Goal: Task Accomplishment & Management: Use online tool/utility

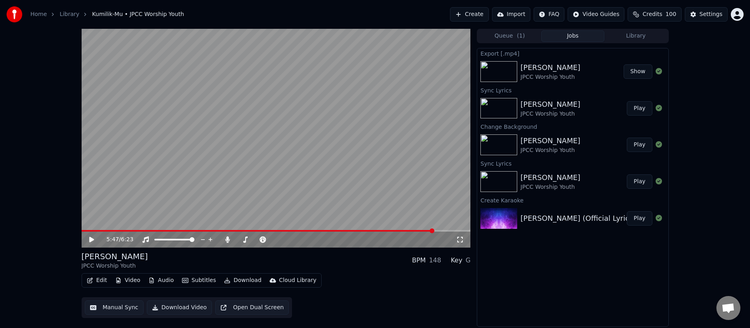
click at [485, 18] on button "Create" at bounding box center [469, 14] width 39 height 14
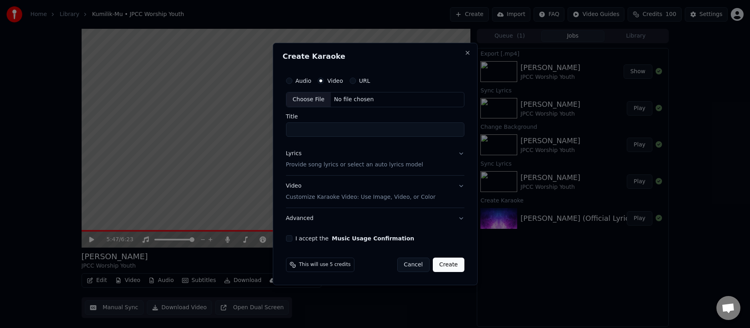
click at [308, 102] on div "Choose File" at bounding box center [308, 99] width 45 height 14
type input "**********"
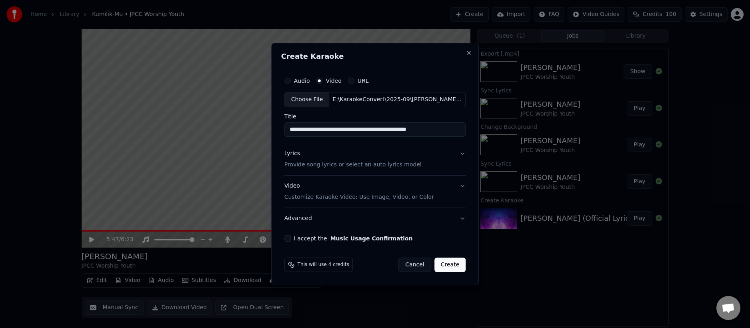
click at [301, 167] on p "Provide song lyrics or select an auto lyrics model" at bounding box center [352, 165] width 137 height 8
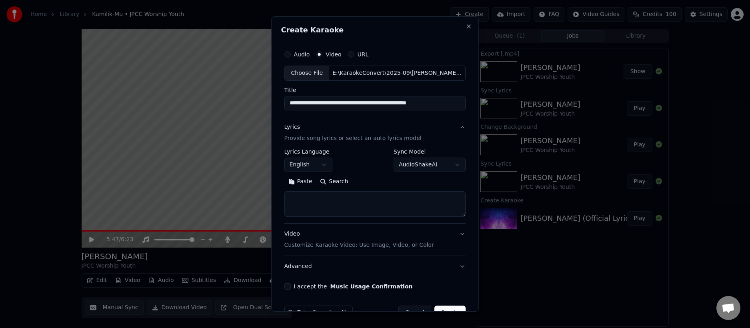
click at [296, 200] on textarea at bounding box center [375, 204] width 182 height 26
paste textarea "**********"
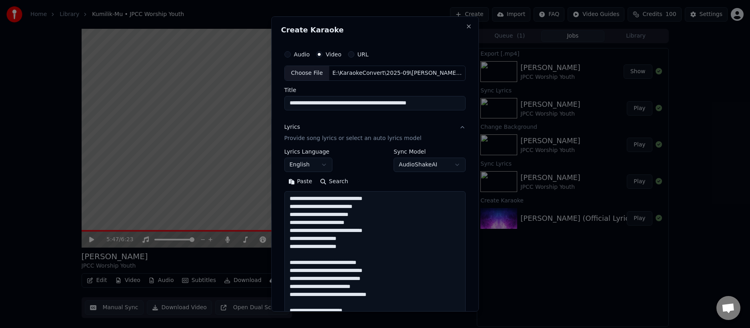
scroll to position [266, 0]
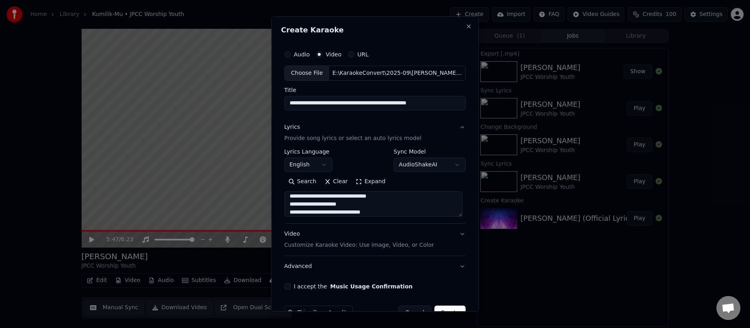
type textarea "**********"
click at [288, 286] on button "I accept the Music Usage Confirmation" at bounding box center [287, 286] width 6 height 6
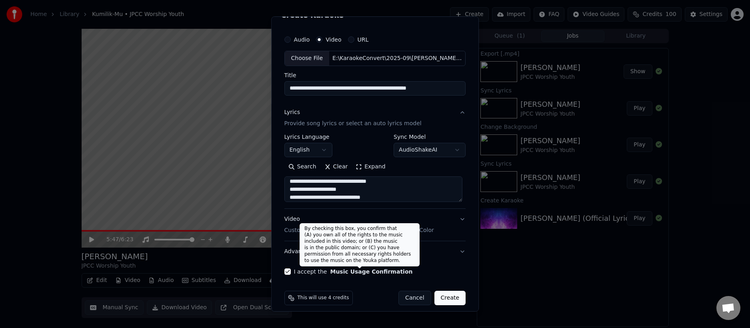
scroll to position [22, 0]
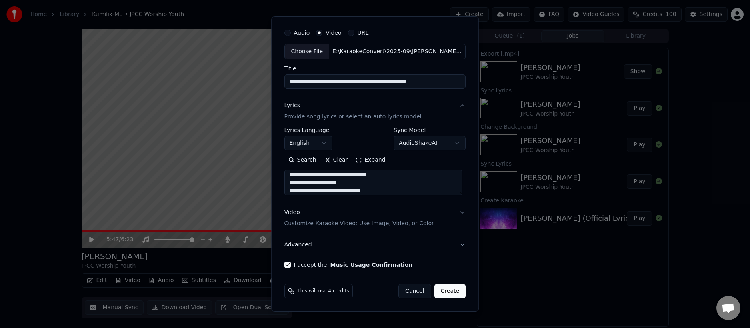
click at [444, 294] on button "Create" at bounding box center [450, 291] width 32 height 14
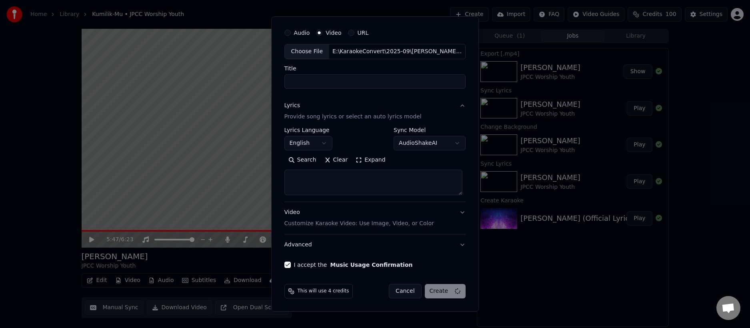
select select
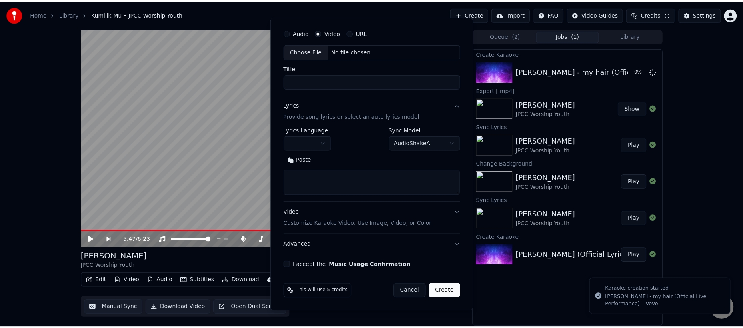
scroll to position [0, 0]
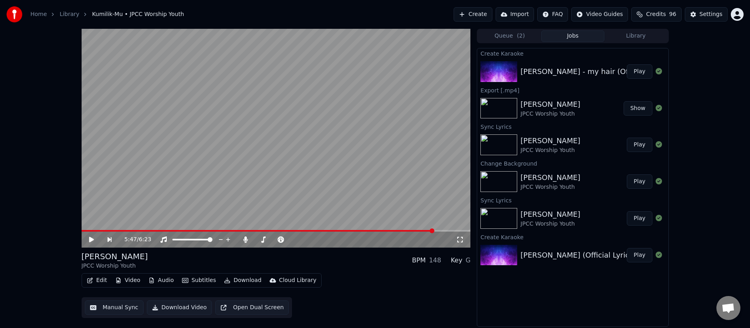
click at [645, 71] on button "Play" at bounding box center [639, 71] width 25 height 14
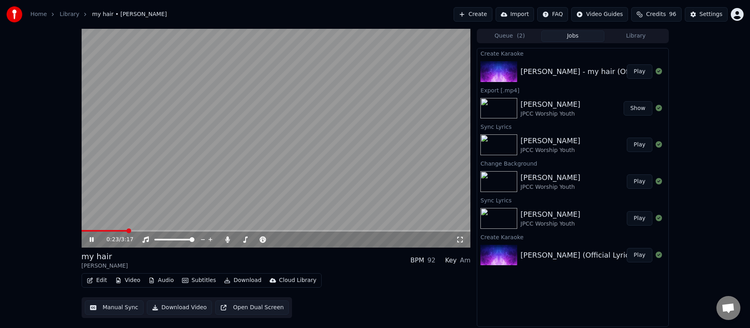
click at [126, 231] on span at bounding box center [276, 231] width 389 height 2
click at [216, 231] on span at bounding box center [276, 231] width 389 height 2
click at [329, 230] on span at bounding box center [276, 231] width 389 height 2
click at [364, 230] on span at bounding box center [276, 231] width 389 height 2
click at [108, 230] on span at bounding box center [226, 231] width 289 height 2
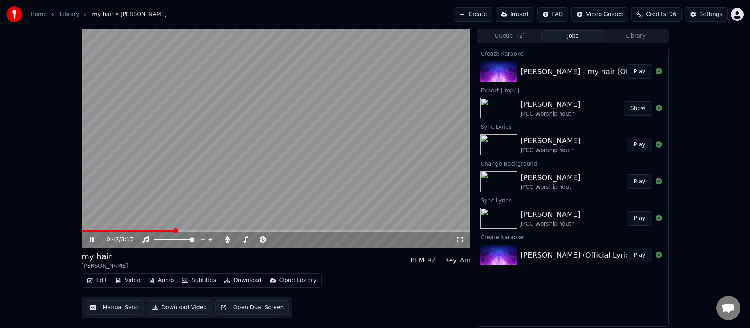
click at [174, 230] on span at bounding box center [276, 231] width 389 height 2
click at [206, 231] on span at bounding box center [276, 231] width 389 height 2
click at [94, 240] on icon at bounding box center [97, 239] width 19 height 6
click at [196, 279] on button "Subtitles" at bounding box center [199, 280] width 40 height 11
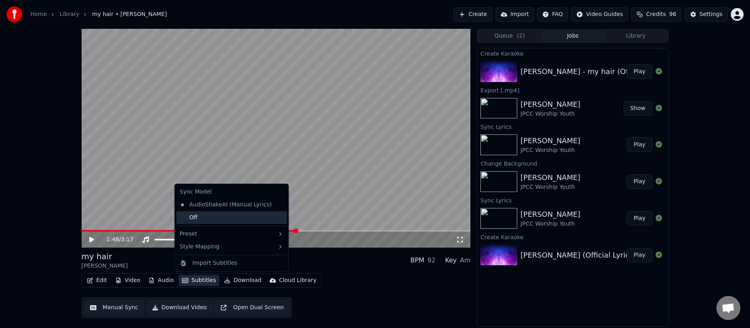
click at [230, 218] on div "Off" at bounding box center [231, 217] width 110 height 13
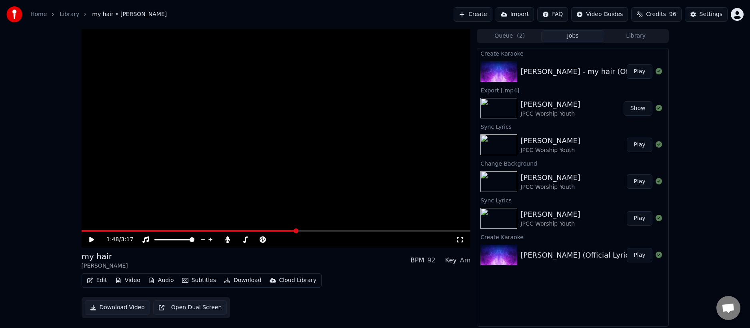
click at [93, 240] on icon at bounding box center [91, 240] width 5 height 6
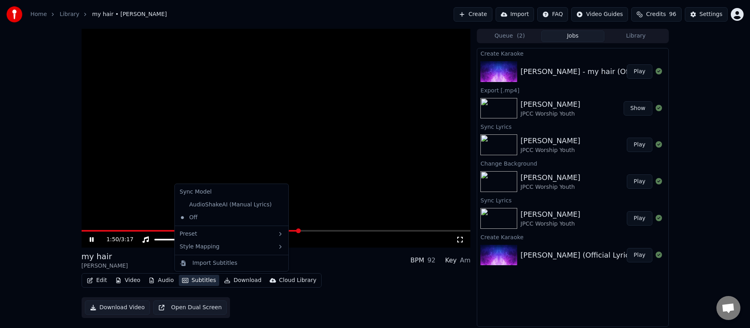
click at [206, 280] on button "Subtitles" at bounding box center [199, 280] width 40 height 11
click at [213, 209] on div "AudioShakeAI (Manual Lyrics)" at bounding box center [225, 204] width 98 height 13
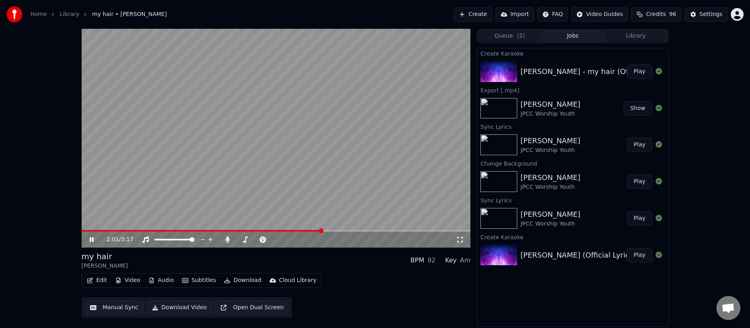
click at [98, 278] on button "Edit" at bounding box center [97, 280] width 27 height 11
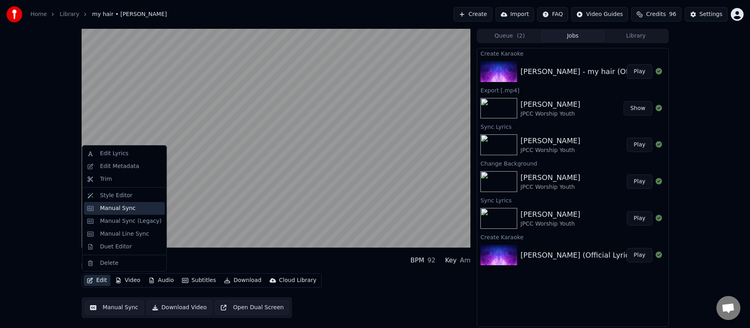
click at [143, 208] on div "Manual Sync" at bounding box center [131, 208] width 62 height 8
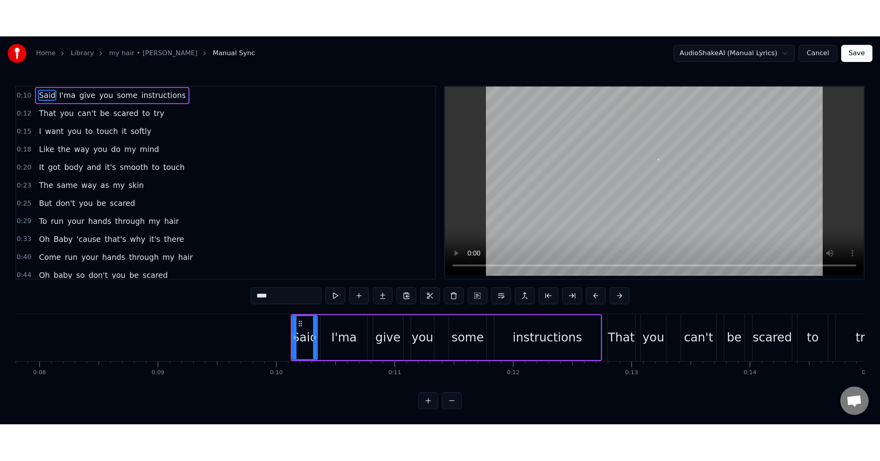
scroll to position [0, 972]
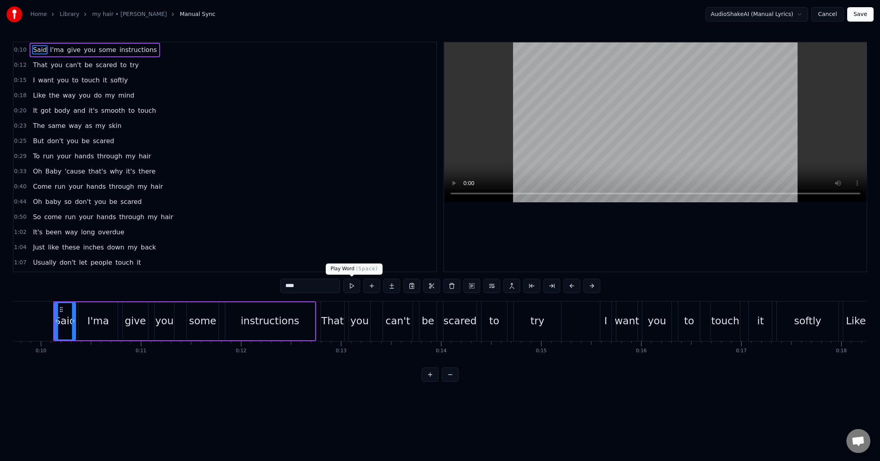
click at [352, 285] on button at bounding box center [351, 286] width 17 height 14
click at [133, 13] on link "my hair • [PERSON_NAME]" at bounding box center [129, 14] width 75 height 8
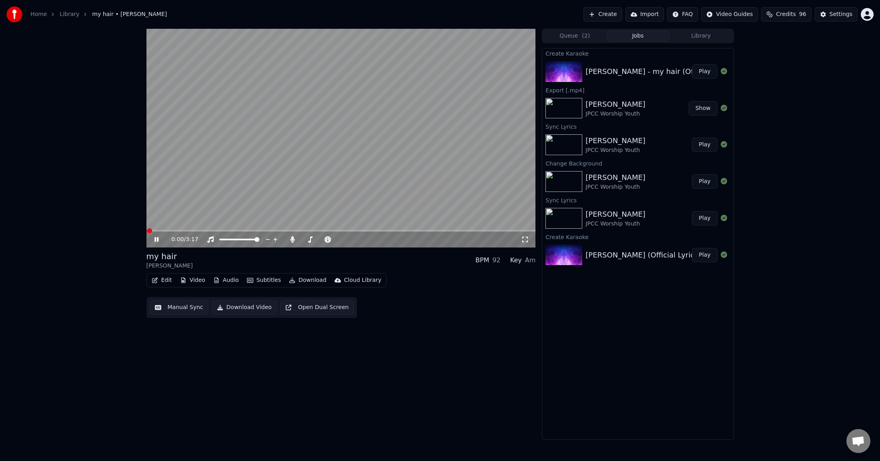
click at [168, 280] on button "Edit" at bounding box center [161, 280] width 27 height 11
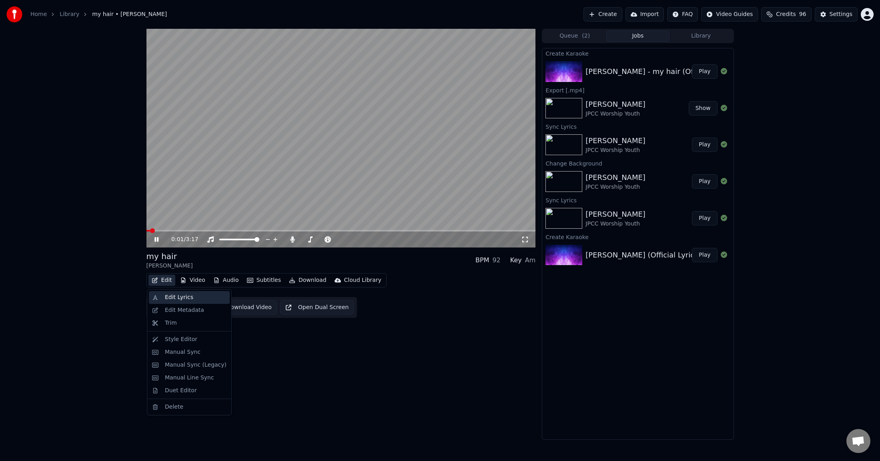
click at [198, 298] on div "Edit Lyrics" at bounding box center [196, 298] width 62 height 8
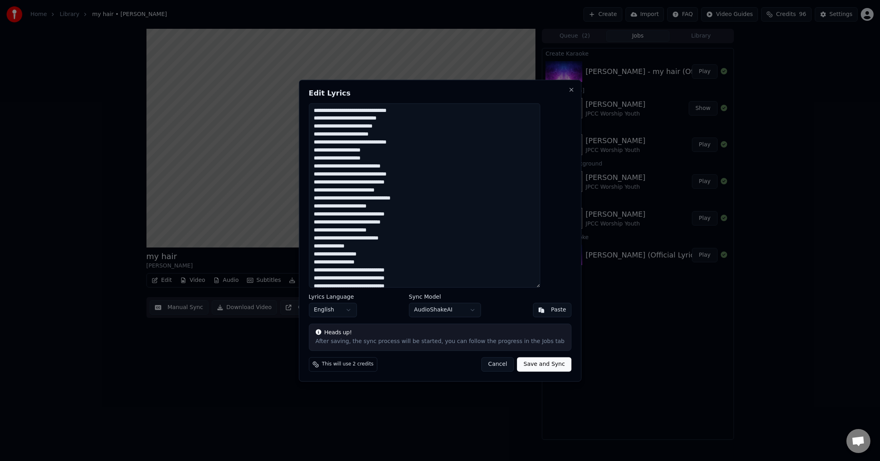
click at [470, 309] on body "Home Library my hair • [PERSON_NAME] Create Import FAQ Video Guides Credits 96 …" at bounding box center [440, 230] width 880 height 461
click at [523, 328] on button "Save and Sync" at bounding box center [544, 364] width 54 height 14
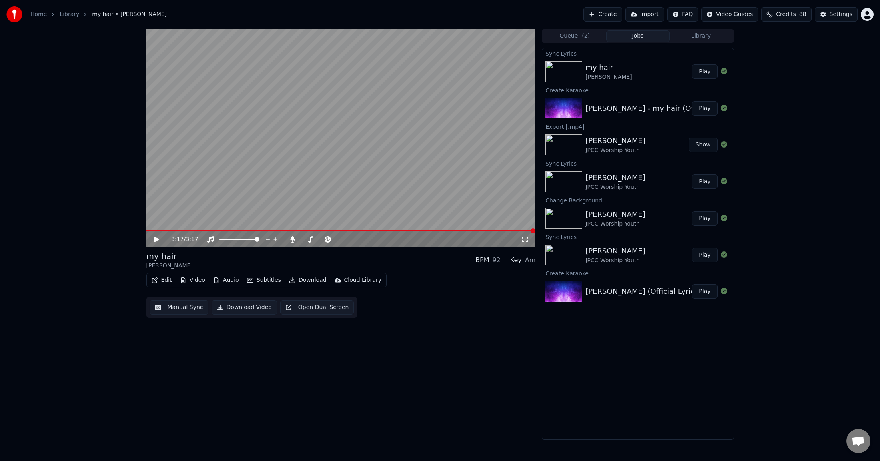
click at [695, 73] on button "Play" at bounding box center [704, 71] width 25 height 14
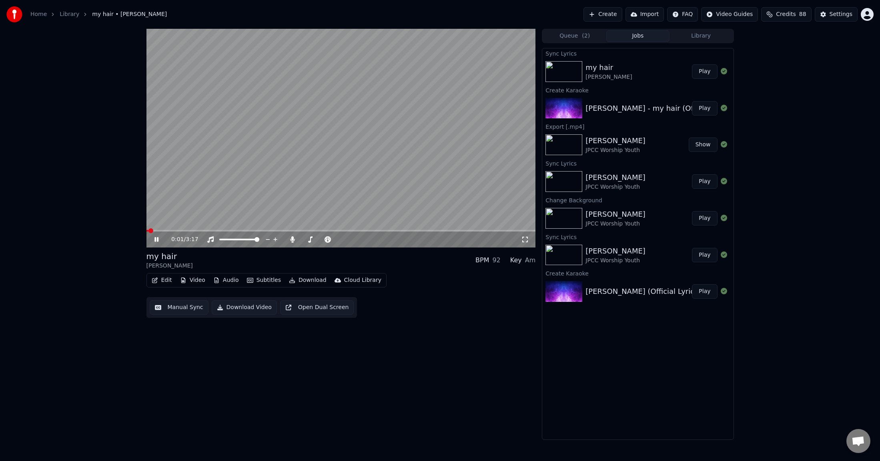
click at [224, 231] on span at bounding box center [340, 231] width 389 height 2
click at [303, 231] on span at bounding box center [340, 231] width 389 height 2
click at [376, 229] on video at bounding box center [340, 138] width 389 height 219
click at [376, 232] on div "1:26 / 3:17" at bounding box center [340, 240] width 389 height 16
click at [379, 230] on span at bounding box center [340, 231] width 389 height 2
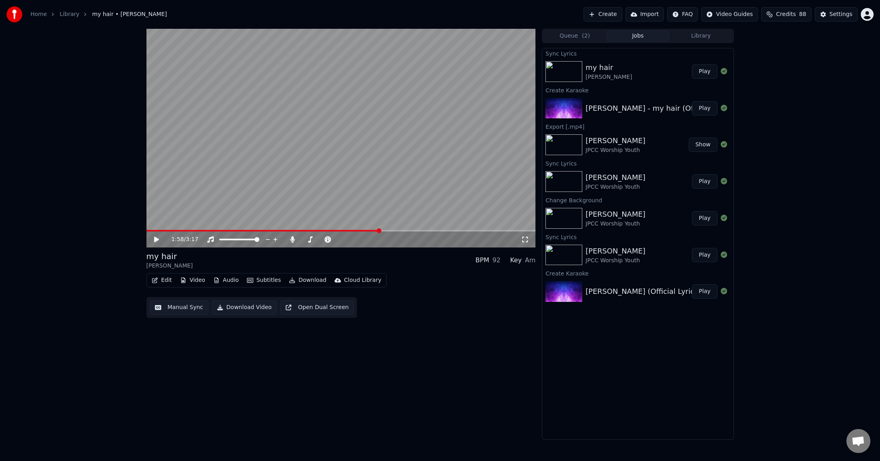
click at [398, 182] on video at bounding box center [340, 138] width 389 height 219
click at [356, 230] on span at bounding box center [250, 231] width 209 height 2
click at [343, 230] on span at bounding box center [244, 231] width 197 height 2
click at [164, 280] on button "Edit" at bounding box center [161, 280] width 27 height 11
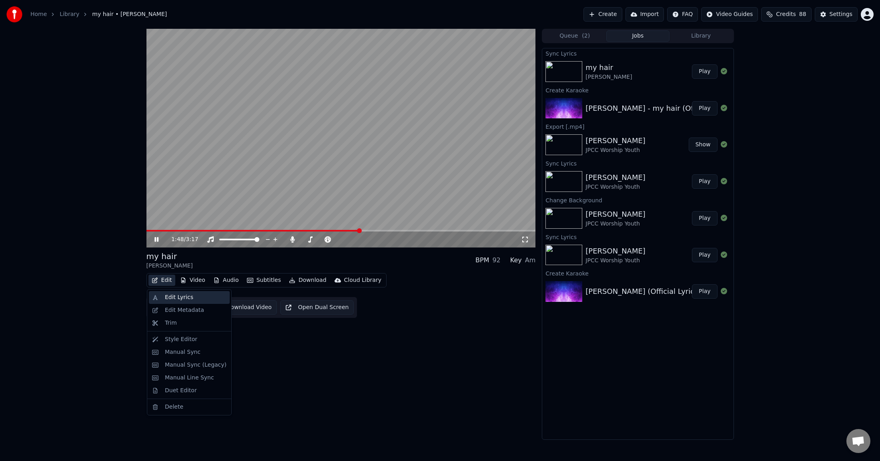
click at [182, 296] on div "Edit Lyrics" at bounding box center [179, 298] width 28 height 8
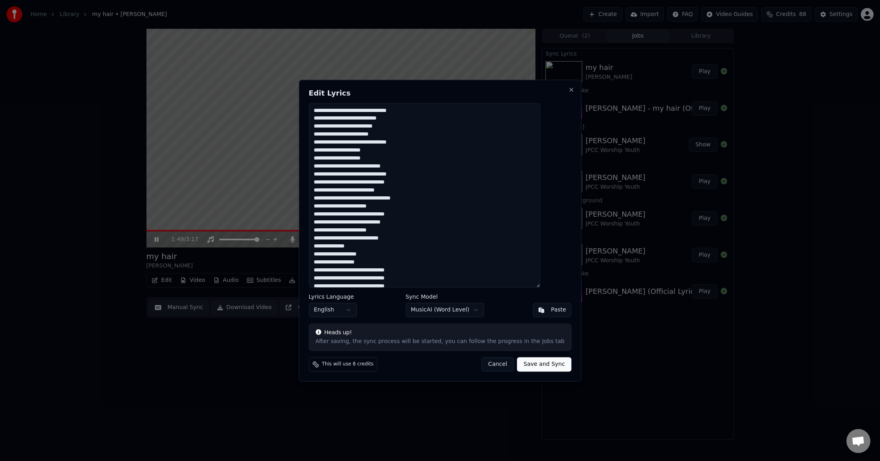
drag, startPoint x: 490, startPoint y: 364, endPoint x: 479, endPoint y: 364, distance: 10.8
click at [490, 328] on button "Cancel" at bounding box center [497, 364] width 32 height 14
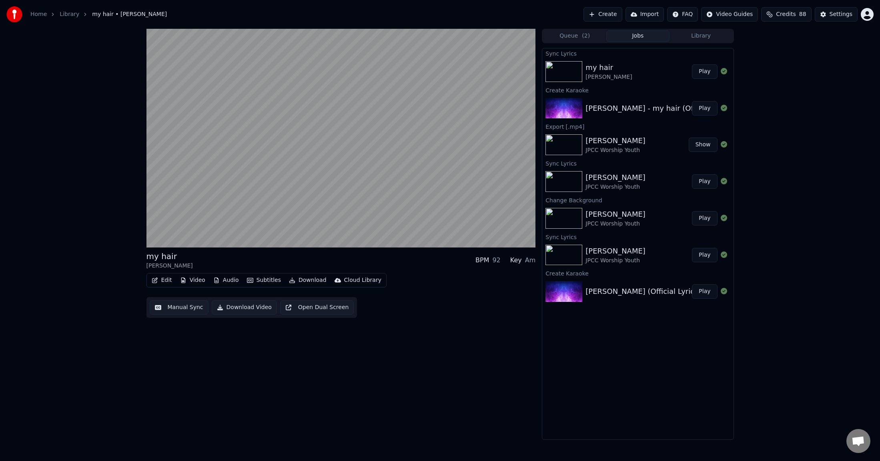
click at [160, 282] on button "Edit" at bounding box center [161, 280] width 27 height 11
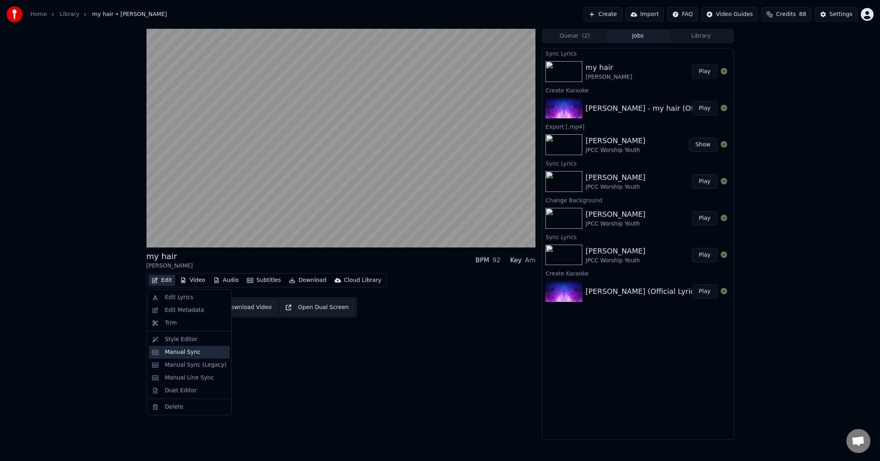
click at [184, 328] on div "Manual Sync" at bounding box center [183, 352] width 36 height 8
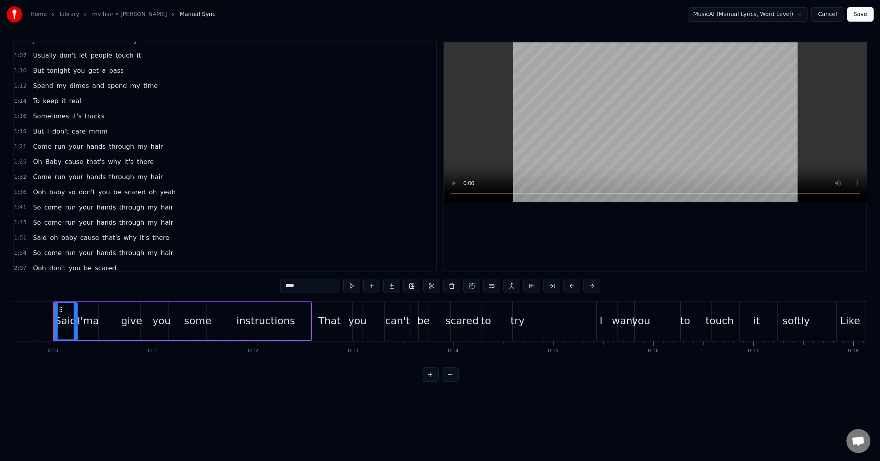
scroll to position [227, 0]
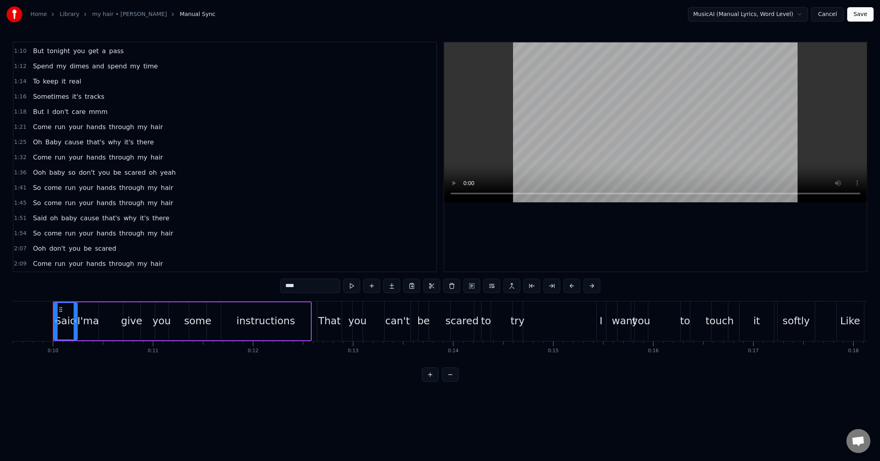
click at [36, 188] on span "So" at bounding box center [37, 187] width 10 height 9
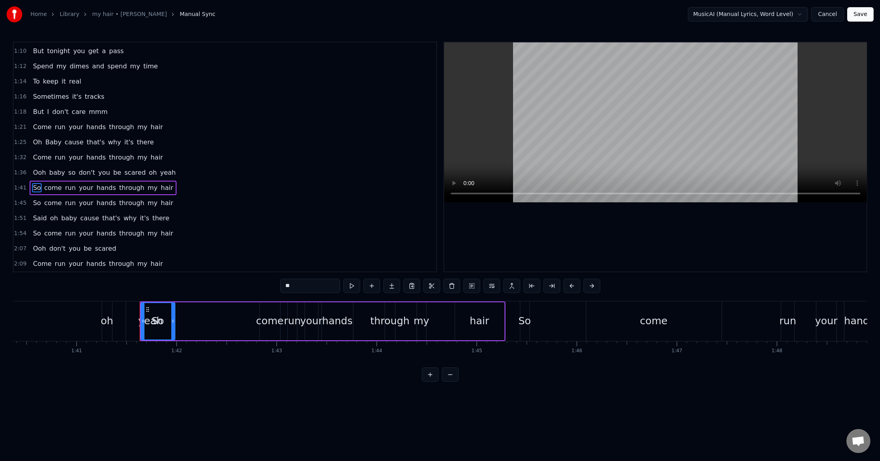
scroll to position [0, 10123]
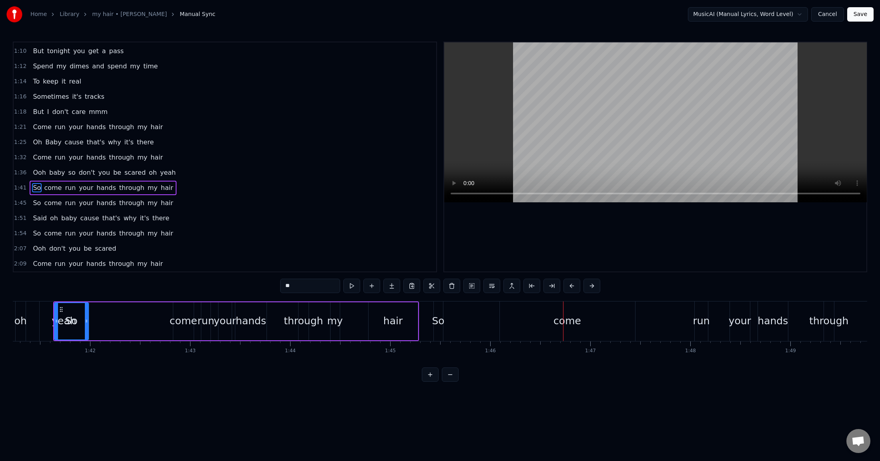
click at [124, 198] on span "through" at bounding box center [131, 202] width 27 height 9
type input "*******"
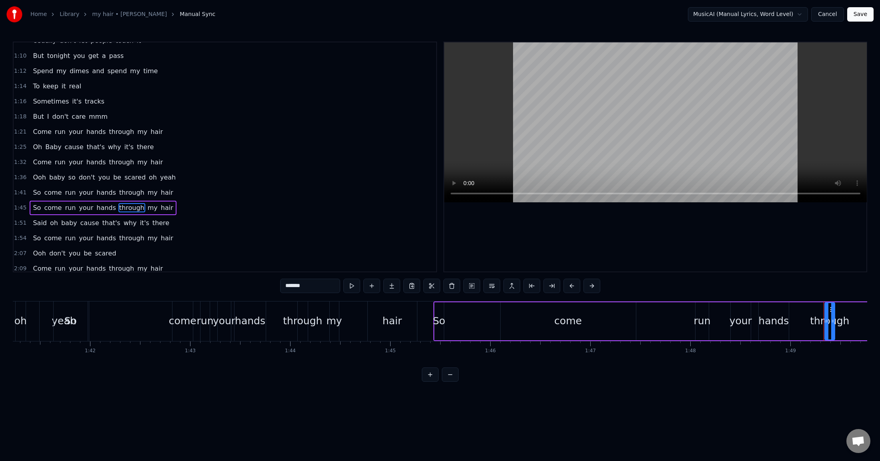
scroll to position [227, 0]
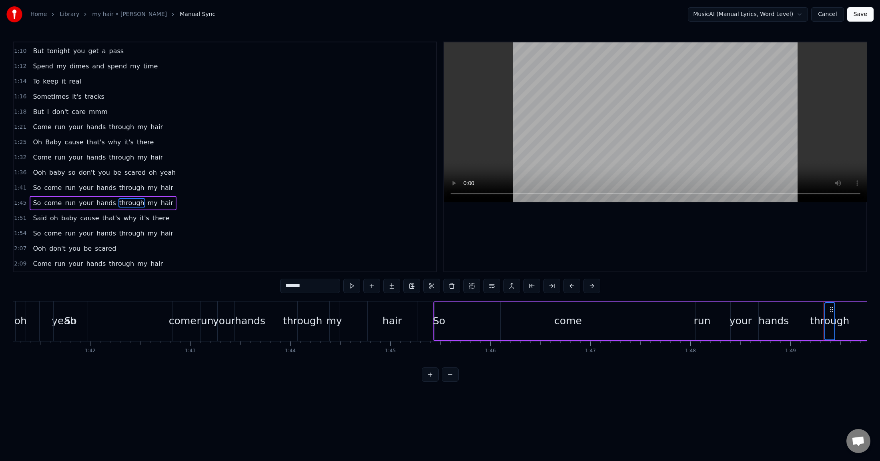
click at [92, 262] on span "hands" at bounding box center [96, 263] width 21 height 9
drag, startPoint x: 456, startPoint y: 308, endPoint x: 510, endPoint y: 308, distance: 53.2
click at [510, 308] on div "So come run your hands through my hair" at bounding box center [720, 322] width 574 height 40
click at [462, 322] on div "So come run your hands through my hair" at bounding box center [720, 322] width 574 height 40
click at [440, 308] on icon at bounding box center [440, 309] width 6 height 6
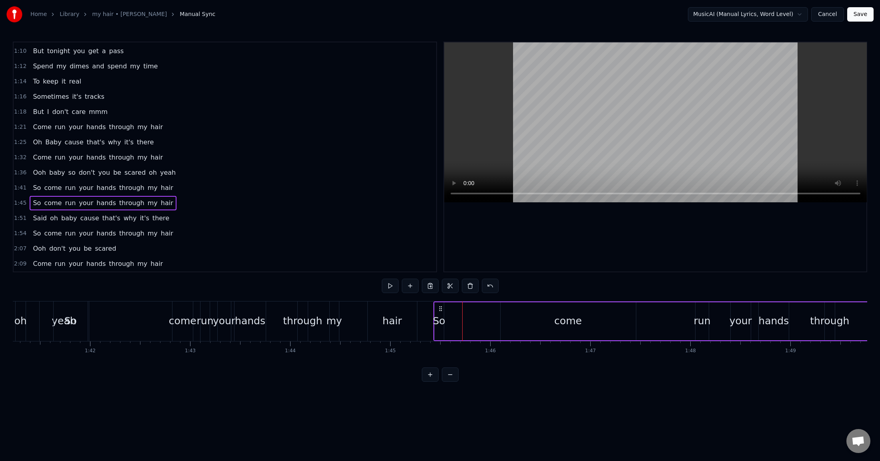
click at [491, 311] on div "So come run your hands through my hair" at bounding box center [720, 322] width 574 height 40
click at [395, 284] on button at bounding box center [390, 286] width 17 height 14
click at [392, 286] on button at bounding box center [390, 286] width 17 height 14
click at [41, 14] on link "Home" at bounding box center [38, 14] width 16 height 8
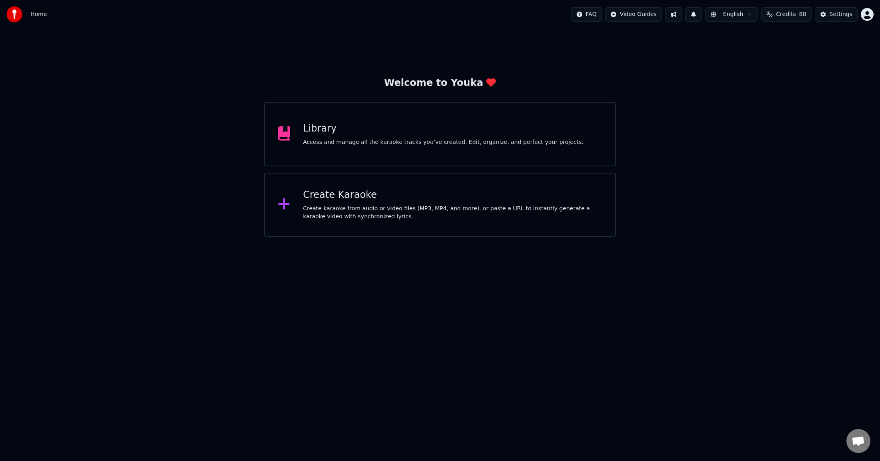
click at [356, 138] on div "Access and manage all the karaoke tracks you’ve created. Edit, organize, and pe…" at bounding box center [443, 142] width 280 height 8
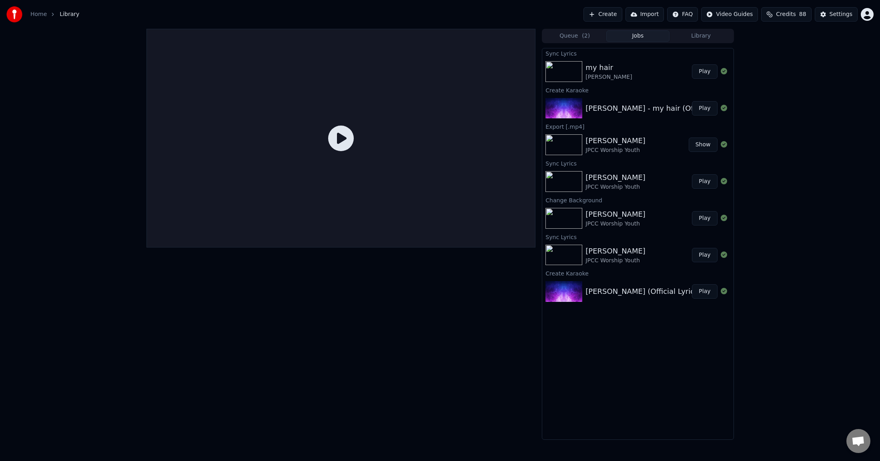
click at [642, 76] on div "my hair [PERSON_NAME]" at bounding box center [638, 71] width 106 height 19
click at [597, 73] on div "[PERSON_NAME]" at bounding box center [608, 77] width 46 height 8
click at [600, 74] on div "[PERSON_NAME]" at bounding box center [608, 77] width 46 height 8
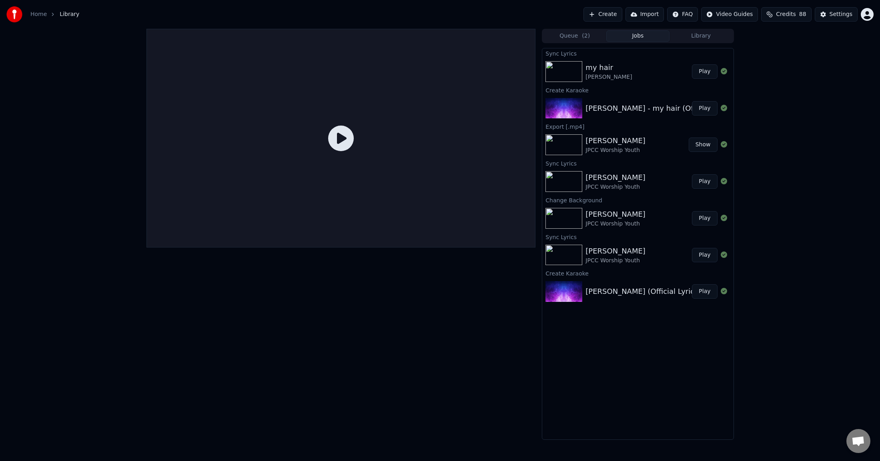
click at [563, 69] on img at bounding box center [563, 71] width 37 height 21
click at [332, 138] on icon at bounding box center [341, 139] width 26 height 26
drag, startPoint x: 341, startPoint y: 139, endPoint x: 359, endPoint y: 137, distance: 18.5
click at [341, 139] on icon at bounding box center [341, 139] width 26 height 26
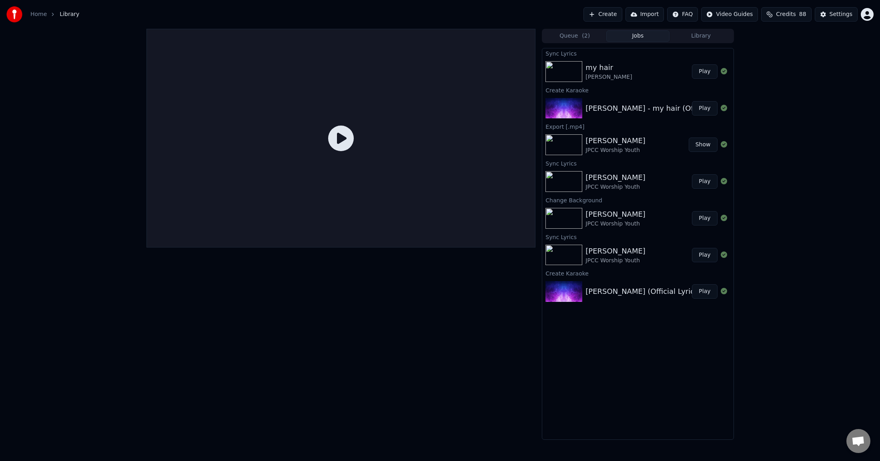
click at [703, 71] on button "Play" at bounding box center [704, 71] width 25 height 14
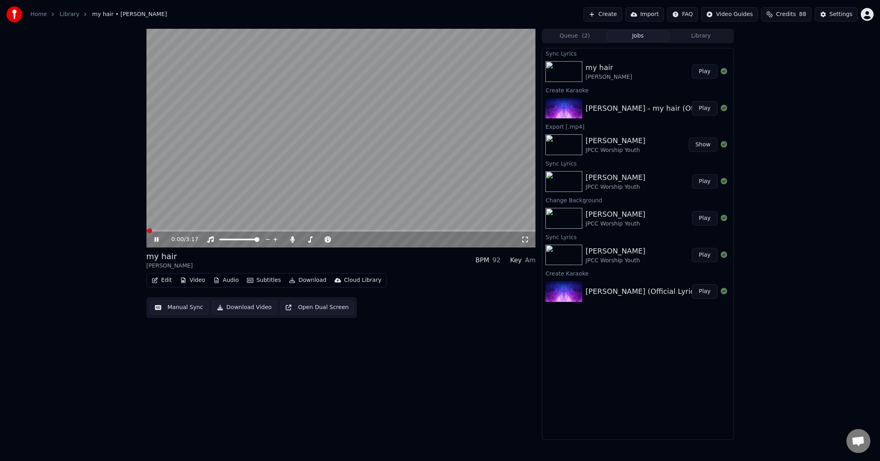
click at [166, 282] on button "Edit" at bounding box center [161, 280] width 27 height 11
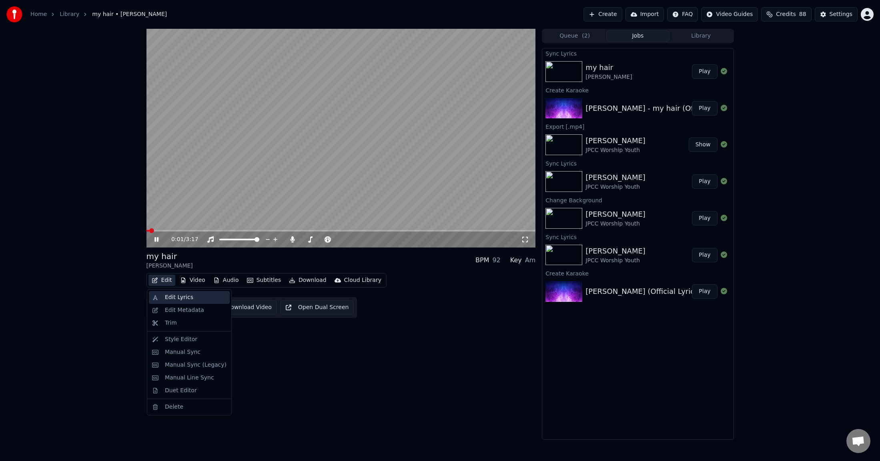
click at [178, 296] on div "Edit Lyrics" at bounding box center [179, 298] width 28 height 8
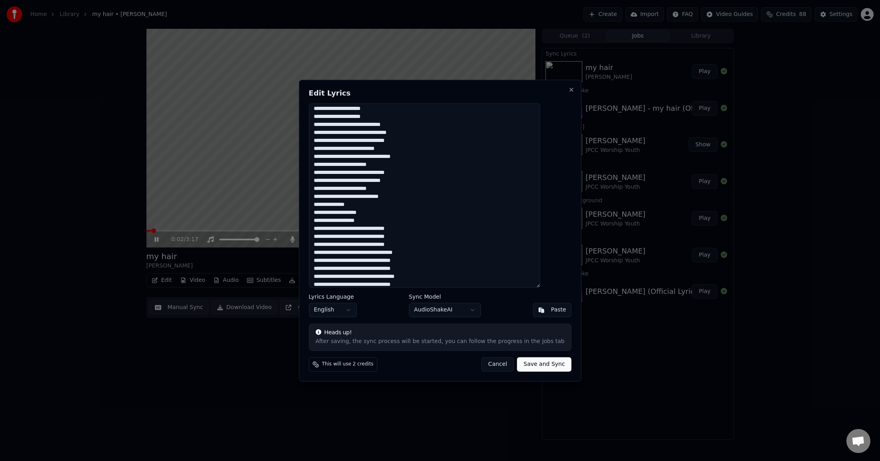
scroll to position [62, 0]
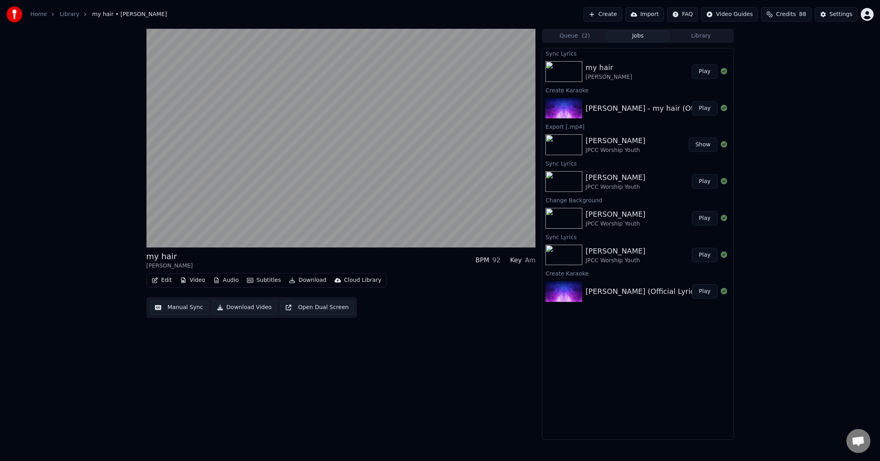
click at [154, 280] on icon "button" at bounding box center [155, 281] width 6 height 6
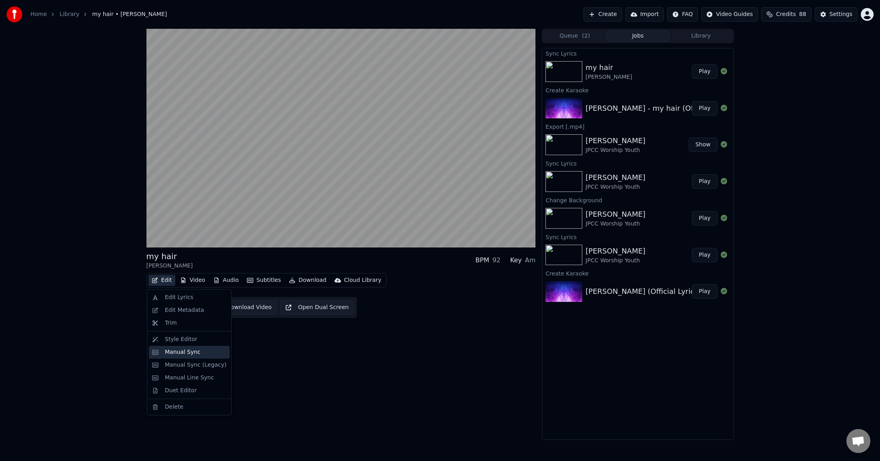
click at [189, 328] on div "Manual Sync" at bounding box center [183, 352] width 36 height 8
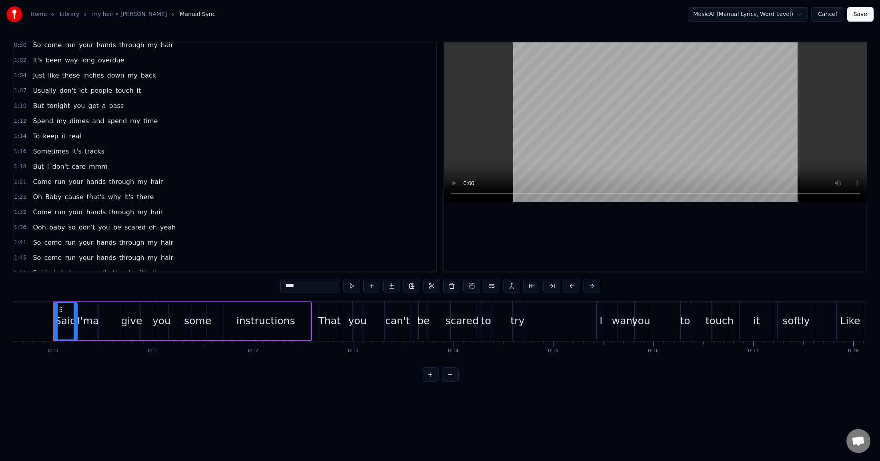
scroll to position [227, 0]
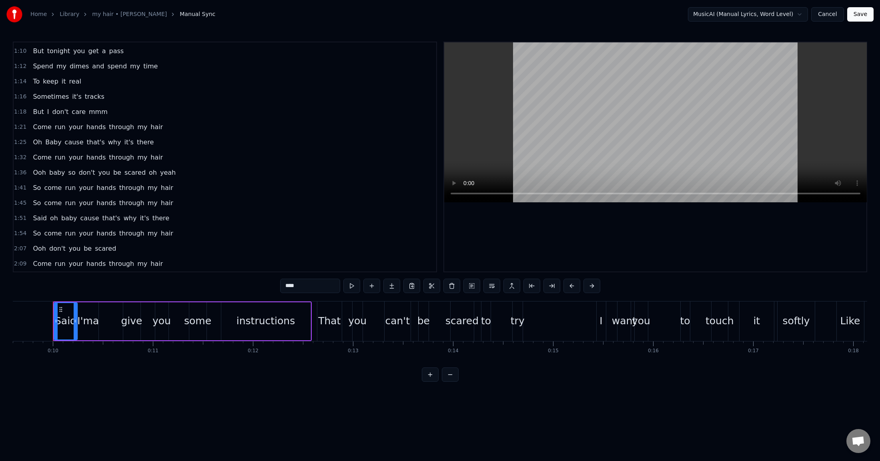
click at [34, 200] on span "So" at bounding box center [37, 202] width 10 height 9
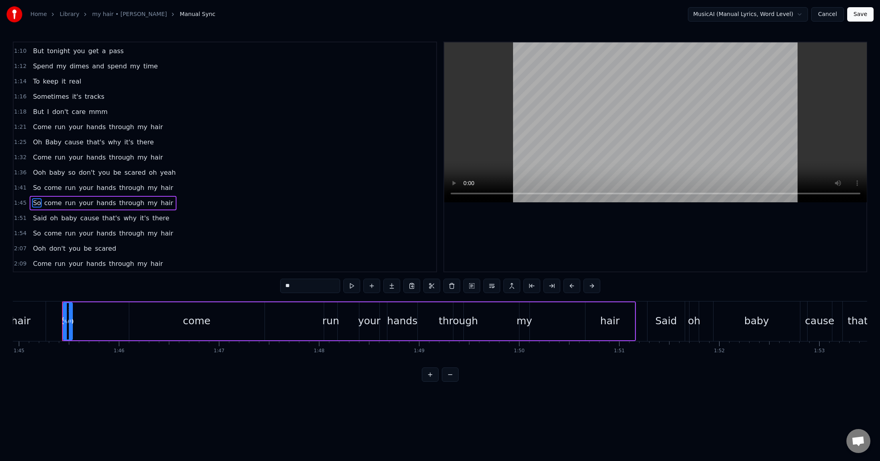
scroll to position [0, 10503]
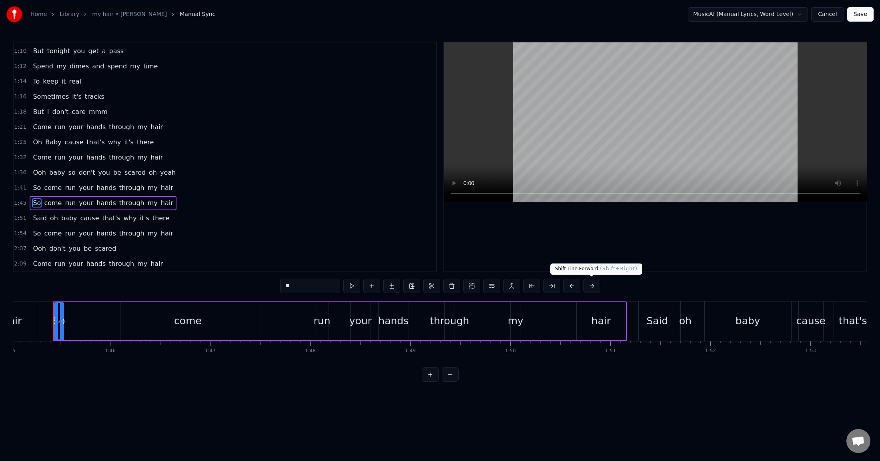
click at [591, 284] on button at bounding box center [591, 286] width 17 height 14
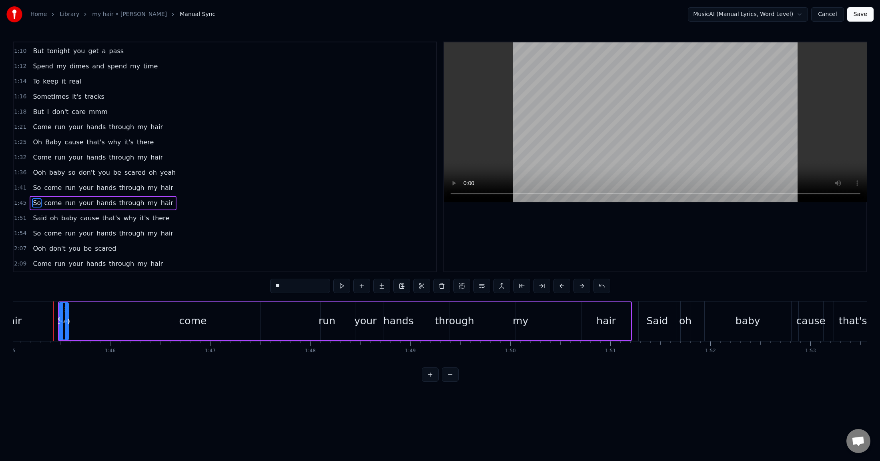
click at [591, 284] on div "**" at bounding box center [440, 286] width 340 height 14
click at [32, 265] on span "Come" at bounding box center [42, 263] width 20 height 9
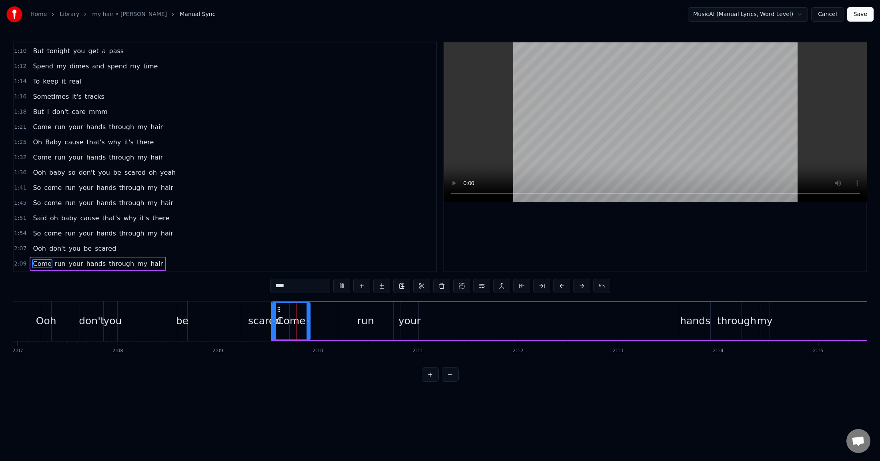
scroll to position [0, 12880]
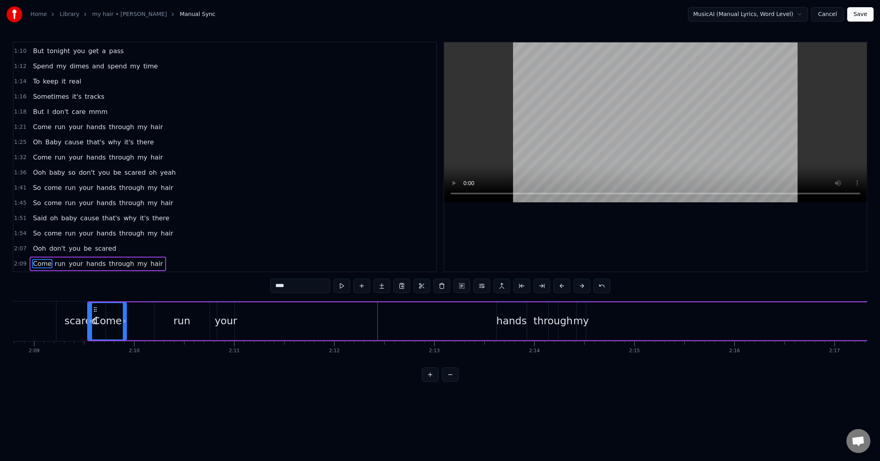
click at [34, 205] on span "So" at bounding box center [37, 202] width 10 height 9
type input "**"
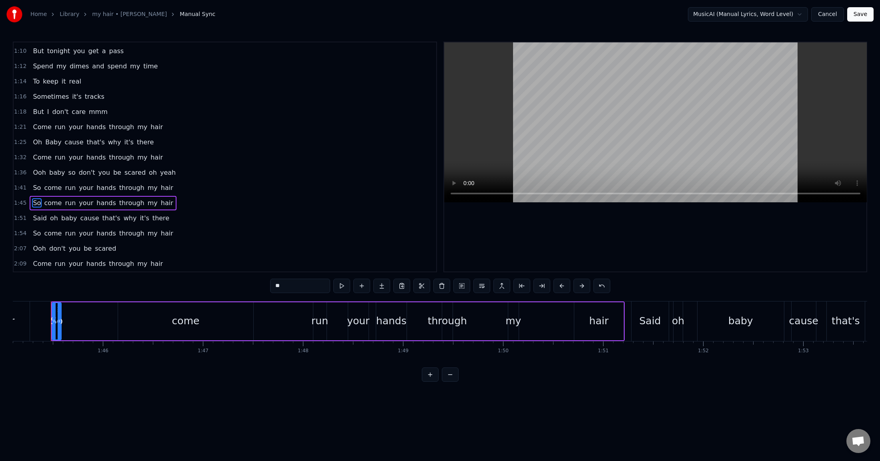
scroll to position [0, 10509]
click at [34, 262] on span "Come" at bounding box center [42, 263] width 20 height 9
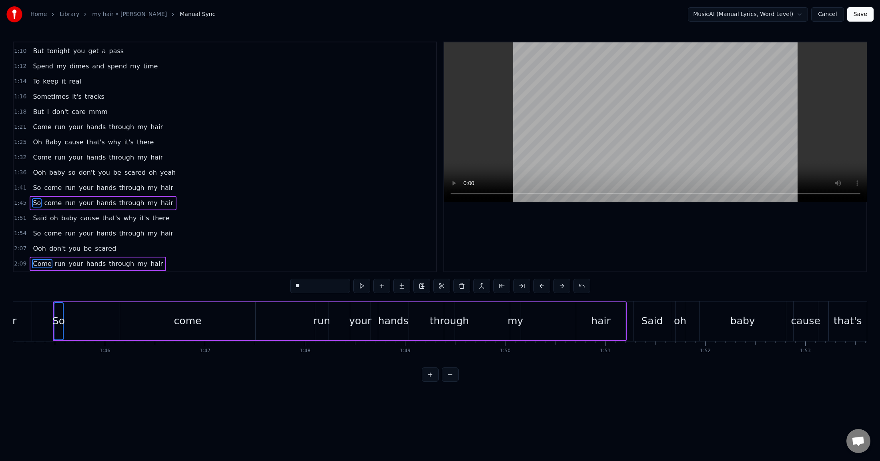
click at [36, 202] on span "So" at bounding box center [37, 202] width 10 height 9
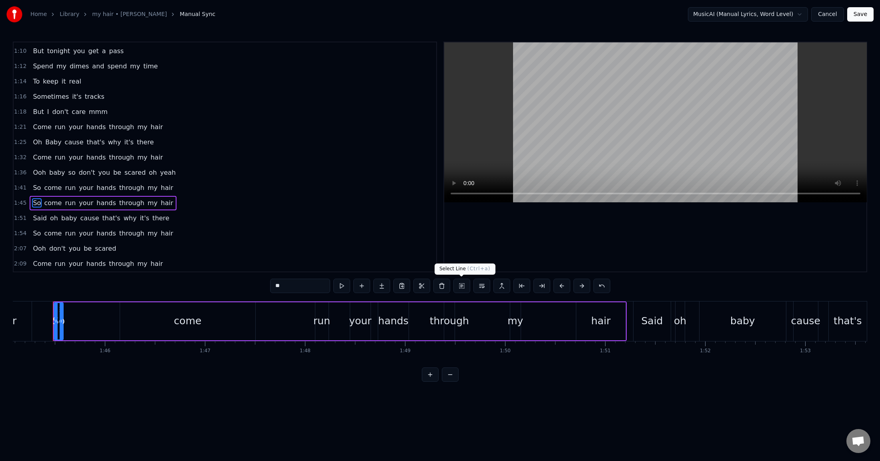
click at [460, 285] on button at bounding box center [461, 286] width 17 height 14
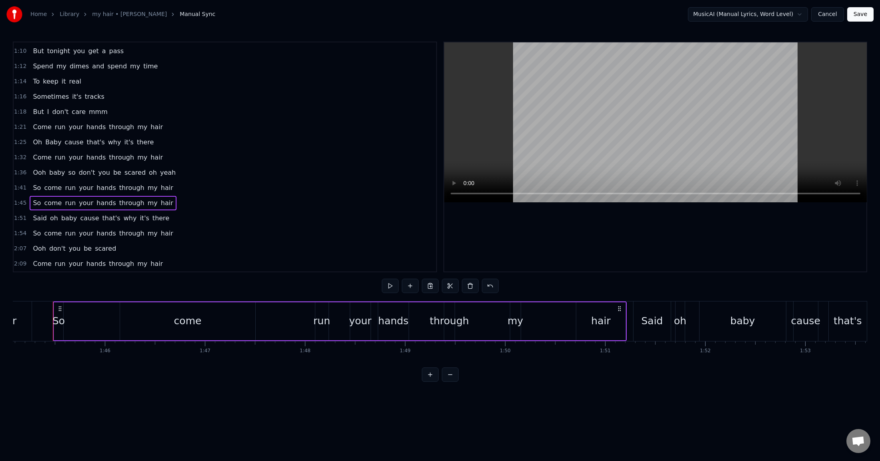
click at [61, 220] on span "baby" at bounding box center [69, 218] width 18 height 9
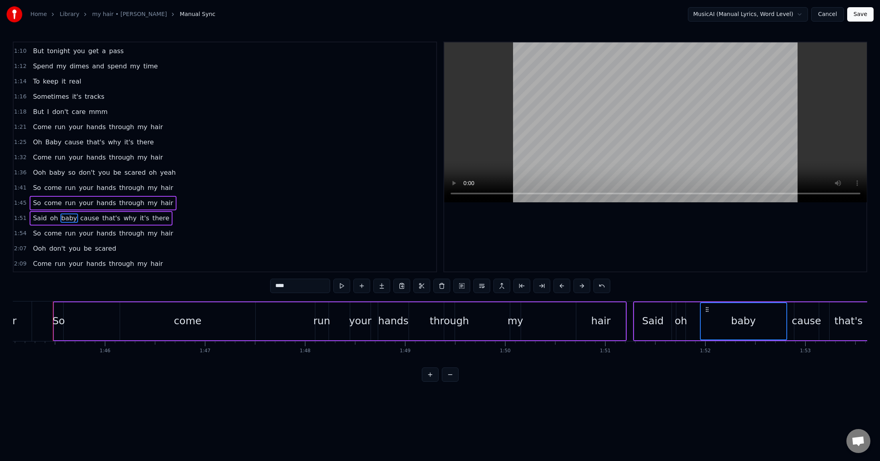
click at [52, 234] on span "come" at bounding box center [52, 233] width 19 height 9
click at [50, 248] on span "don't" at bounding box center [57, 248] width 18 height 9
click at [48, 261] on span "Come" at bounding box center [42, 264] width 20 height 10
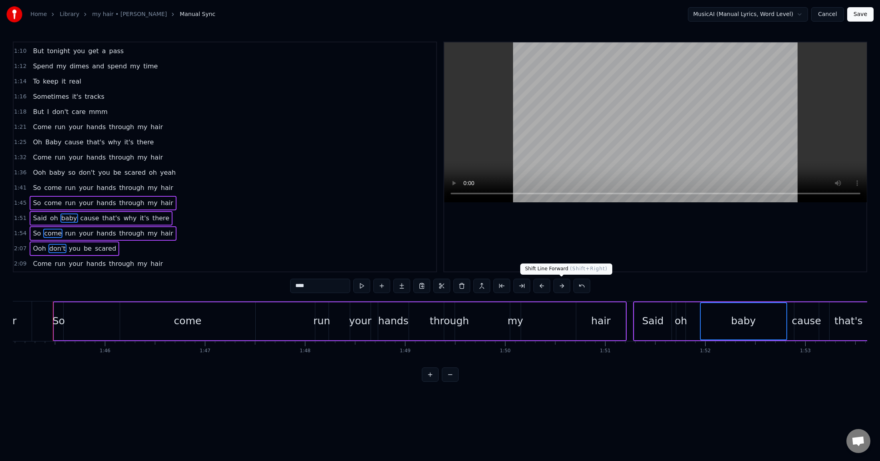
click at [564, 287] on button at bounding box center [561, 286] width 17 height 14
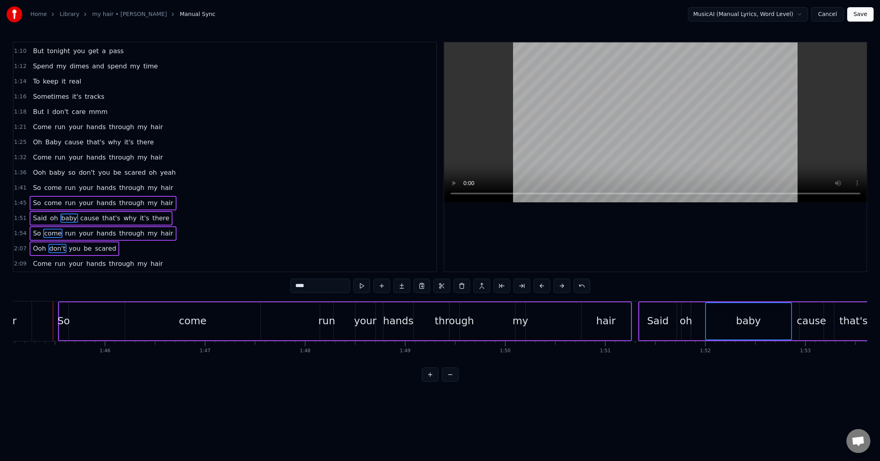
click at [562, 286] on button at bounding box center [561, 286] width 17 height 14
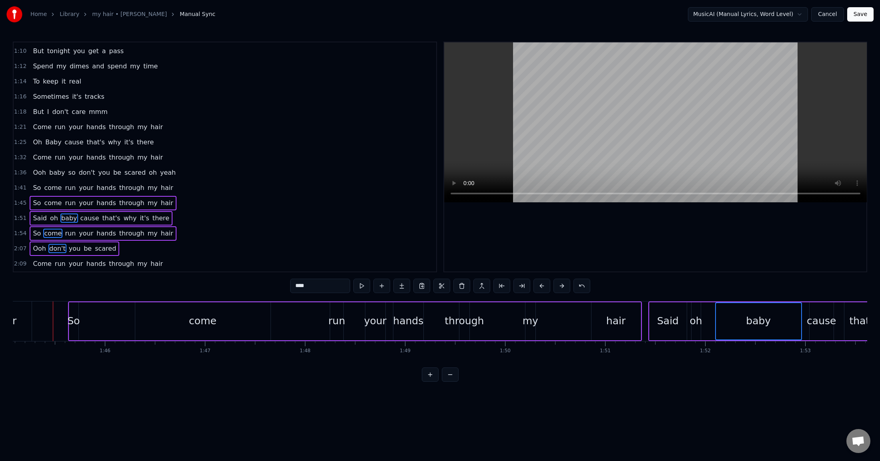
click at [562, 286] on button at bounding box center [561, 286] width 17 height 14
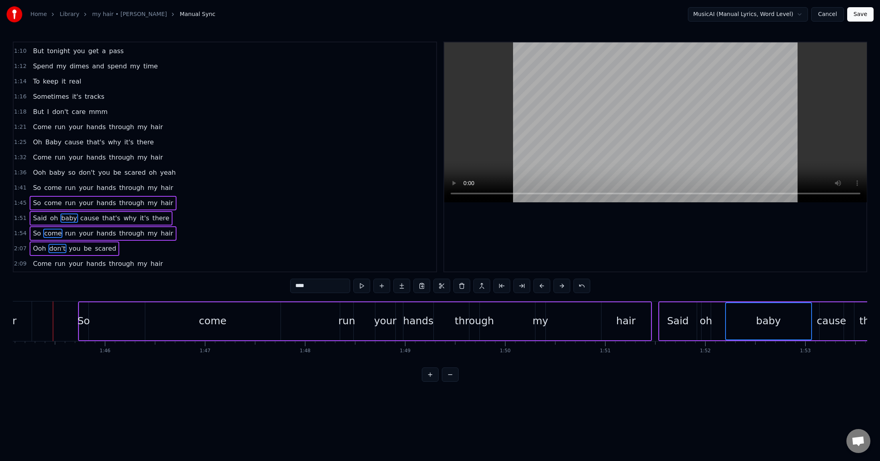
click at [562, 286] on button at bounding box center [561, 286] width 17 height 14
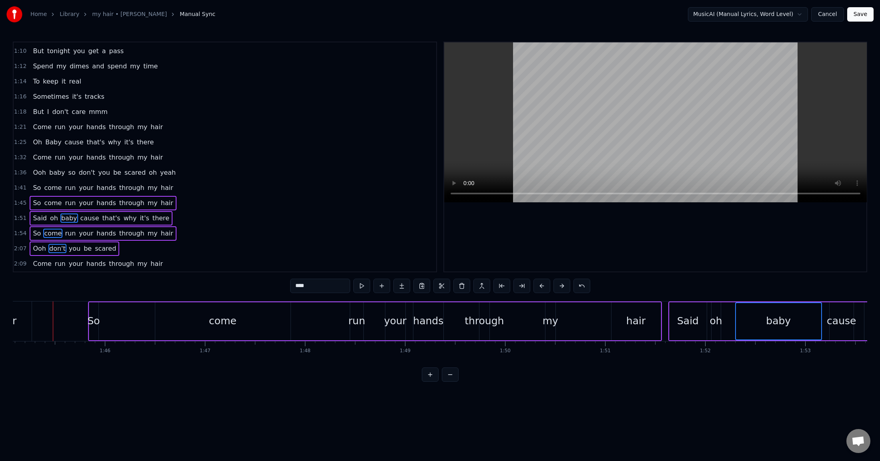
click at [562, 286] on button at bounding box center [561, 286] width 17 height 14
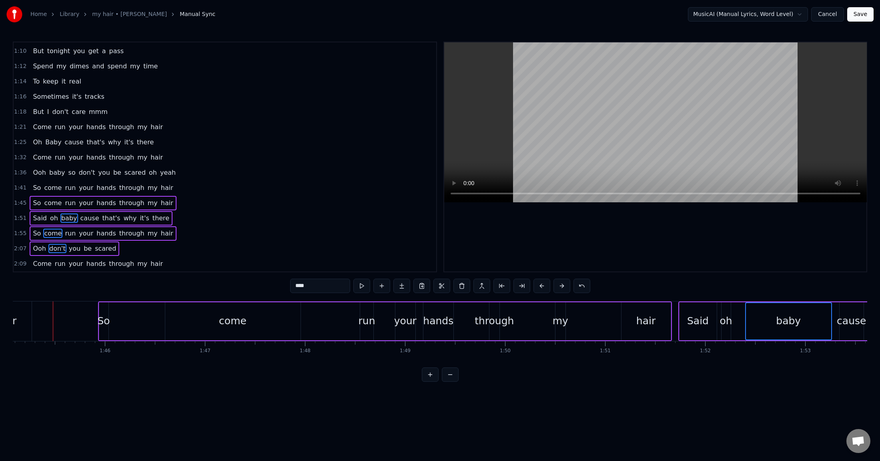
click at [562, 286] on button at bounding box center [561, 286] width 17 height 14
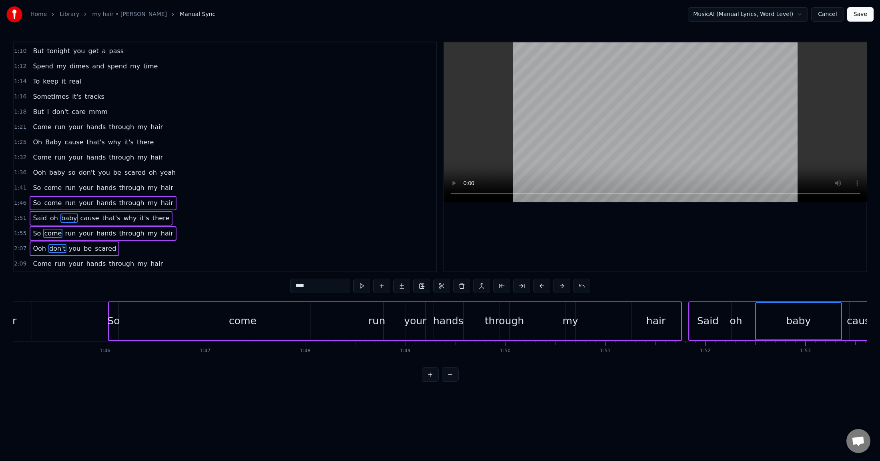
click at [562, 286] on button at bounding box center [561, 286] width 17 height 14
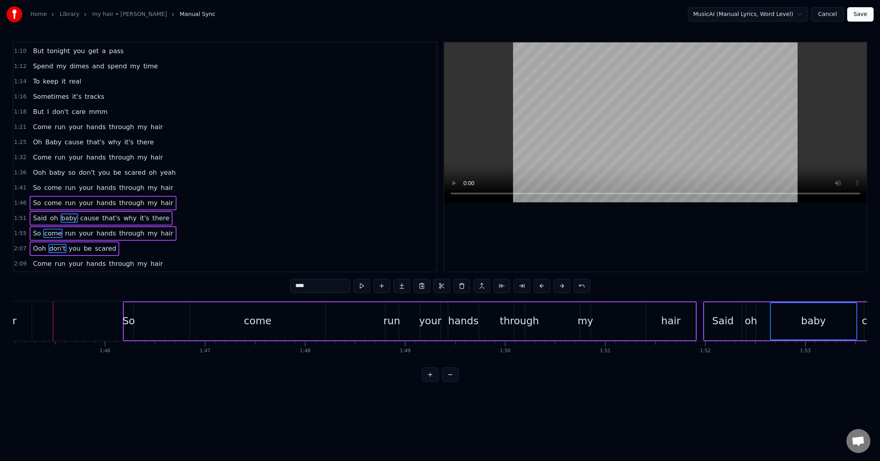
click at [562, 286] on button at bounding box center [561, 286] width 17 height 14
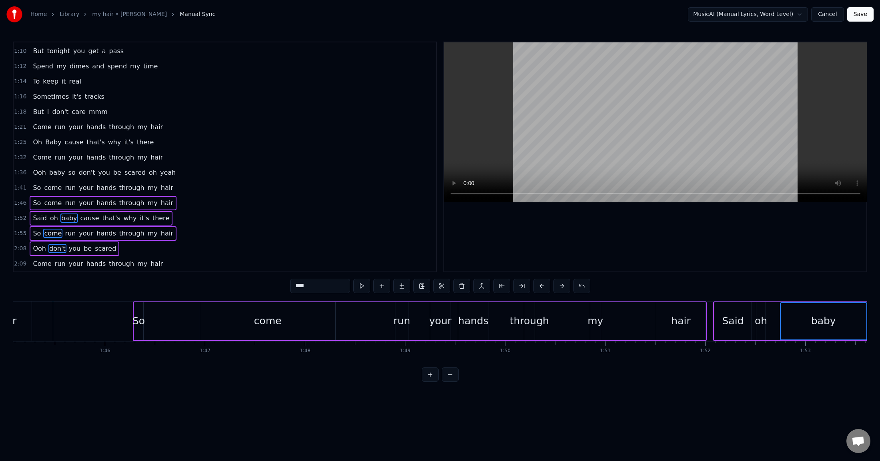
click at [562, 286] on button at bounding box center [561, 286] width 17 height 14
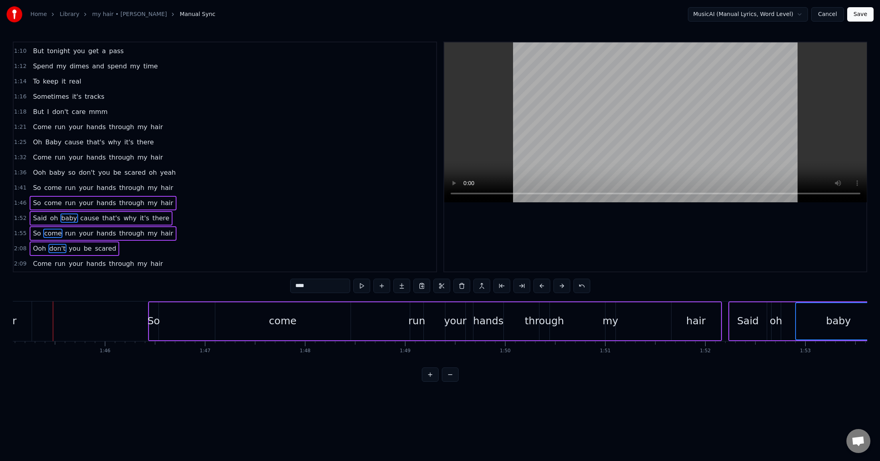
click at [562, 286] on button at bounding box center [561, 286] width 17 height 14
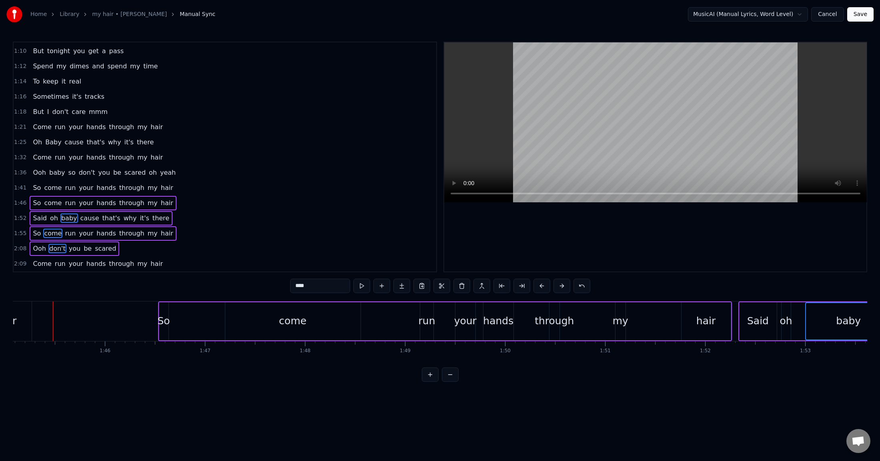
drag, startPoint x: 204, startPoint y: 306, endPoint x: 383, endPoint y: 312, distance: 179.3
click at [383, 312] on div "So come run your hands through my hair" at bounding box center [445, 322] width 574 height 40
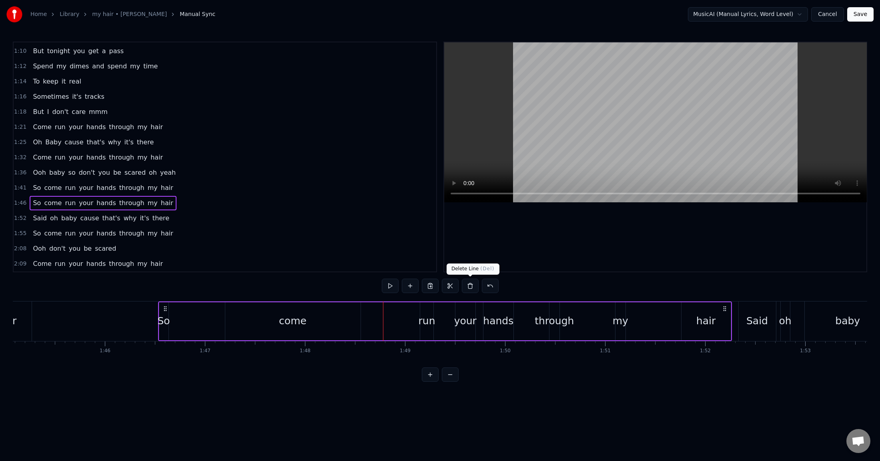
click at [629, 253] on div at bounding box center [655, 156] width 422 height 229
click at [118, 202] on span "through" at bounding box center [131, 202] width 27 height 9
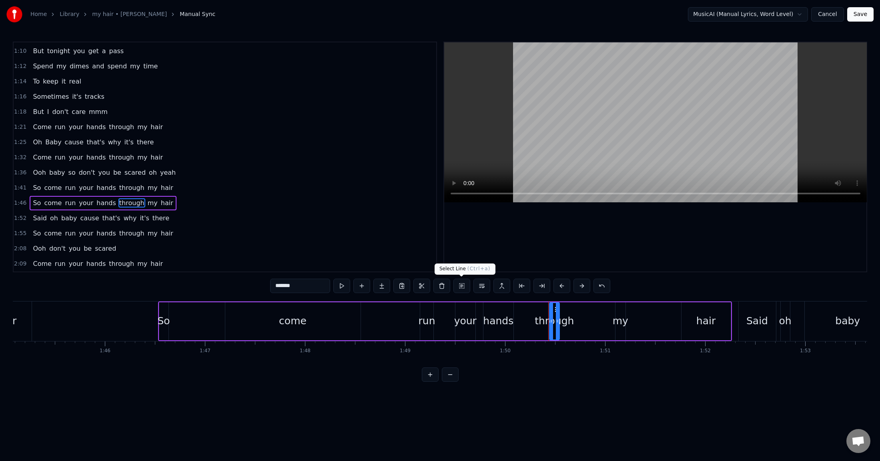
click at [460, 286] on button at bounding box center [461, 286] width 17 height 14
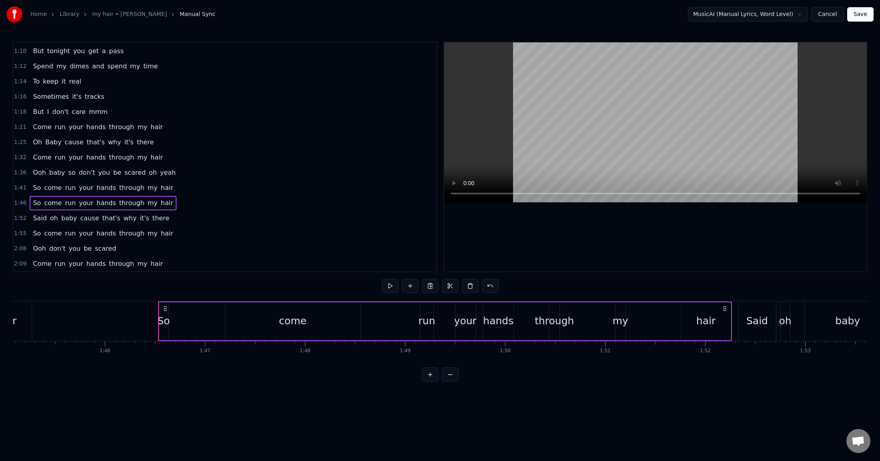
click at [68, 262] on span "your" at bounding box center [76, 263] width 16 height 9
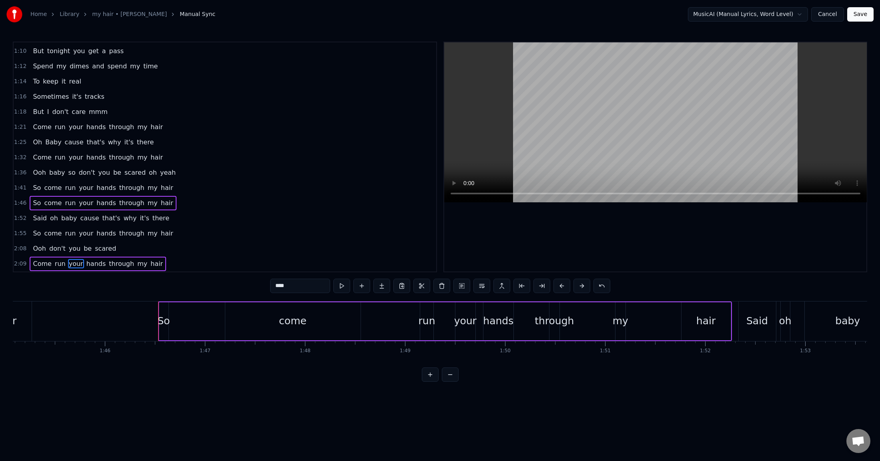
click at [84, 247] on span "be" at bounding box center [88, 248] width 10 height 9
click at [96, 236] on span "hands" at bounding box center [106, 233] width 21 height 9
click at [101, 220] on span "that's" at bounding box center [111, 218] width 20 height 9
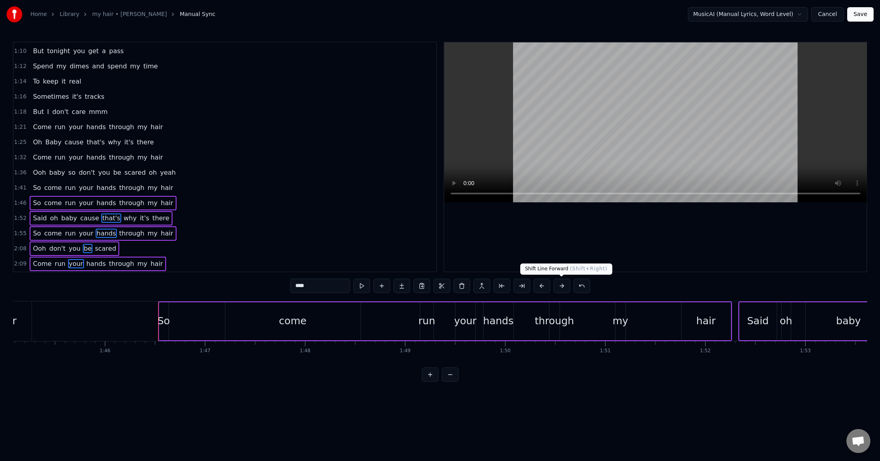
click at [560, 286] on button at bounding box center [561, 286] width 17 height 14
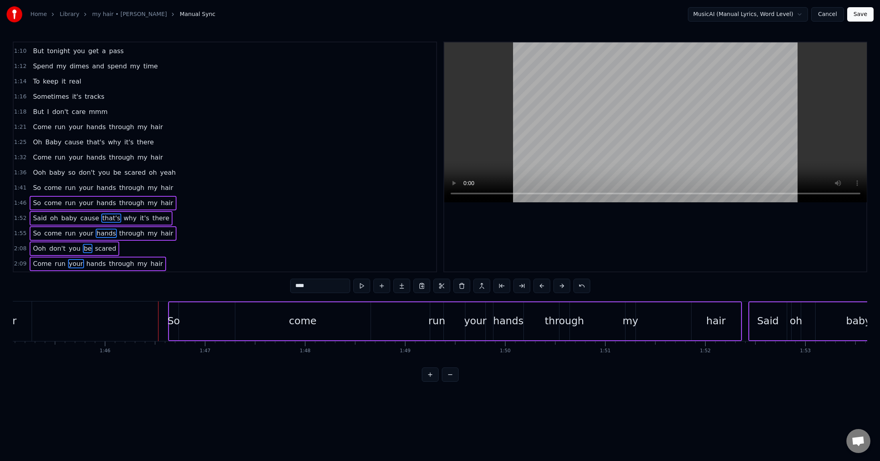
click at [560, 286] on button at bounding box center [561, 286] width 17 height 14
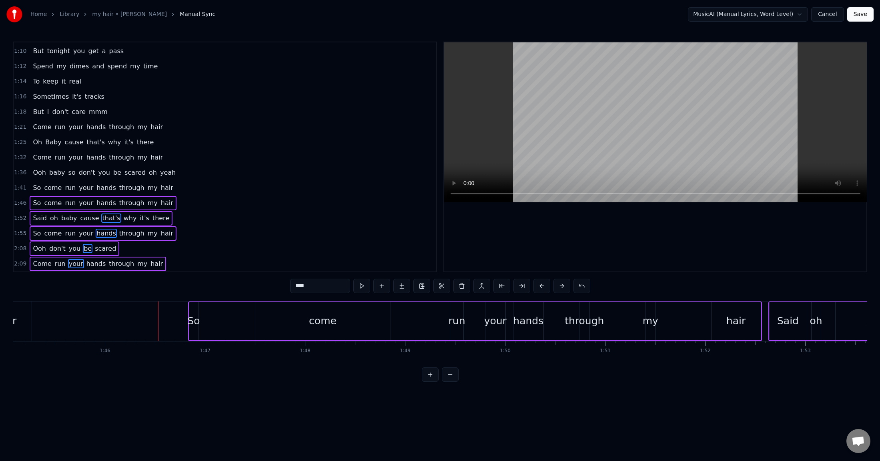
click at [560, 286] on button at bounding box center [561, 286] width 17 height 14
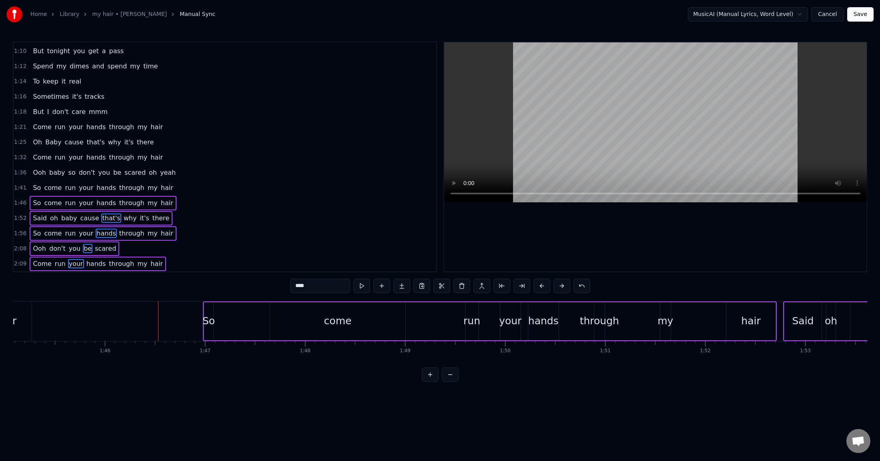
click at [560, 286] on button at bounding box center [561, 286] width 17 height 14
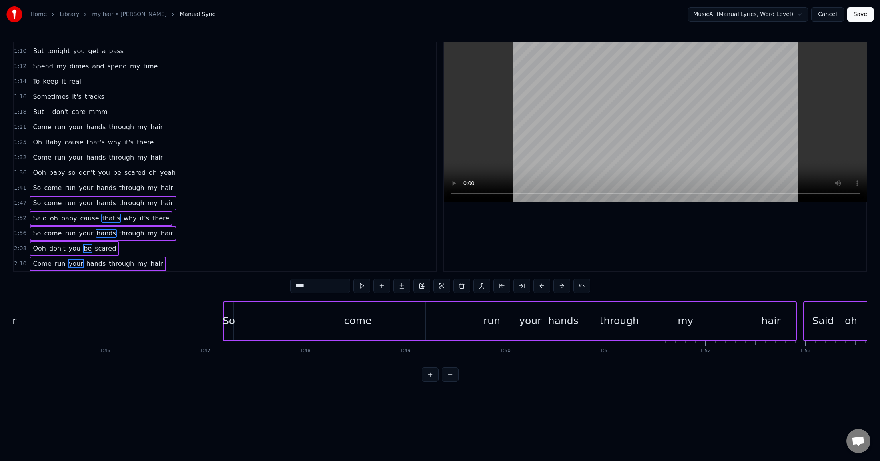
click at [560, 286] on button at bounding box center [561, 286] width 17 height 14
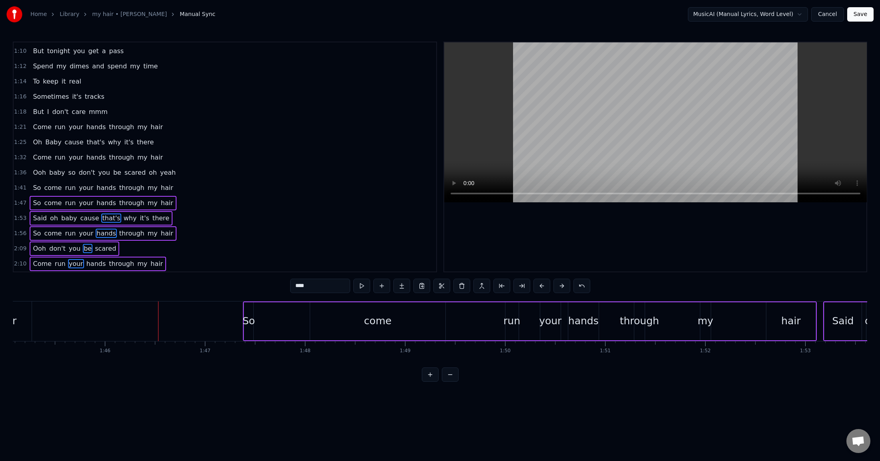
click at [560, 286] on button at bounding box center [561, 286] width 17 height 14
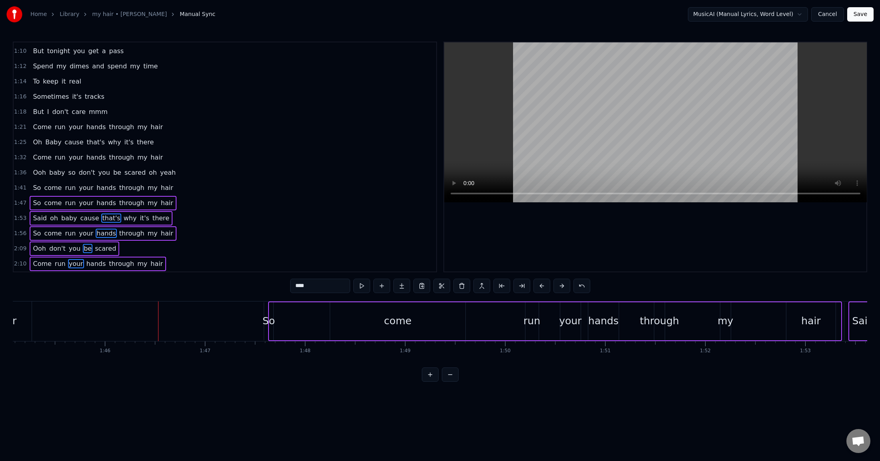
click at [560, 286] on button at bounding box center [561, 286] width 17 height 14
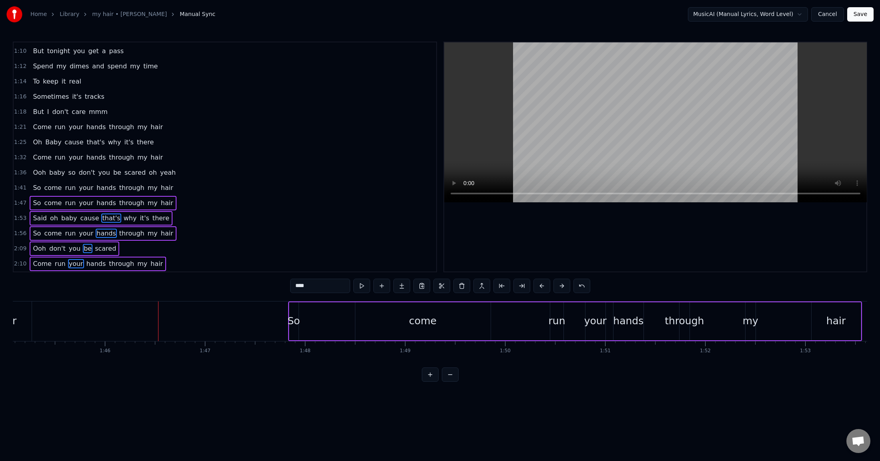
click at [560, 286] on button at bounding box center [561, 286] width 17 height 14
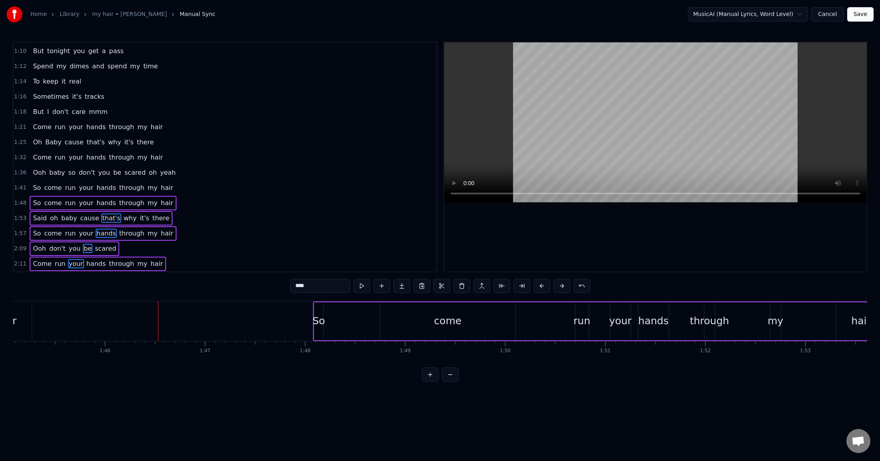
click at [560, 286] on button at bounding box center [561, 286] width 17 height 14
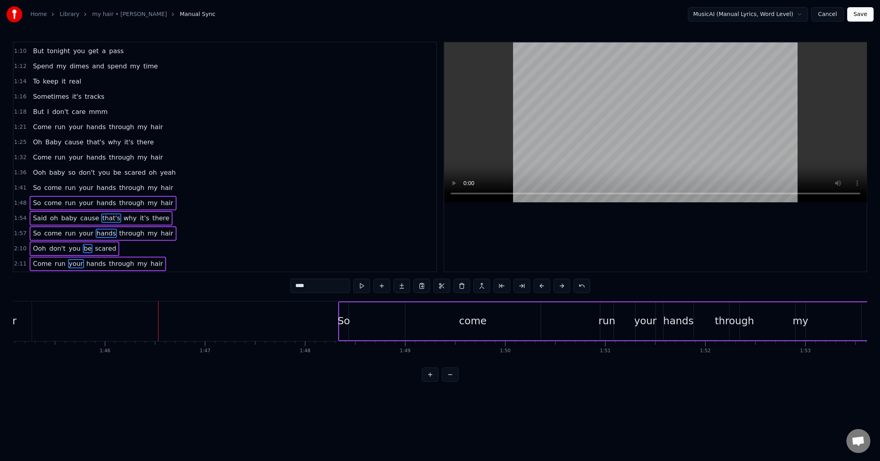
click at [560, 286] on button at bounding box center [561, 286] width 17 height 14
click at [562, 286] on button at bounding box center [561, 286] width 17 height 14
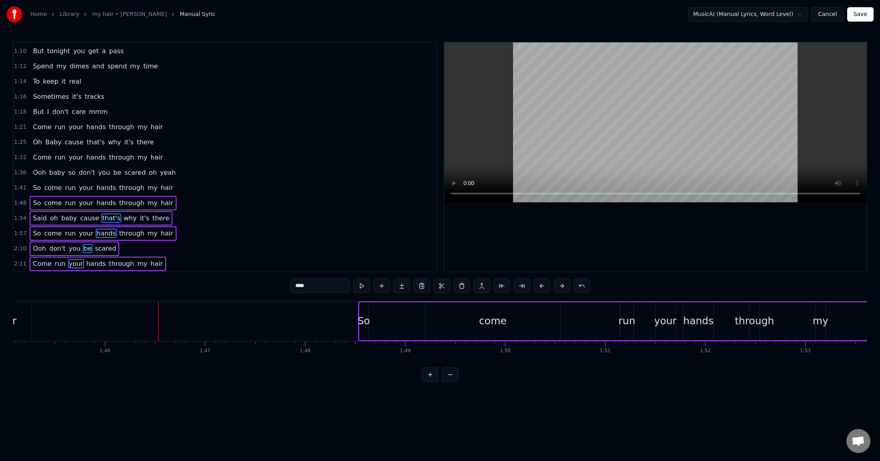
click at [562, 286] on button at bounding box center [561, 286] width 17 height 14
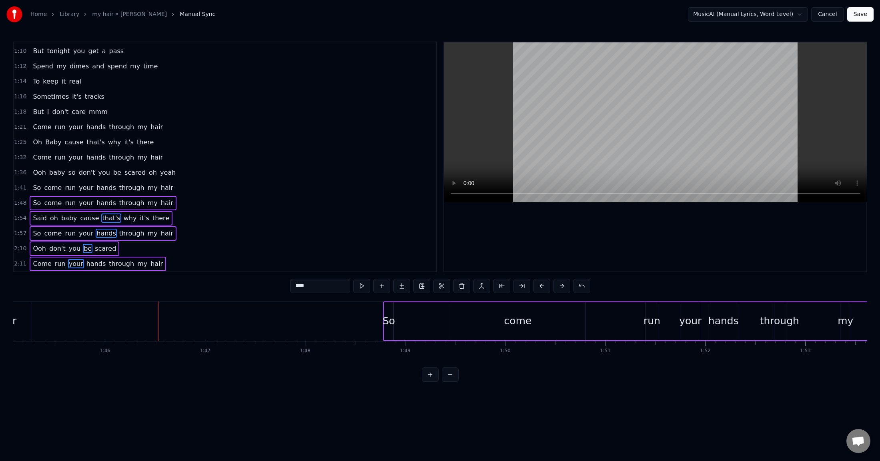
click at [562, 286] on button at bounding box center [561, 286] width 17 height 14
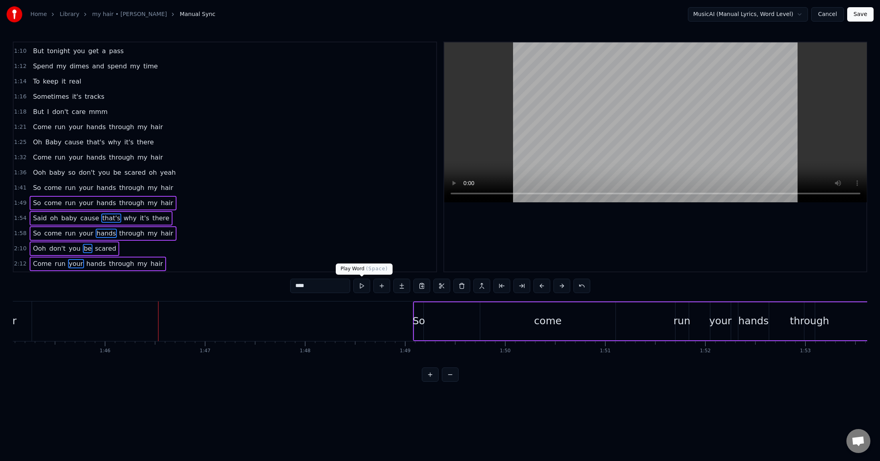
click at [356, 288] on button at bounding box center [361, 286] width 17 height 14
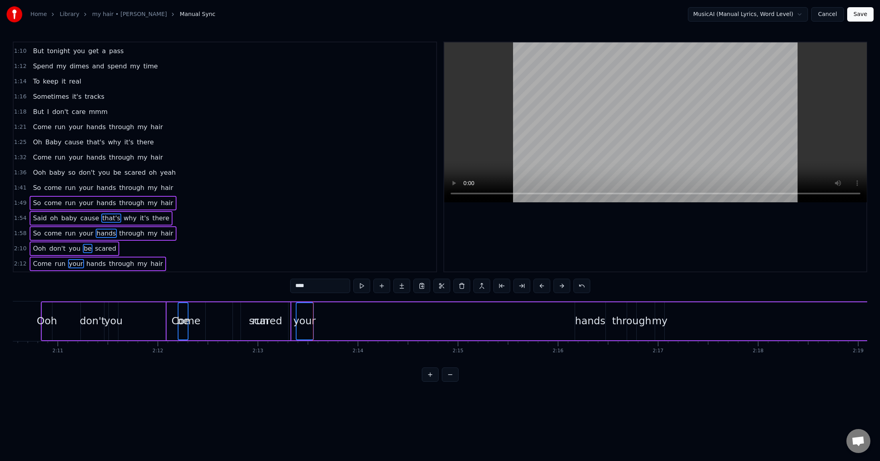
scroll to position [0, 13316]
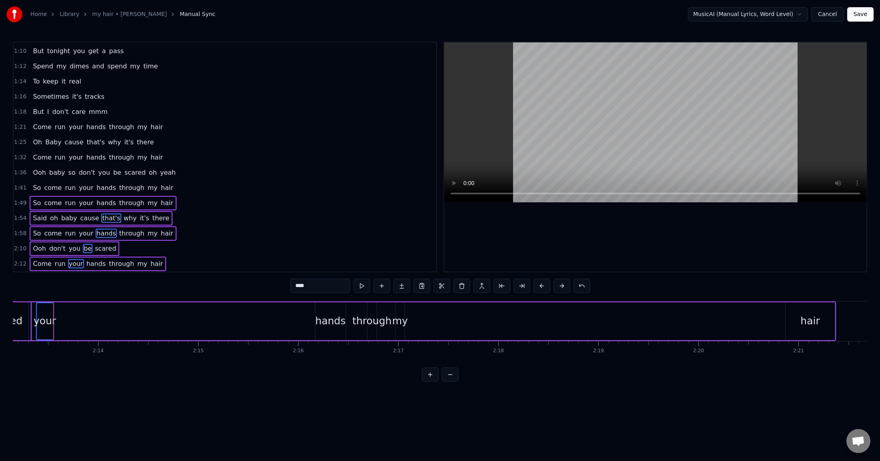
click at [358, 287] on button at bounding box center [361, 286] width 17 height 14
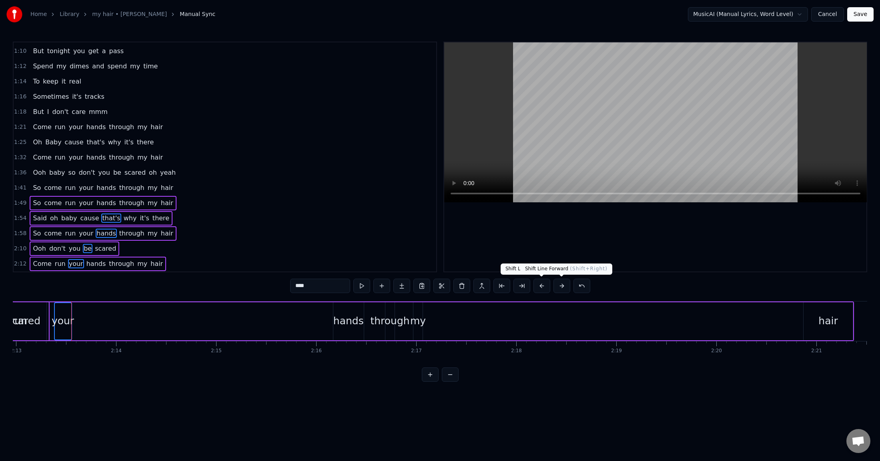
click at [561, 284] on button at bounding box center [561, 286] width 17 height 14
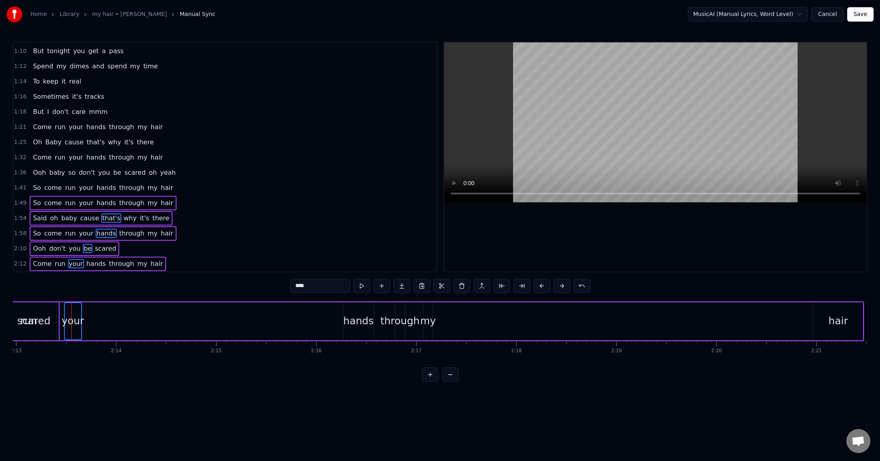
click at [561, 284] on button at bounding box center [561, 286] width 17 height 14
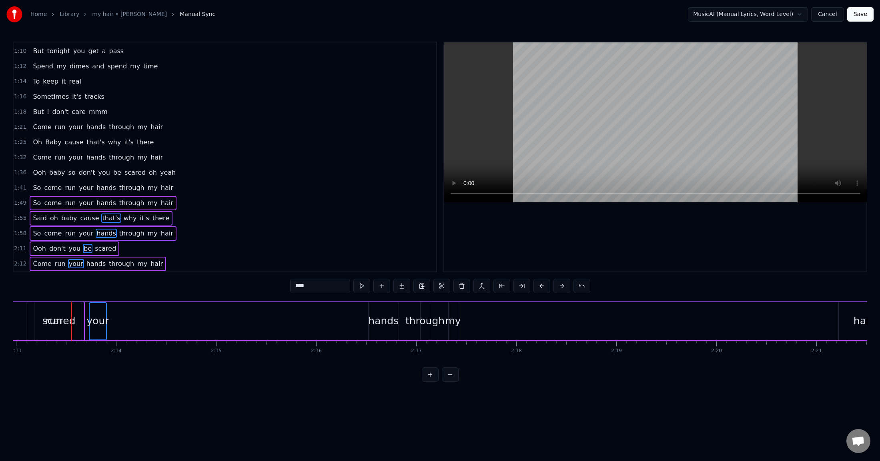
click at [561, 284] on button at bounding box center [561, 286] width 17 height 14
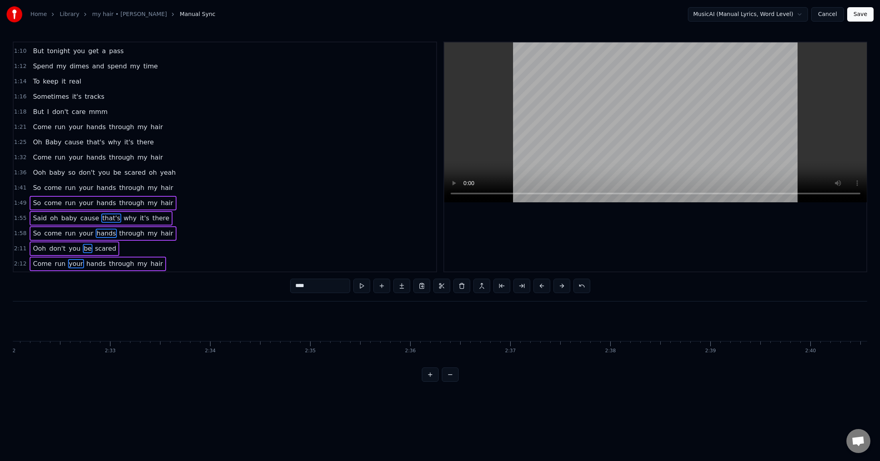
scroll to position [0, 15222]
click at [560, 286] on button at bounding box center [561, 286] width 17 height 14
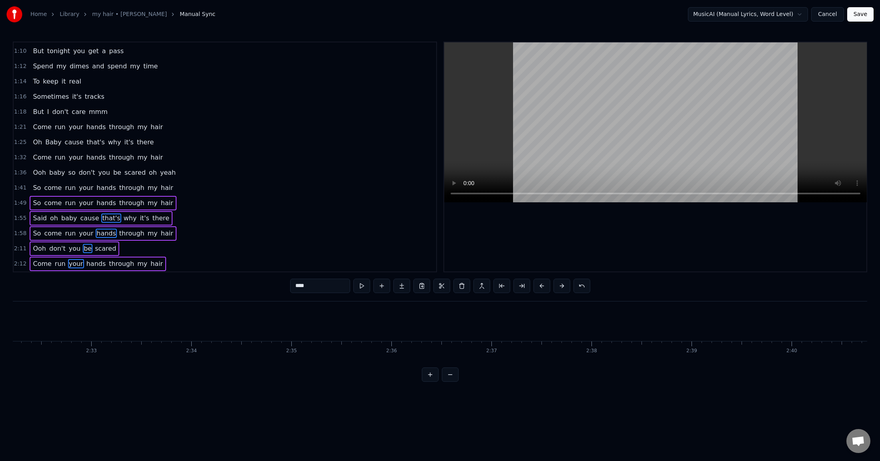
click at [560, 286] on button at bounding box center [561, 286] width 17 height 14
click at [564, 286] on button at bounding box center [561, 286] width 17 height 14
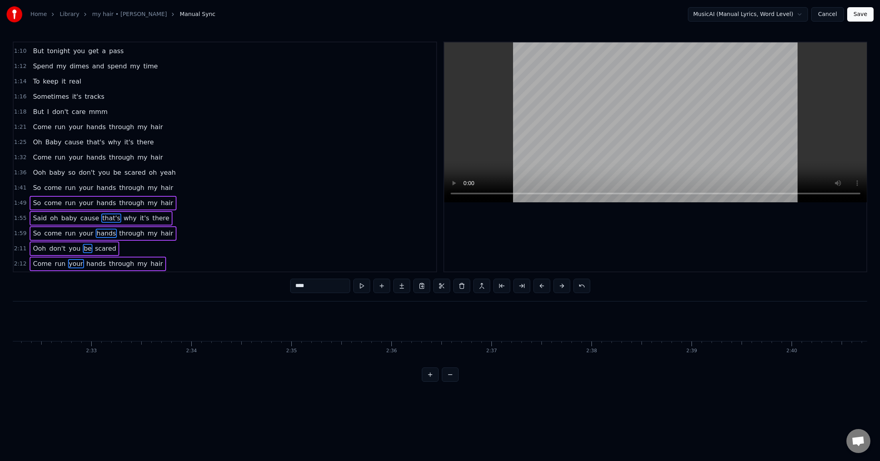
click at [564, 286] on button at bounding box center [561, 286] width 17 height 14
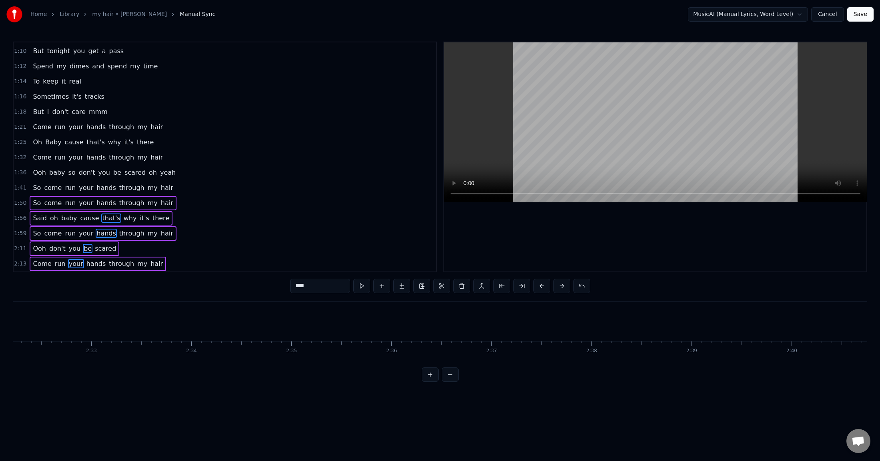
click at [564, 286] on button at bounding box center [561, 286] width 17 height 14
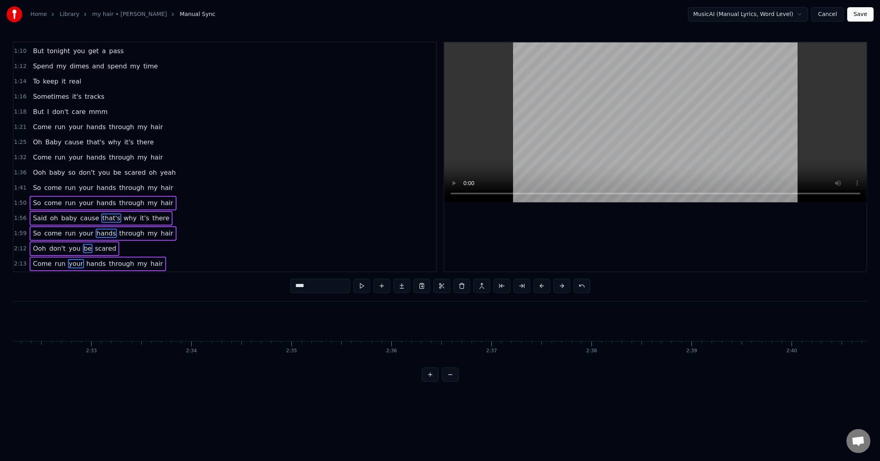
click at [564, 286] on button at bounding box center [561, 286] width 17 height 14
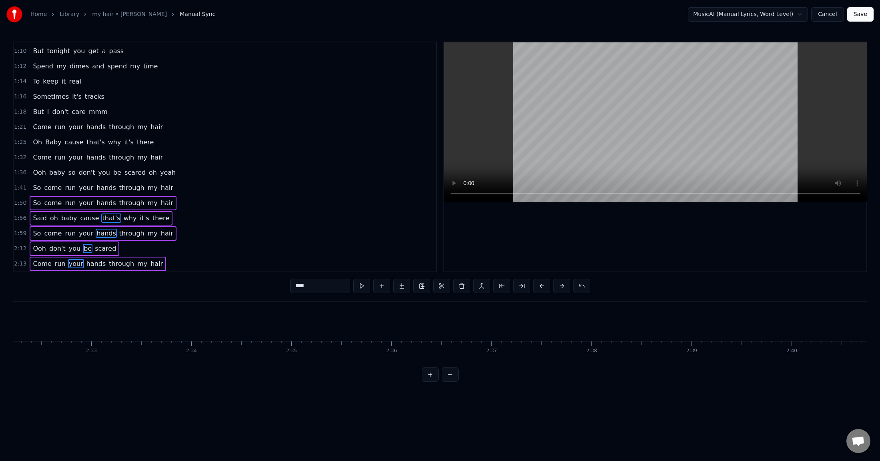
click at [562, 285] on button at bounding box center [561, 286] width 17 height 14
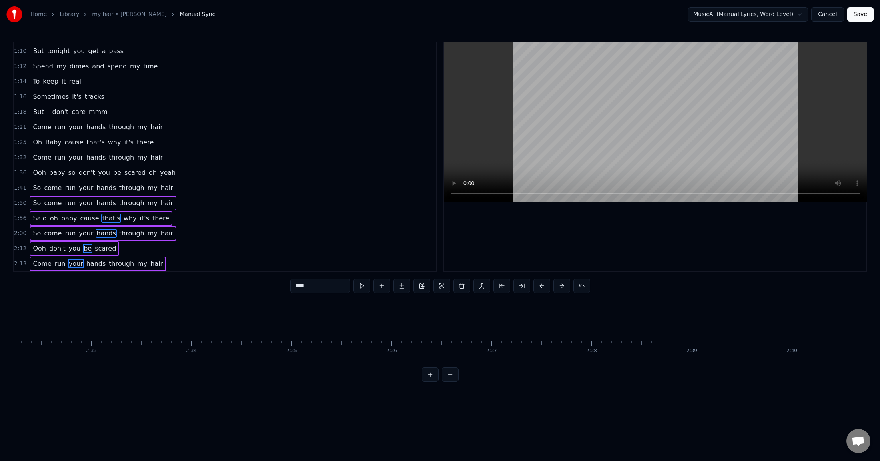
click at [562, 285] on button at bounding box center [561, 286] width 17 height 14
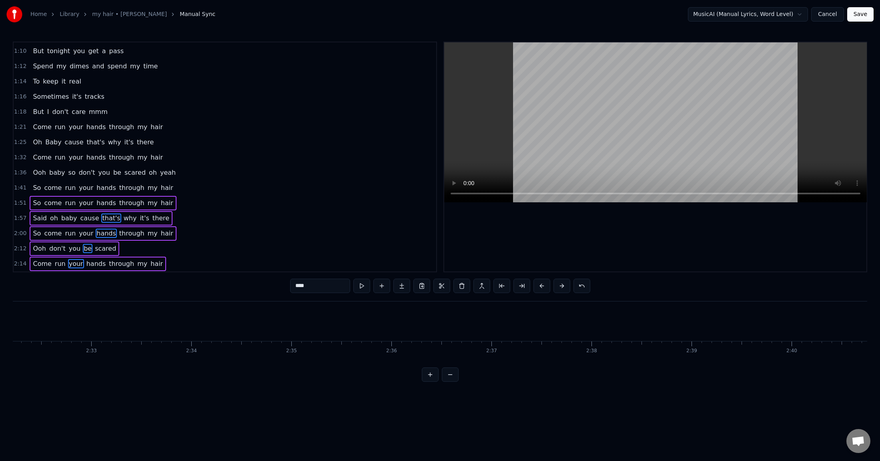
click at [562, 285] on button at bounding box center [561, 286] width 17 height 14
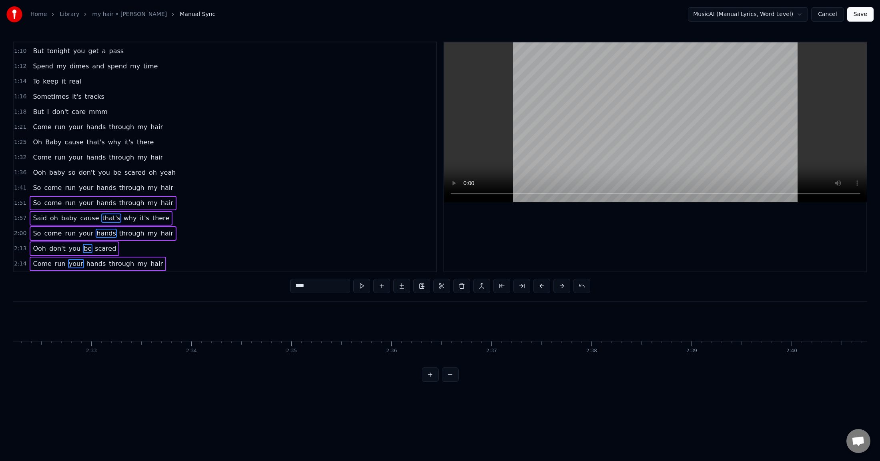
click at [562, 285] on button at bounding box center [561, 286] width 17 height 14
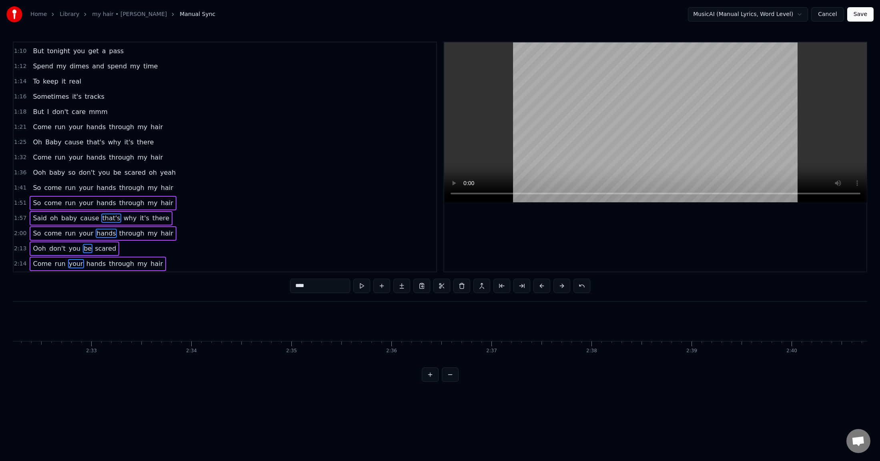
click at [562, 285] on button at bounding box center [561, 286] width 17 height 14
click at [562, 287] on button at bounding box center [561, 286] width 17 height 14
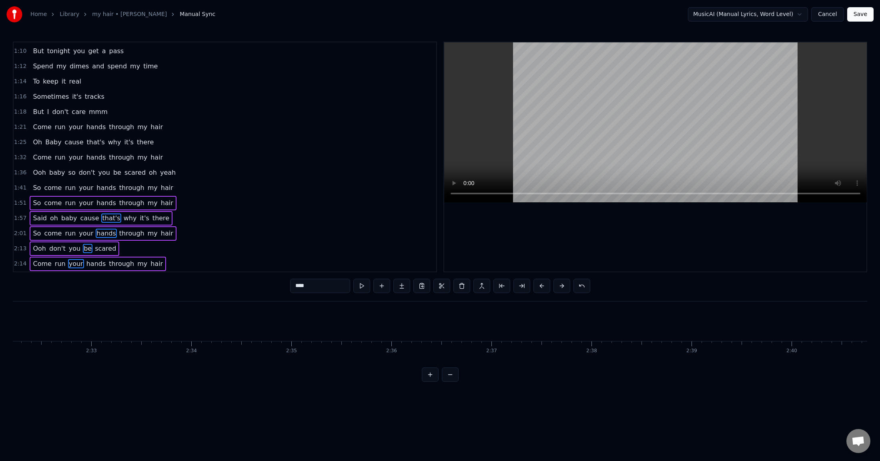
click at [562, 287] on button at bounding box center [561, 286] width 17 height 14
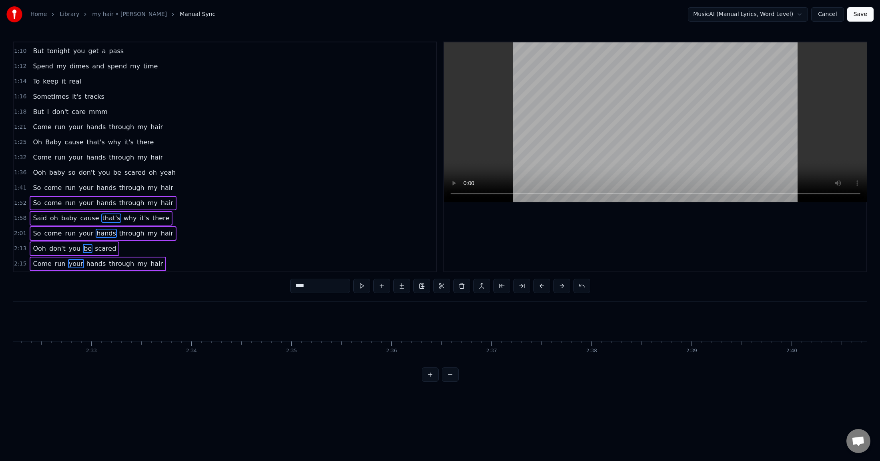
click at [563, 287] on button at bounding box center [561, 286] width 17 height 14
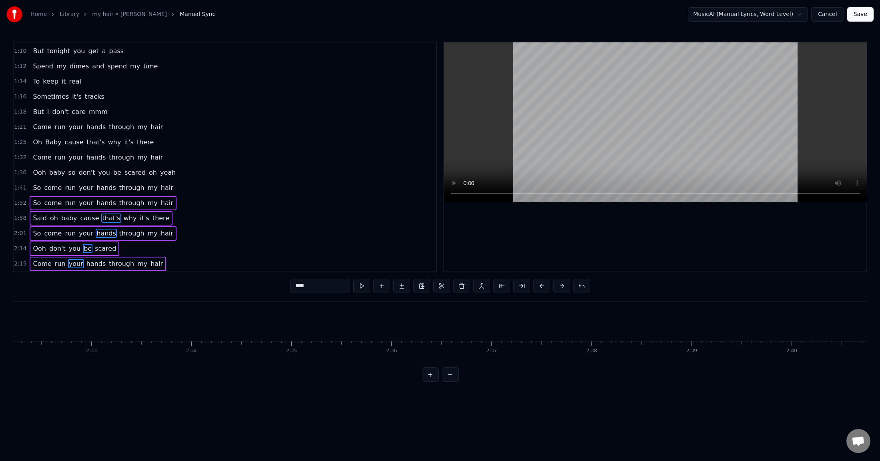
click at [563, 287] on button at bounding box center [561, 286] width 17 height 14
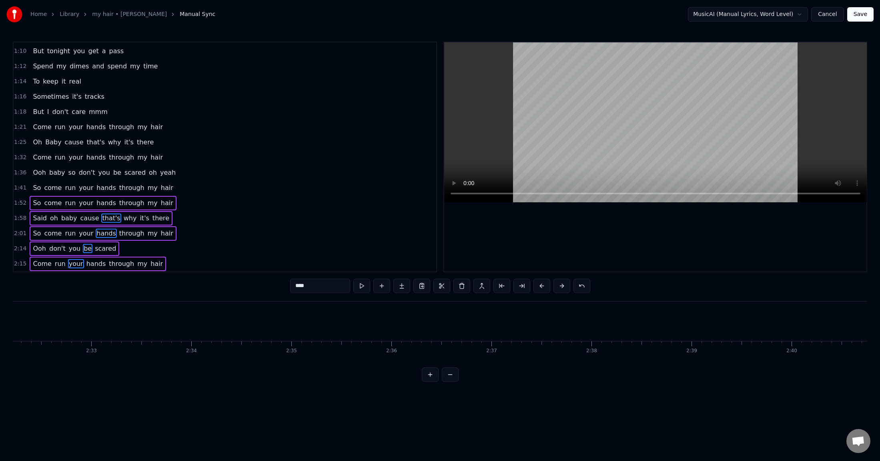
click at [563, 287] on button at bounding box center [561, 286] width 17 height 14
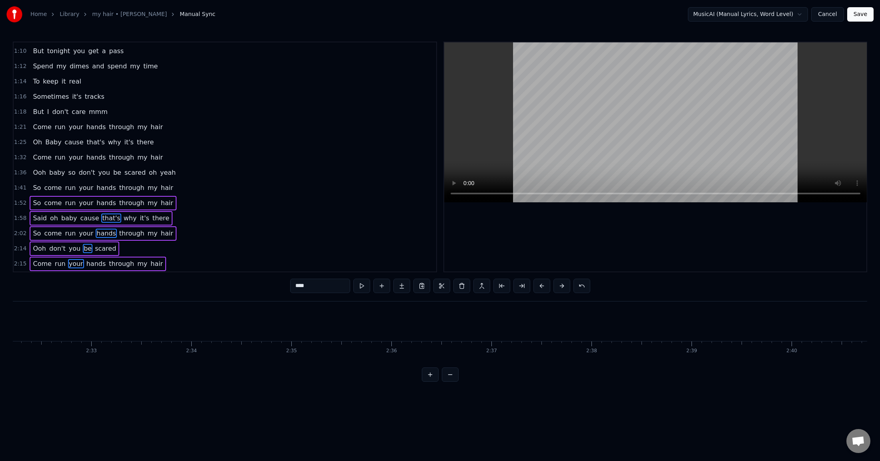
click at [563, 287] on button at bounding box center [561, 286] width 17 height 14
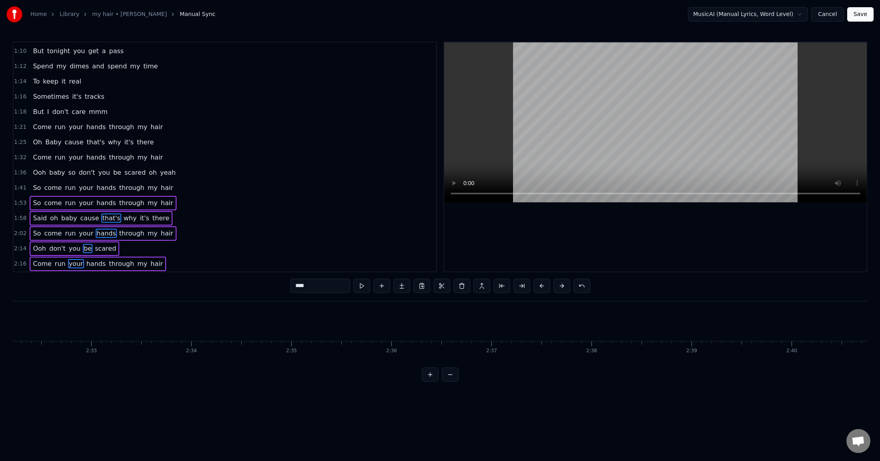
click at [563, 287] on button at bounding box center [561, 286] width 17 height 14
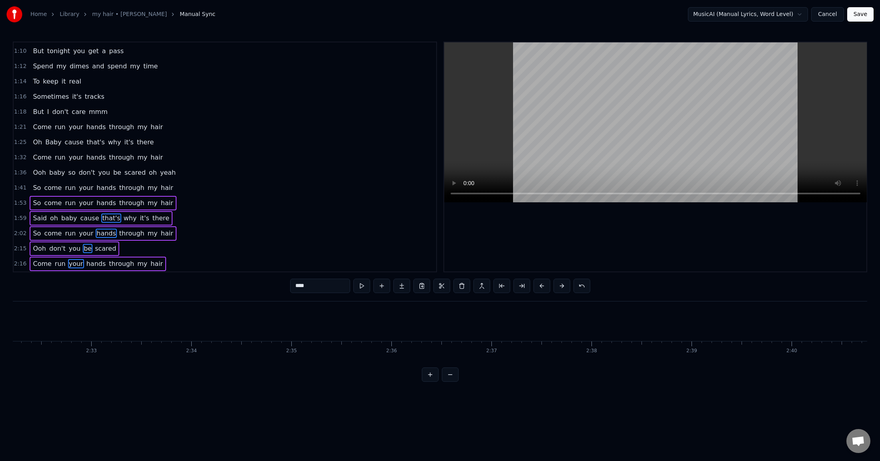
click at [563, 287] on button at bounding box center [561, 286] width 17 height 14
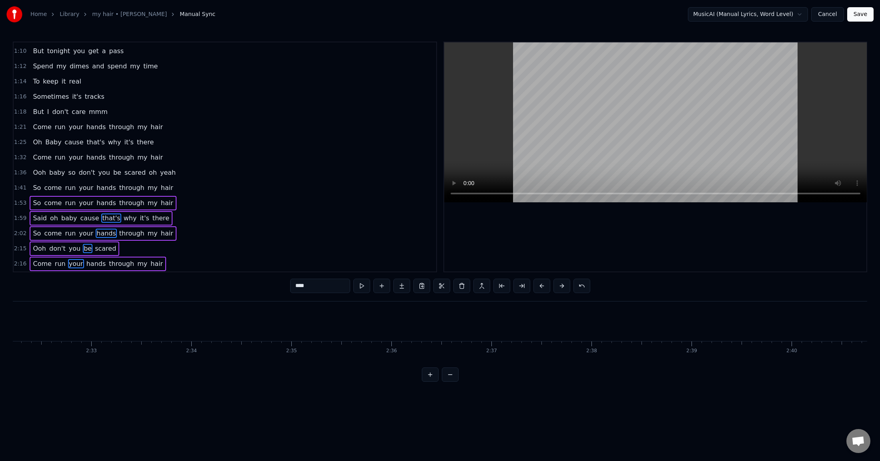
click at [563, 287] on button at bounding box center [561, 286] width 17 height 14
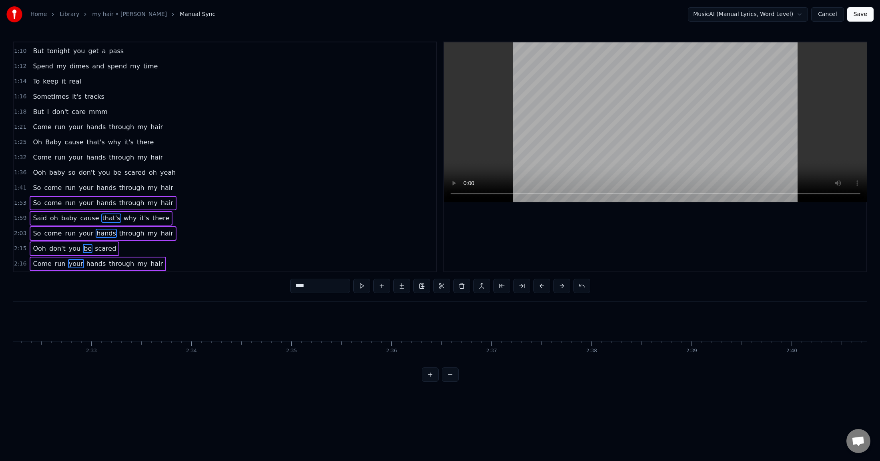
click at [563, 287] on button at bounding box center [561, 286] width 17 height 14
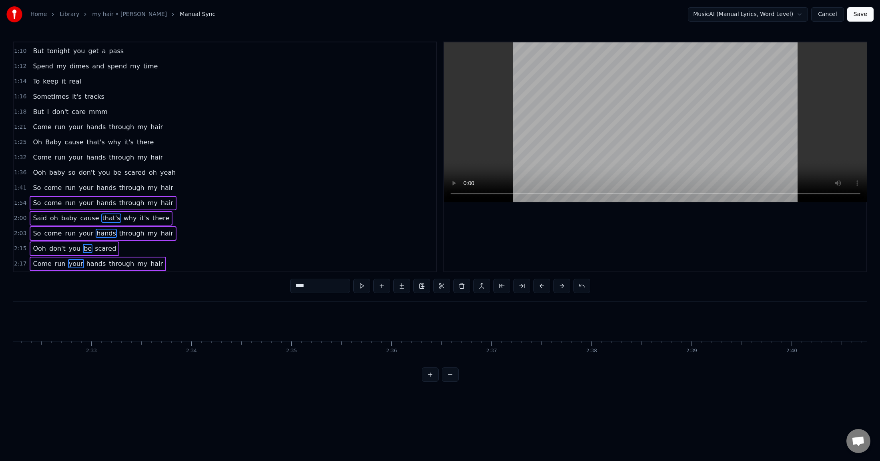
click at [563, 287] on button at bounding box center [561, 286] width 17 height 14
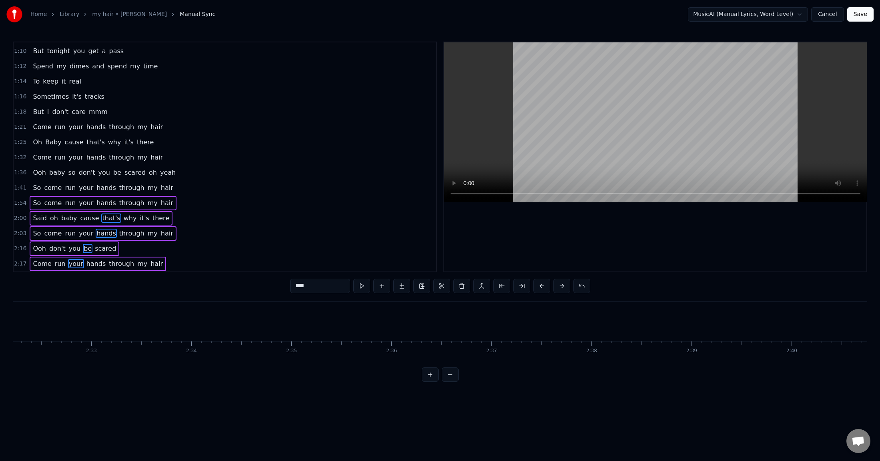
click at [563, 287] on button at bounding box center [561, 286] width 17 height 14
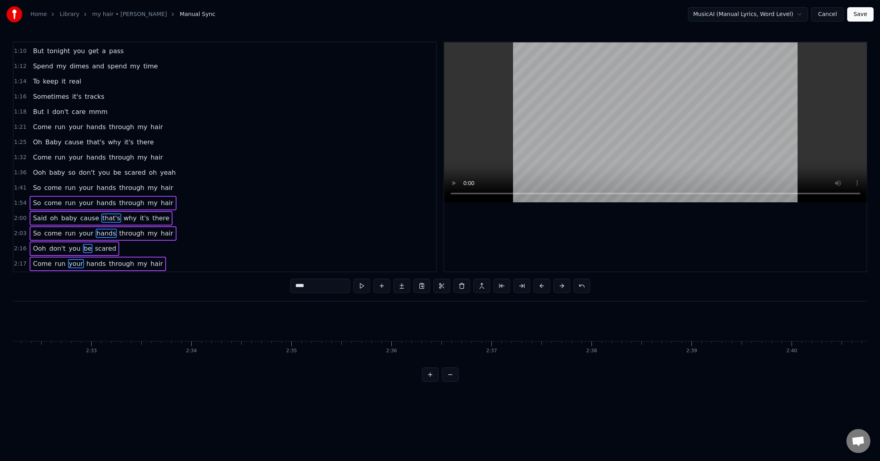
click at [563, 287] on button at bounding box center [561, 286] width 17 height 14
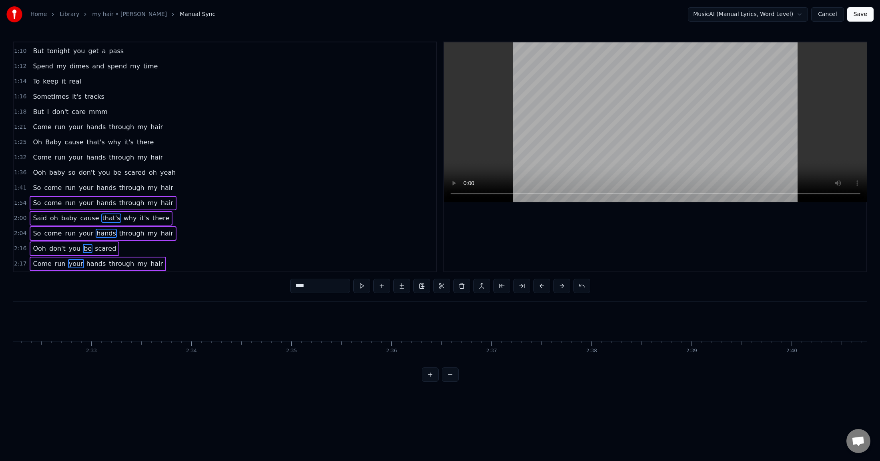
click at [563, 287] on button at bounding box center [561, 286] width 17 height 14
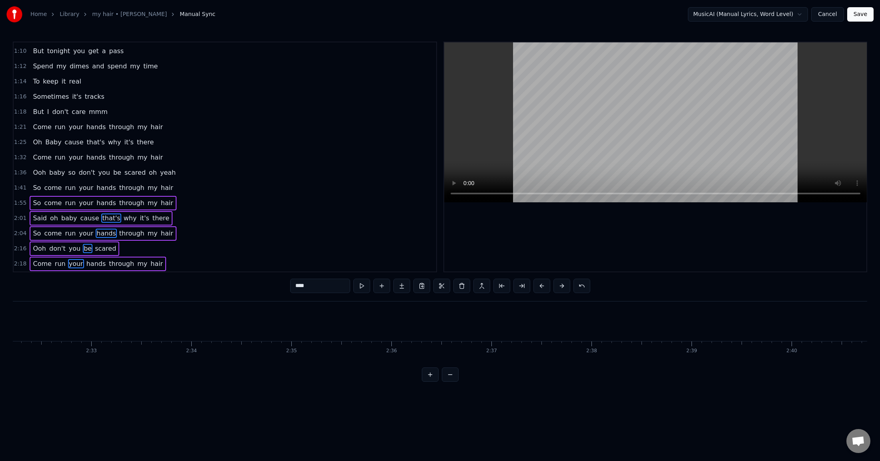
click at [563, 287] on button at bounding box center [561, 286] width 17 height 14
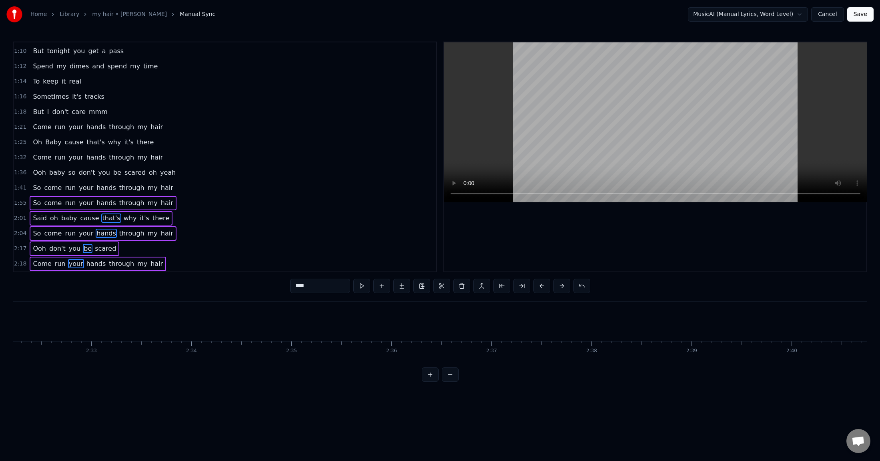
click at [563, 287] on button at bounding box center [561, 286] width 17 height 14
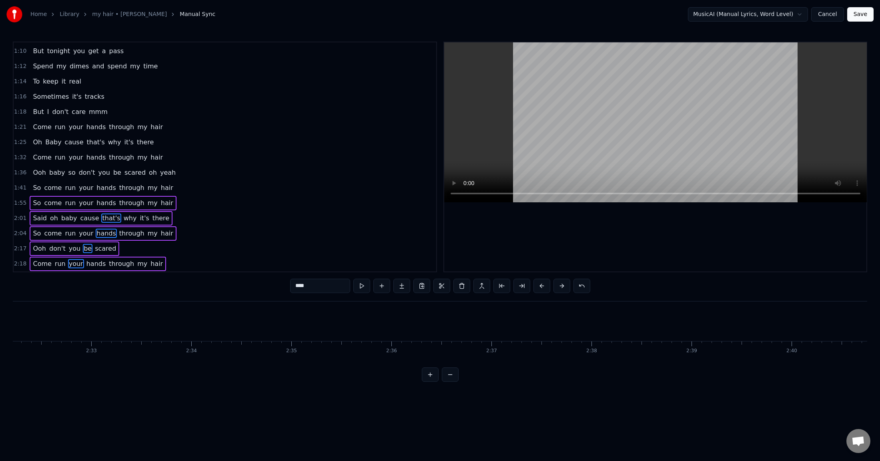
click at [563, 287] on button at bounding box center [561, 286] width 17 height 14
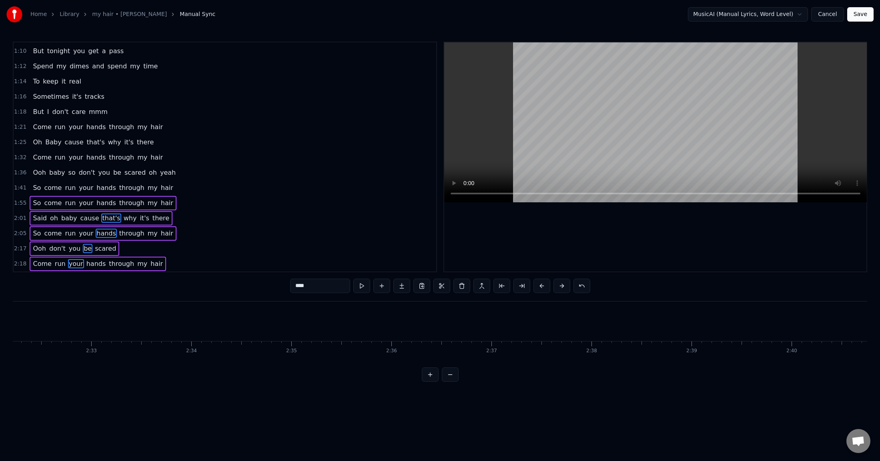
click at [563, 287] on button at bounding box center [561, 286] width 17 height 14
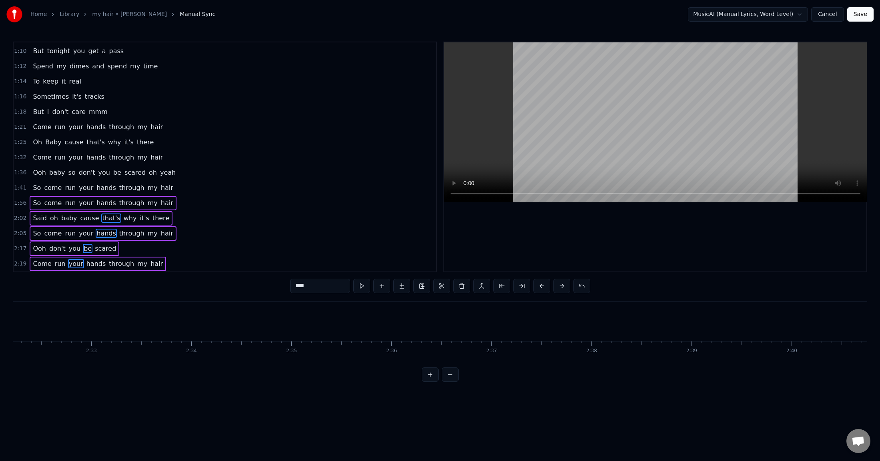
click at [563, 287] on button at bounding box center [561, 286] width 17 height 14
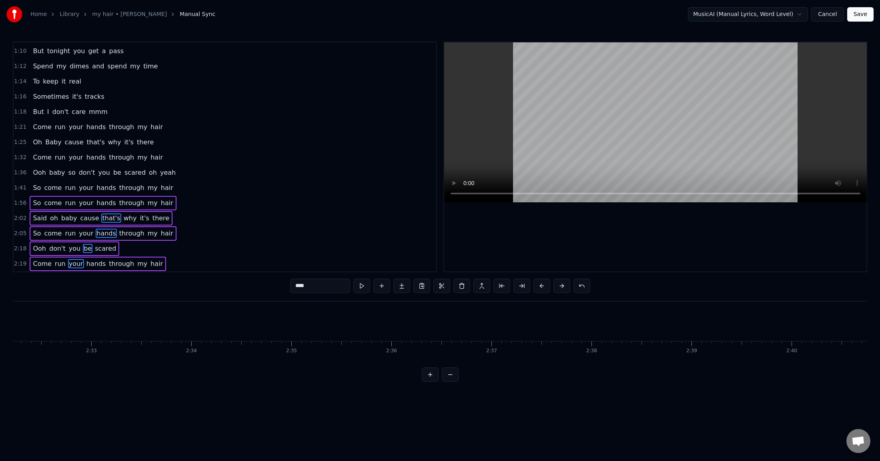
click at [563, 287] on button at bounding box center [561, 286] width 17 height 14
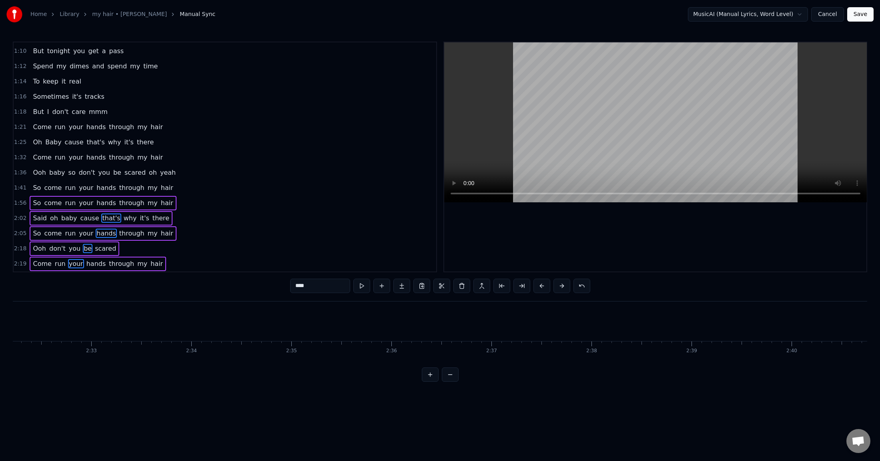
click at [563, 287] on button at bounding box center [561, 286] width 17 height 14
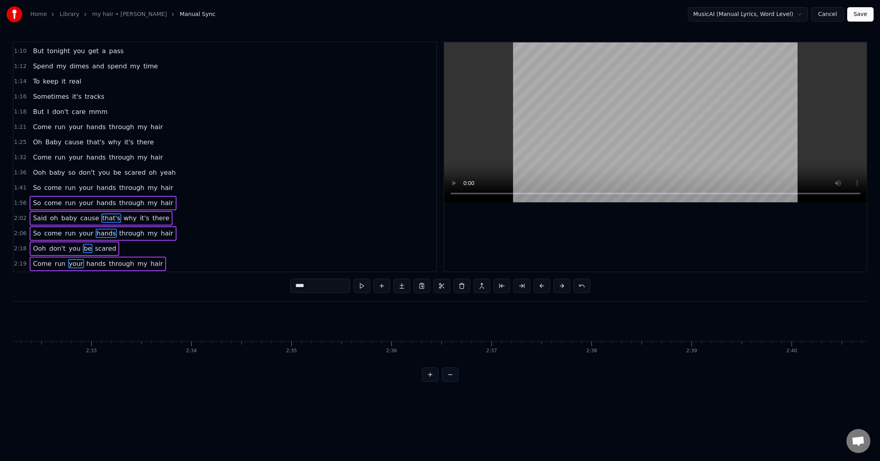
click at [563, 287] on button at bounding box center [561, 286] width 17 height 14
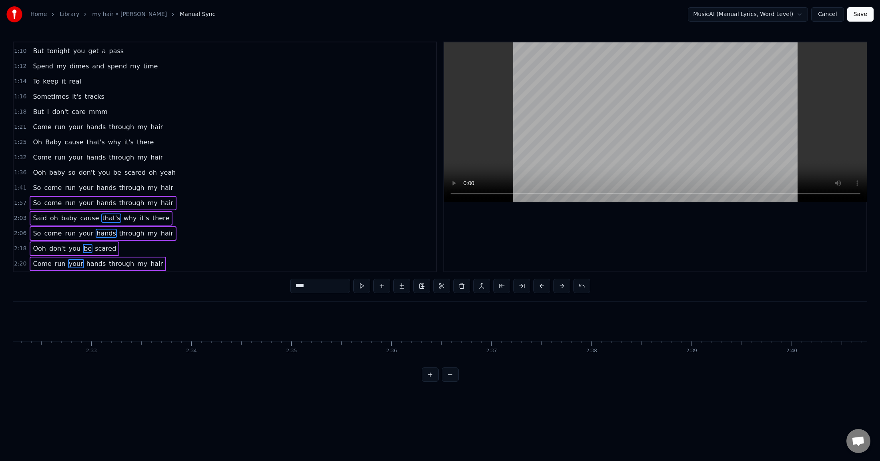
click at [563, 287] on button at bounding box center [561, 286] width 17 height 14
click at [34, 203] on span "So" at bounding box center [37, 202] width 10 height 9
type input "**"
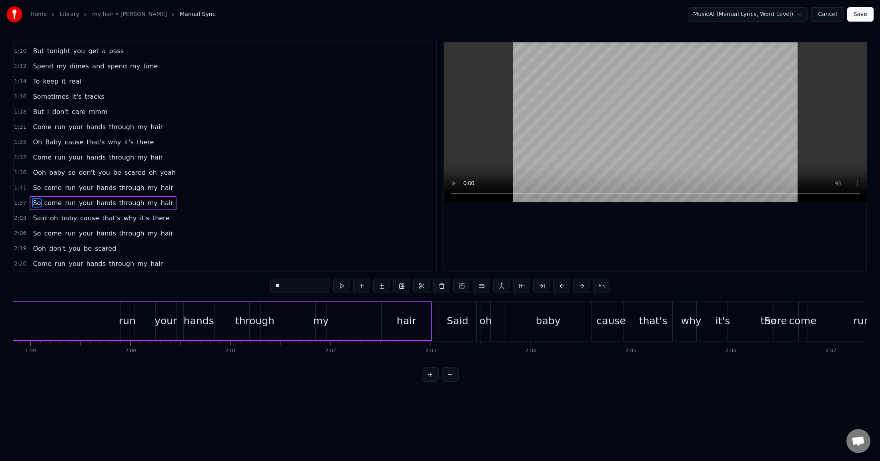
scroll to position [0, 11689]
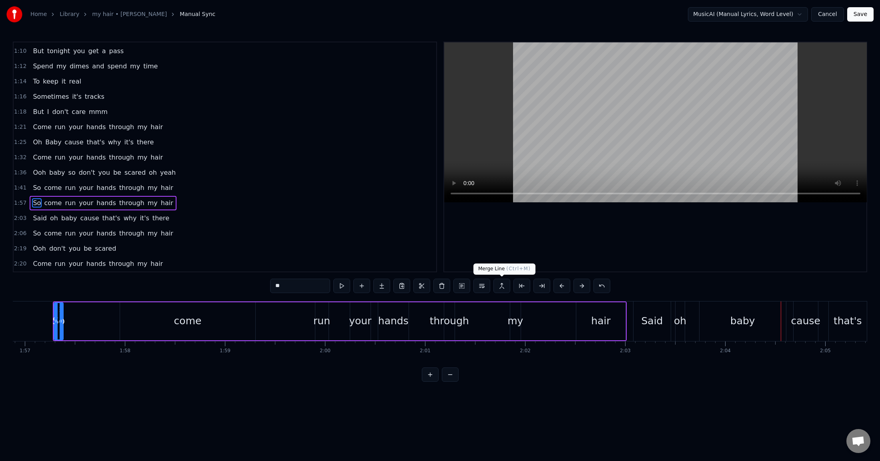
drag, startPoint x: 482, startPoint y: 286, endPoint x: 522, endPoint y: 251, distance: 53.3
click at [523, 250] on div "0:10 Said I'ma give you some instructions 0:12 That you can't be scared to try …" at bounding box center [440, 212] width 854 height 340
click at [462, 284] on button at bounding box center [461, 286] width 17 height 14
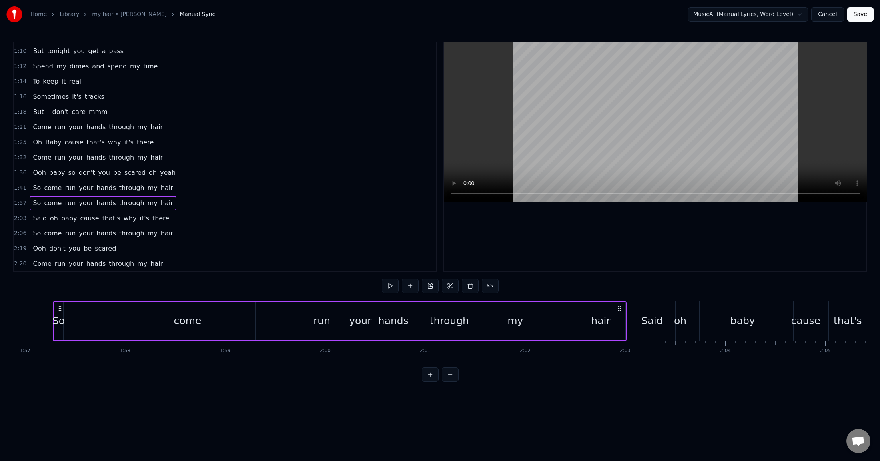
click at [52, 203] on span "come" at bounding box center [52, 202] width 19 height 9
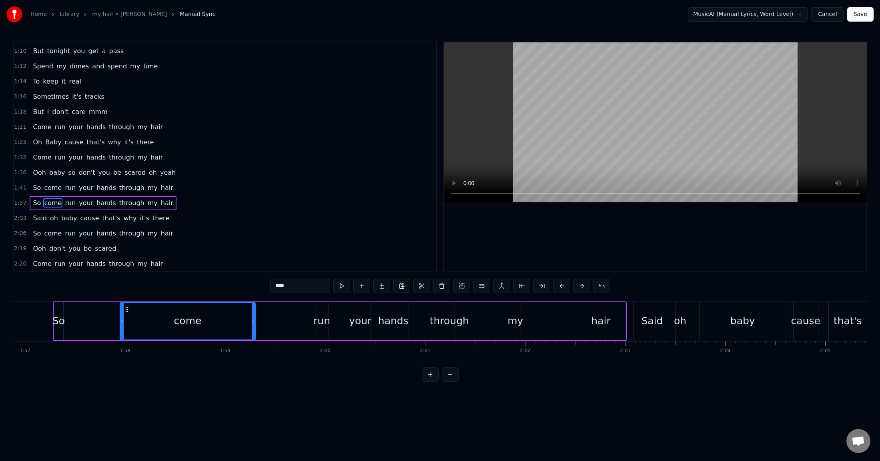
click at [54, 217] on div "Said oh baby cause that's why it's there" at bounding box center [101, 218] width 143 height 14
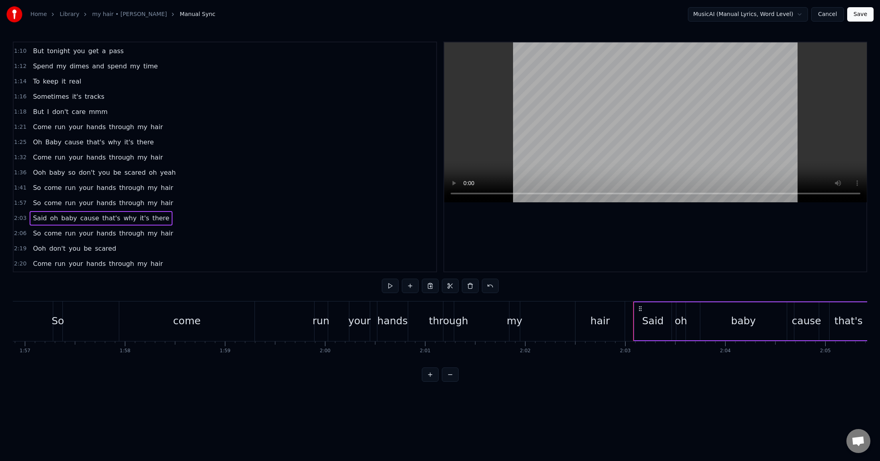
click at [51, 231] on span "come" at bounding box center [52, 233] width 19 height 9
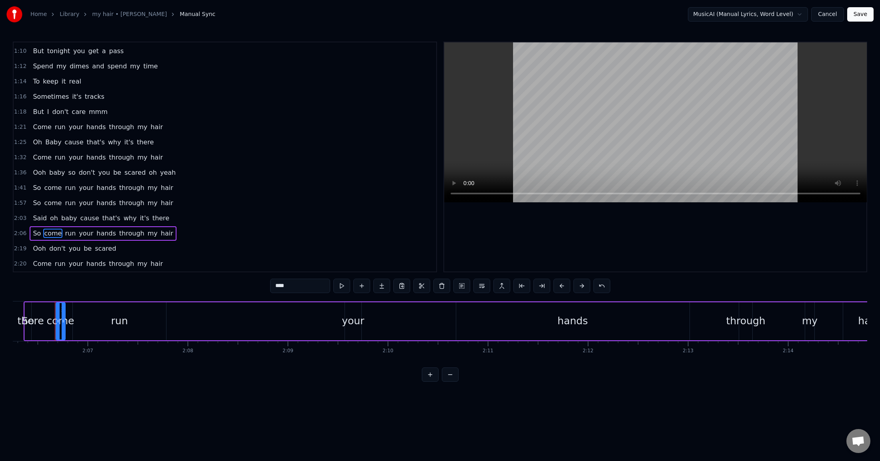
click at [64, 205] on span "run" at bounding box center [70, 202] width 12 height 9
type input "***"
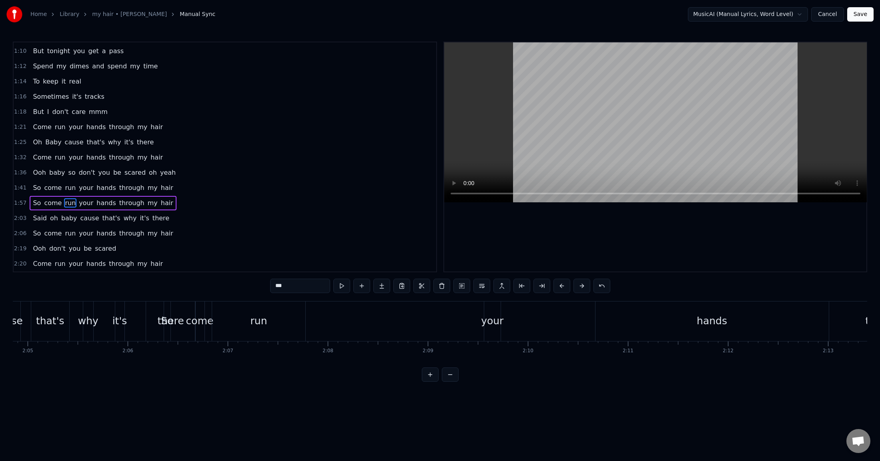
click at [49, 216] on span "oh" at bounding box center [54, 219] width 10 height 10
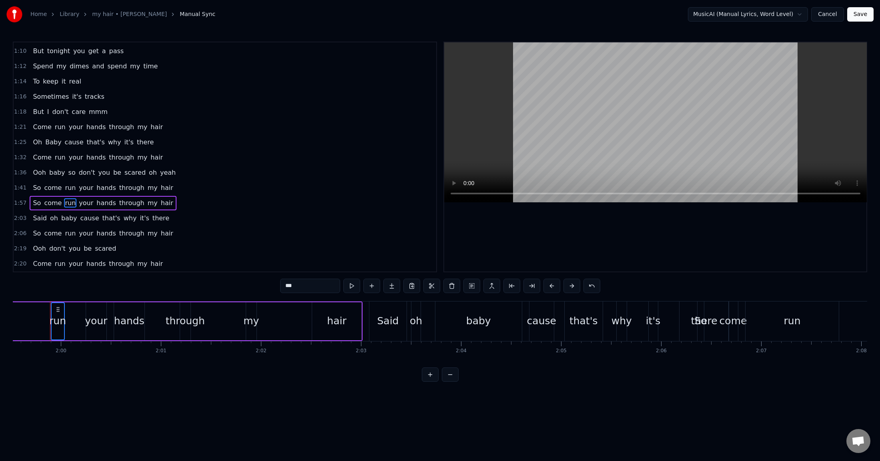
scroll to position [0, 11949]
click at [38, 228] on div "So come run your hands through my hair" at bounding box center [103, 233] width 146 height 14
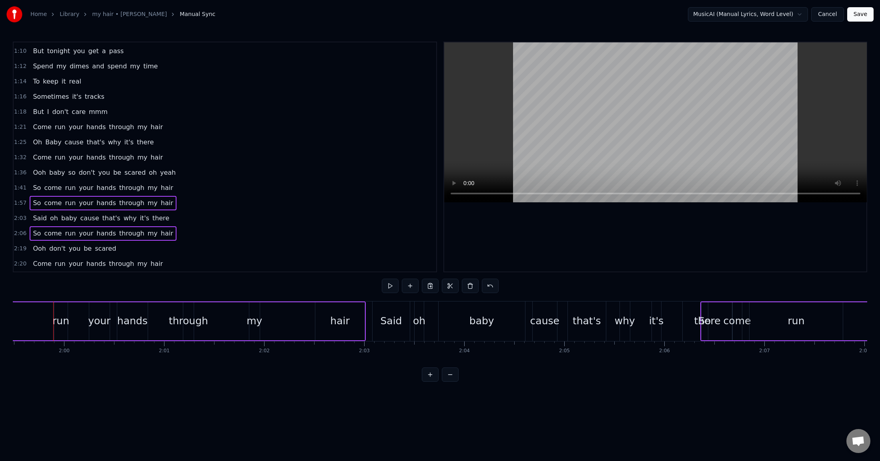
click at [44, 248] on div "Ooh don't you be scared" at bounding box center [75, 249] width 90 height 14
click at [48, 260] on span "Come" at bounding box center [42, 263] width 20 height 9
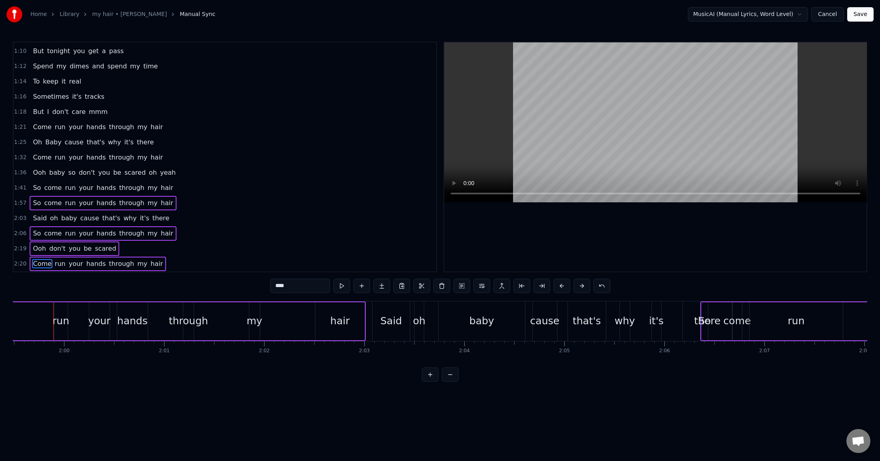
click at [60, 217] on span "baby" at bounding box center [69, 218] width 18 height 9
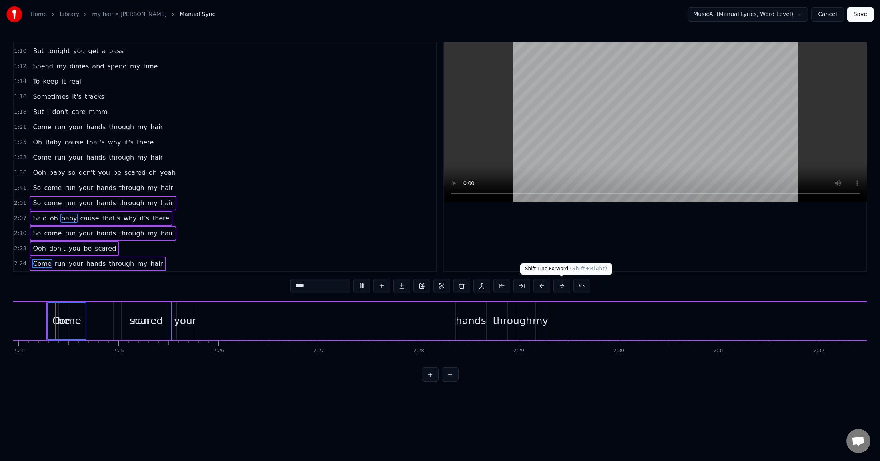
scroll to position [0, 14389]
drag, startPoint x: 306, startPoint y: 217, endPoint x: 275, endPoint y: 220, distance: 31.7
click at [306, 217] on div "2:07 Said oh baby cause that's why it's there" at bounding box center [225, 218] width 422 height 15
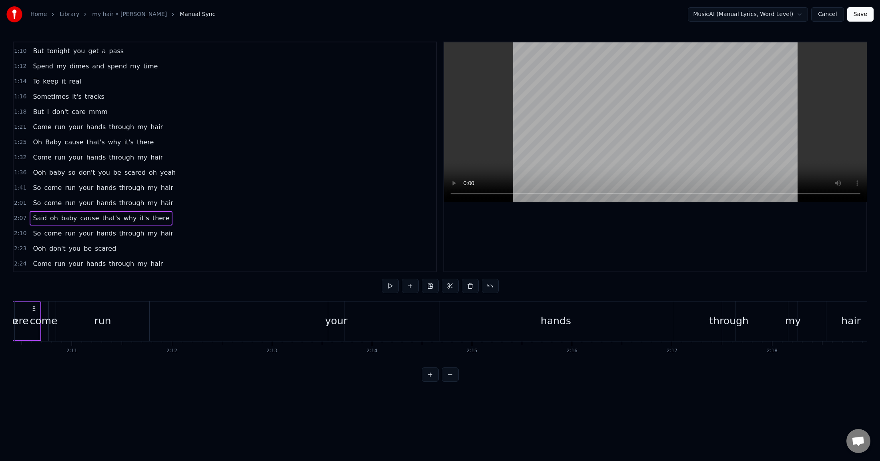
scroll to position [0, 12669]
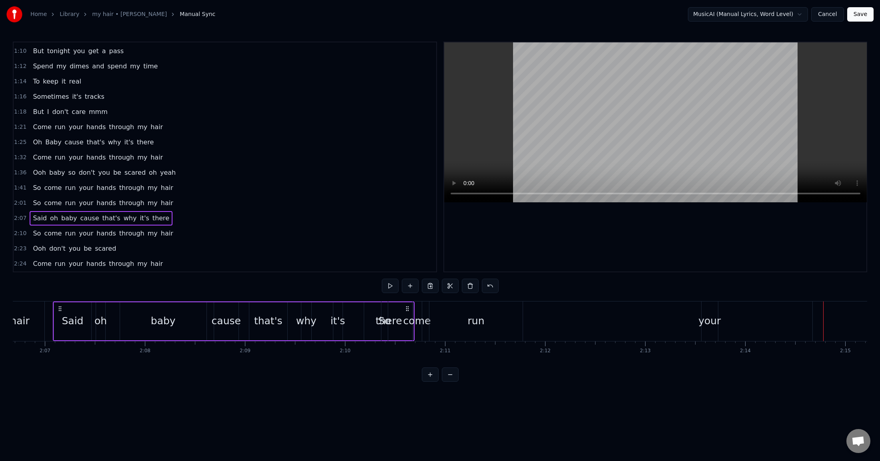
click at [37, 201] on span "So" at bounding box center [37, 202] width 10 height 9
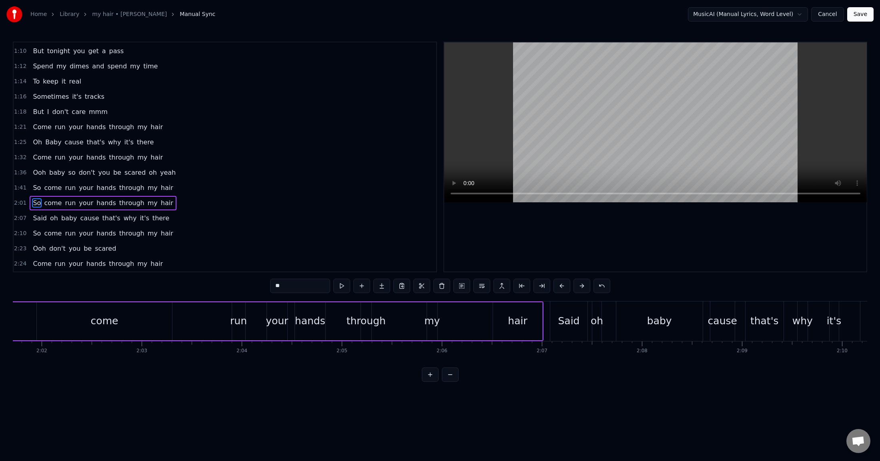
scroll to position [0, 12089]
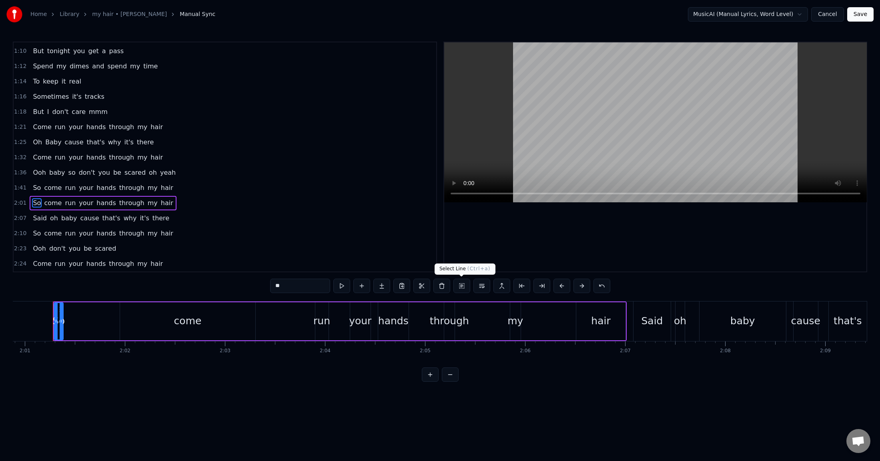
click at [466, 288] on button at bounding box center [461, 286] width 17 height 14
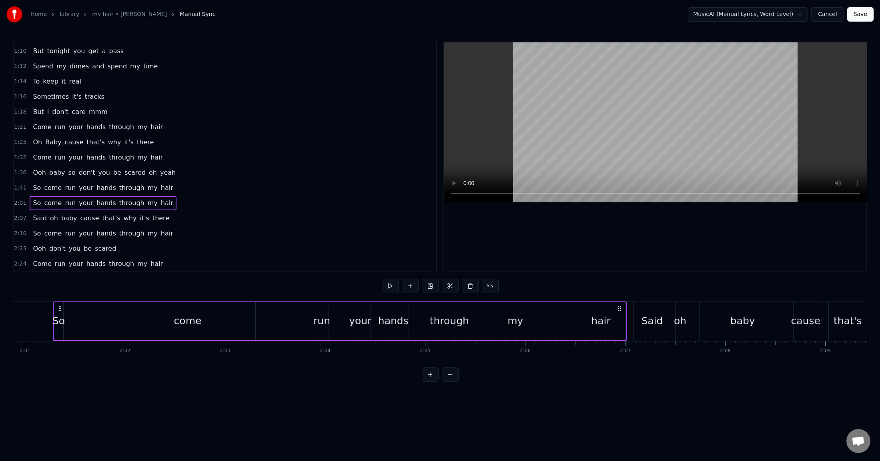
click at [61, 266] on div "Come run your hands through my hair" at bounding box center [98, 264] width 136 height 14
click at [44, 243] on div "Ooh don't you be scared" at bounding box center [75, 249] width 90 height 14
click at [48, 229] on span "come" at bounding box center [52, 233] width 19 height 9
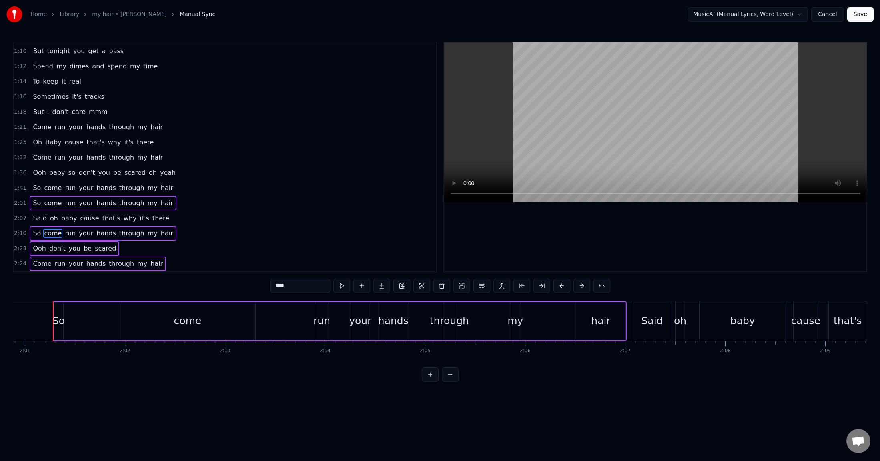
click at [49, 215] on span "oh" at bounding box center [54, 218] width 10 height 9
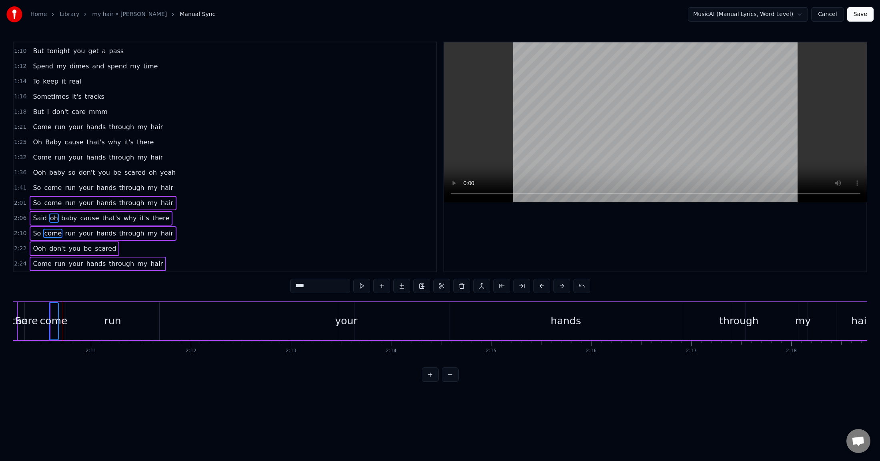
scroll to position [0, 13018]
click at [360, 287] on button at bounding box center [361, 286] width 17 height 14
click at [37, 203] on span "So" at bounding box center [37, 202] width 10 height 9
type input "**"
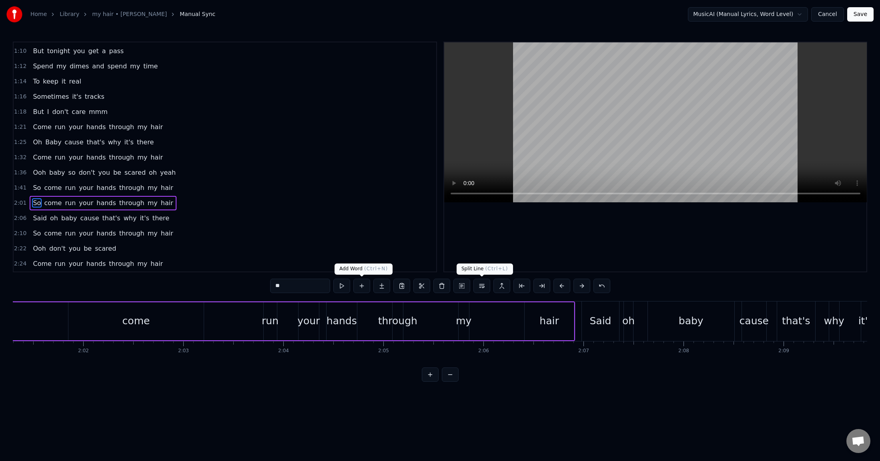
scroll to position [0, 12079]
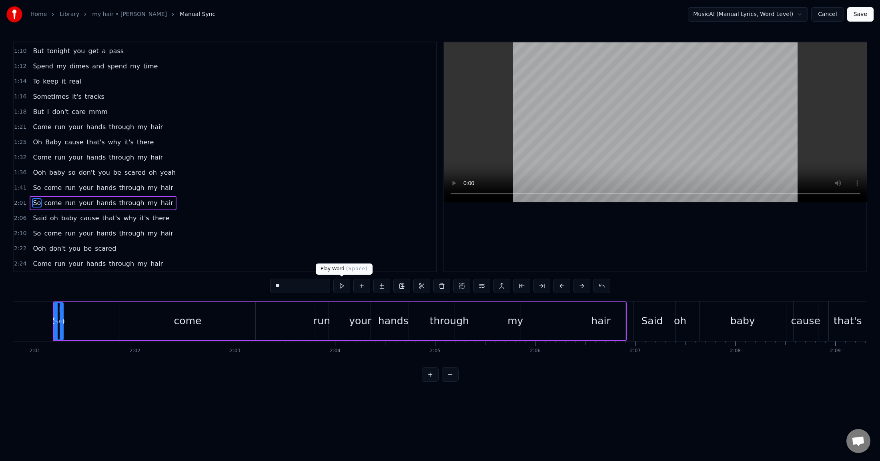
click at [342, 288] on button at bounding box center [341, 286] width 17 height 14
click at [333, 279] on button at bounding box center [341, 286] width 17 height 14
click at [46, 202] on span "come" at bounding box center [52, 202] width 19 height 9
type input "****"
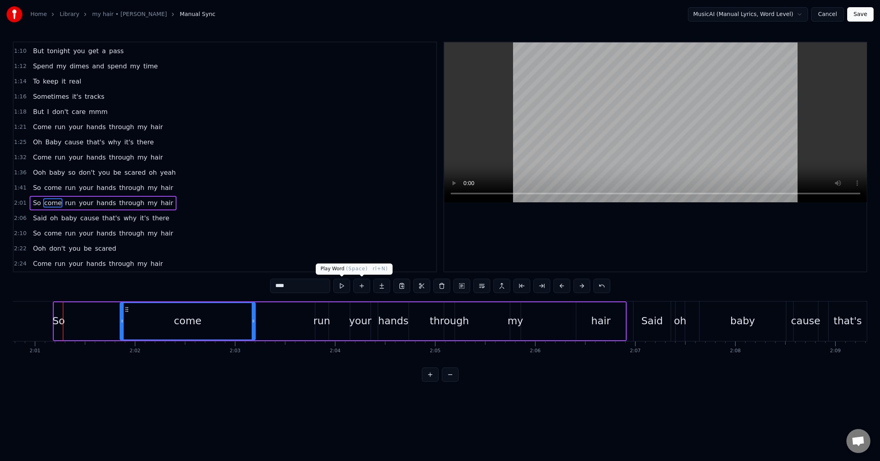
click at [340, 284] on button at bounding box center [341, 286] width 17 height 14
click at [459, 286] on button at bounding box center [461, 286] width 17 height 14
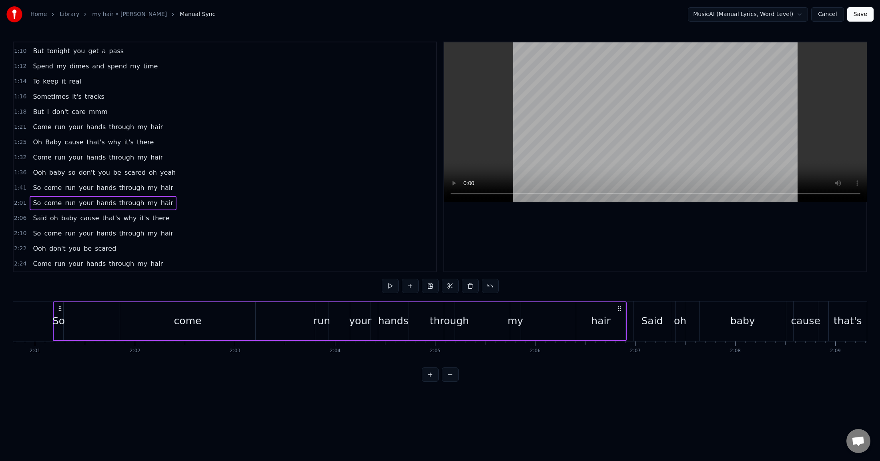
click at [36, 220] on span "Said" at bounding box center [40, 218] width 16 height 9
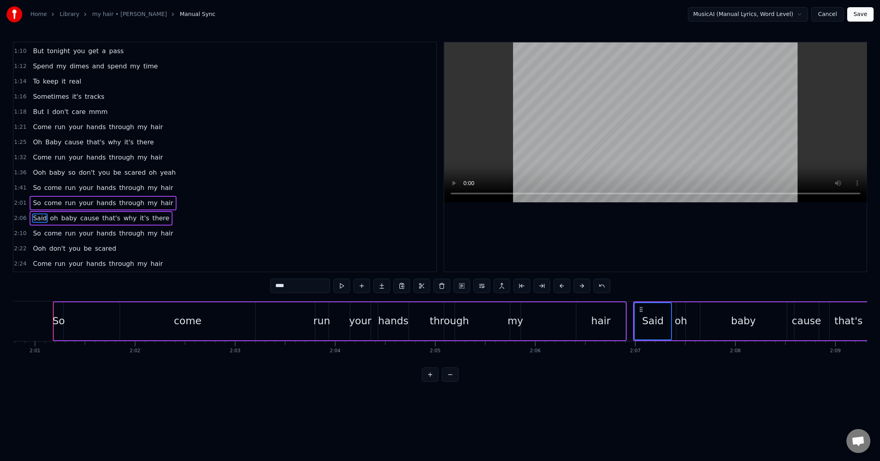
click at [43, 234] on span "come" at bounding box center [52, 233] width 19 height 9
click at [41, 247] on span "Ooh" at bounding box center [39, 248] width 15 height 9
click at [41, 262] on span "Come" at bounding box center [42, 263] width 20 height 9
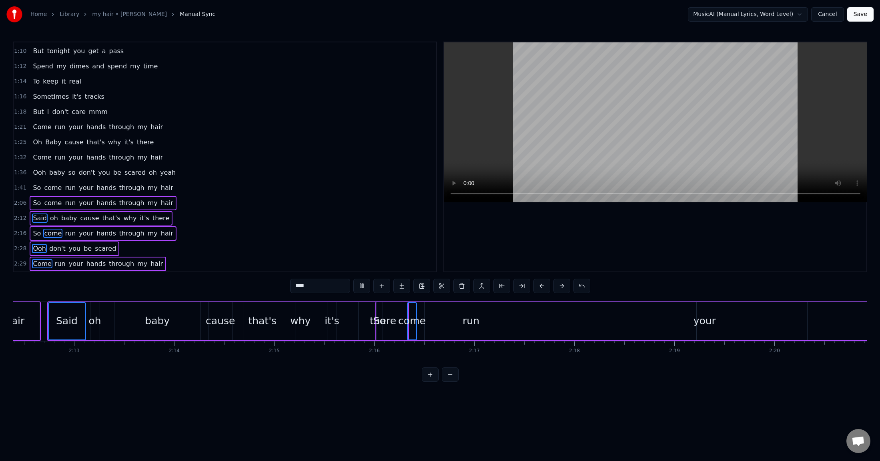
scroll to position [0, 13234]
click at [32, 202] on span "So" at bounding box center [37, 202] width 10 height 9
type input "**"
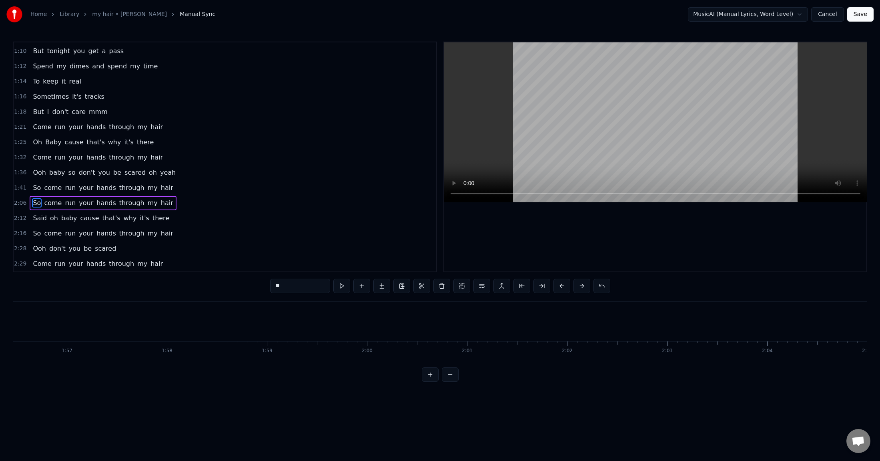
scroll to position [0, 11253]
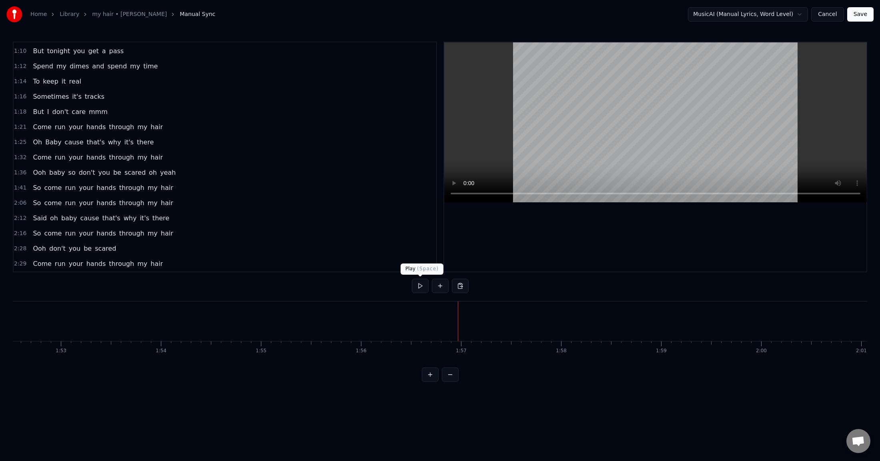
click at [422, 287] on button at bounding box center [420, 286] width 17 height 14
click at [422, 284] on button at bounding box center [420, 286] width 17 height 14
click at [34, 186] on span "So" at bounding box center [37, 187] width 10 height 9
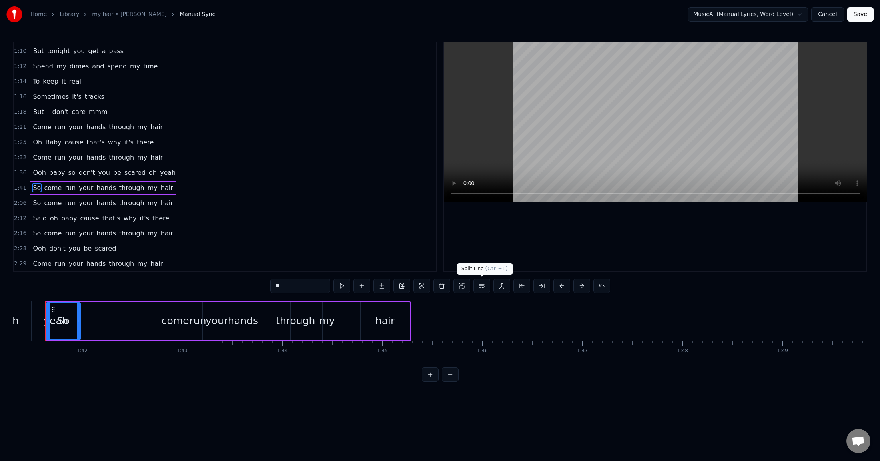
scroll to position [0, 10123]
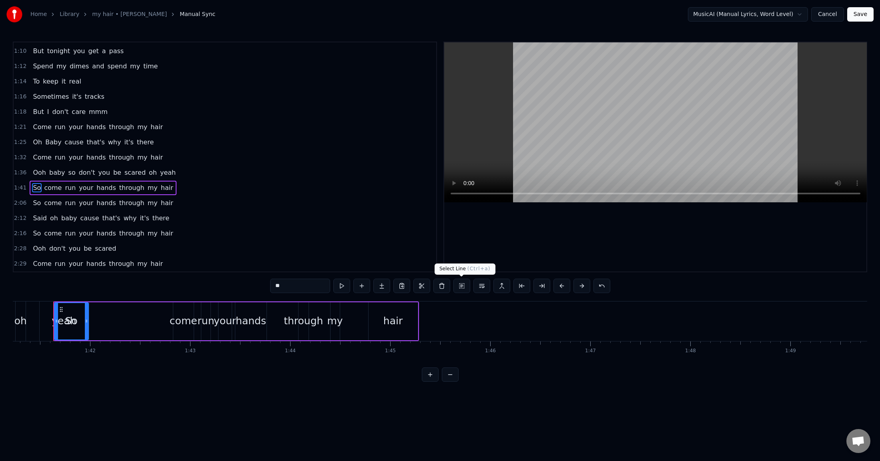
drag, startPoint x: 463, startPoint y: 286, endPoint x: 384, endPoint y: 275, distance: 79.5
click at [463, 286] on button at bounding box center [461, 286] width 17 height 14
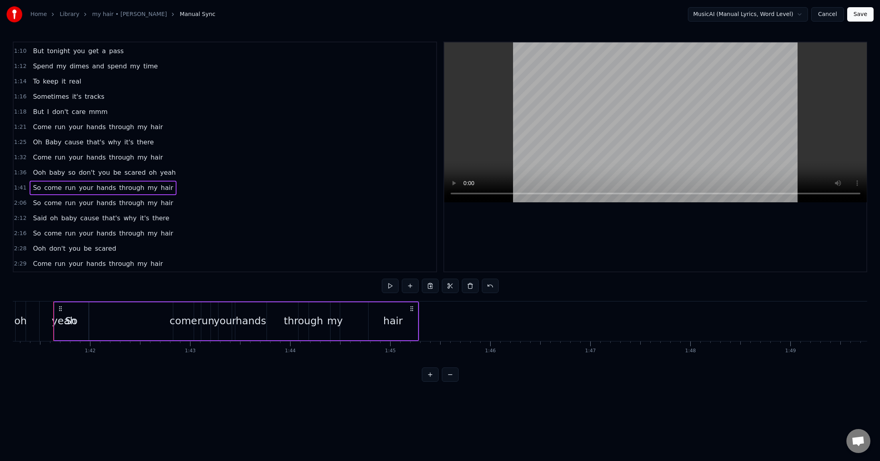
click at [38, 201] on span "So" at bounding box center [37, 202] width 10 height 9
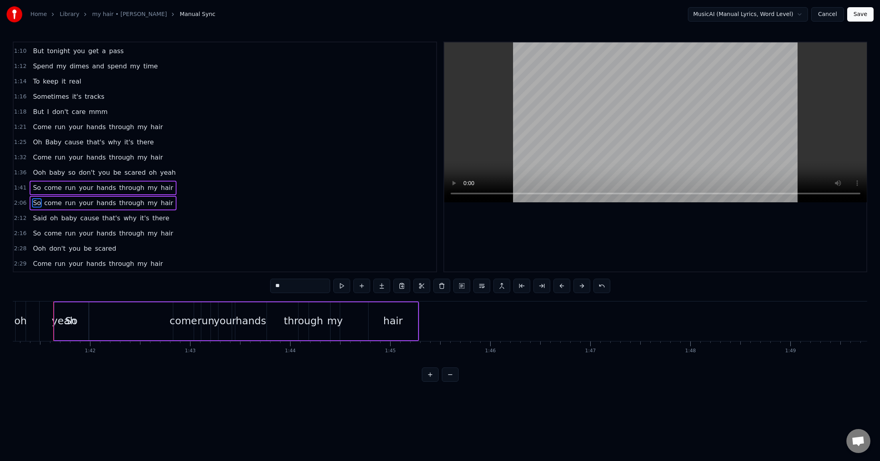
click at [43, 220] on span "Said" at bounding box center [40, 218] width 16 height 9
click at [44, 204] on span "come" at bounding box center [52, 202] width 19 height 9
type input "****"
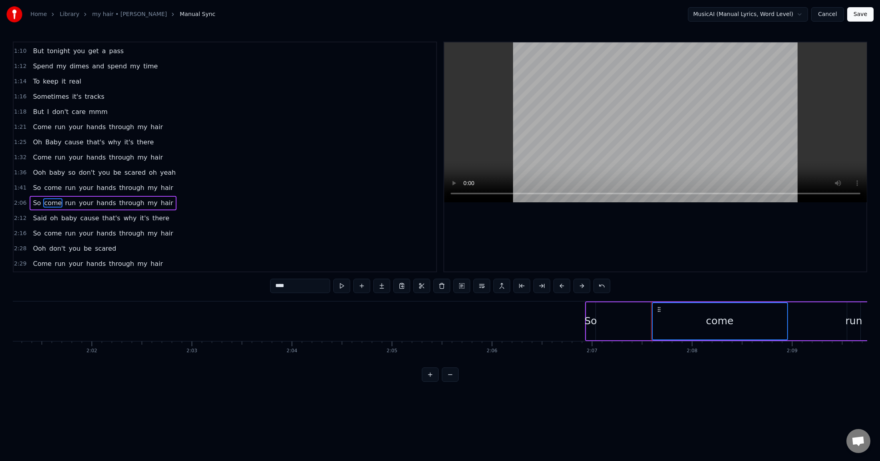
scroll to position [0, 12719]
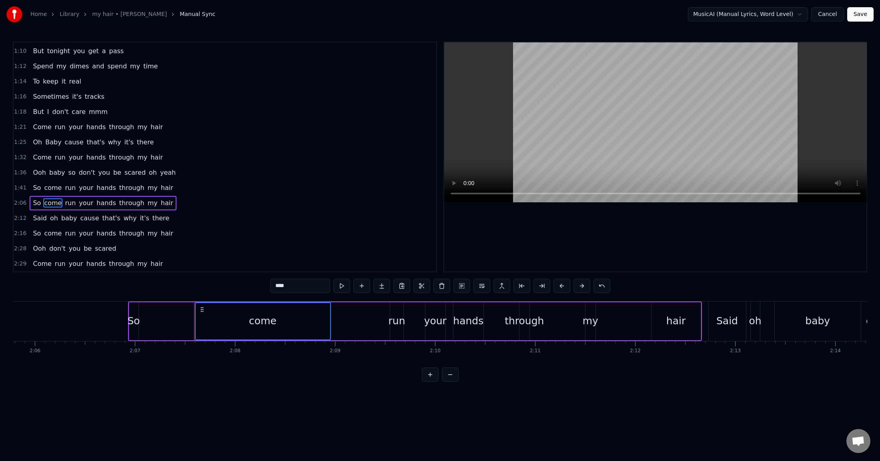
drag, startPoint x: 50, startPoint y: 217, endPoint x: 48, endPoint y: 230, distance: 13.4
click at [50, 217] on span "oh" at bounding box center [54, 218] width 10 height 9
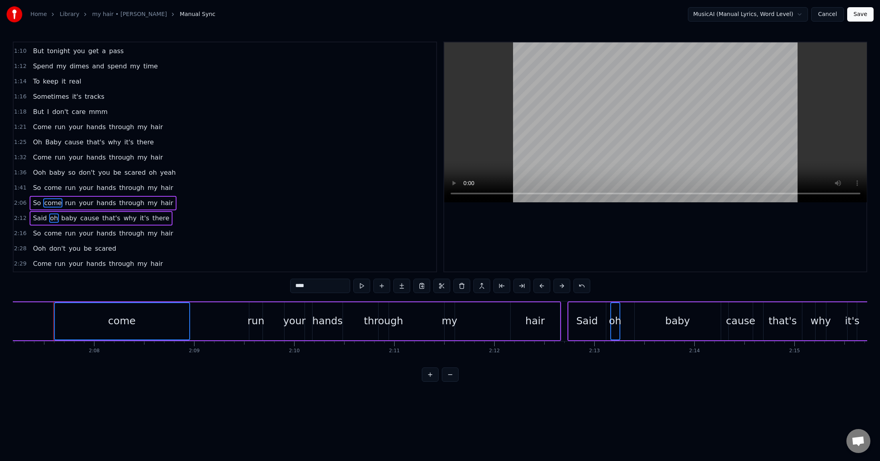
drag, startPoint x: 48, startPoint y: 233, endPoint x: 48, endPoint y: 241, distance: 8.0
click at [49, 233] on span "come" at bounding box center [52, 233] width 19 height 9
click at [48, 245] on span "don't" at bounding box center [57, 248] width 18 height 9
click at [54, 260] on span "run" at bounding box center [60, 263] width 12 height 9
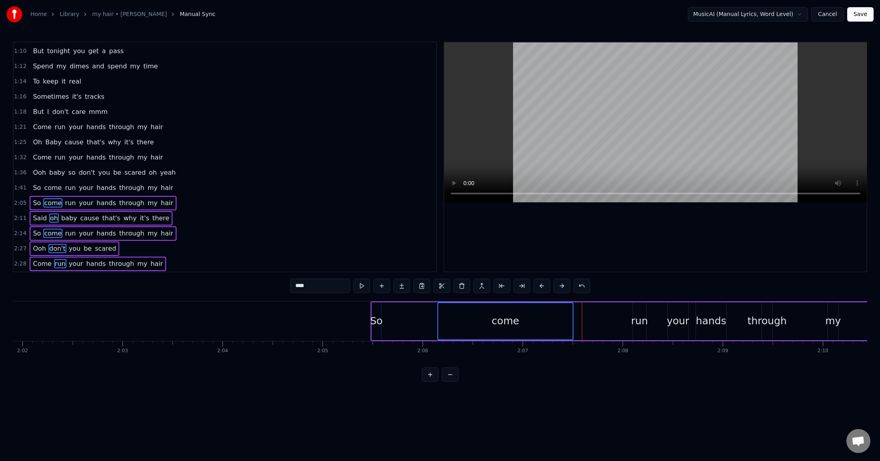
scroll to position [0, 11844]
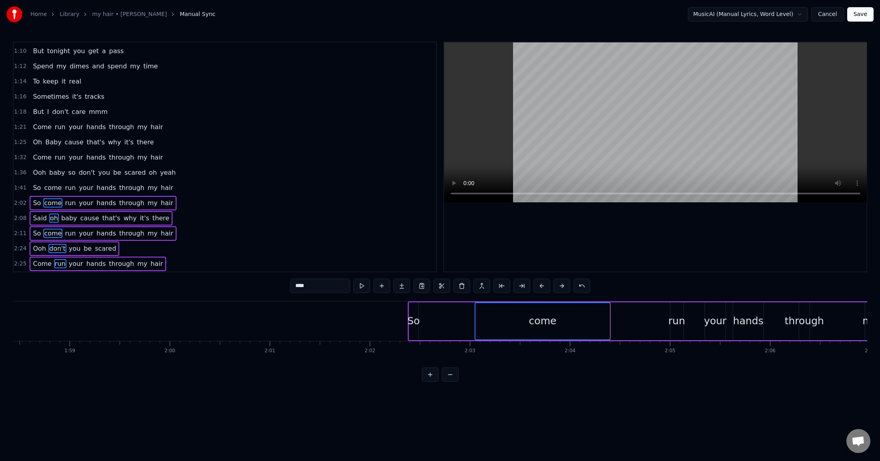
click at [71, 183] on div "So come run your hands through my hair" at bounding box center [103, 188] width 146 height 14
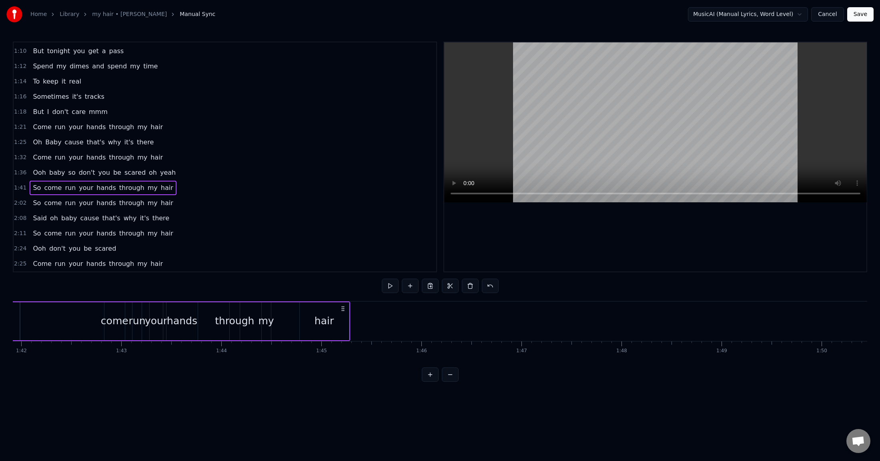
click at [34, 203] on span "So" at bounding box center [37, 202] width 10 height 9
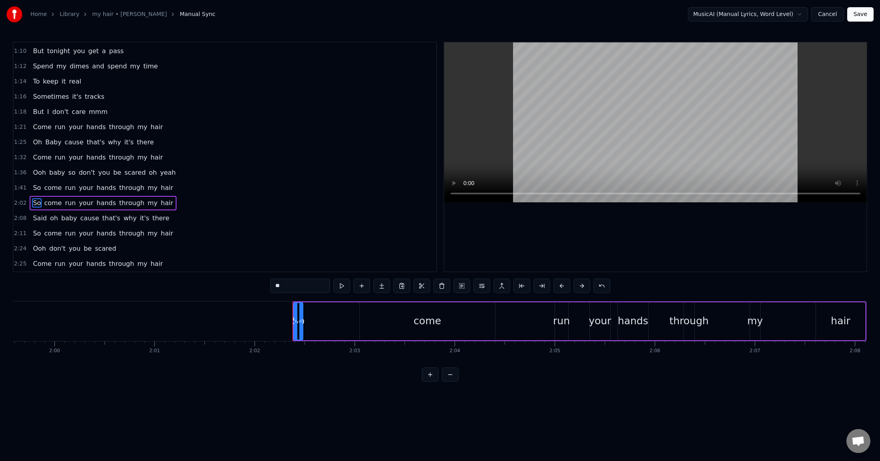
scroll to position [0, 12199]
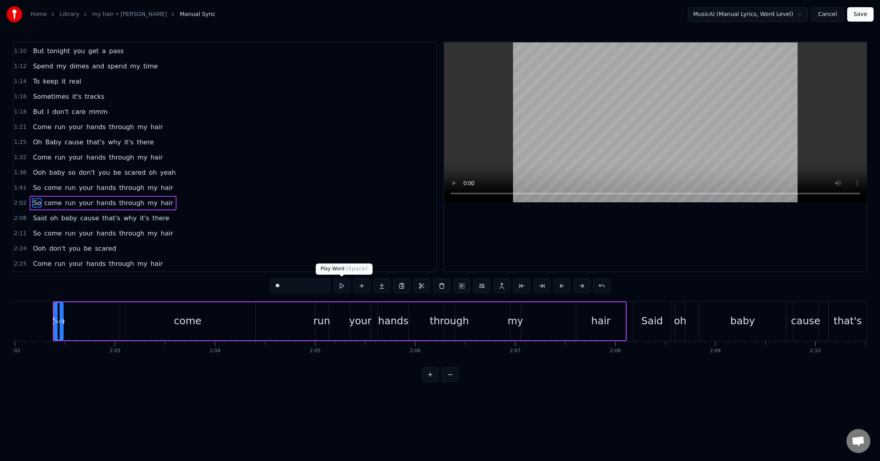
click at [338, 283] on button at bounding box center [341, 286] width 17 height 14
click at [340, 282] on button at bounding box center [341, 286] width 17 height 14
click at [333, 279] on button at bounding box center [341, 286] width 17 height 14
click at [43, 190] on span "come" at bounding box center [52, 187] width 19 height 9
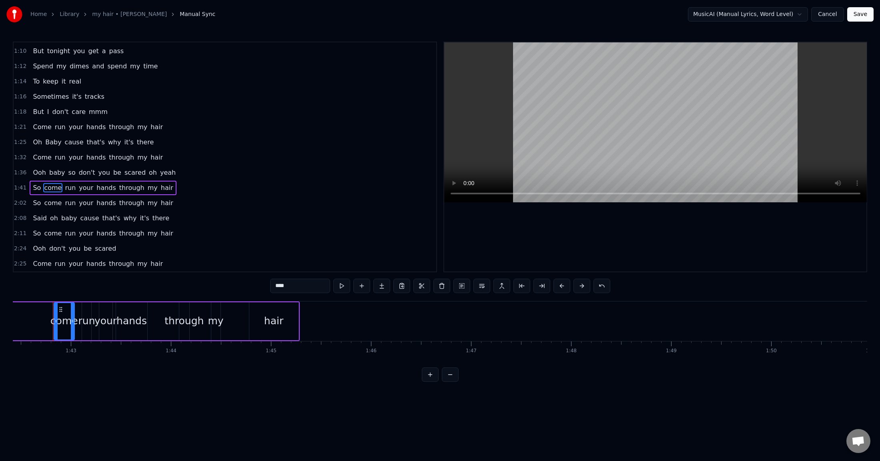
click at [32, 204] on span "So" at bounding box center [37, 202] width 10 height 9
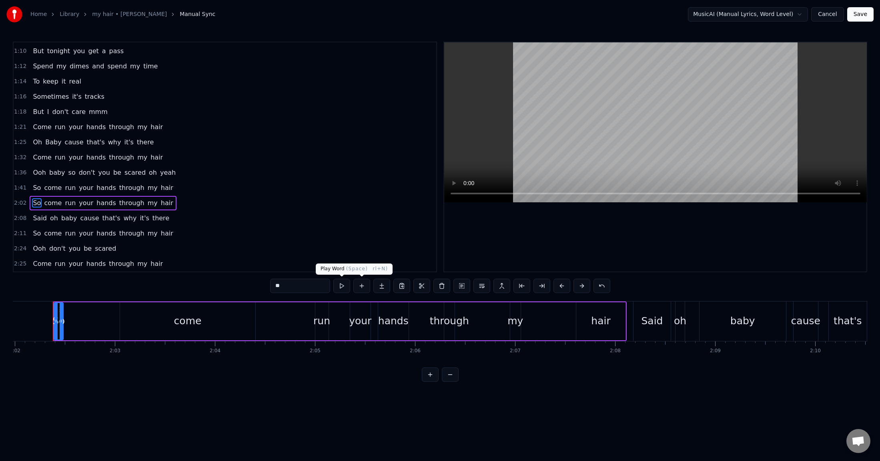
click at [335, 281] on button at bounding box center [341, 286] width 17 height 14
click at [342, 287] on button at bounding box center [341, 286] width 17 height 14
click at [124, 328] on html "Home Library my hair • [PERSON_NAME] Manual Sync MusicAI (Manual Lyrics, Word L…" at bounding box center [440, 197] width 880 height 395
click at [49, 203] on span "come" at bounding box center [52, 202] width 19 height 9
type input "****"
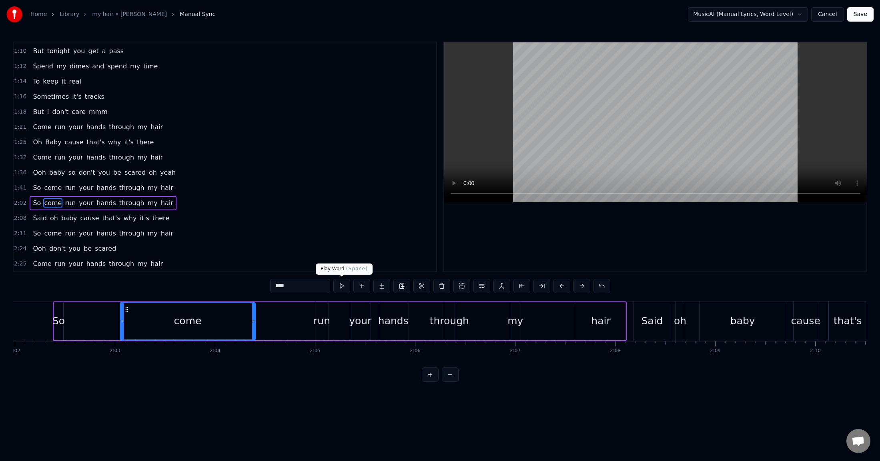
click at [341, 288] on button at bounding box center [341, 286] width 17 height 14
click at [452, 328] on html "Home Library my hair • [PERSON_NAME] Manual Sync MusicAI (Manual Lyrics, Word L…" at bounding box center [440, 197] width 880 height 395
click at [451, 328] on button at bounding box center [450, 375] width 17 height 14
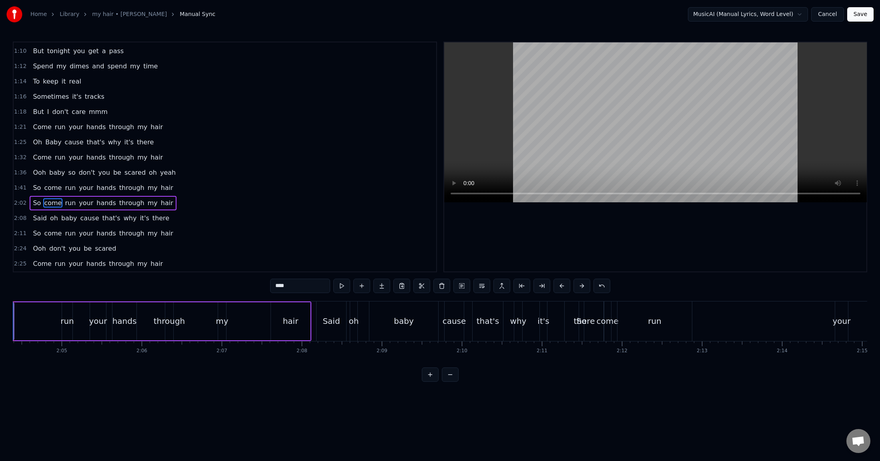
scroll to position [0, 9913]
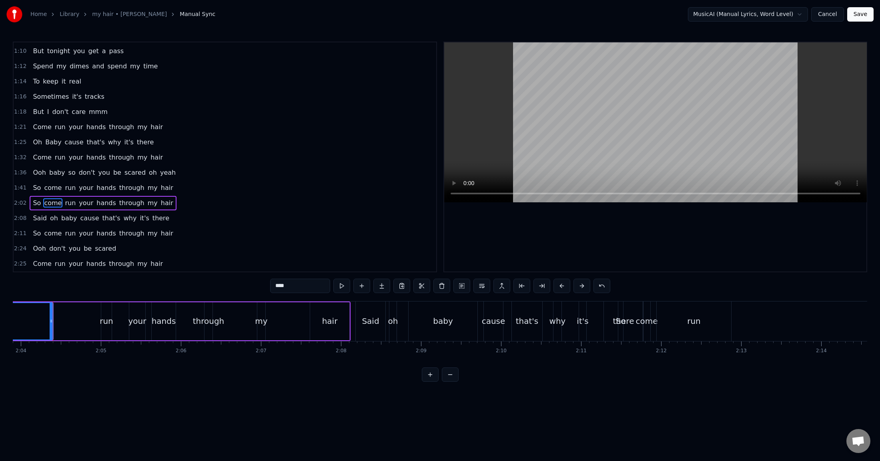
click at [32, 205] on span "So" at bounding box center [37, 202] width 10 height 9
type input "**"
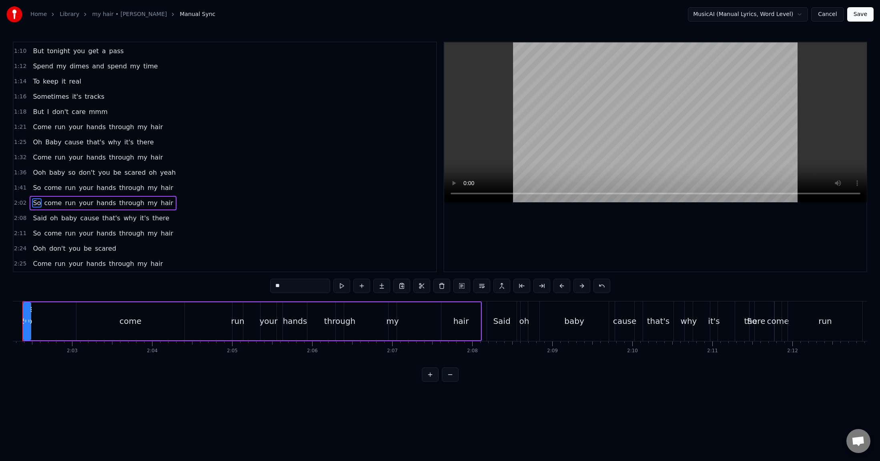
scroll to position [0, 9751]
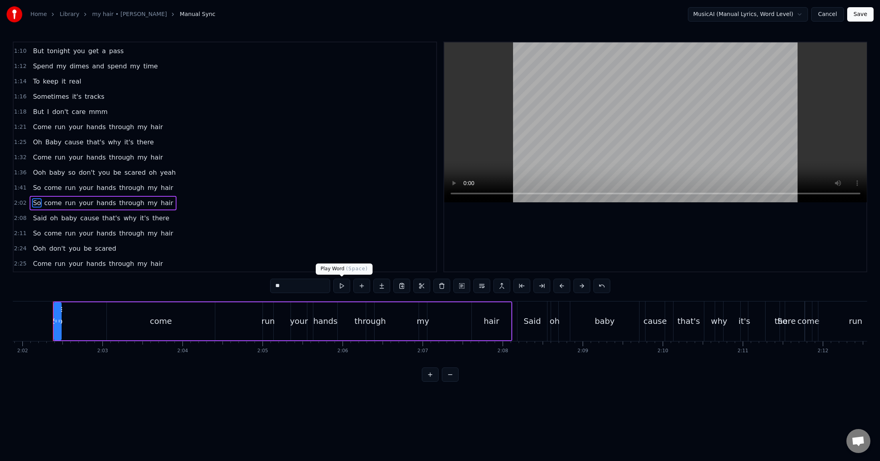
click at [341, 284] on button at bounding box center [341, 286] width 17 height 14
click at [333, 279] on button at bounding box center [341, 286] width 17 height 14
drag, startPoint x: 289, startPoint y: 284, endPoint x: 264, endPoint y: 283, distance: 25.7
click at [264, 283] on div "0:10 Said I'ma give you some instructions 0:12 That you can't be scared to try …" at bounding box center [440, 212] width 854 height 340
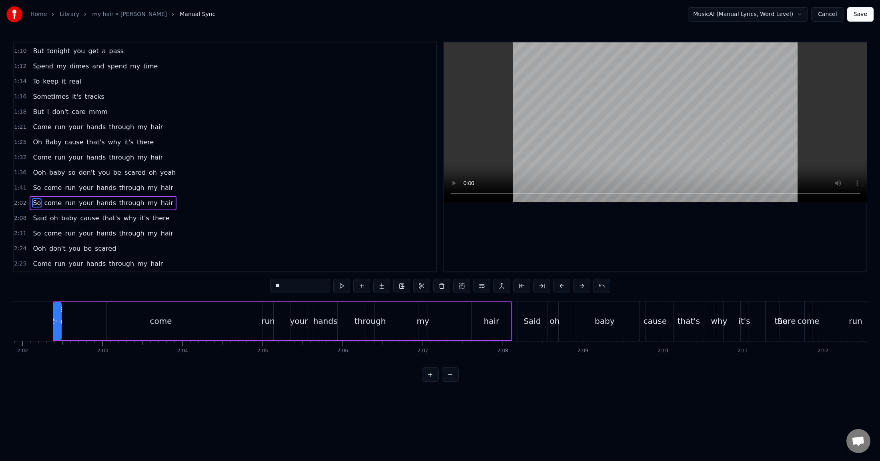
click at [299, 233] on div "2:11 So come run your hands through my hair" at bounding box center [225, 233] width 422 height 15
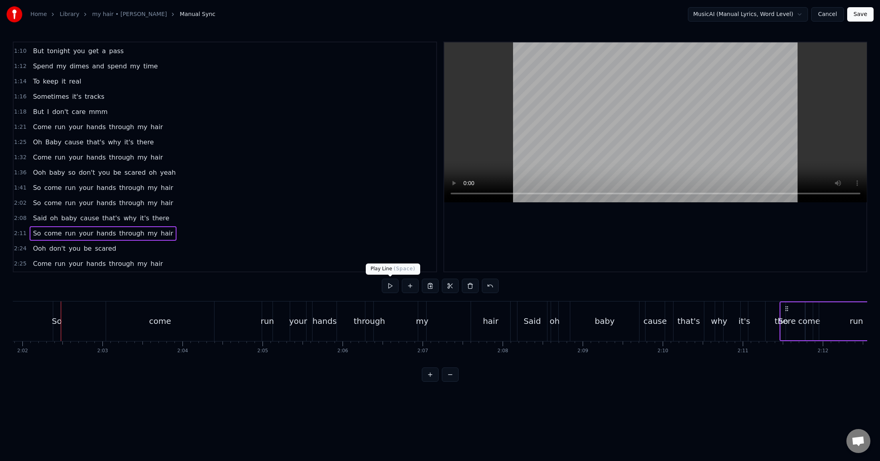
click at [389, 285] on button at bounding box center [390, 286] width 17 height 14
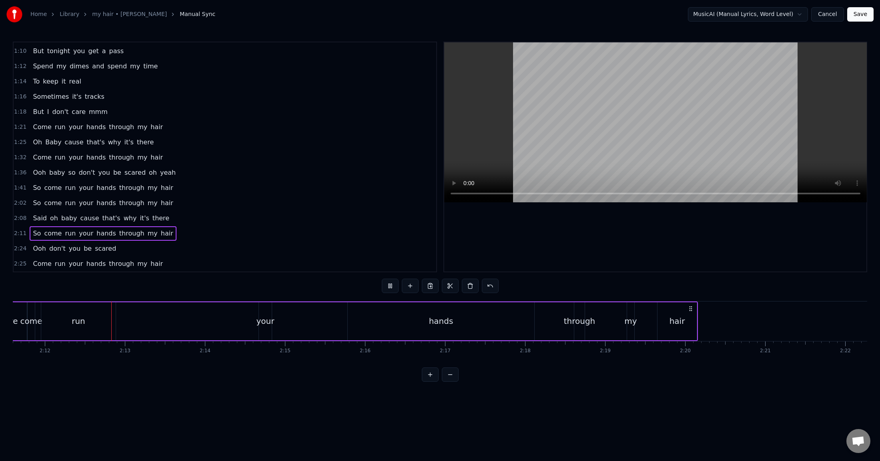
scroll to position [0, 10536]
click at [36, 203] on span "So" at bounding box center [37, 202] width 10 height 9
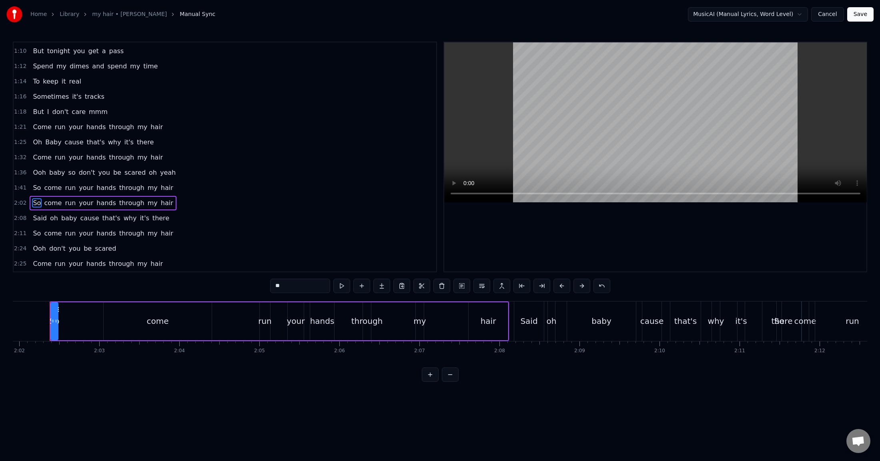
scroll to position [0, 9751]
click at [342, 283] on button at bounding box center [341, 286] width 17 height 14
click at [18, 203] on span "2:02" at bounding box center [20, 203] width 12 height 8
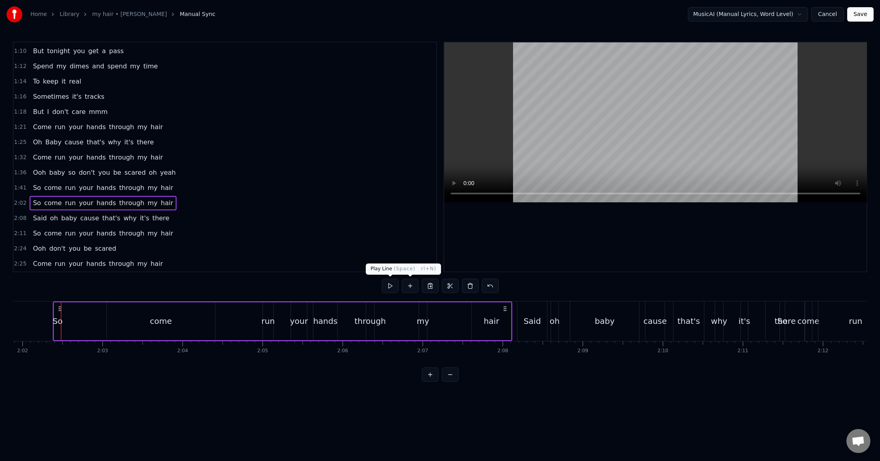
click at [391, 286] on button at bounding box center [390, 286] width 17 height 14
click at [35, 202] on span "So" at bounding box center [37, 202] width 10 height 9
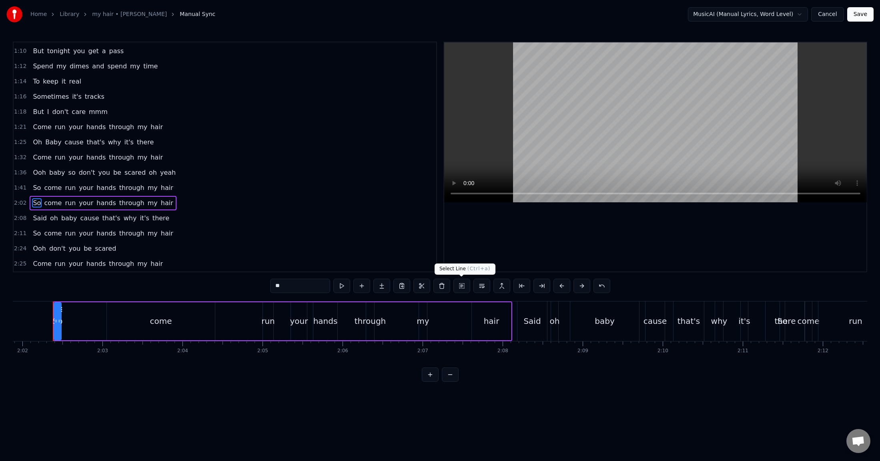
click at [463, 286] on button at bounding box center [461, 286] width 17 height 14
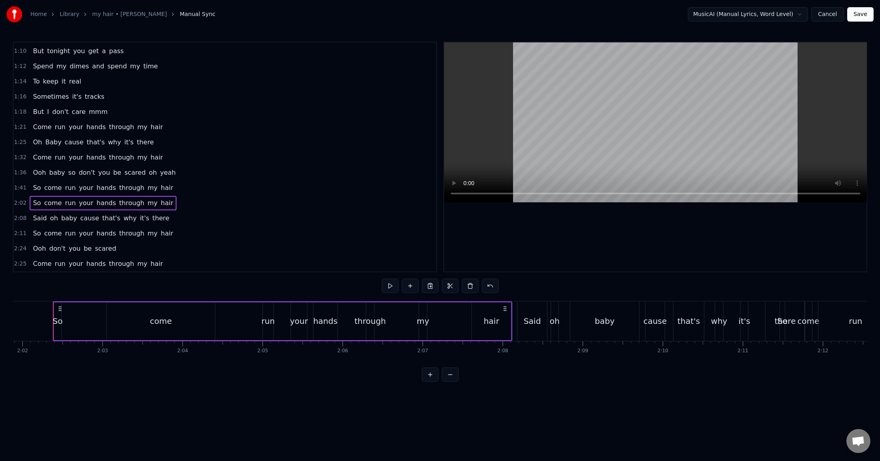
click at [42, 263] on span "Come" at bounding box center [42, 263] width 20 height 9
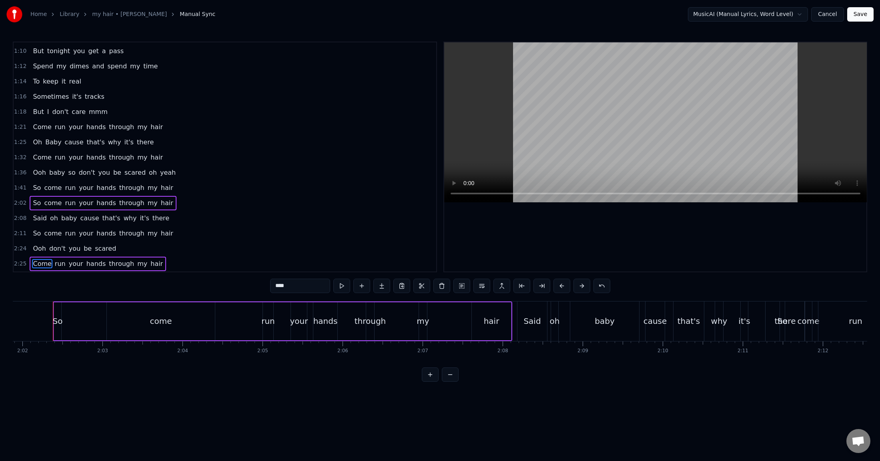
drag, startPoint x: 42, startPoint y: 246, endPoint x: 42, endPoint y: 235, distance: 11.2
click at [42, 246] on span "Ooh" at bounding box center [39, 248] width 15 height 9
click at [40, 228] on div "So come run your hands through my hair" at bounding box center [103, 233] width 146 height 14
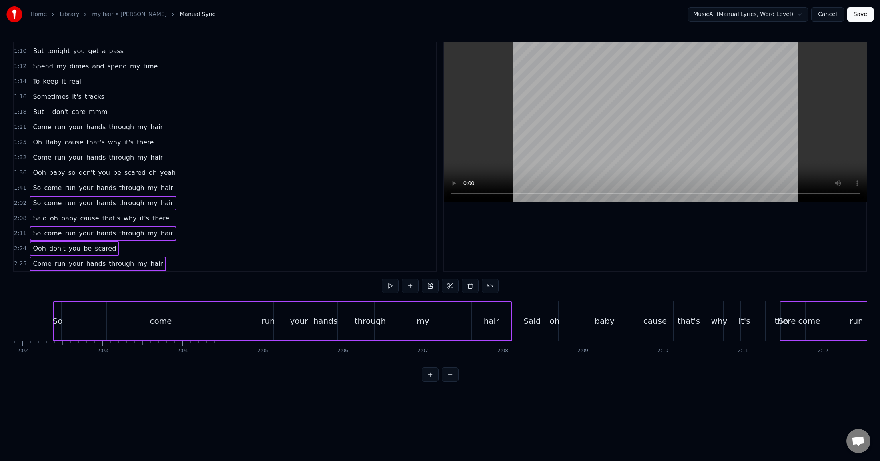
click at [42, 220] on span "Said" at bounding box center [40, 218] width 16 height 9
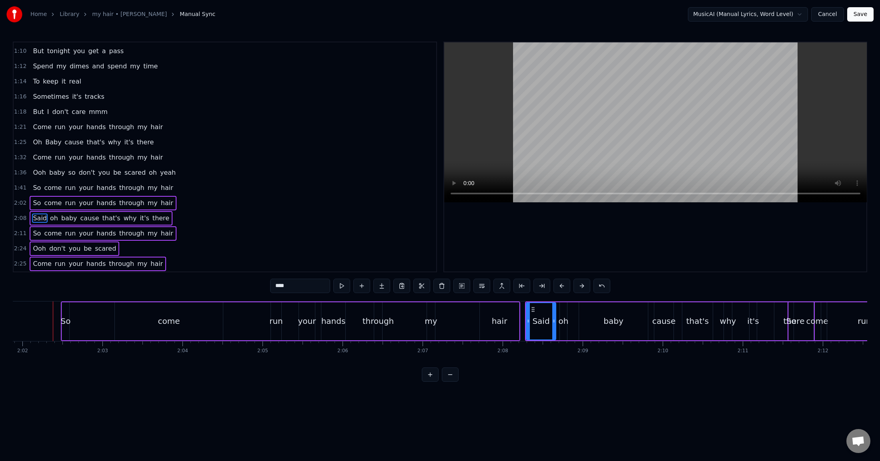
click at [21, 204] on span "2:02" at bounding box center [20, 203] width 12 height 8
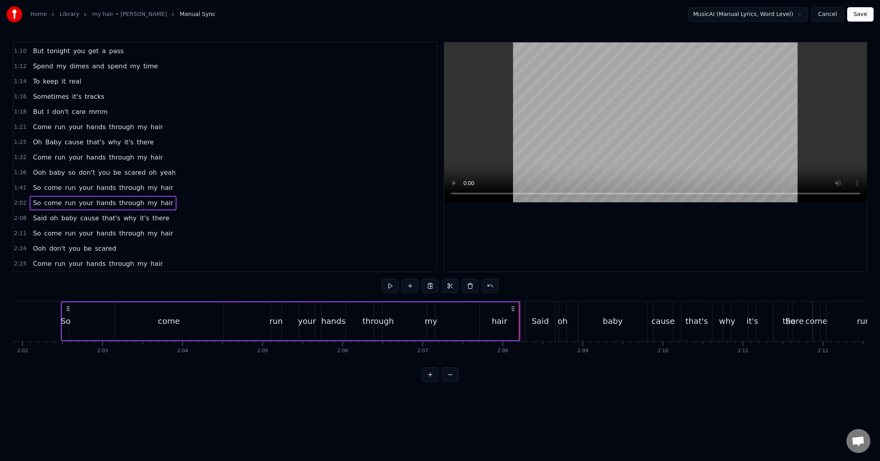
click at [750, 15] on html "Home Library my hair • [PERSON_NAME] Manual Sync MusicAI (Manual Lyrics, Word L…" at bounding box center [440, 197] width 880 height 395
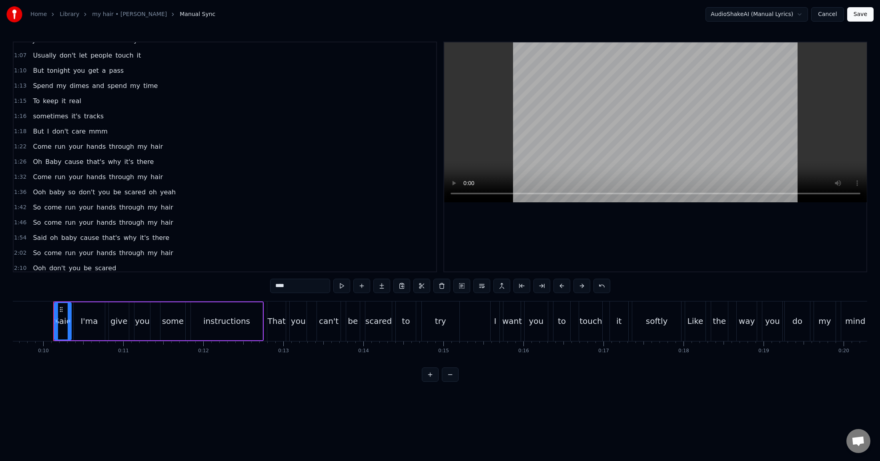
scroll to position [227, 0]
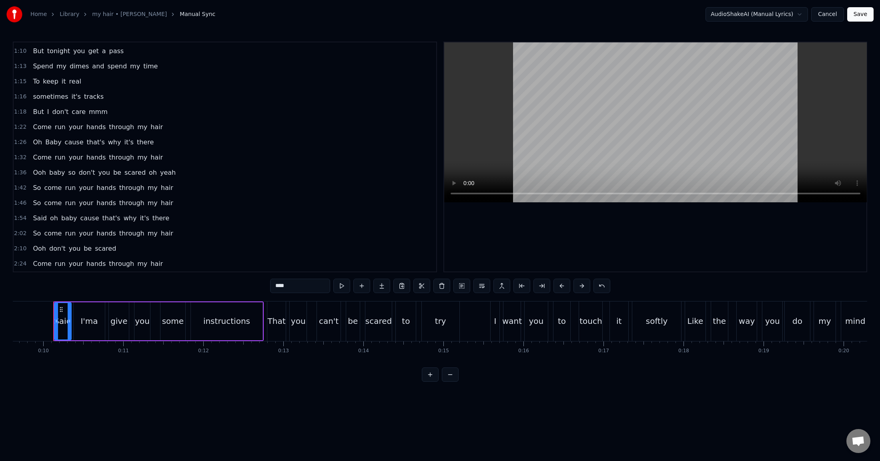
click at [35, 233] on span "So" at bounding box center [37, 233] width 10 height 9
type input "**"
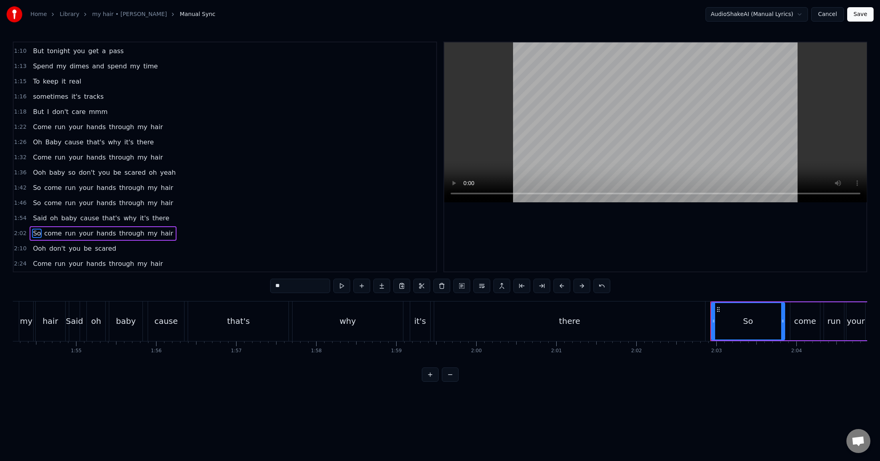
scroll to position [0, 9794]
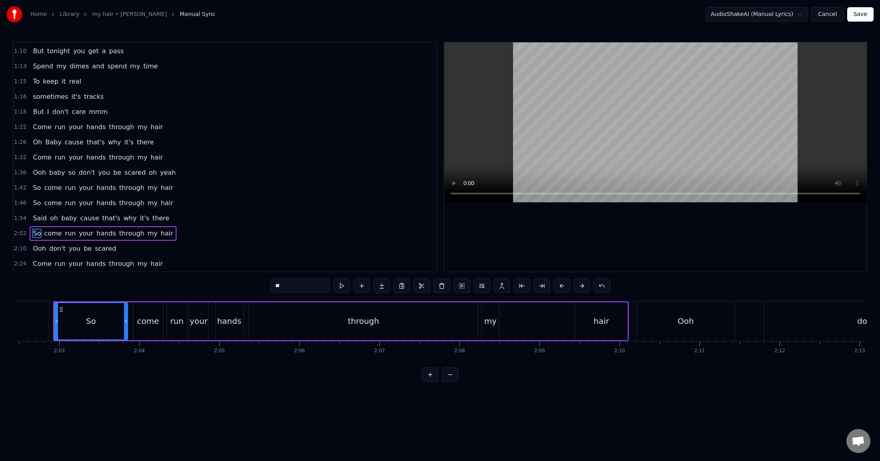
click at [21, 234] on span "2:02" at bounding box center [20, 234] width 12 height 8
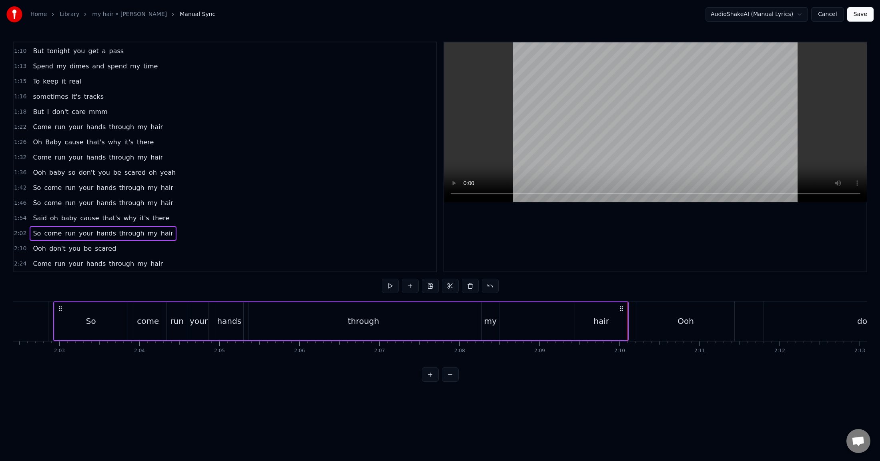
click at [34, 192] on span "So" at bounding box center [37, 187] width 10 height 9
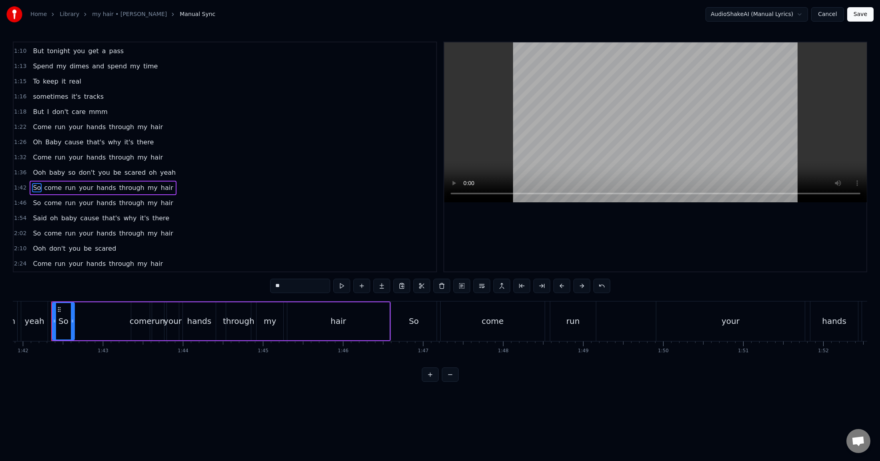
scroll to position [0, 8149]
click at [21, 190] on span "1:42" at bounding box center [20, 188] width 12 height 8
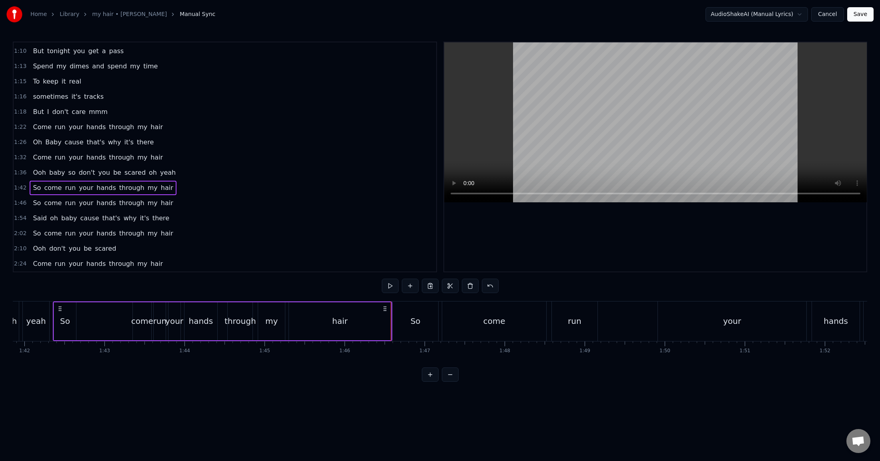
click at [132, 15] on link "my hair • [PERSON_NAME]" at bounding box center [129, 14] width 75 height 8
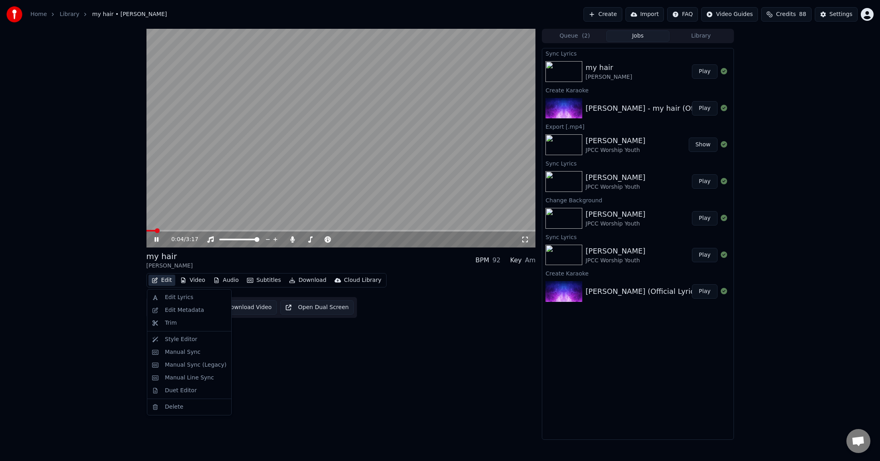
click at [170, 283] on button "Edit" at bounding box center [161, 280] width 27 height 11
click at [192, 279] on button "Video" at bounding box center [193, 280] width 32 height 11
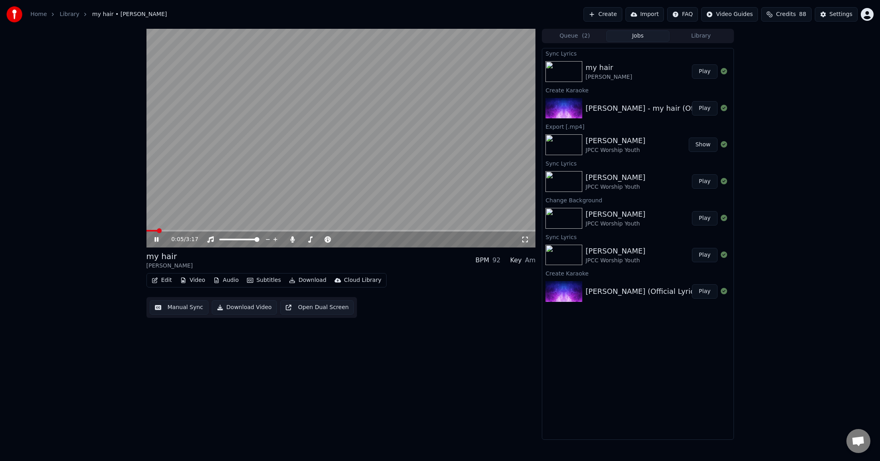
click at [192, 279] on button "Video" at bounding box center [193, 280] width 32 height 11
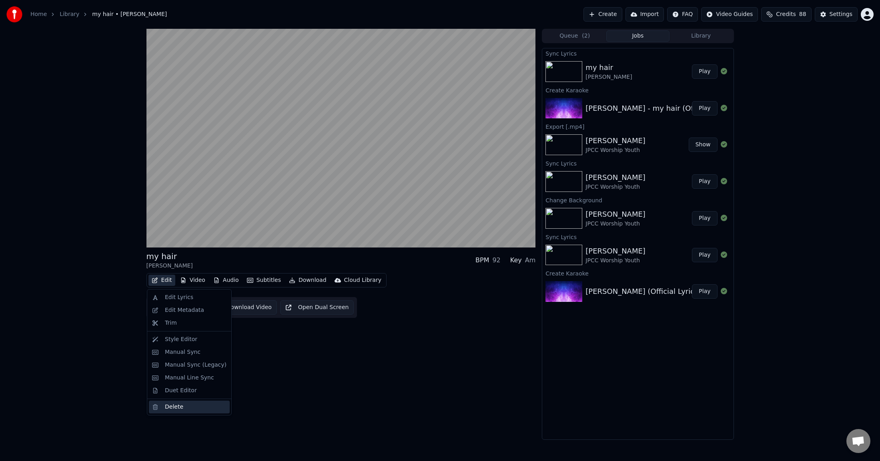
click at [176, 328] on div "Delete" at bounding box center [174, 407] width 18 height 8
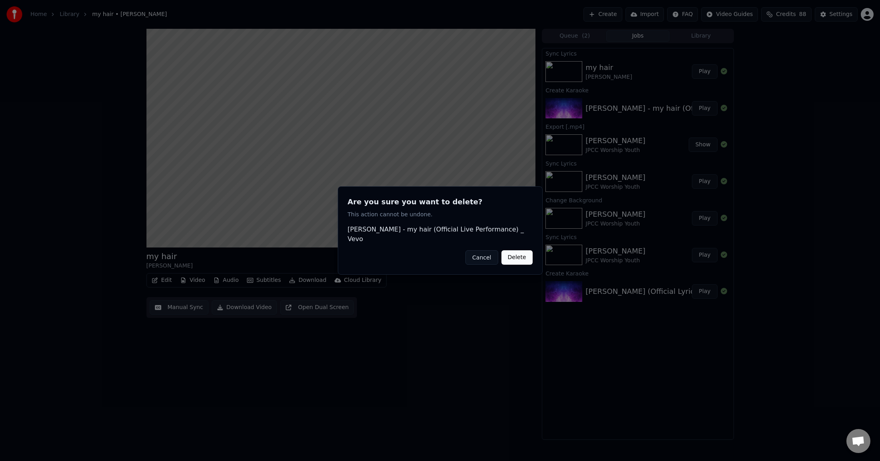
click at [487, 254] on button "Cancel" at bounding box center [481, 257] width 32 height 14
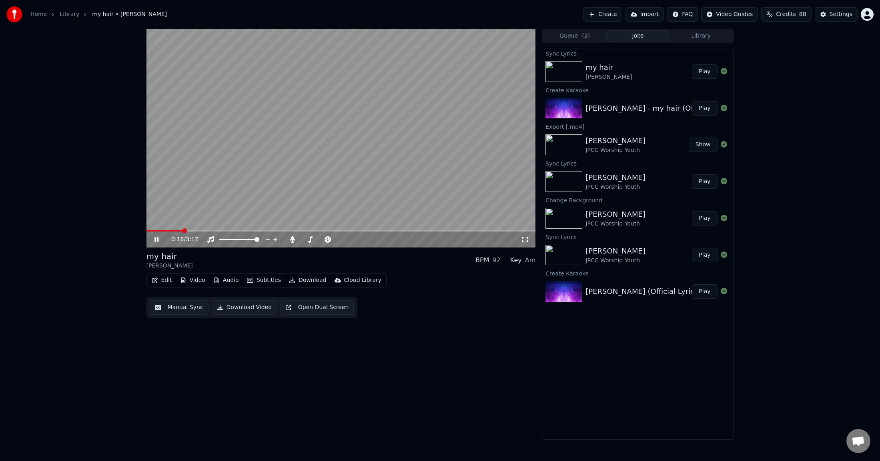
click at [620, 108] on div "[PERSON_NAME] - my hair (Official Live Performance) _ Vevo" at bounding box center [694, 108] width 218 height 11
click at [314, 195] on video at bounding box center [340, 138] width 389 height 219
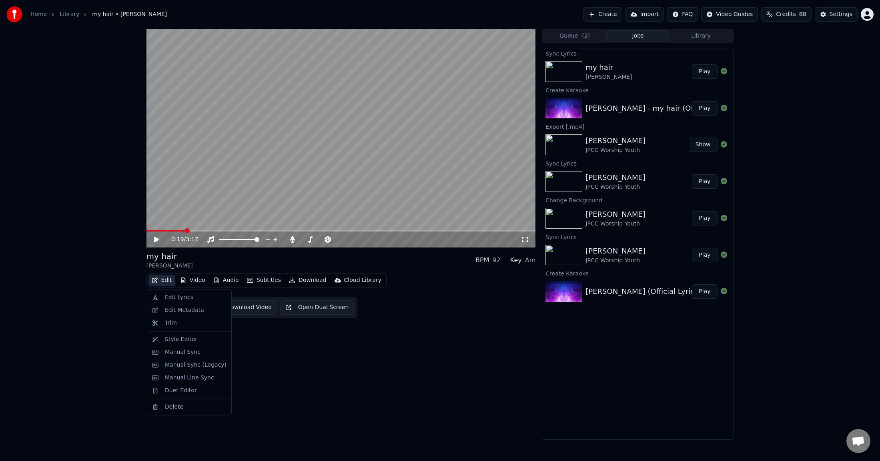
click at [160, 282] on button "Edit" at bounding box center [161, 280] width 27 height 11
click at [180, 298] on div "Edit Lyrics" at bounding box center [179, 298] width 28 height 8
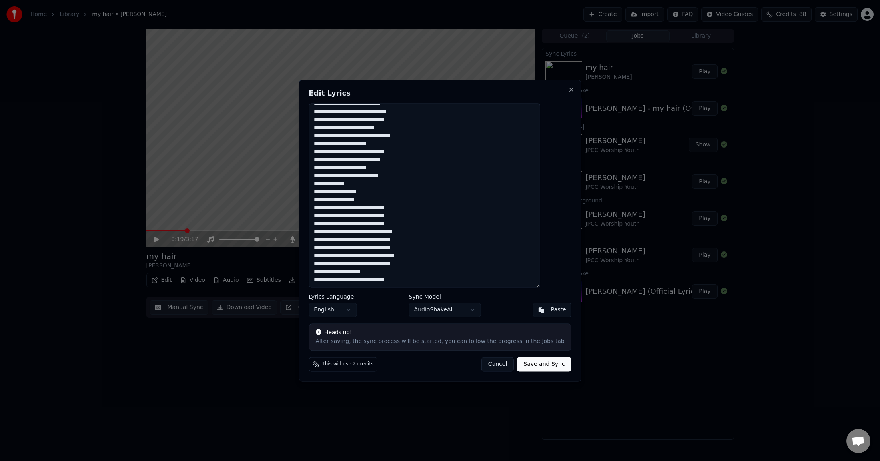
scroll to position [62, 0]
drag, startPoint x: 448, startPoint y: 280, endPoint x: 324, endPoint y: 251, distance: 126.9
click at [324, 251] on textarea "**********" at bounding box center [423, 195] width 231 height 184
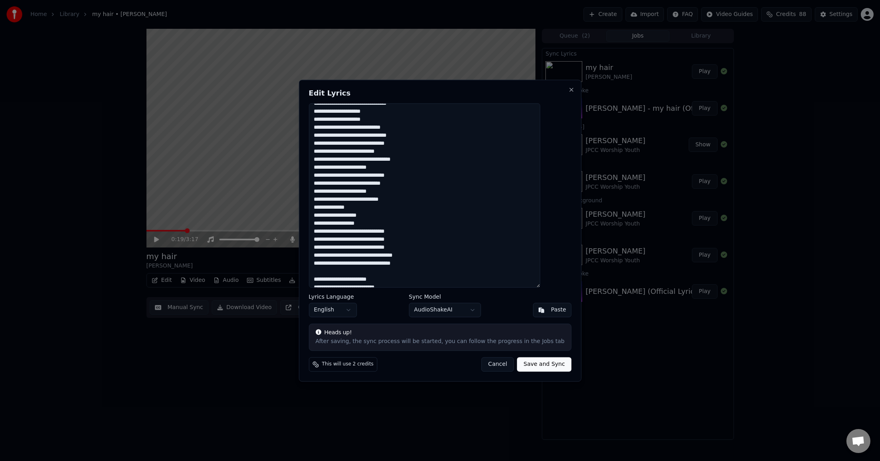
scroll to position [67, 0]
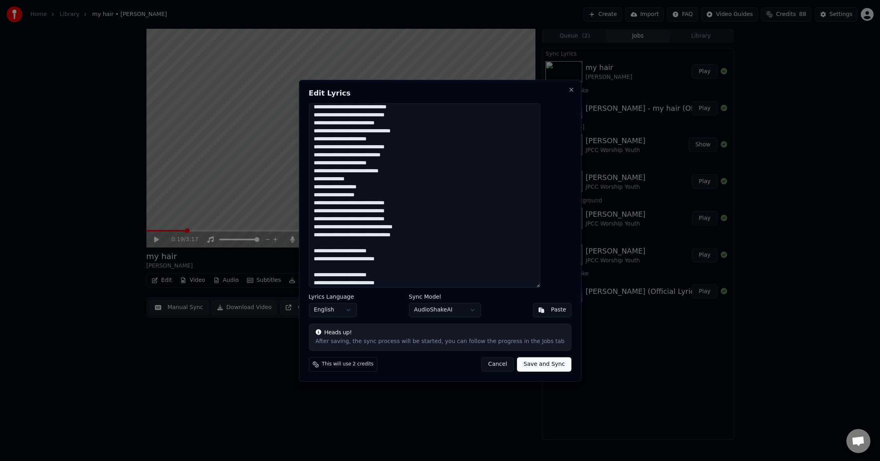
type textarea "**********"
click at [453, 307] on body "Home Library my hair • [PERSON_NAME] Create Import FAQ Video Guides Credits 88 …" at bounding box center [440, 230] width 880 height 461
click at [538, 328] on button "Save and Sync" at bounding box center [544, 364] width 54 height 14
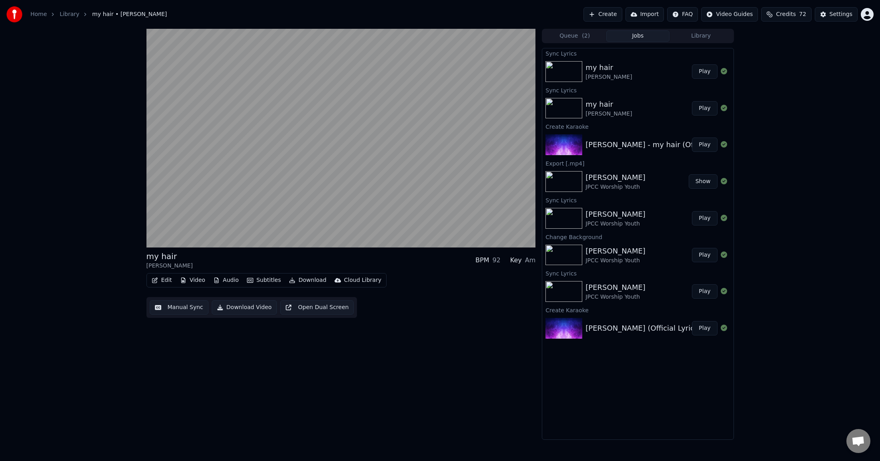
click at [278, 328] on div "my hair [PERSON_NAME] BPM 92 Key Am Edit Video Audio Subtitles Download Cloud L…" at bounding box center [340, 234] width 389 height 411
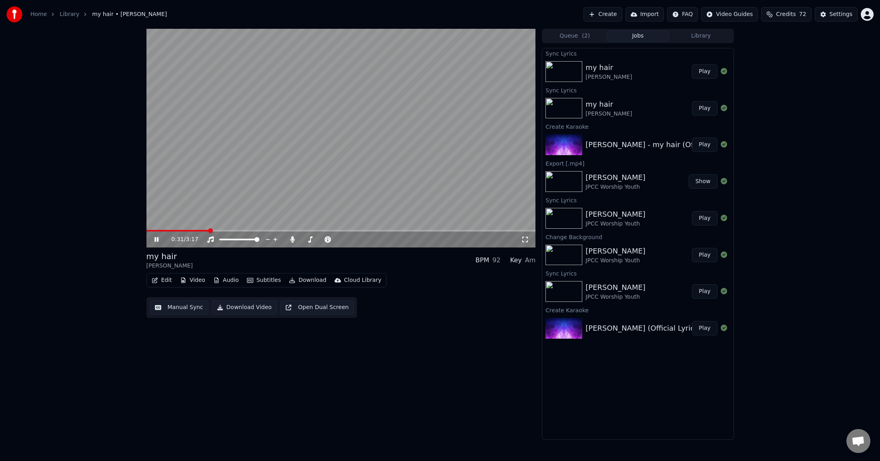
click at [362, 231] on span at bounding box center [340, 231] width 389 height 2
click at [338, 231] on span at bounding box center [242, 231] width 192 height 2
click at [165, 283] on button "Edit" at bounding box center [161, 280] width 27 height 11
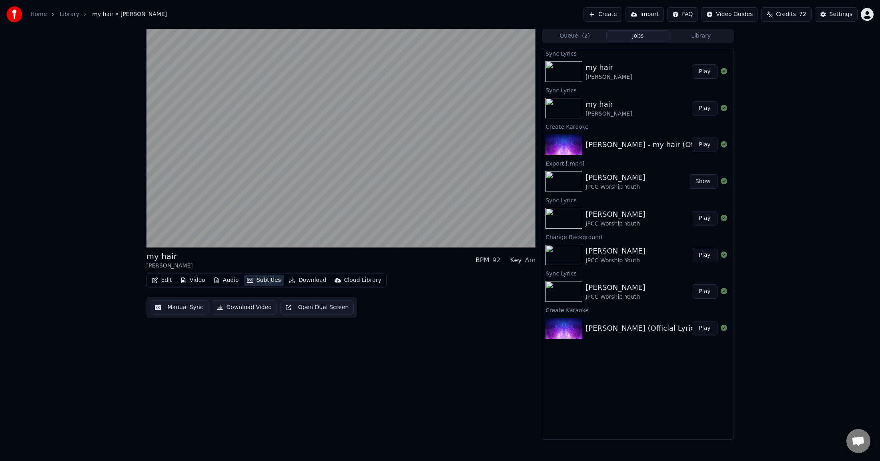
click at [264, 279] on button "Subtitles" at bounding box center [264, 280] width 40 height 11
click at [289, 307] on div "AudioShakeAI (Manual Lyrics)" at bounding box center [290, 310] width 98 height 13
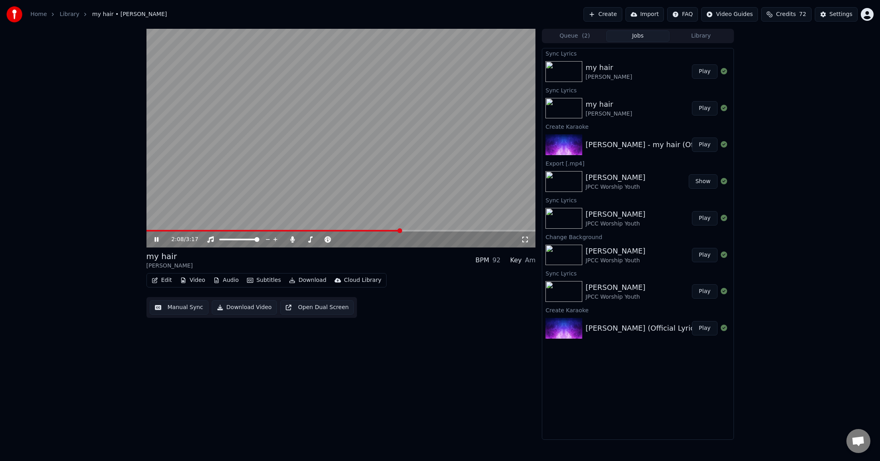
click at [280, 230] on video at bounding box center [340, 138] width 389 height 219
click at [265, 231] on span at bounding box center [273, 231] width 255 height 2
click at [156, 238] on icon at bounding box center [156, 240] width 5 height 6
click at [263, 282] on button "Subtitles" at bounding box center [264, 280] width 40 height 11
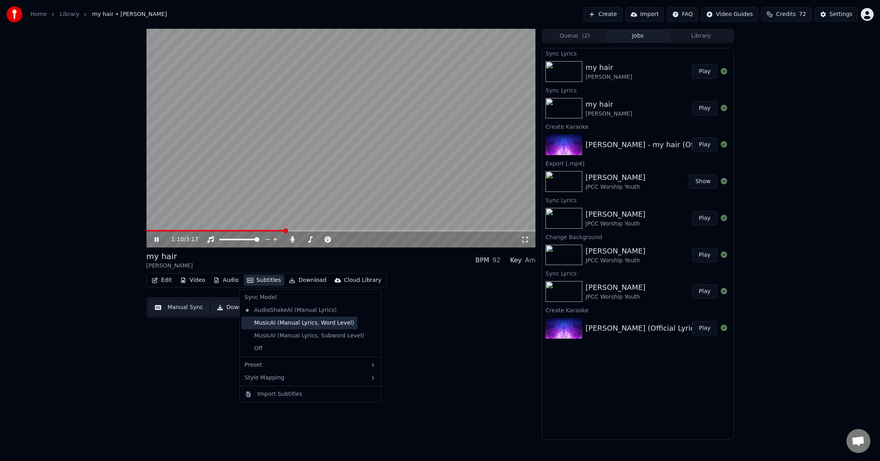
click at [268, 322] on div "MusicAI (Manual Lyrics, Word Level)" at bounding box center [299, 323] width 116 height 13
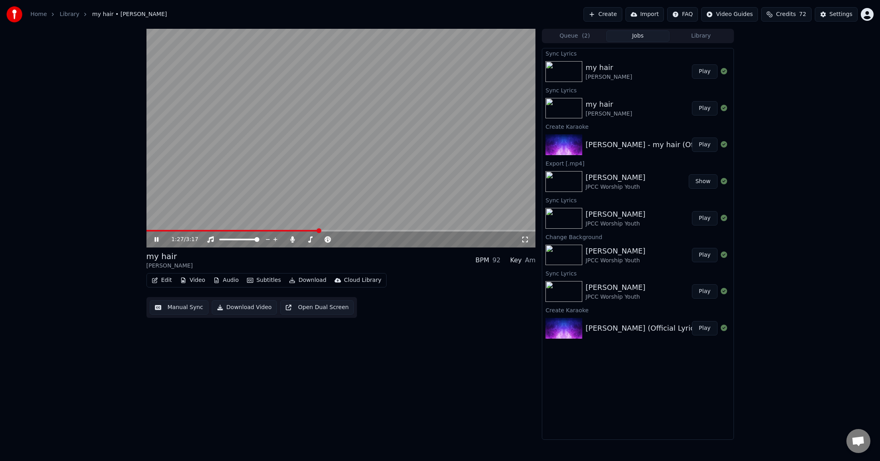
click at [328, 232] on span at bounding box center [340, 231] width 389 height 2
click at [156, 239] on icon at bounding box center [162, 239] width 19 height 6
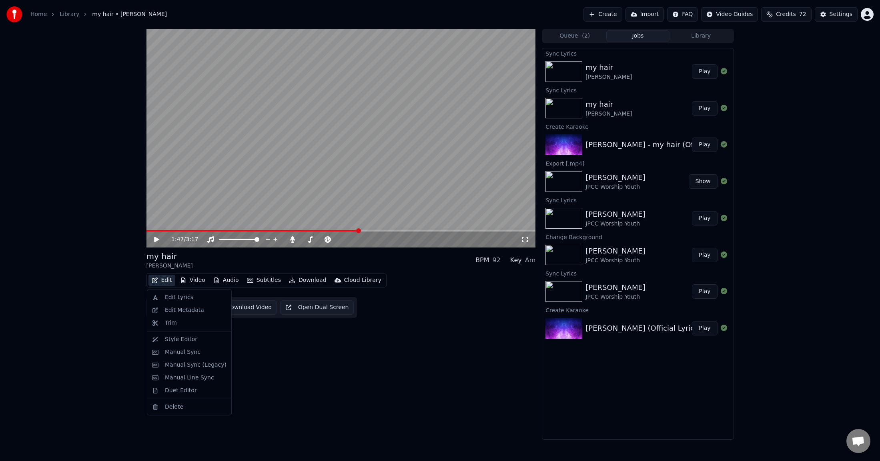
click at [169, 283] on button "Edit" at bounding box center [161, 280] width 27 height 11
click at [176, 299] on div "Edit Lyrics" at bounding box center [179, 298] width 28 height 8
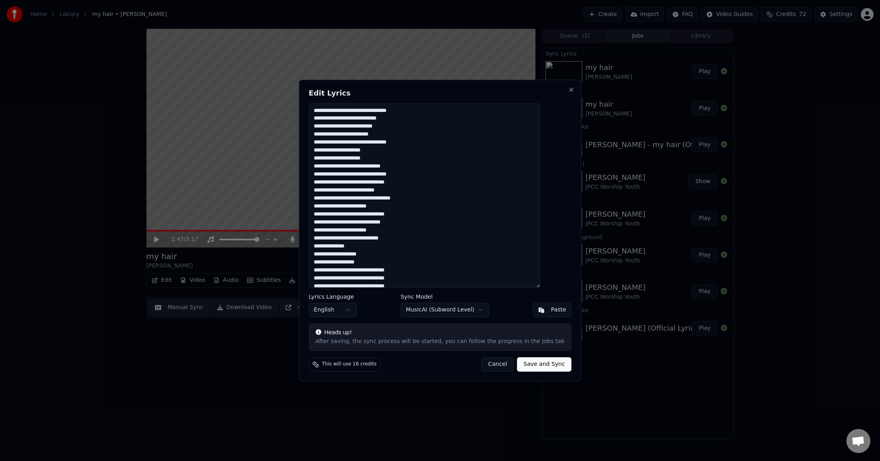
click at [443, 274] on textarea "**********" at bounding box center [423, 195] width 231 height 184
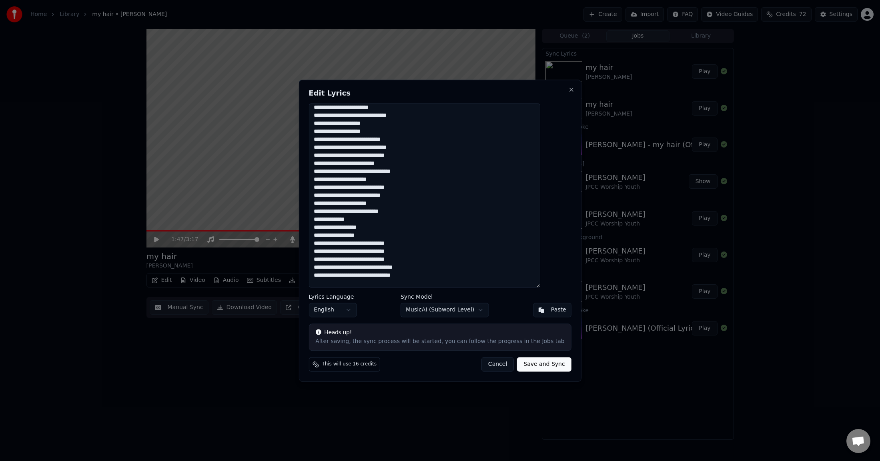
scroll to position [70, 0]
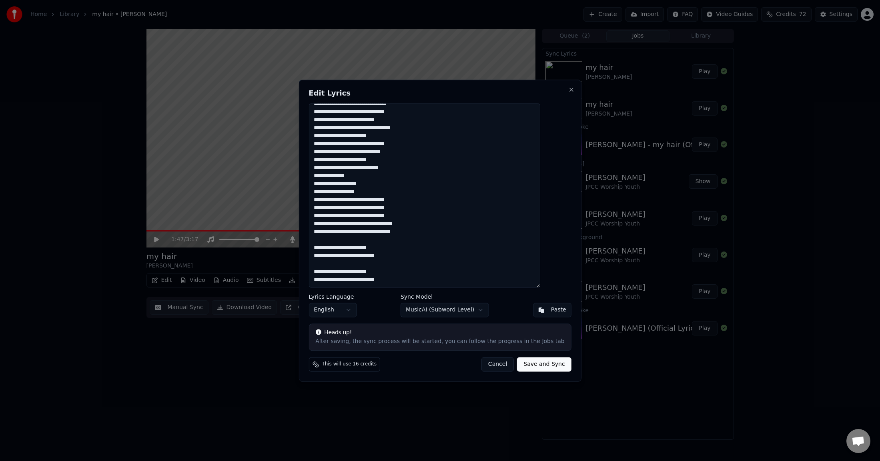
drag, startPoint x: 436, startPoint y: 233, endPoint x: 320, endPoint y: 229, distance: 115.7
click at [320, 229] on div "**********" at bounding box center [439, 231] width 282 height 302
type textarea "**********"
click at [535, 328] on button "Save and Sync" at bounding box center [544, 364] width 54 height 14
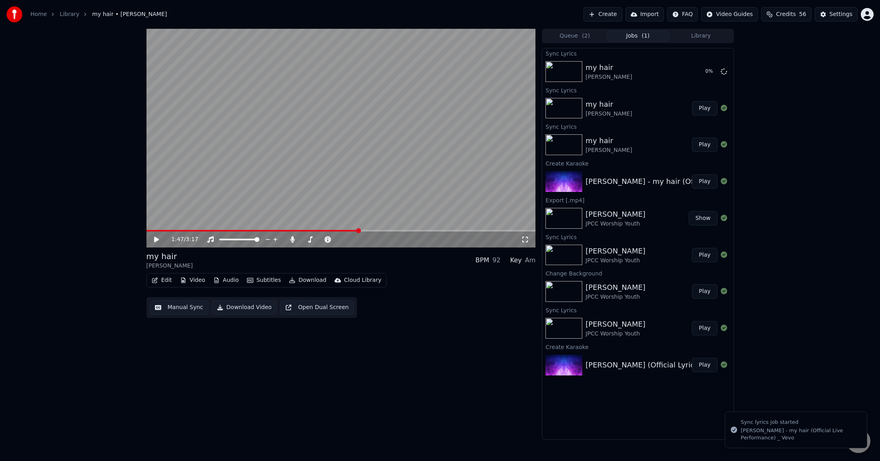
click at [154, 240] on icon at bounding box center [162, 239] width 19 height 6
click at [354, 230] on span at bounding box center [249, 231] width 207 height 2
click at [346, 230] on span at bounding box center [245, 231] width 199 height 2
click at [159, 239] on icon at bounding box center [162, 239] width 19 height 6
click at [168, 278] on button "Edit" at bounding box center [161, 280] width 27 height 11
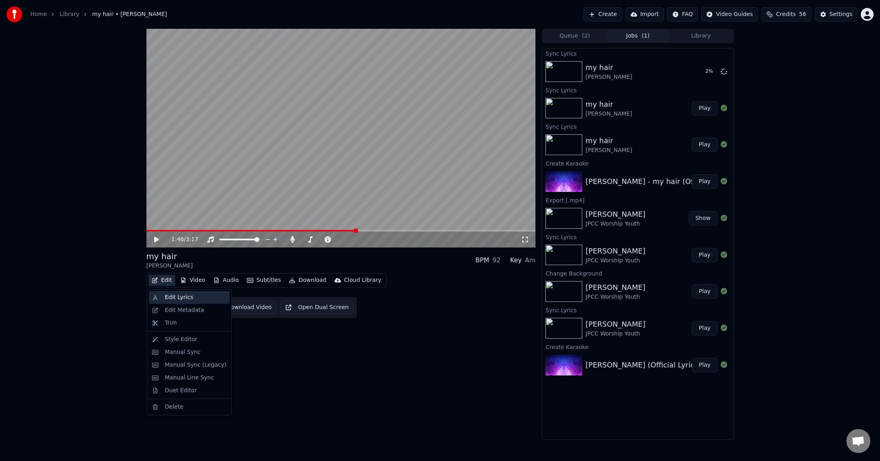
click at [181, 300] on div "Edit Lyrics" at bounding box center [179, 298] width 28 height 8
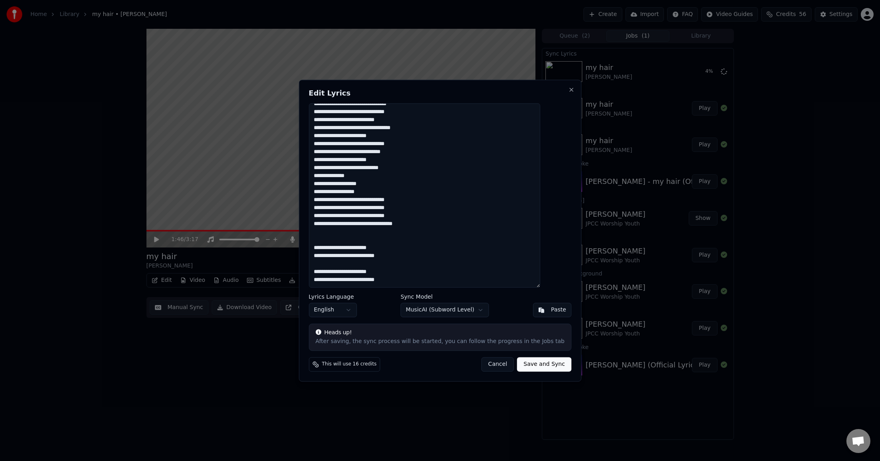
click at [491, 328] on button "Cancel" at bounding box center [497, 364] width 32 height 14
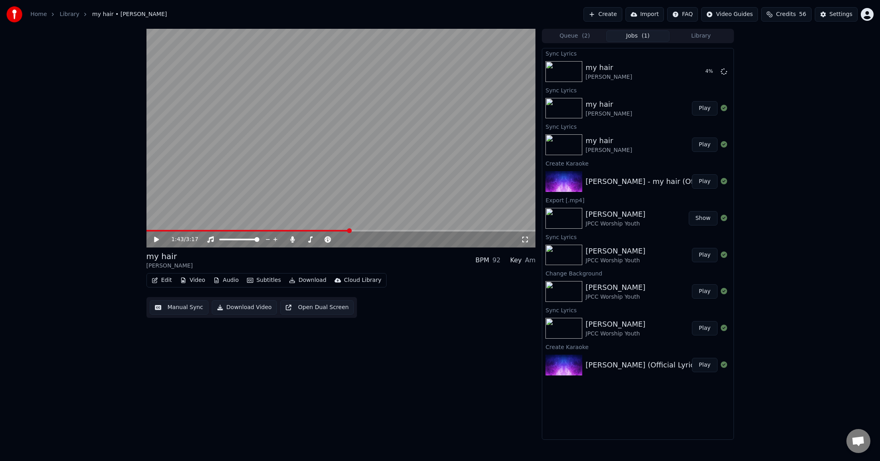
click at [350, 230] on span at bounding box center [247, 231] width 203 height 2
click at [151, 239] on div "1:43 / 3:17" at bounding box center [341, 240] width 383 height 8
click at [156, 239] on icon at bounding box center [156, 240] width 5 height 6
click at [257, 280] on button "Subtitles" at bounding box center [264, 280] width 40 height 11
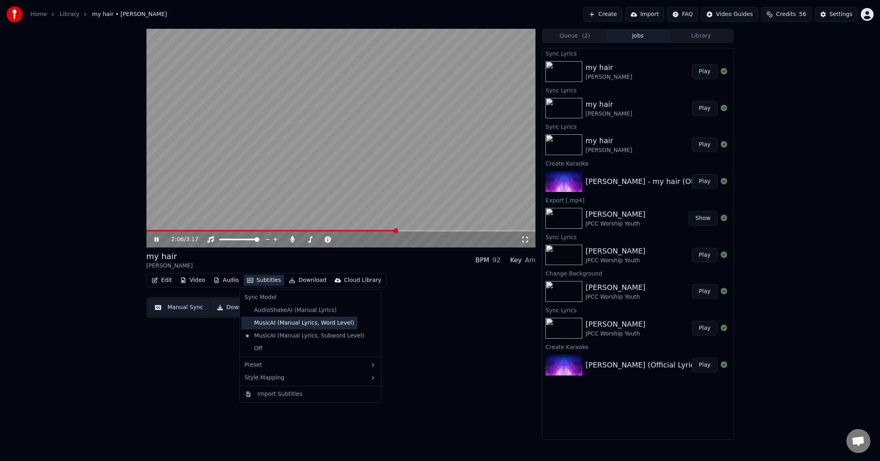
click at [280, 320] on div "MusicAI (Manual Lyrics, Word Level)" at bounding box center [299, 323] width 116 height 13
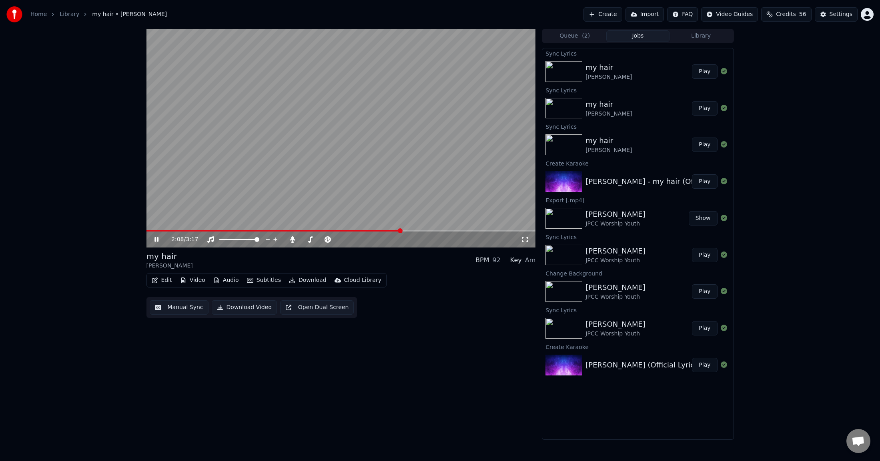
drag, startPoint x: 362, startPoint y: 230, endPoint x: 359, endPoint y: 232, distance: 4.3
click at [362, 230] on video at bounding box center [340, 138] width 389 height 219
click at [358, 232] on div "2:09 / 3:17" at bounding box center [340, 240] width 389 height 16
click at [352, 231] on span at bounding box center [248, 231] width 205 height 2
click at [151, 238] on div "1:44 / 3:17" at bounding box center [341, 240] width 383 height 8
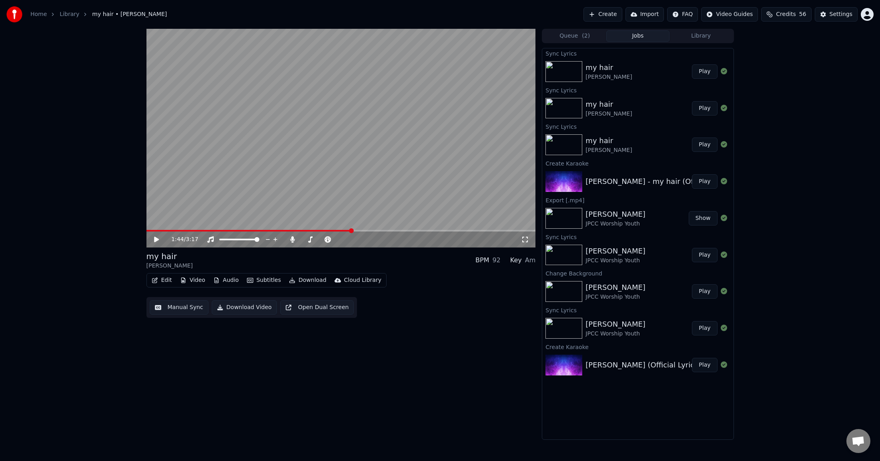
click at [155, 238] on icon at bounding box center [156, 240] width 5 height 6
click at [155, 238] on icon at bounding box center [156, 239] width 4 height 5
click at [193, 308] on button "Manual Sync" at bounding box center [179, 307] width 59 height 14
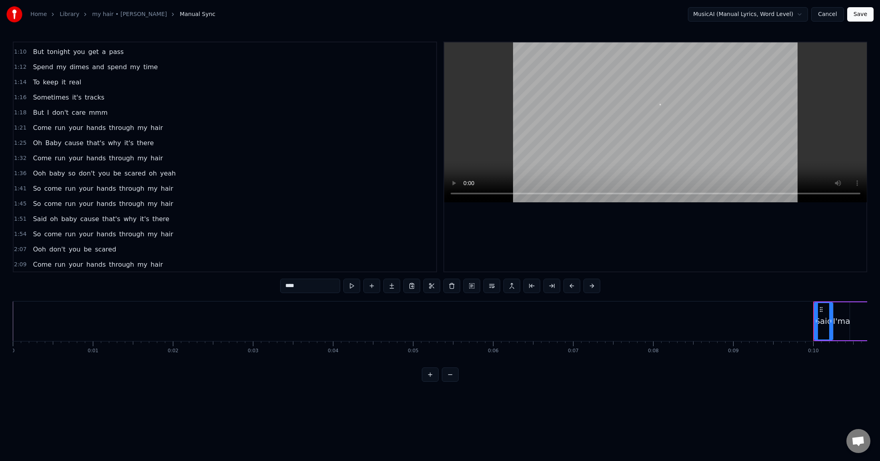
scroll to position [227, 0]
click at [750, 14] on html "Home Library my hair • [PERSON_NAME] Manual Sync MusicAI (Manual Lyrics, Word L…" at bounding box center [440, 197] width 880 height 395
drag, startPoint x: 506, startPoint y: 36, endPoint x: 563, endPoint y: 36, distance: 56.8
click at [506, 36] on div "Home Library my hair • [PERSON_NAME] Manual Sync AudioShakeAI (Manual Lyrics) C…" at bounding box center [440, 191] width 880 height 382
click at [750, 13] on button "Cancel" at bounding box center [827, 14] width 32 height 14
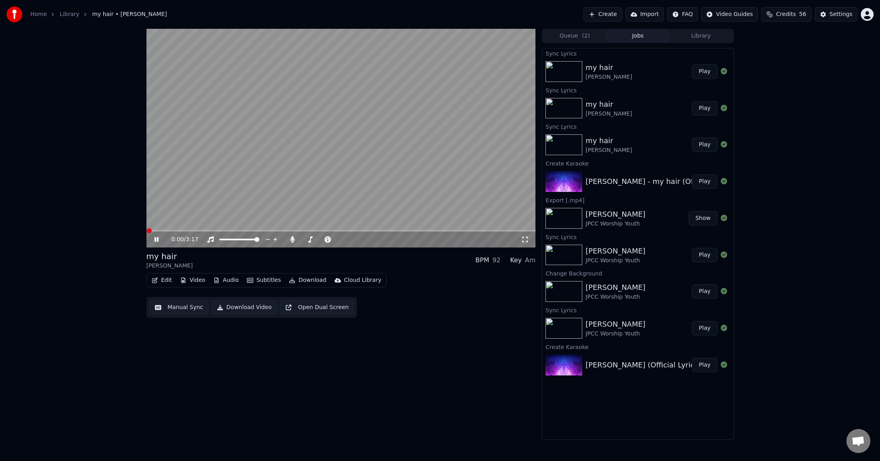
click at [163, 282] on button "Edit" at bounding box center [161, 280] width 27 height 11
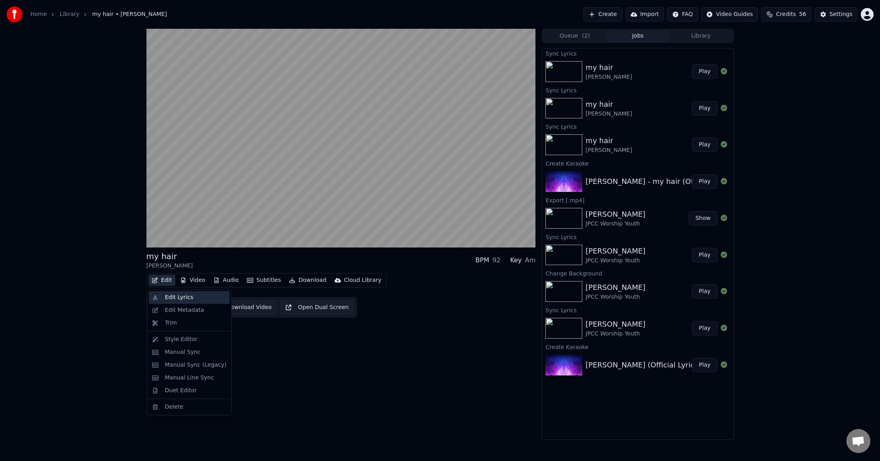
click at [170, 299] on div "Edit Lyrics" at bounding box center [179, 298] width 28 height 8
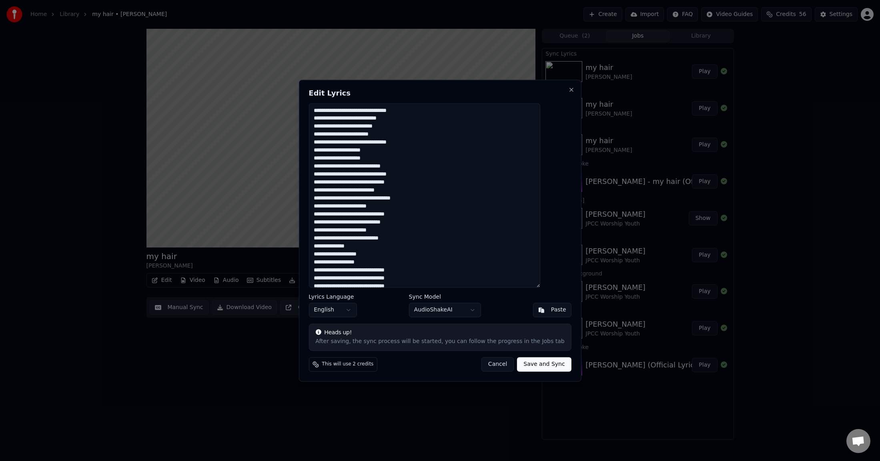
scroll to position [70, 0]
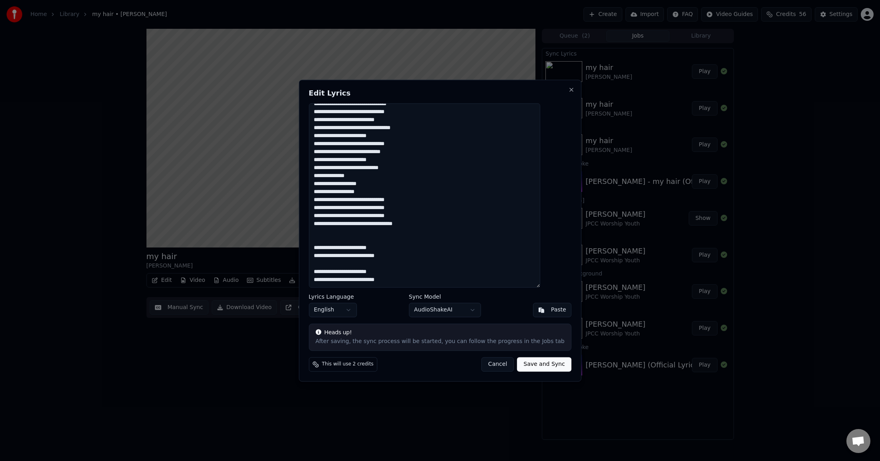
click at [342, 236] on textarea "**********" at bounding box center [423, 195] width 231 height 184
type textarea "**********"
click at [523, 328] on button "Save and Sync" at bounding box center [544, 364] width 54 height 14
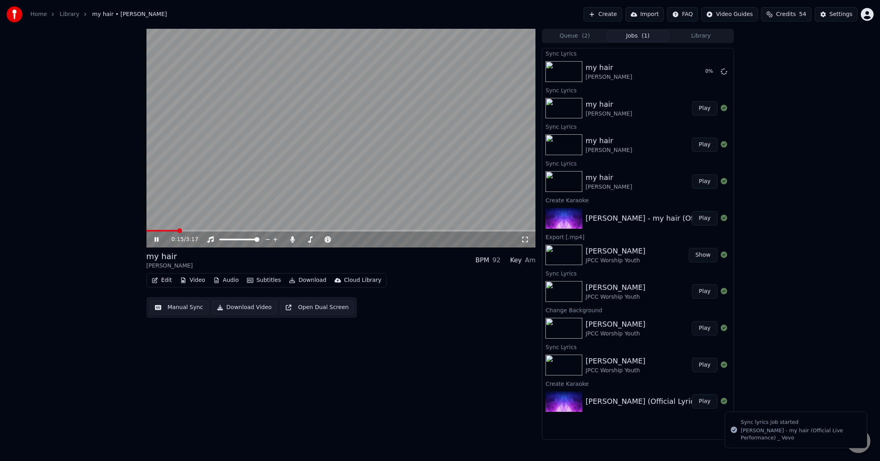
click at [263, 139] on video at bounding box center [340, 138] width 389 height 219
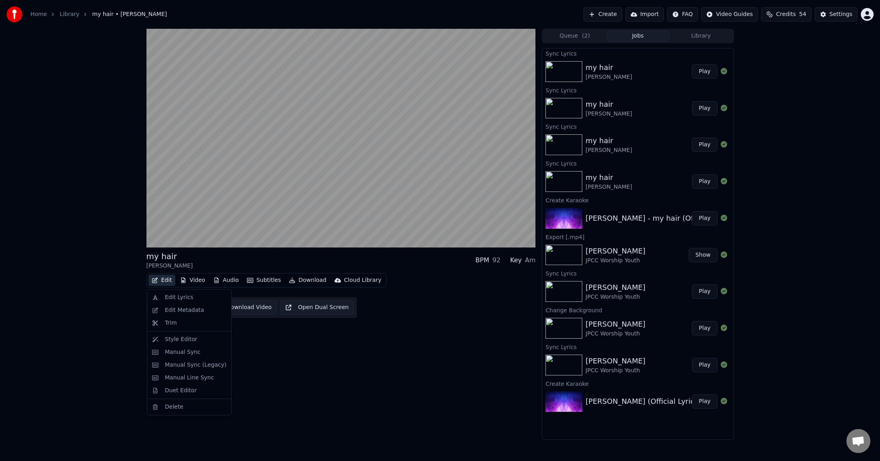
click at [161, 280] on button "Edit" at bounding box center [161, 280] width 27 height 11
click at [176, 299] on div "Edit Lyrics" at bounding box center [179, 298] width 28 height 8
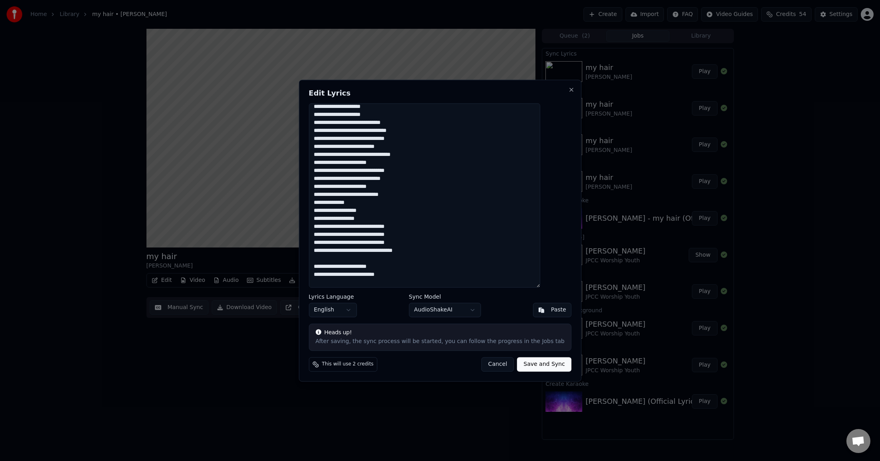
scroll to position [62, 0]
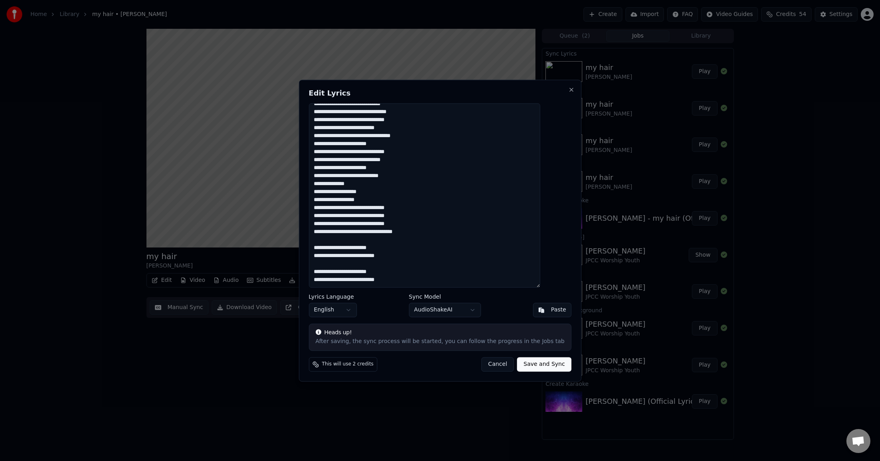
click at [488, 328] on button "Cancel" at bounding box center [497, 364] width 32 height 14
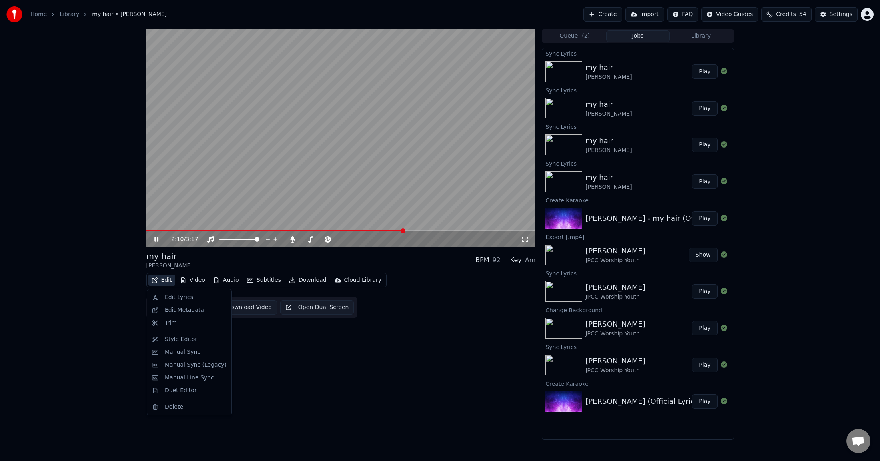
click at [161, 280] on button "Edit" at bounding box center [161, 280] width 27 height 11
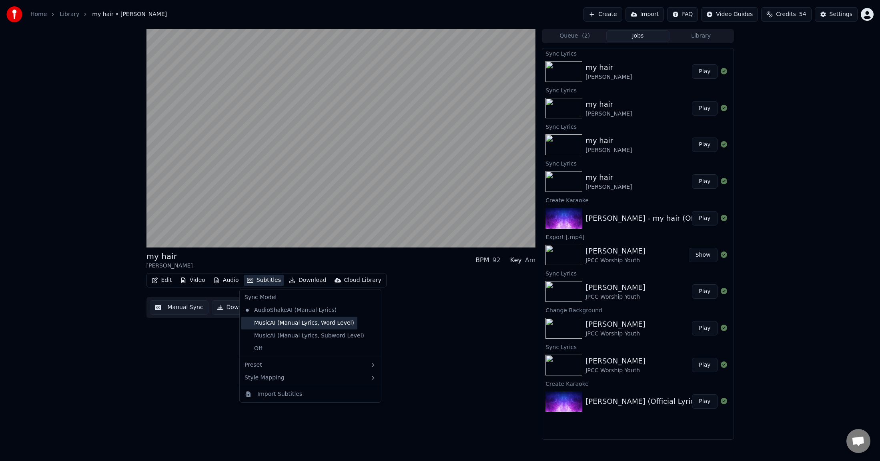
click at [286, 323] on div "MusicAI (Manual Lyrics, Word Level)" at bounding box center [299, 323] width 116 height 13
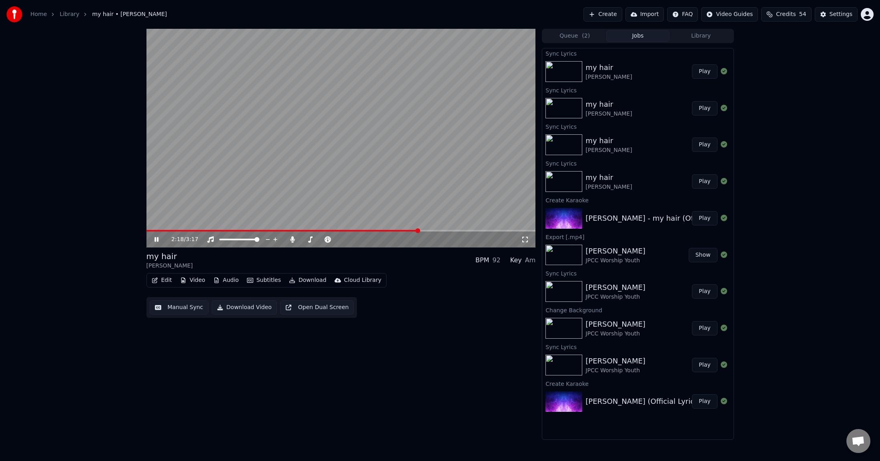
click at [298, 230] on video at bounding box center [340, 138] width 389 height 219
click at [302, 232] on span at bounding box center [224, 231] width 156 height 2
click at [154, 243] on div "1:19 / 3:17" at bounding box center [341, 240] width 383 height 8
click at [163, 236] on div "1:19 / 3:17" at bounding box center [341, 240] width 383 height 8
click at [158, 238] on icon at bounding box center [162, 239] width 19 height 6
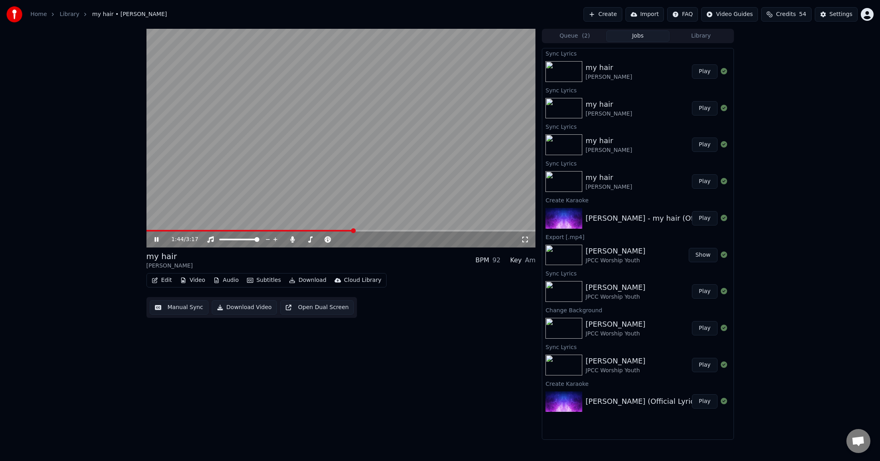
click at [156, 240] on icon at bounding box center [156, 239] width 4 height 5
click at [156, 240] on icon at bounding box center [156, 240] width 5 height 6
click at [156, 240] on icon at bounding box center [162, 239] width 19 height 6
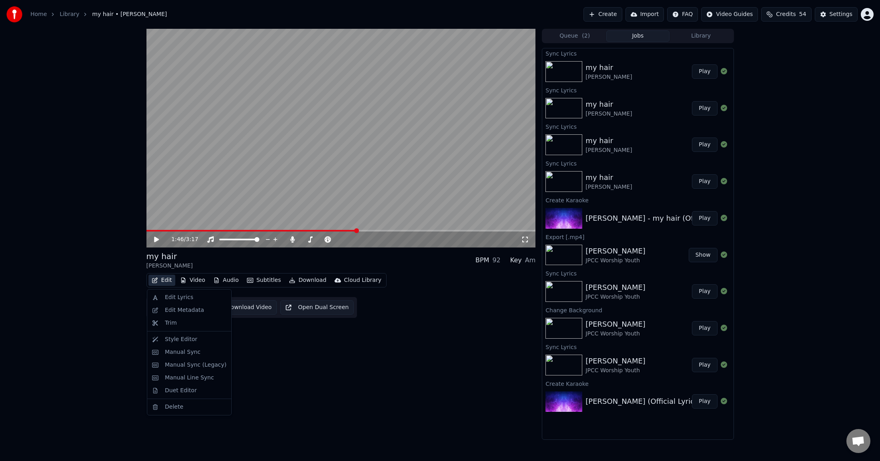
click at [166, 280] on button "Edit" at bounding box center [161, 280] width 27 height 11
click at [165, 294] on div "Edit Lyrics" at bounding box center [179, 298] width 28 height 8
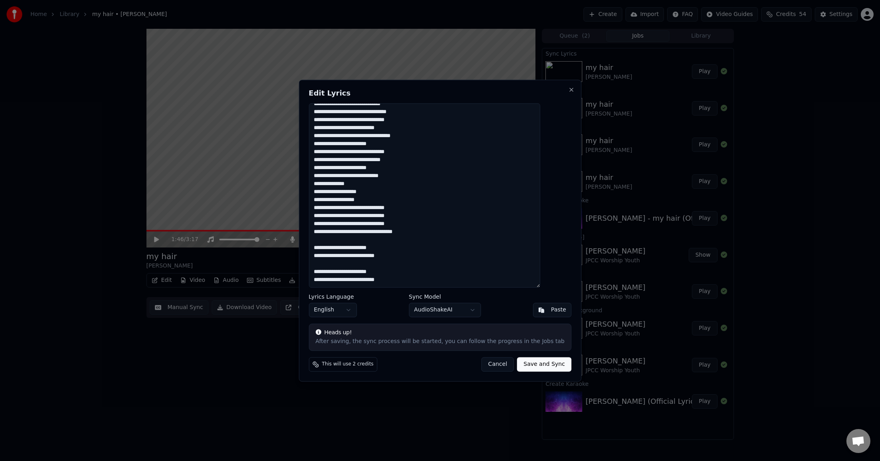
drag, startPoint x: 383, startPoint y: 88, endPoint x: 506, endPoint y: 95, distance: 122.6
click at [504, 97] on div "**********" at bounding box center [439, 231] width 282 height 302
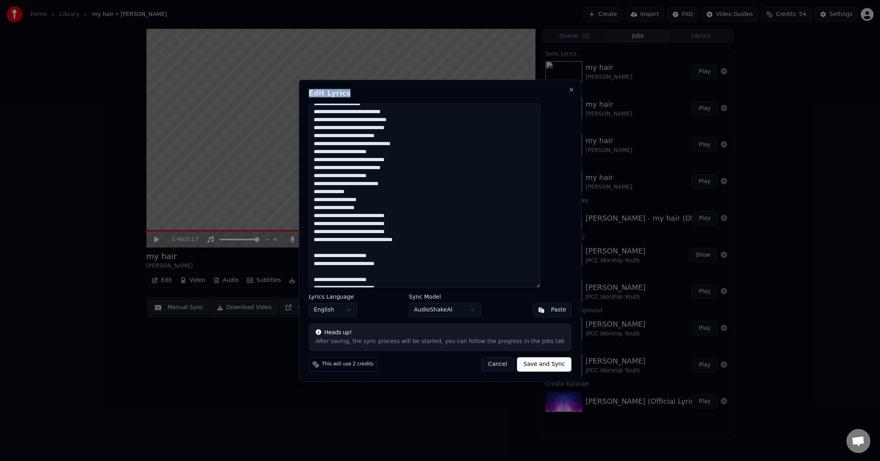
scroll to position [0, 0]
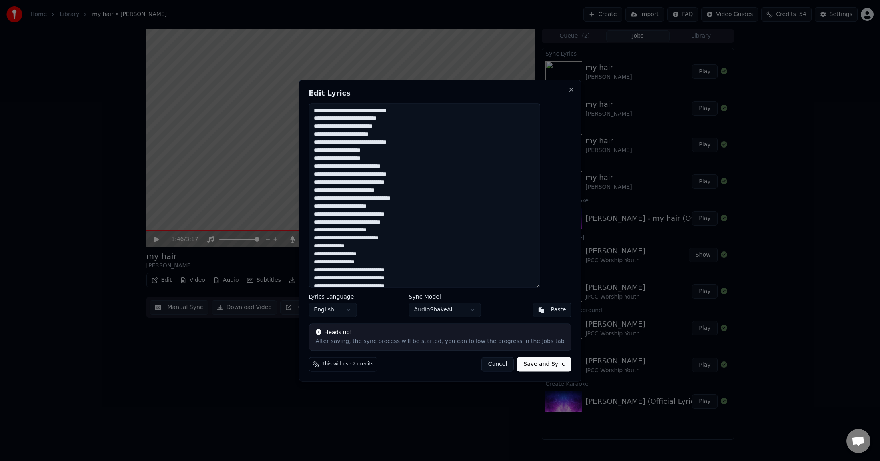
drag, startPoint x: 490, startPoint y: 91, endPoint x: 460, endPoint y: 92, distance: 29.6
click at [470, 84] on div "**********" at bounding box center [439, 231] width 282 height 302
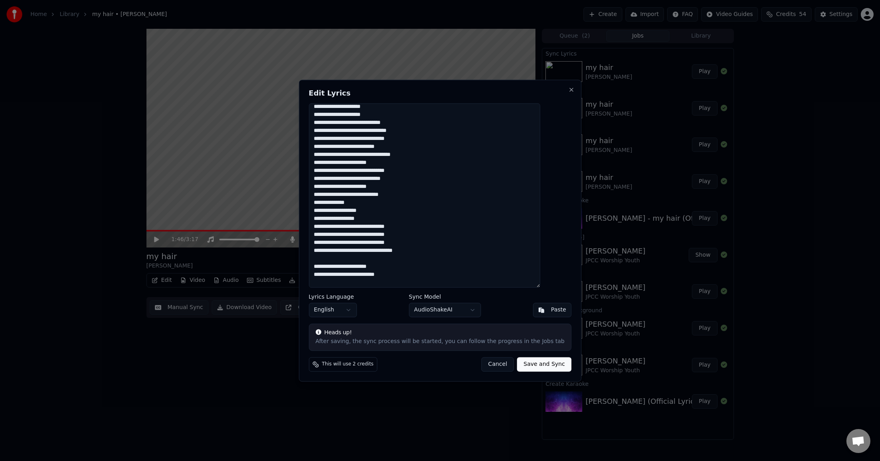
scroll to position [62, 0]
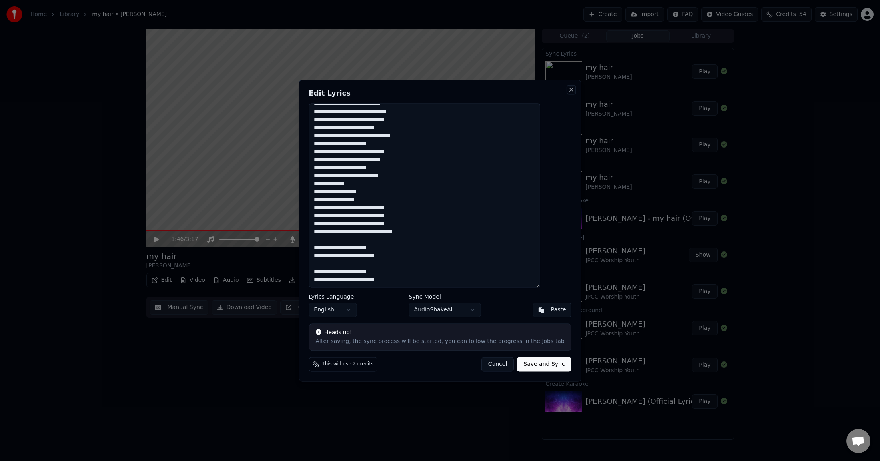
click at [568, 91] on button "Close" at bounding box center [571, 89] width 6 height 6
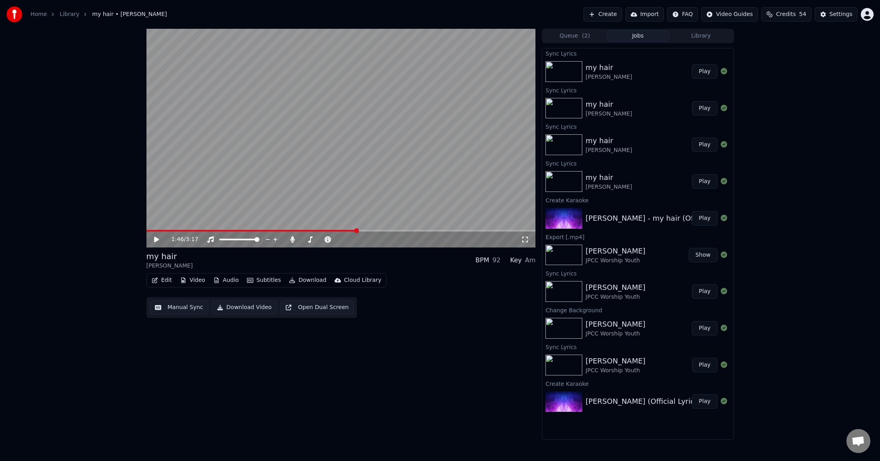
click at [260, 279] on button "Subtitles" at bounding box center [264, 280] width 40 height 11
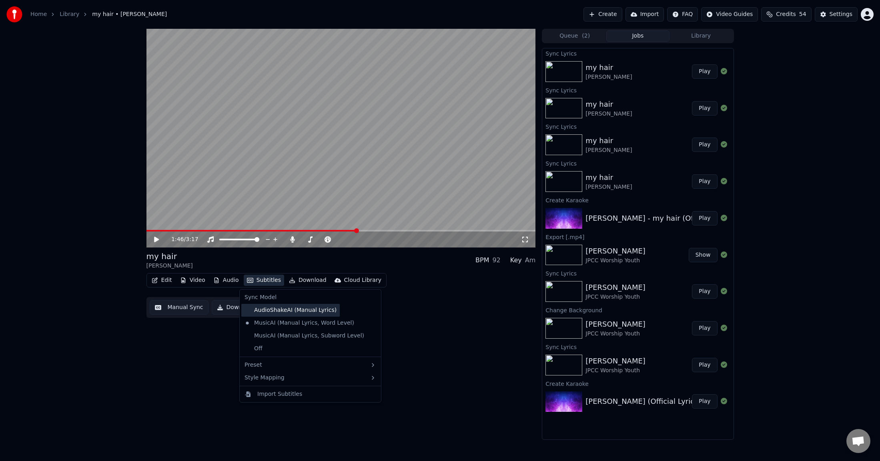
click at [324, 312] on div "AudioShakeAI (Manual Lyrics)" at bounding box center [290, 310] width 98 height 13
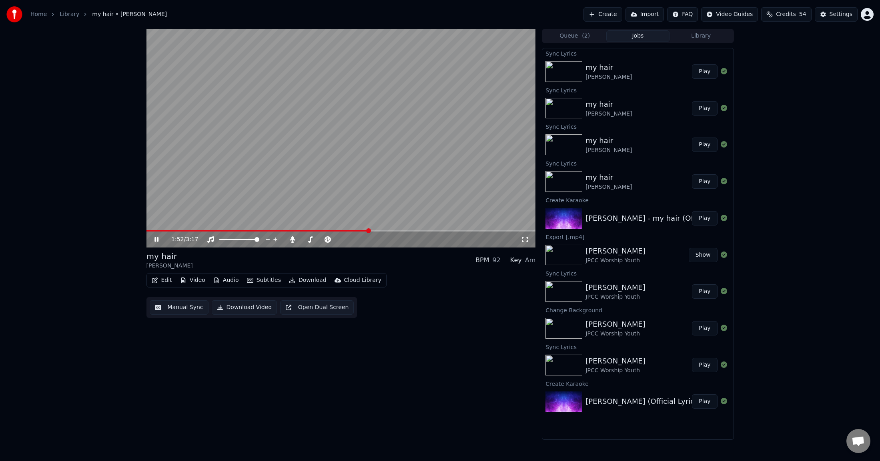
click at [347, 230] on span at bounding box center [257, 231] width 222 height 2
click at [336, 231] on span at bounding box center [251, 231] width 211 height 2
click at [154, 238] on icon at bounding box center [156, 239] width 4 height 5
click at [270, 280] on button "Subtitles" at bounding box center [264, 280] width 40 height 11
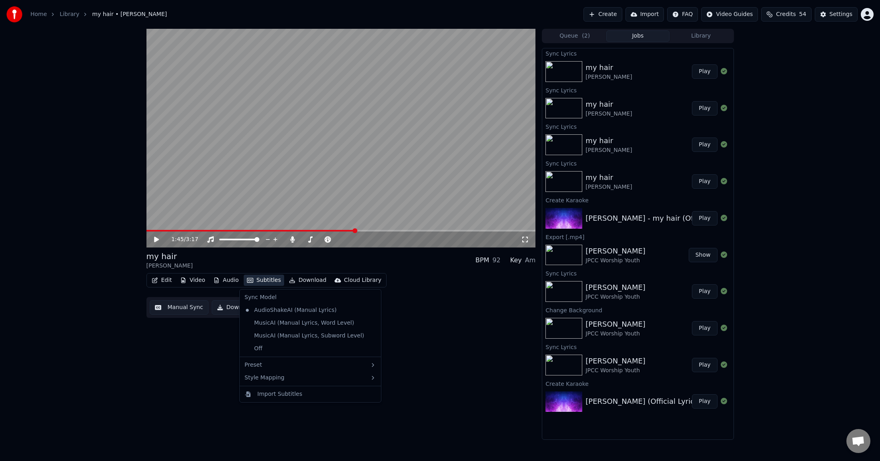
click at [161, 328] on div "1:45 / 3:17 my hair [PERSON_NAME] BPM 92 Key Am Edit Video Audio Subtitles Down…" at bounding box center [340, 234] width 389 height 411
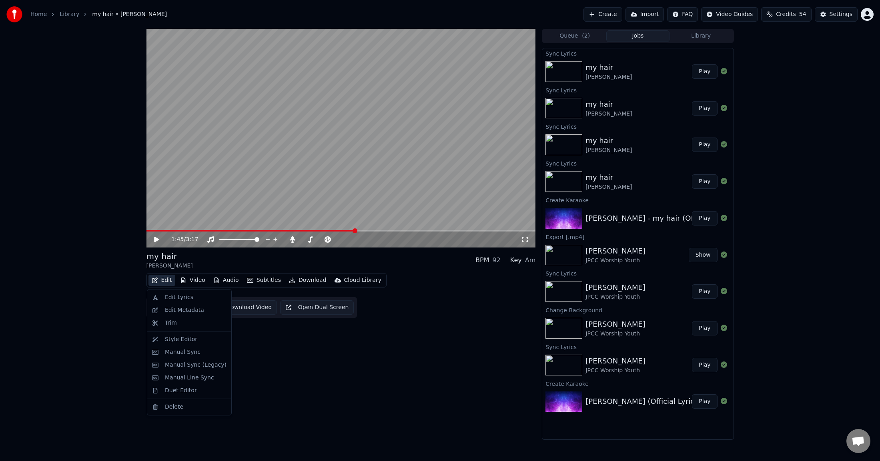
click at [165, 281] on button "Edit" at bounding box center [161, 280] width 27 height 11
click at [190, 328] on div "Manual Sync" at bounding box center [183, 352] width 36 height 8
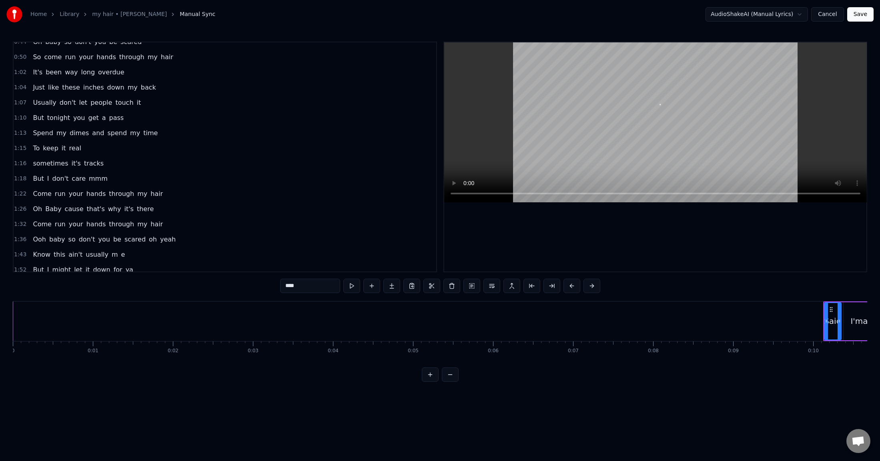
scroll to position [196, 0]
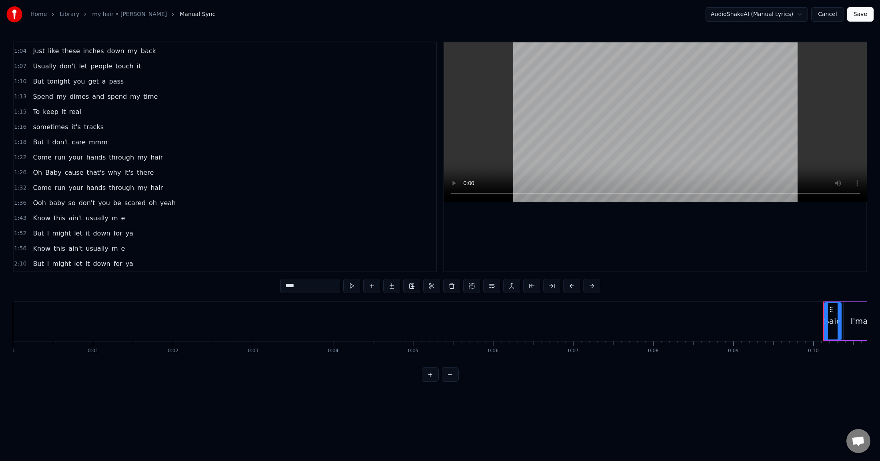
click at [302, 229] on div "1:52 But I might let it down for ya" at bounding box center [225, 233] width 422 height 15
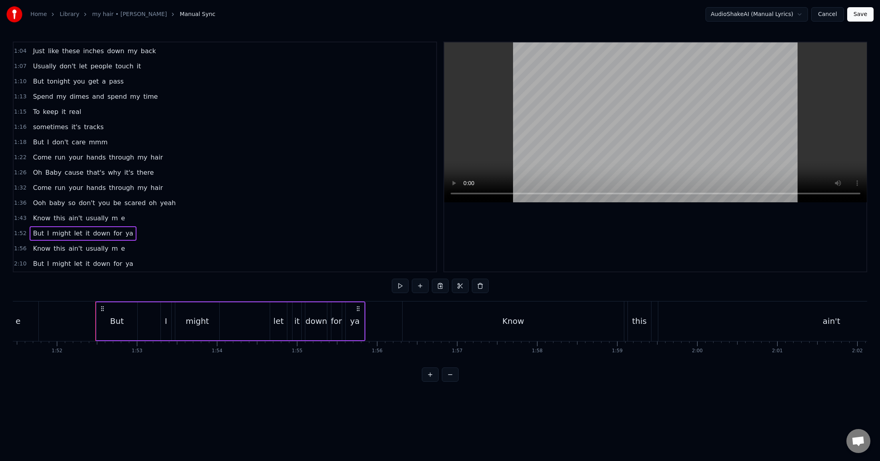
scroll to position [0, 8958]
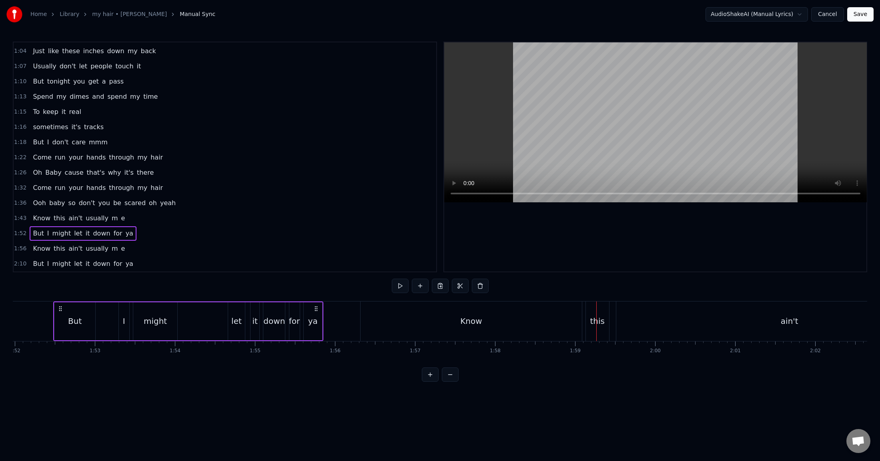
click at [34, 203] on span "Ooh" at bounding box center [39, 202] width 15 height 9
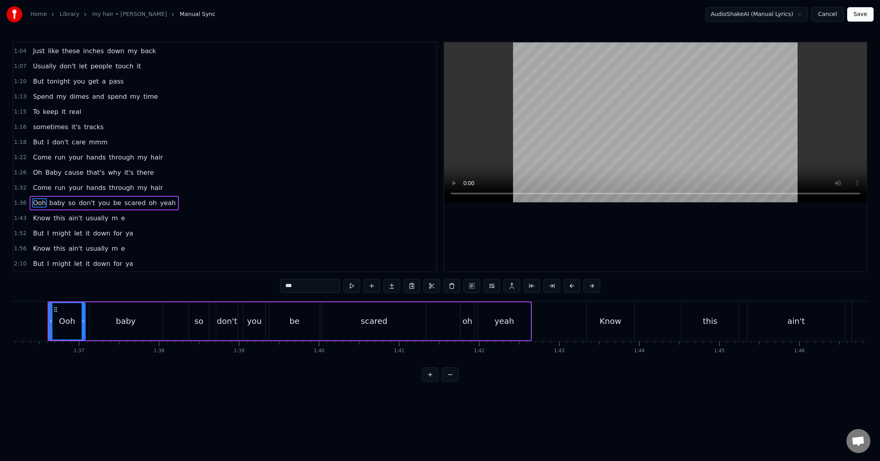
scroll to position [0, 7689]
click at [34, 218] on span "Know" at bounding box center [41, 218] width 19 height 9
type input "****"
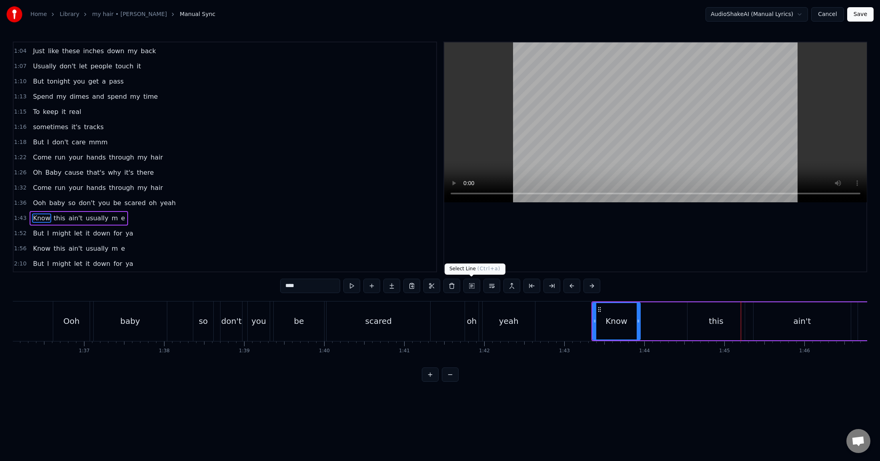
click at [469, 288] on button at bounding box center [471, 286] width 17 height 14
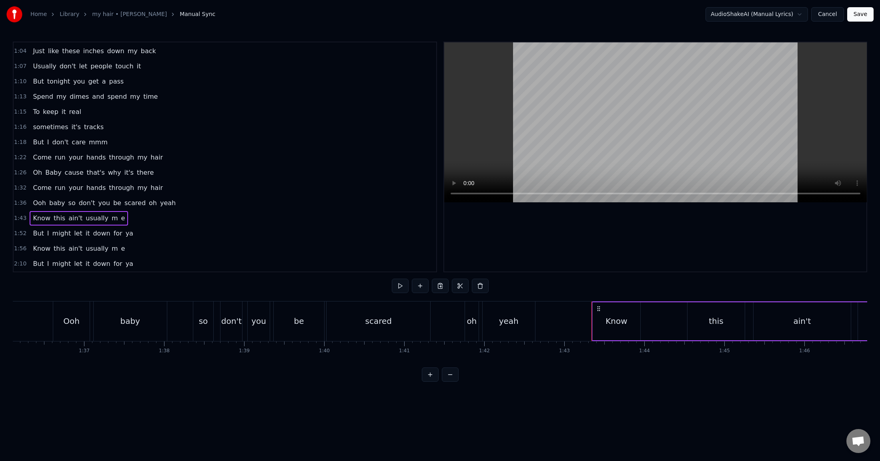
click at [36, 238] on span "But" at bounding box center [38, 233] width 12 height 9
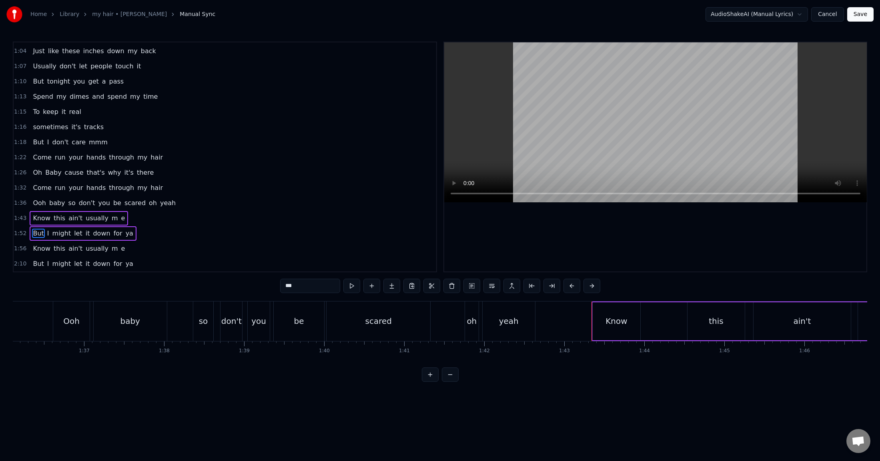
click at [47, 252] on span "Know" at bounding box center [41, 248] width 19 height 9
click at [62, 265] on span "might" at bounding box center [62, 263] width 20 height 9
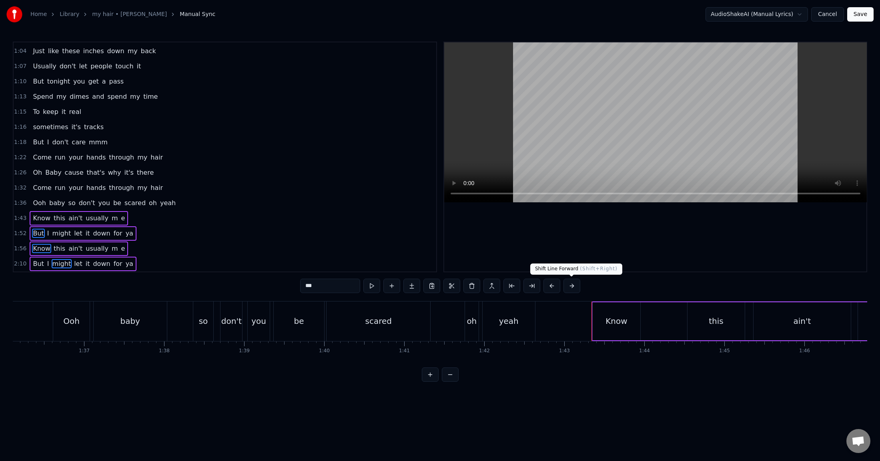
click at [570, 286] on button at bounding box center [571, 286] width 17 height 14
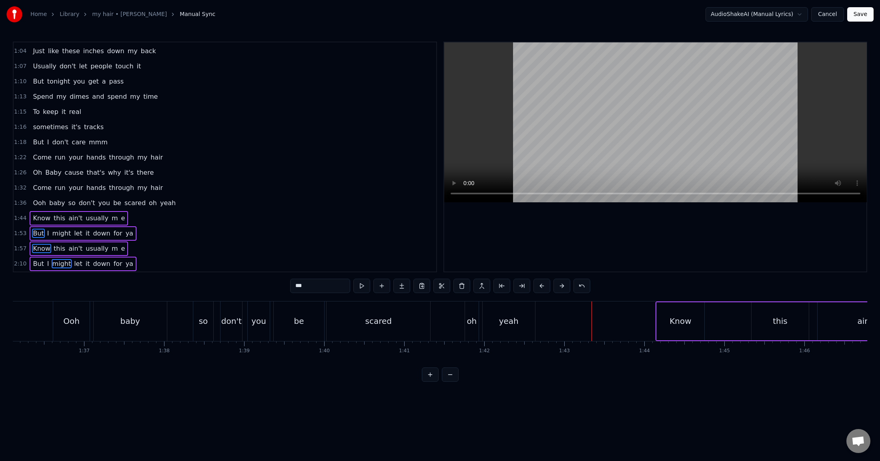
click at [553, 279] on button at bounding box center [561, 286] width 17 height 14
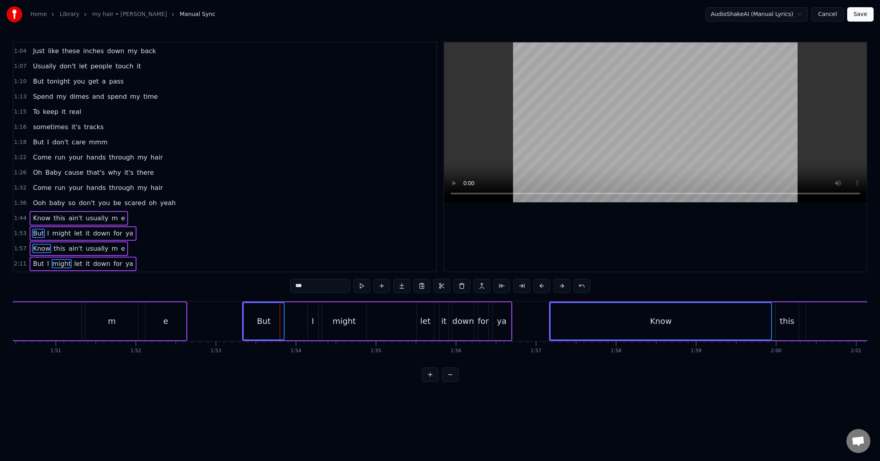
scroll to position [0, 9045]
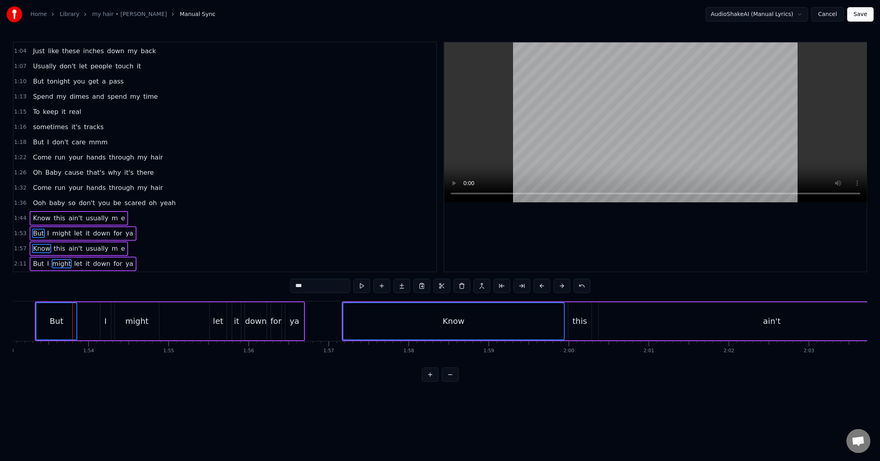
click at [553, 279] on button at bounding box center [561, 286] width 17 height 14
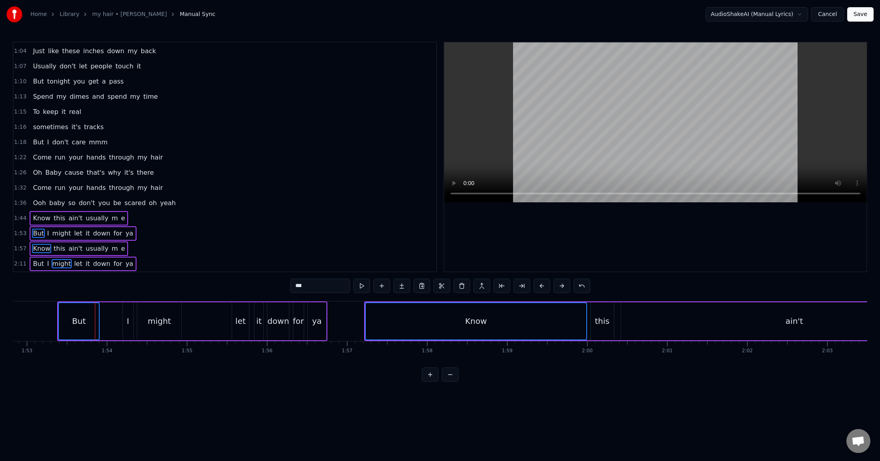
click at [553, 279] on button at bounding box center [561, 286] width 17 height 14
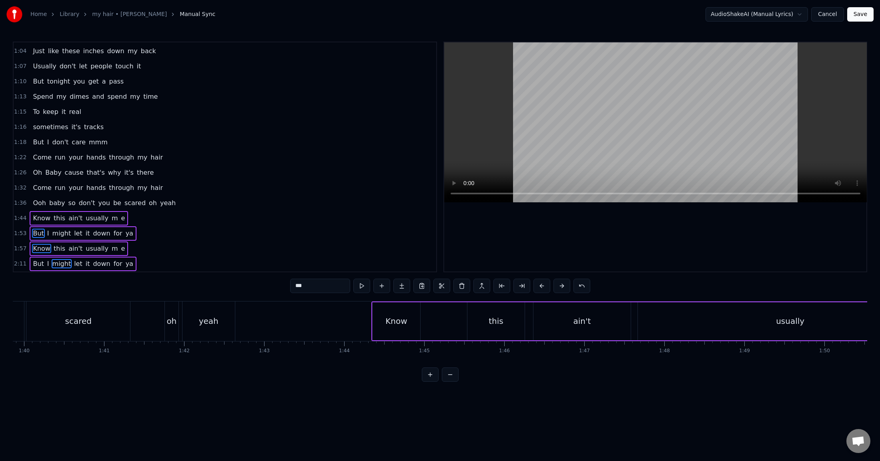
scroll to position [0, 7937]
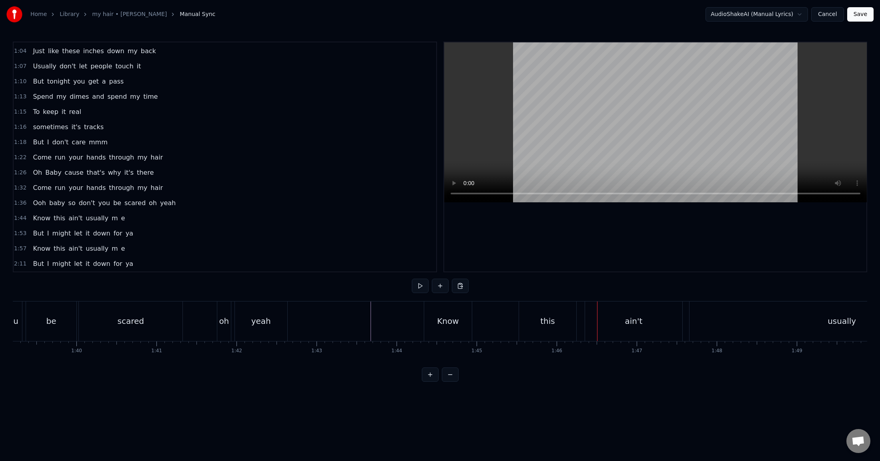
click at [447, 326] on div "Know" at bounding box center [448, 321] width 22 height 12
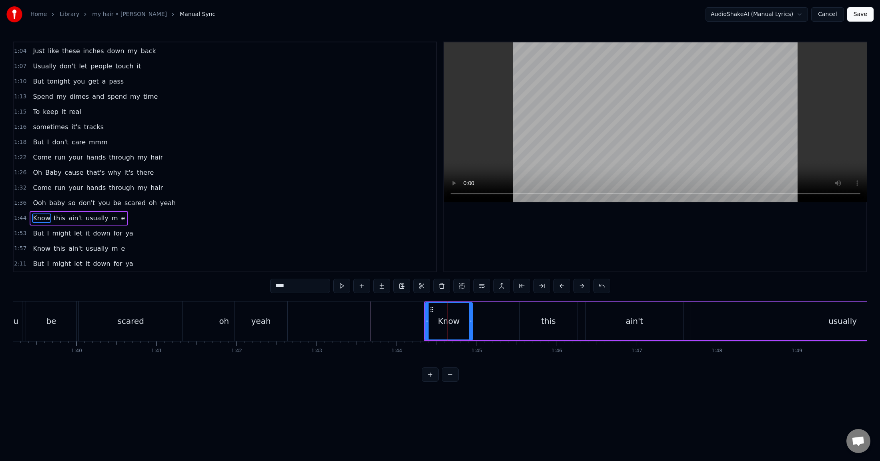
click at [498, 322] on div "Know this ain't usually m [PERSON_NAME]" at bounding box center [762, 322] width 676 height 40
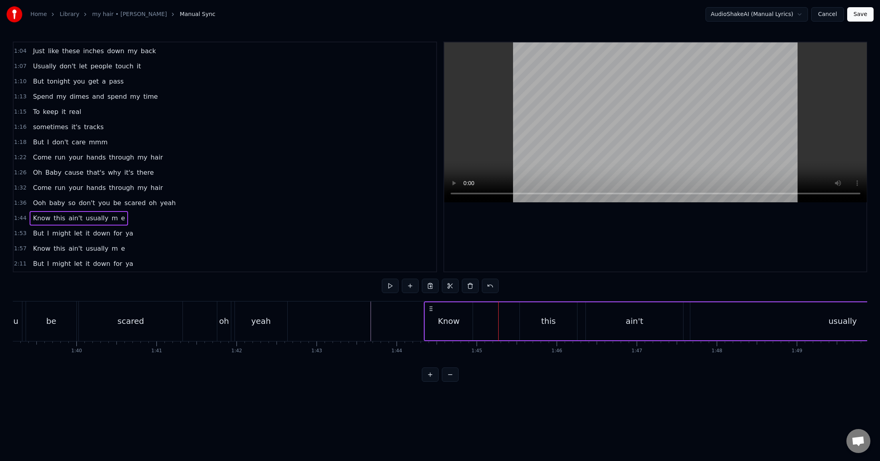
click at [475, 326] on div "Know this ain't usually m [PERSON_NAME]" at bounding box center [762, 322] width 676 height 40
click at [456, 327] on div "Know" at bounding box center [449, 321] width 48 height 38
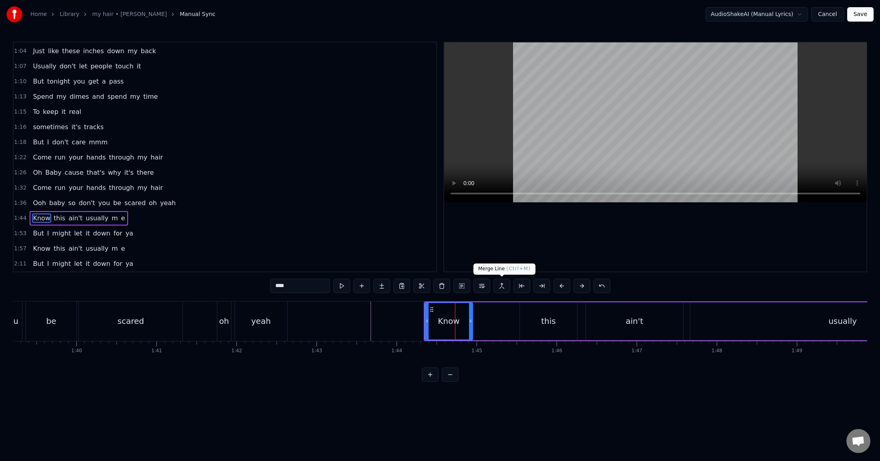
click at [502, 287] on button at bounding box center [501, 286] width 17 height 14
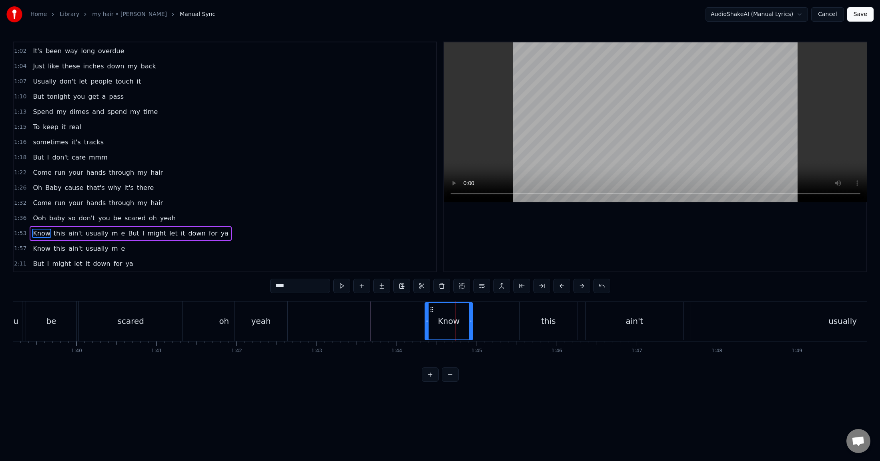
scroll to position [196, 0]
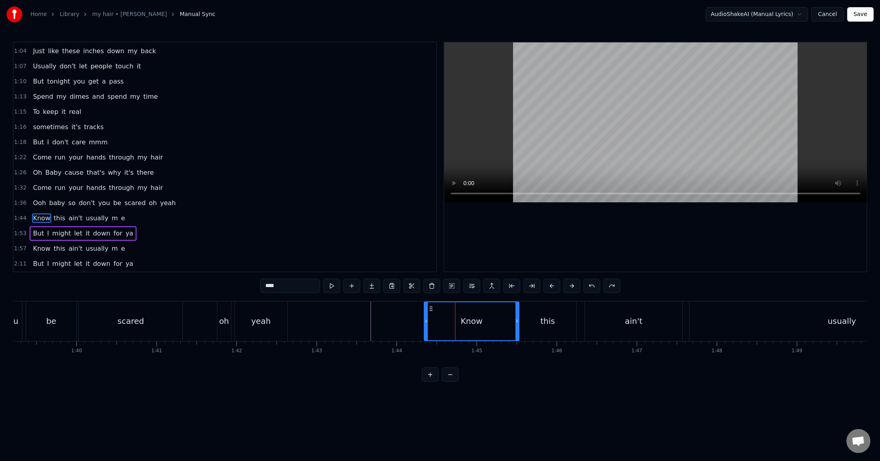
drag, startPoint x: 469, startPoint y: 321, endPoint x: 516, endPoint y: 321, distance: 47.2
click at [516, 321] on icon at bounding box center [516, 321] width 3 height 6
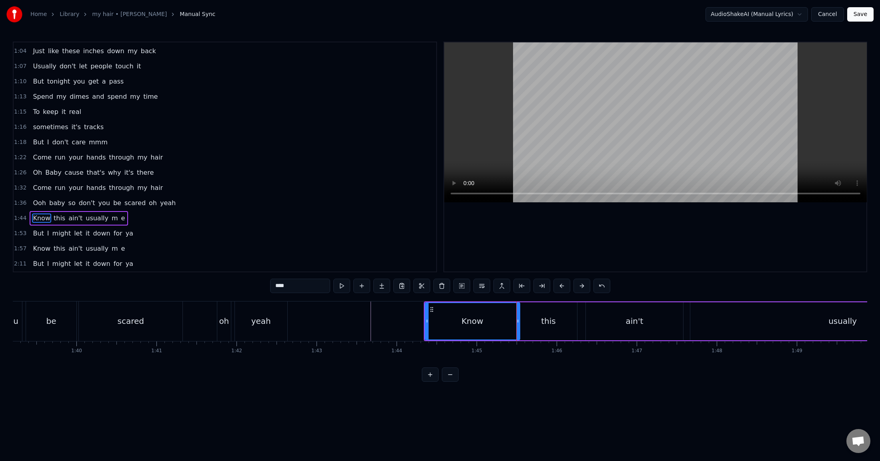
click at [493, 279] on button at bounding box center [501, 286] width 17 height 14
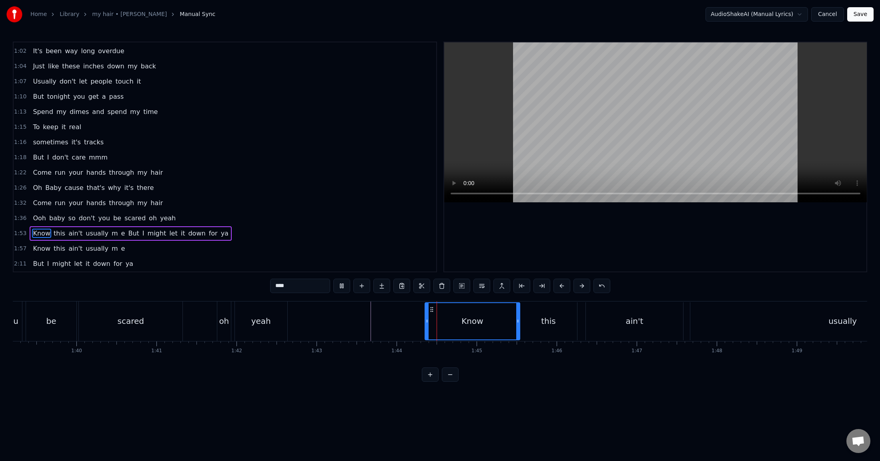
scroll to position [181, 0]
click at [120, 236] on span "е" at bounding box center [123, 233] width 6 height 9
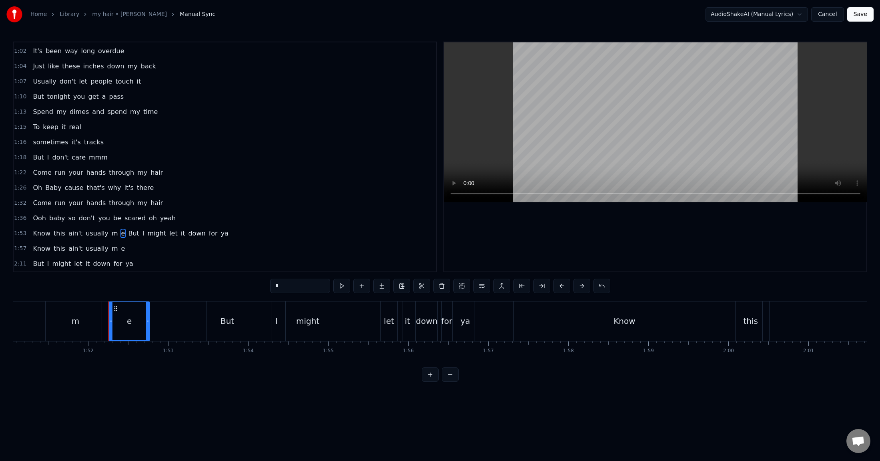
scroll to position [0, 8940]
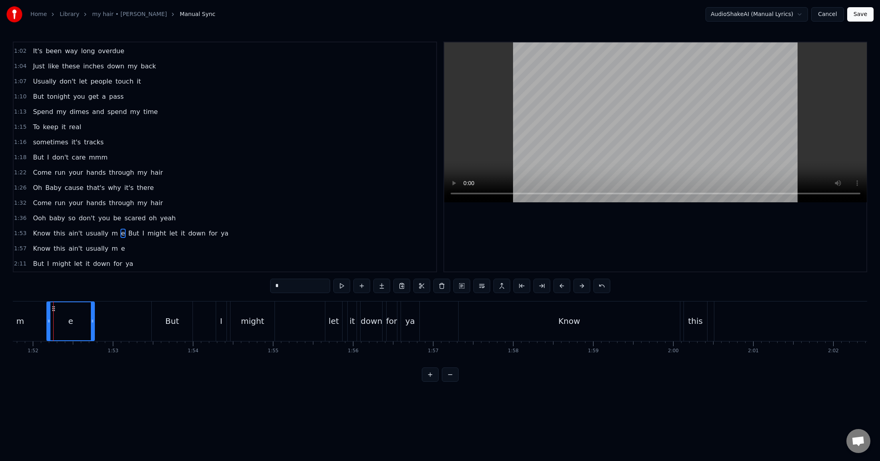
drag, startPoint x: 54, startPoint y: 320, endPoint x: 47, endPoint y: 320, distance: 6.8
click at [47, 320] on icon at bounding box center [48, 321] width 3 height 6
click at [43, 320] on div "m" at bounding box center [26, 322] width 52 height 40
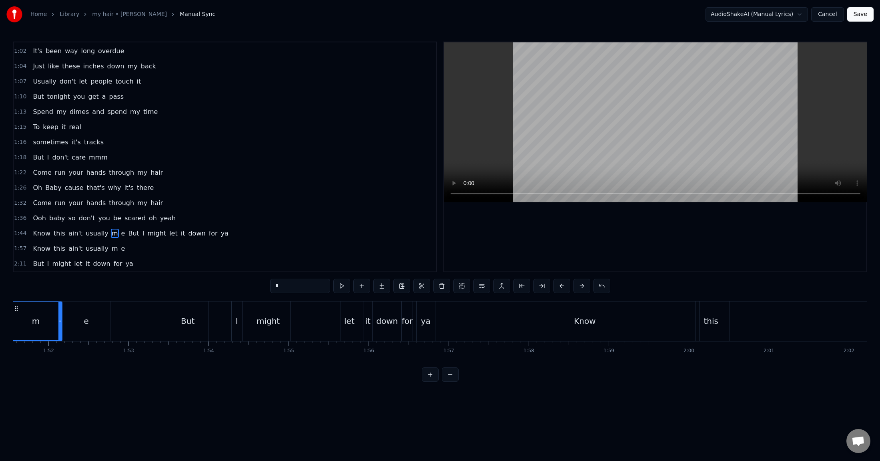
click at [44, 321] on div "m" at bounding box center [36, 321] width 52 height 38
drag, startPoint x: 68, startPoint y: 320, endPoint x: 53, endPoint y: 320, distance: 15.2
click at [53, 320] on icon at bounding box center [53, 321] width 3 height 6
click at [105, 318] on div "е" at bounding box center [96, 322] width 48 height 40
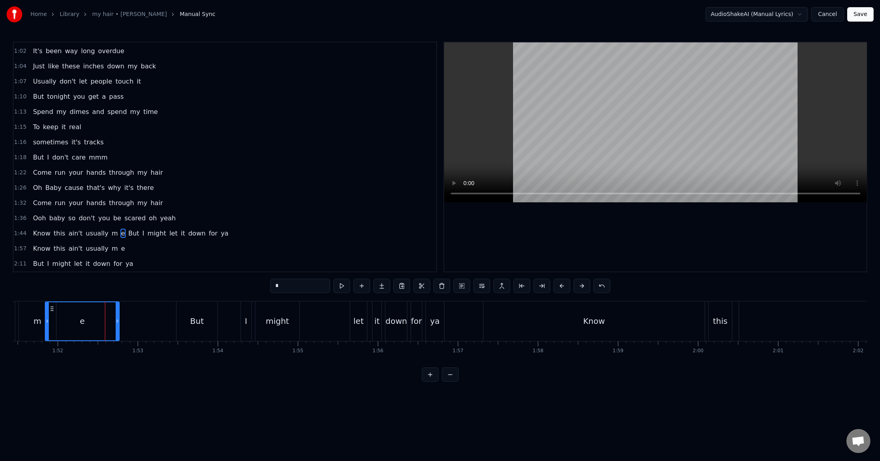
drag, startPoint x: 74, startPoint y: 319, endPoint x: 47, endPoint y: 320, distance: 26.4
click at [47, 320] on icon at bounding box center [47, 321] width 3 height 6
drag, startPoint x: 52, startPoint y: 320, endPoint x: 64, endPoint y: 320, distance: 12.8
click at [64, 320] on icon at bounding box center [65, 321] width 3 height 6
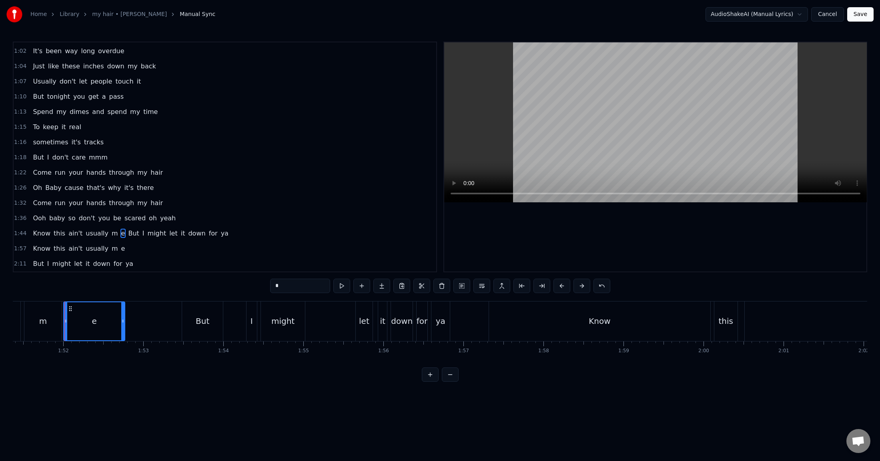
click at [46, 322] on div "m" at bounding box center [43, 321] width 8 height 12
click at [99, 316] on div "е" at bounding box center [101, 321] width 5 height 12
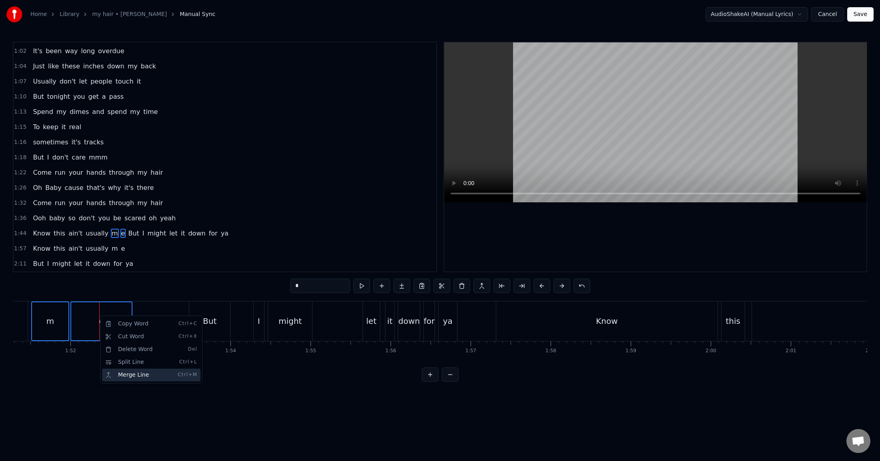
click at [132, 328] on div "Merge Line Ctrl+M" at bounding box center [151, 375] width 98 height 13
click at [100, 322] on div "е" at bounding box center [101, 321] width 5 height 12
type input "*"
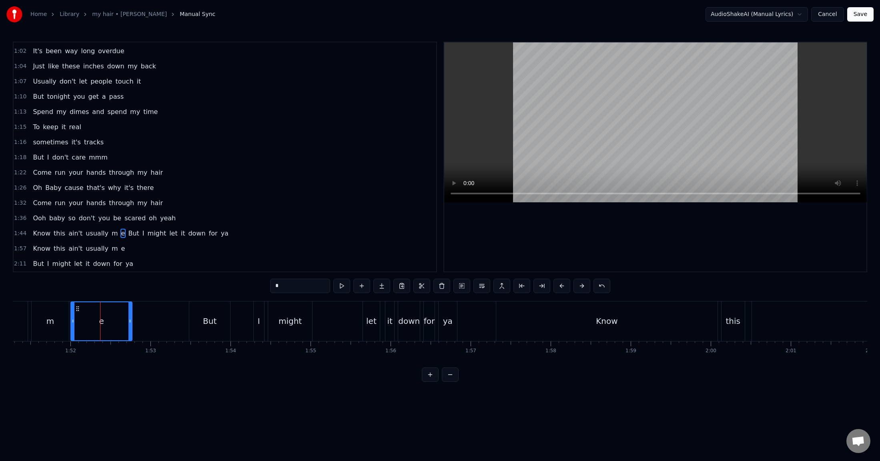
drag, startPoint x: 106, startPoint y: 320, endPoint x: 85, endPoint y: 322, distance: 20.9
click at [85, 322] on div "е" at bounding box center [101, 321] width 60 height 38
drag, startPoint x: 92, startPoint y: 320, endPoint x: 72, endPoint y: 316, distance: 20.7
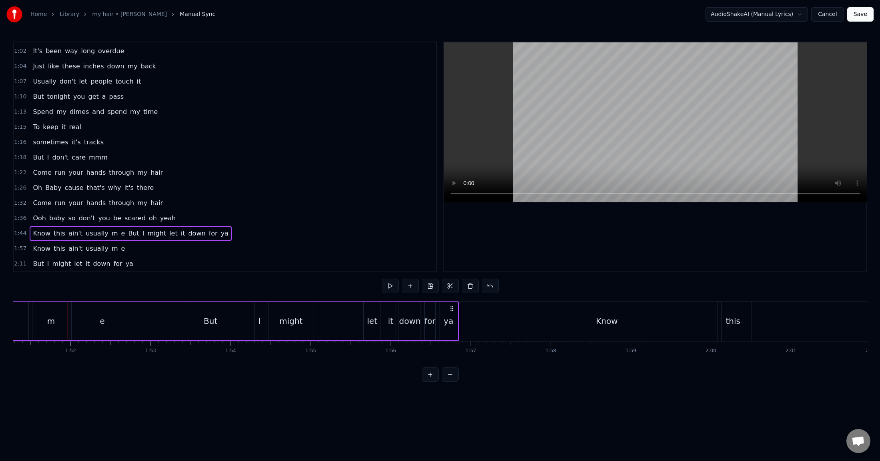
click at [54, 319] on div "m" at bounding box center [51, 321] width 8 height 12
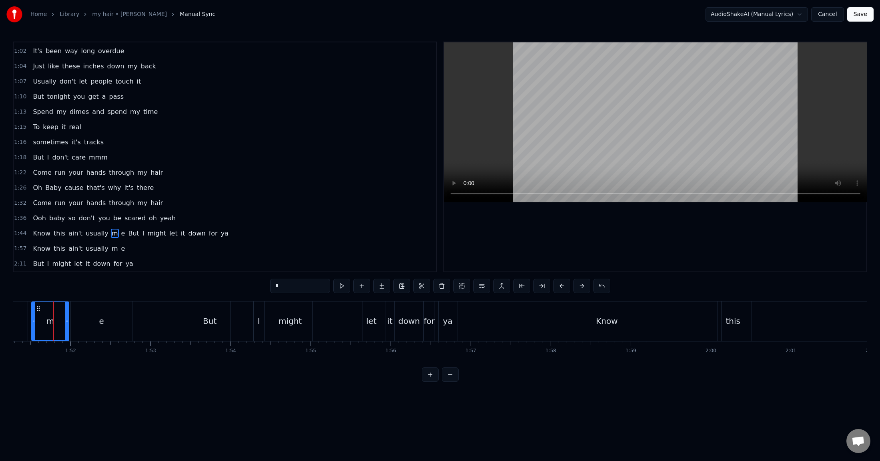
click at [107, 316] on div "е" at bounding box center [101, 322] width 61 height 40
drag, startPoint x: 129, startPoint y: 322, endPoint x: 116, endPoint y: 323, distance: 12.8
click at [120, 323] on icon at bounding box center [121, 321] width 3 height 6
click at [127, 234] on span "But" at bounding box center [133, 233] width 12 height 9
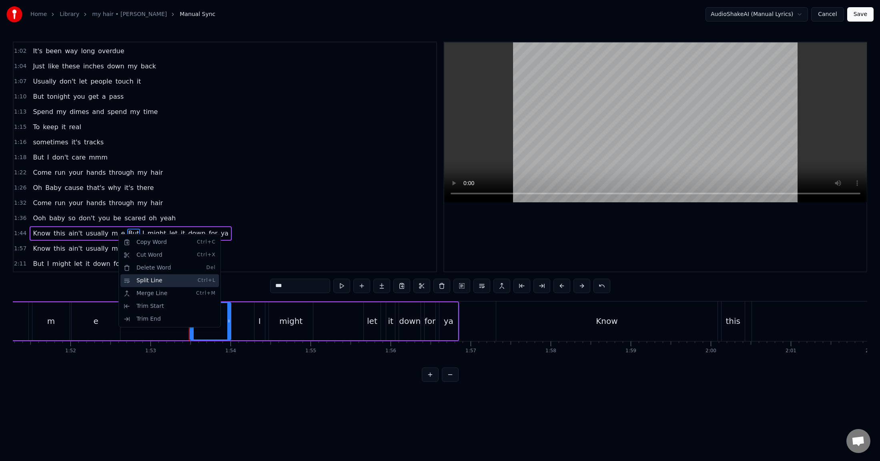
click at [149, 282] on div "Split Line Ctrl+L" at bounding box center [169, 280] width 98 height 13
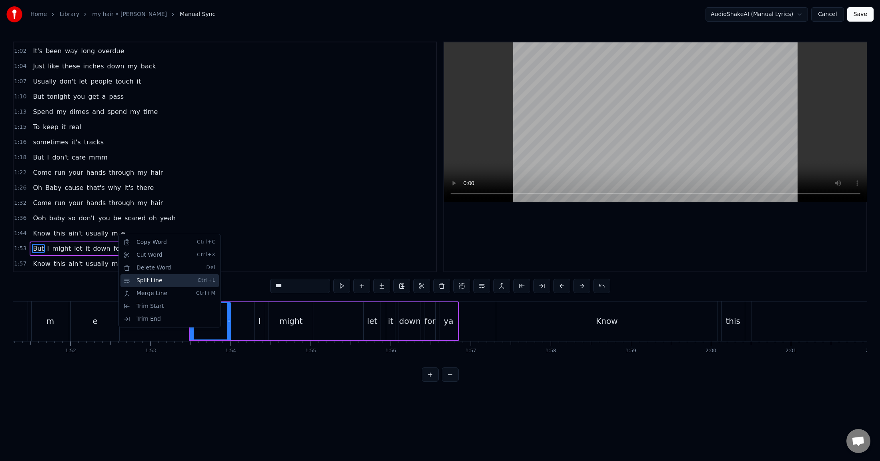
scroll to position [196, 0]
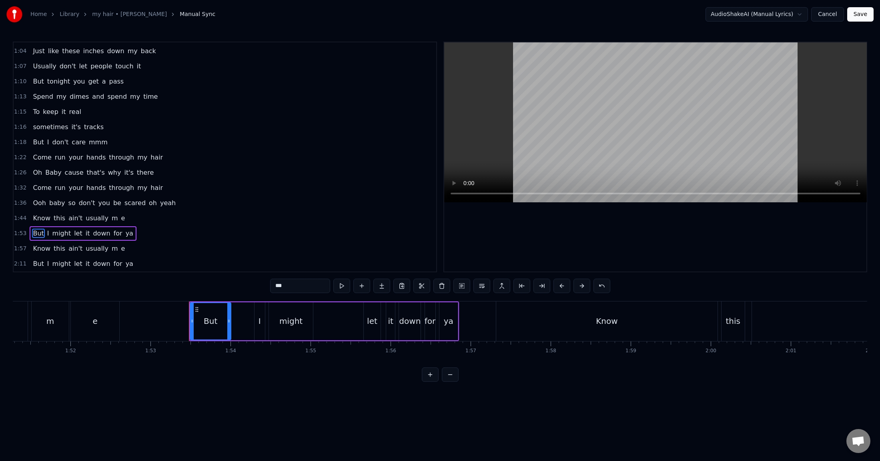
click at [111, 221] on span "m" at bounding box center [115, 218] width 8 height 9
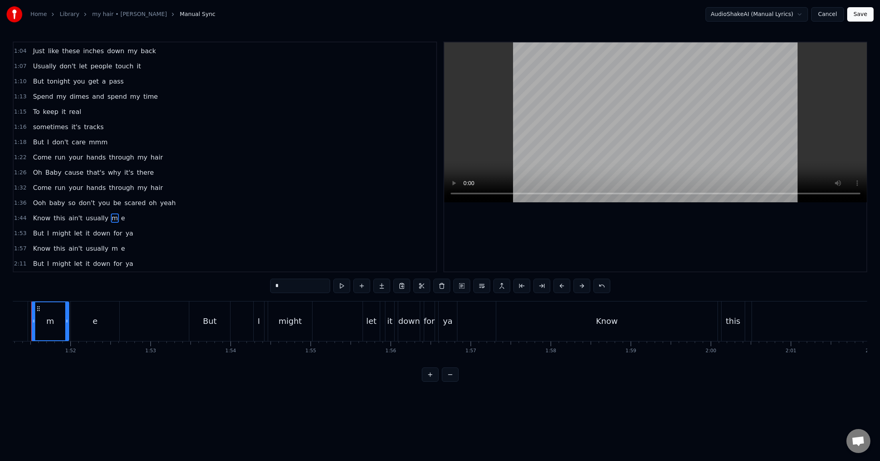
scroll to position [0, 8881]
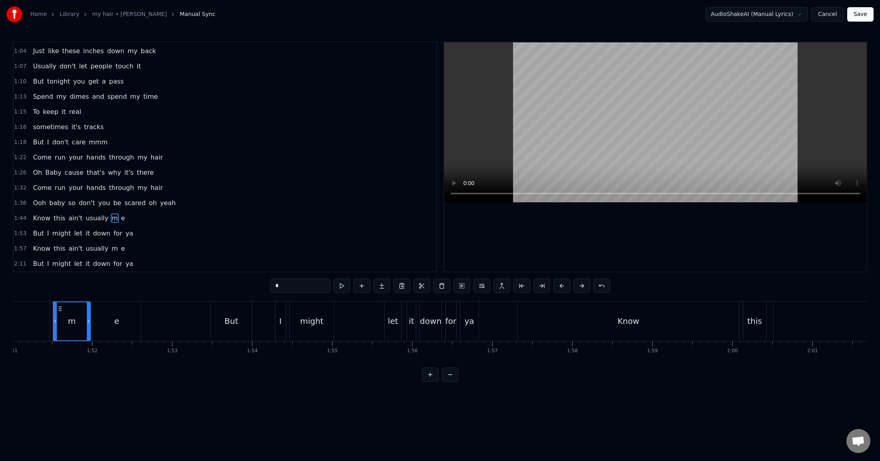
click at [120, 219] on span "е" at bounding box center [123, 218] width 6 height 9
click at [75, 322] on html "Home Library my hair • [PERSON_NAME] Manual Sync AudioShakeAI (Manual Lyrics) C…" at bounding box center [440, 197] width 880 height 395
click at [127, 314] on html "Home Library my hair • [PERSON_NAME] Manual Sync AudioShakeAI (Manual Lyrics) C…" at bounding box center [440, 197] width 880 height 395
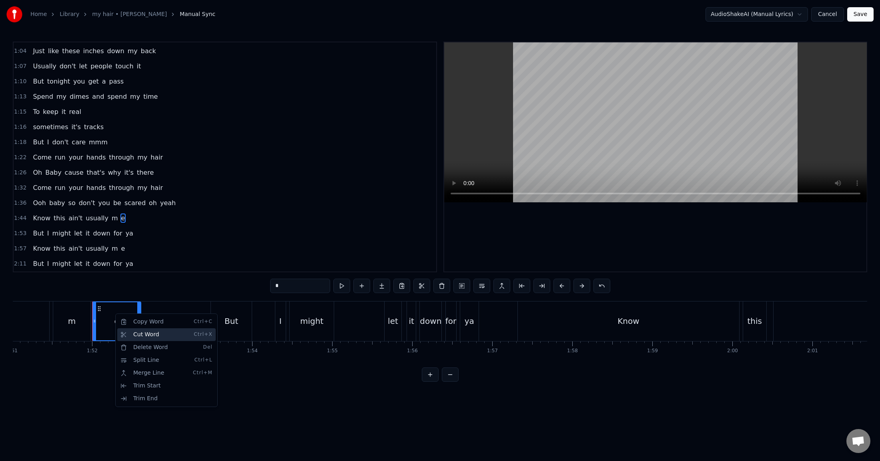
click at [139, 328] on div "Cut Word Ctrl+X" at bounding box center [166, 334] width 98 height 13
click at [74, 328] on div "m" at bounding box center [71, 322] width 37 height 40
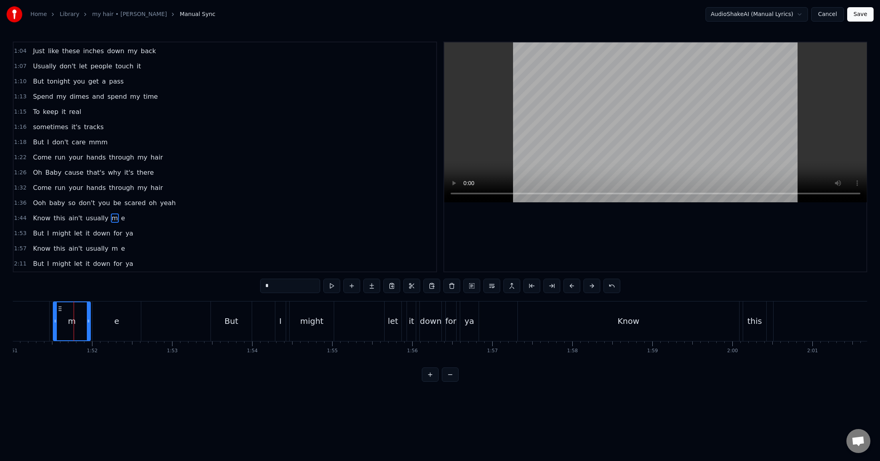
click at [59, 308] on icon at bounding box center [60, 309] width 6 height 6
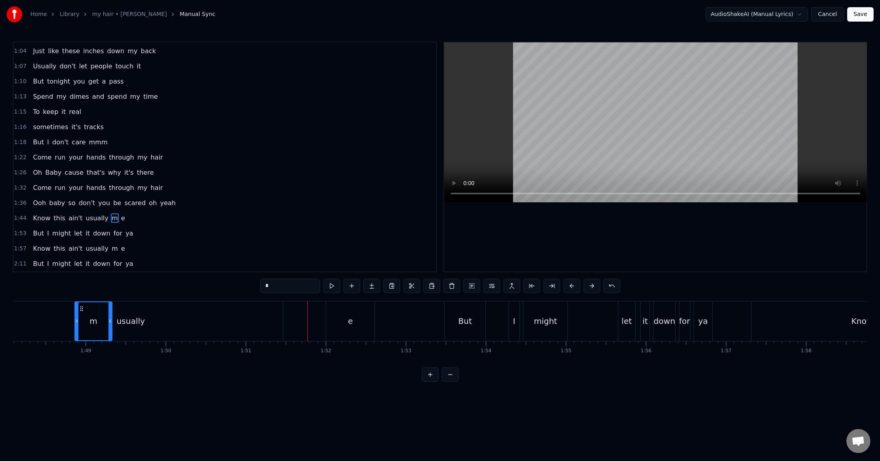
scroll to position [0, 8632]
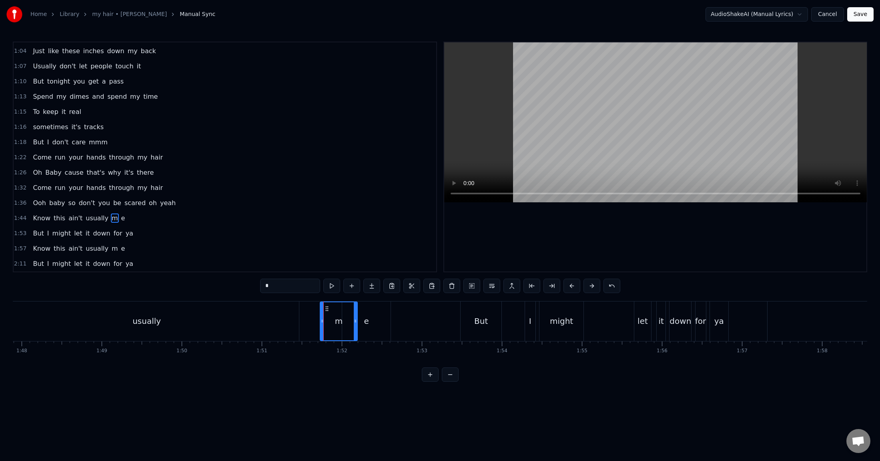
drag, startPoint x: 59, startPoint y: 308, endPoint x: 326, endPoint y: 312, distance: 266.9
click at [326, 312] on div "m" at bounding box center [338, 321] width 36 height 38
click at [374, 320] on div "е" at bounding box center [366, 322] width 48 height 40
type input "*"
drag, startPoint x: 360, startPoint y: 322, endPoint x: 366, endPoint y: 322, distance: 6.0
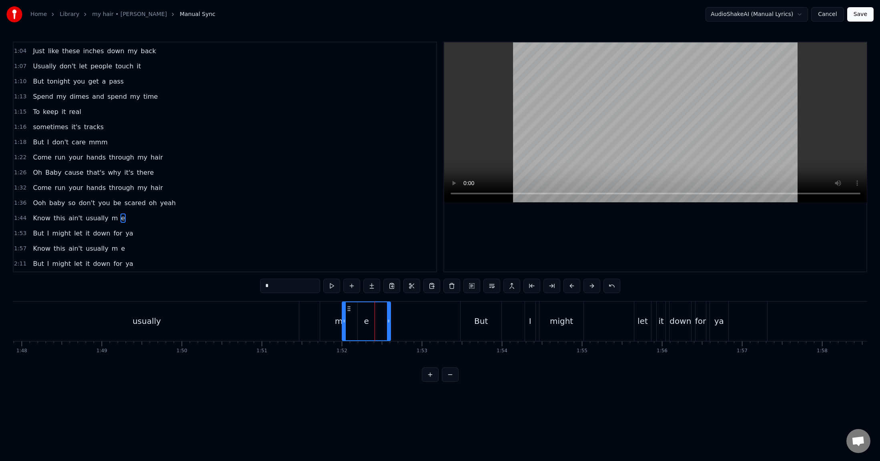
click at [366, 322] on div "е" at bounding box center [366, 321] width 48 height 38
click at [395, 328] on div "Delete Word Del" at bounding box center [418, 355] width 98 height 13
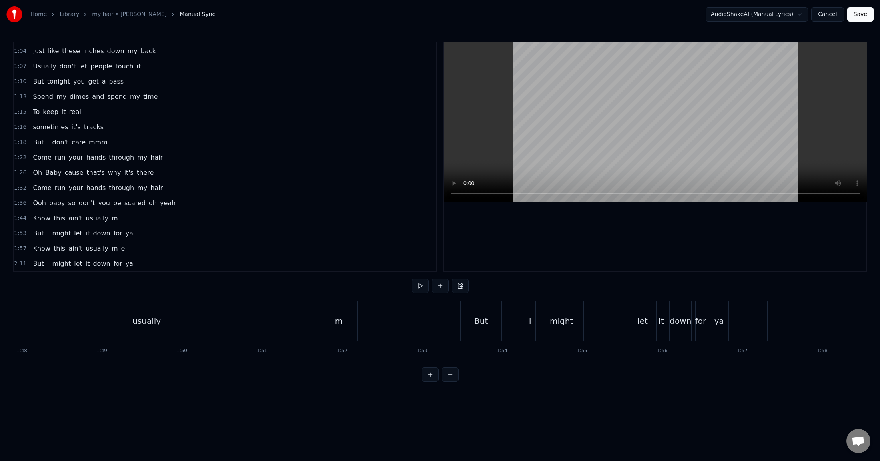
click at [346, 326] on div "m" at bounding box center [338, 322] width 37 height 40
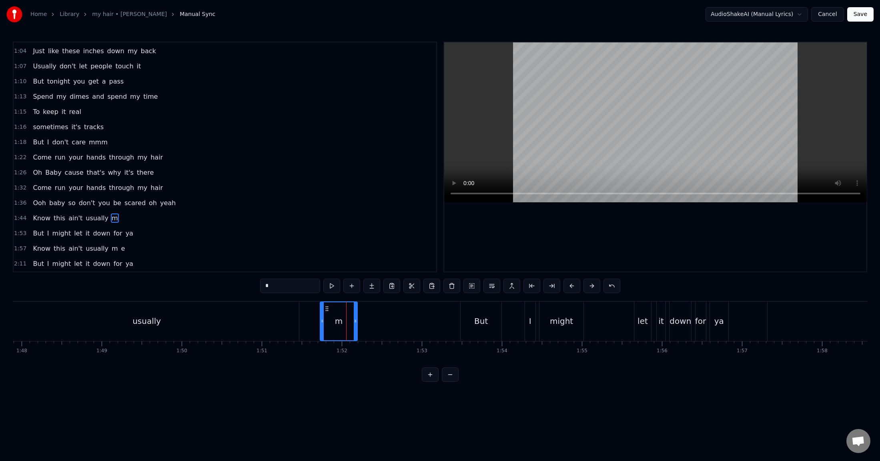
click at [342, 320] on div "m" at bounding box center [338, 321] width 36 height 38
click at [342, 320] on div at bounding box center [342, 322] width 0 height 40
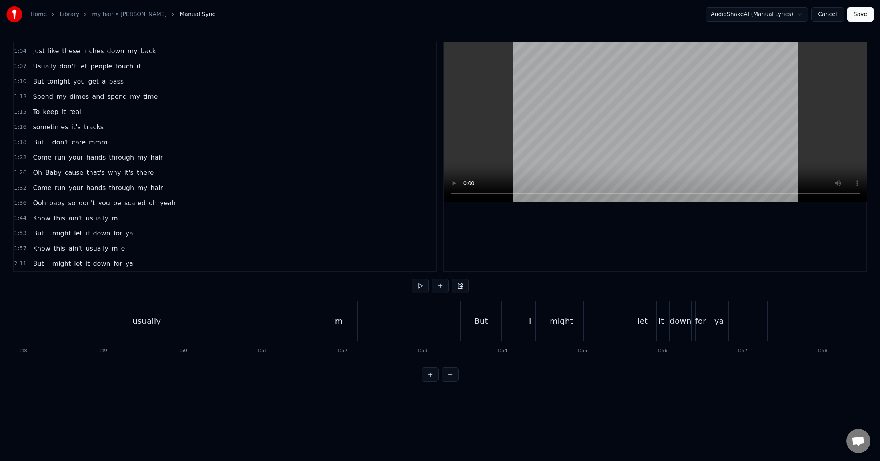
click at [109, 219] on div "Know this ain't usually m" at bounding box center [75, 218] width 91 height 14
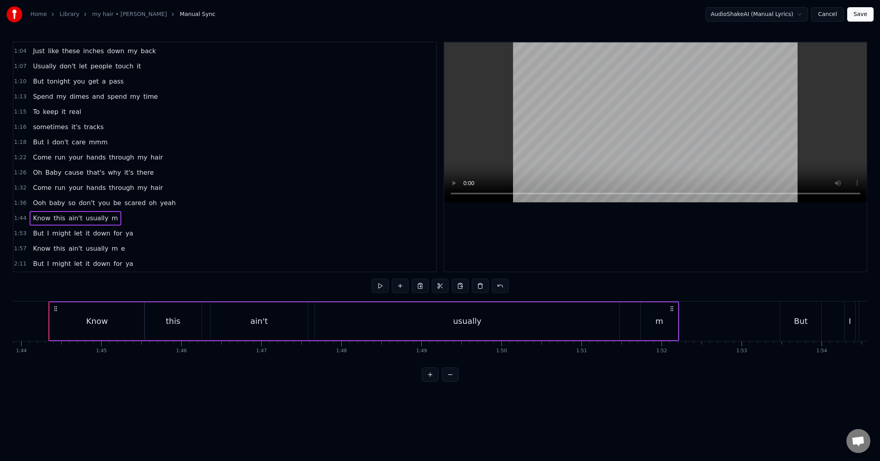
scroll to position [0, 8308]
click at [111, 219] on span "m" at bounding box center [115, 218] width 8 height 9
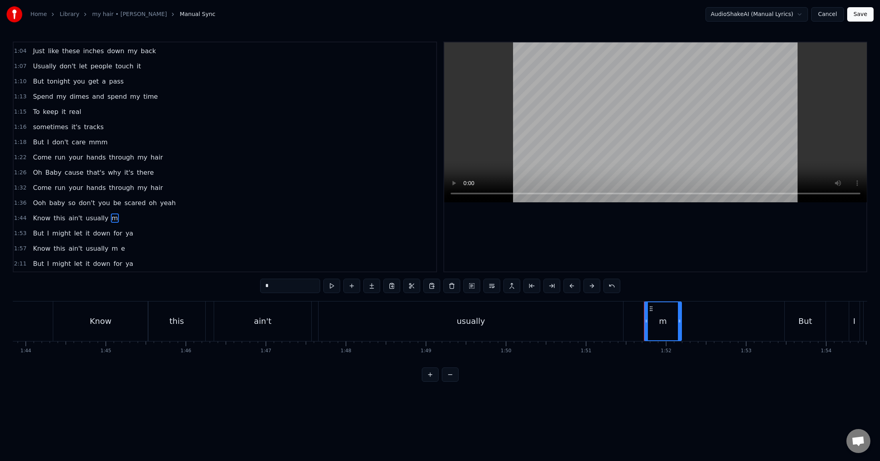
click at [111, 220] on span "m" at bounding box center [115, 218] width 8 height 9
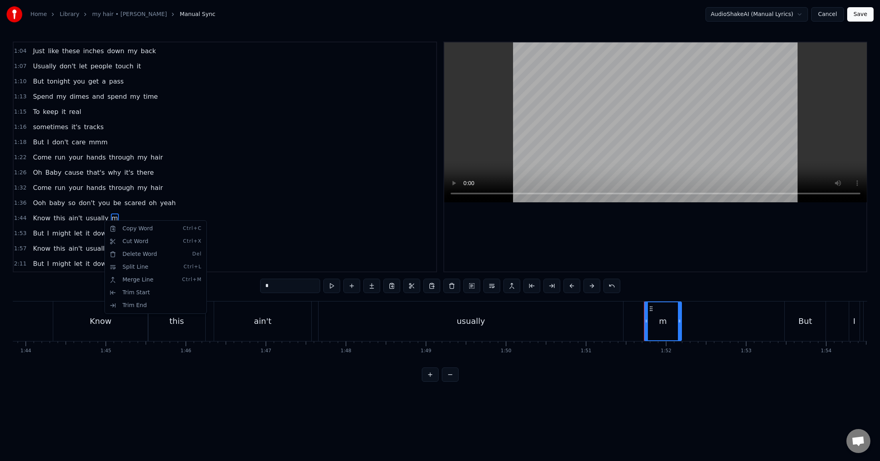
click at [180, 328] on html "Home Library my hair • [PERSON_NAME] Manual Sync AudioShakeAI (Manual Lyrics) C…" at bounding box center [440, 197] width 880 height 395
click at [750, 15] on button "Save" at bounding box center [860, 14] width 26 height 14
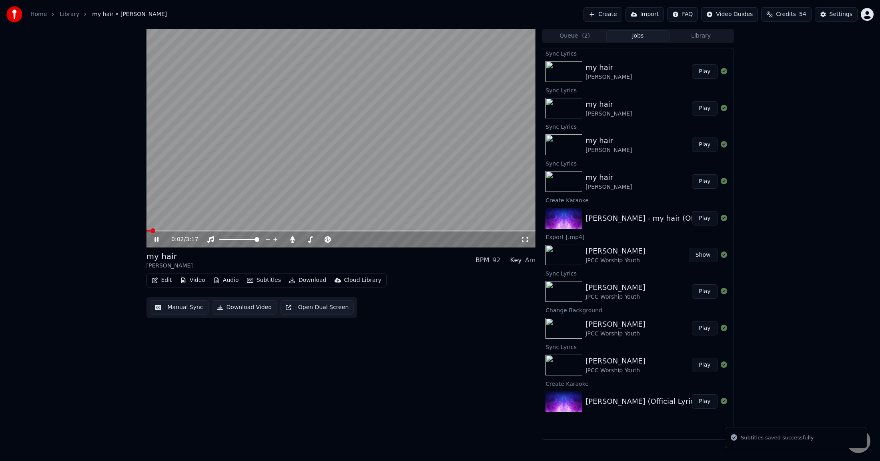
click at [162, 277] on button "Edit" at bounding box center [161, 280] width 27 height 11
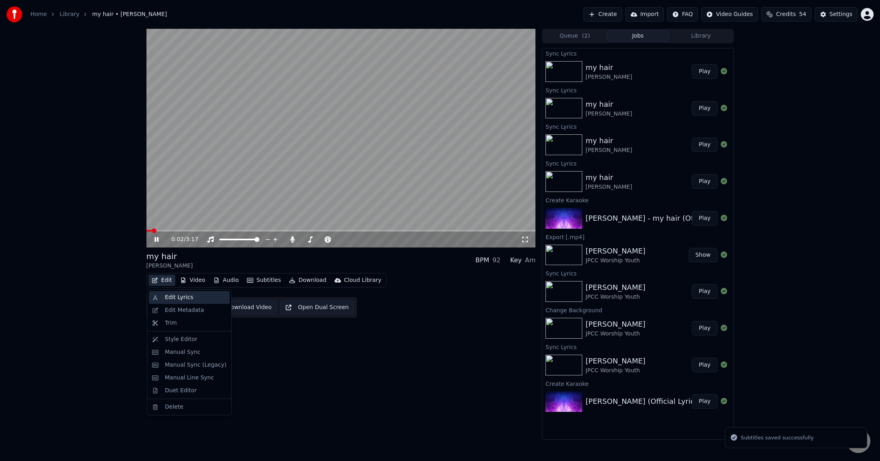
click at [171, 295] on div "Edit Lyrics" at bounding box center [179, 298] width 28 height 8
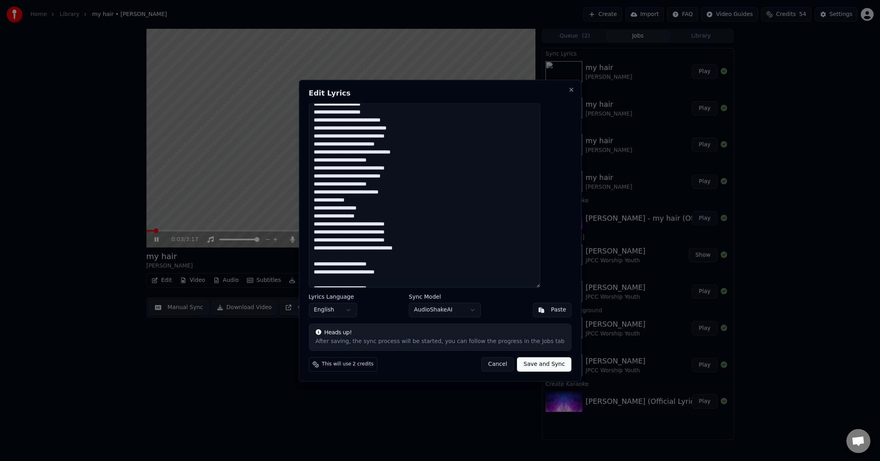
scroll to position [62, 0]
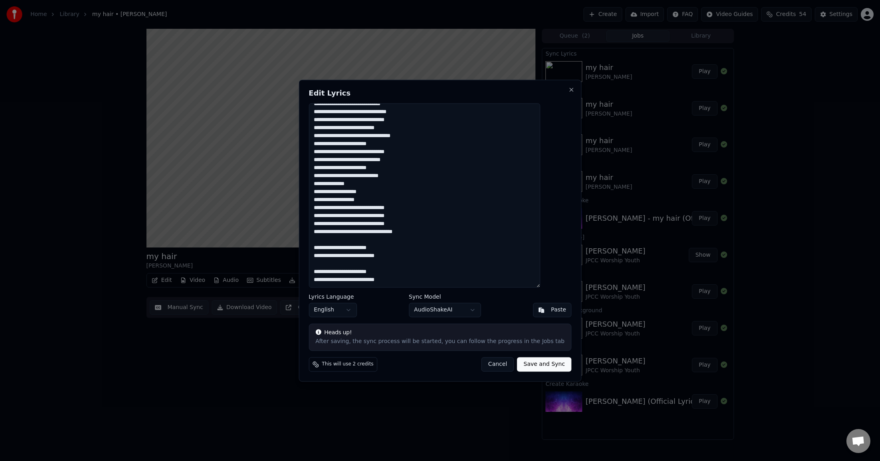
click at [522, 328] on button "Save and Sync" at bounding box center [544, 364] width 54 height 14
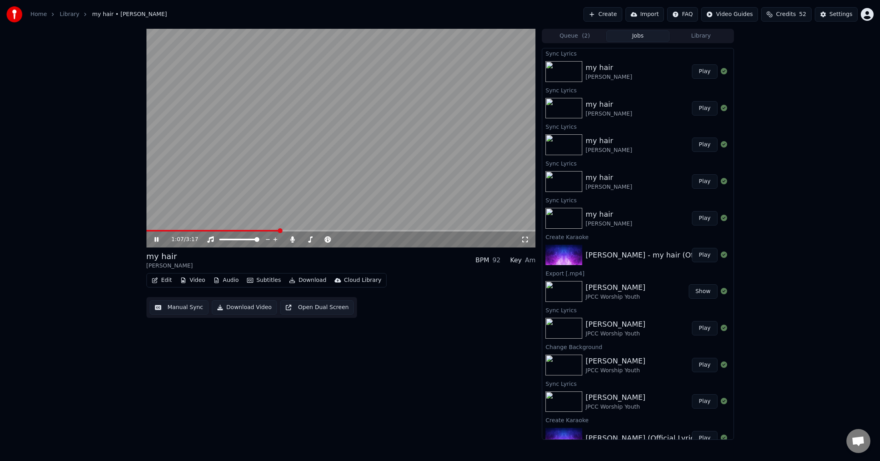
click at [700, 71] on button "Play" at bounding box center [704, 71] width 25 height 14
click at [317, 230] on span at bounding box center [340, 231] width 389 height 2
click at [362, 231] on span at bounding box center [340, 231] width 389 height 2
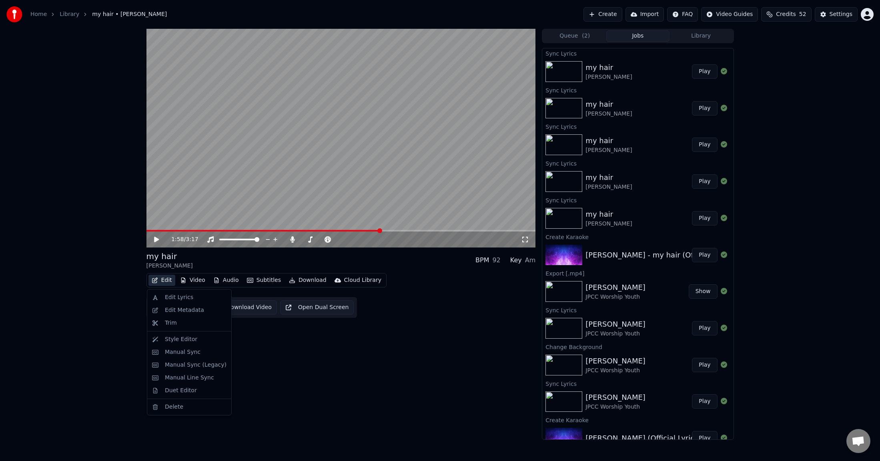
click at [164, 281] on button "Edit" at bounding box center [161, 280] width 27 height 11
click at [176, 300] on div "Edit Lyrics" at bounding box center [179, 298] width 28 height 8
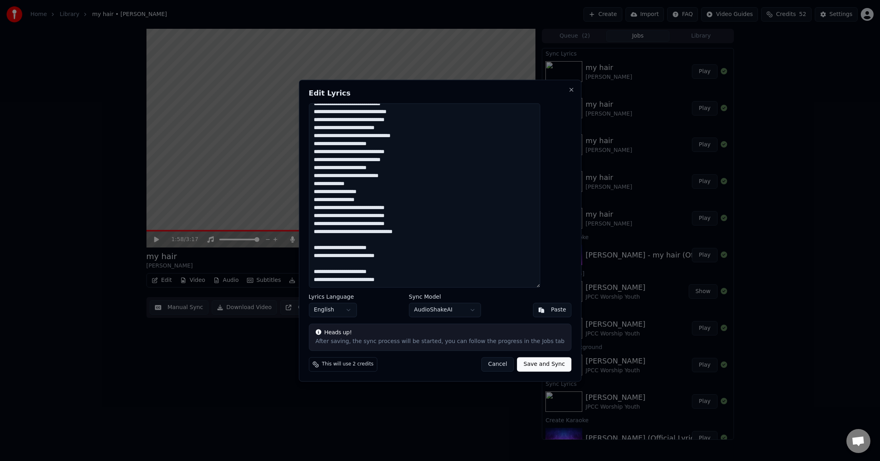
scroll to position [63, 0]
drag, startPoint x: 408, startPoint y: 281, endPoint x: 329, endPoint y: 246, distance: 86.7
click at [329, 246] on textarea "**********" at bounding box center [423, 195] width 231 height 184
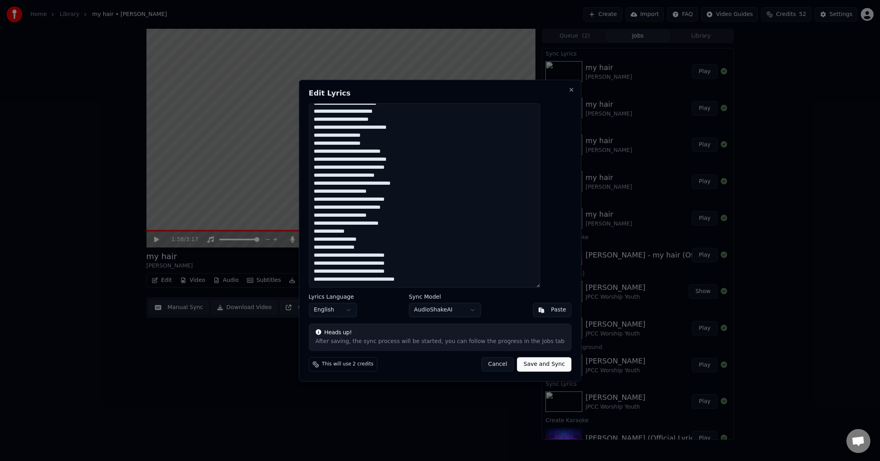
scroll to position [23, 0]
click at [517, 328] on button "Save and Sync" at bounding box center [544, 364] width 54 height 14
type textarea "**********"
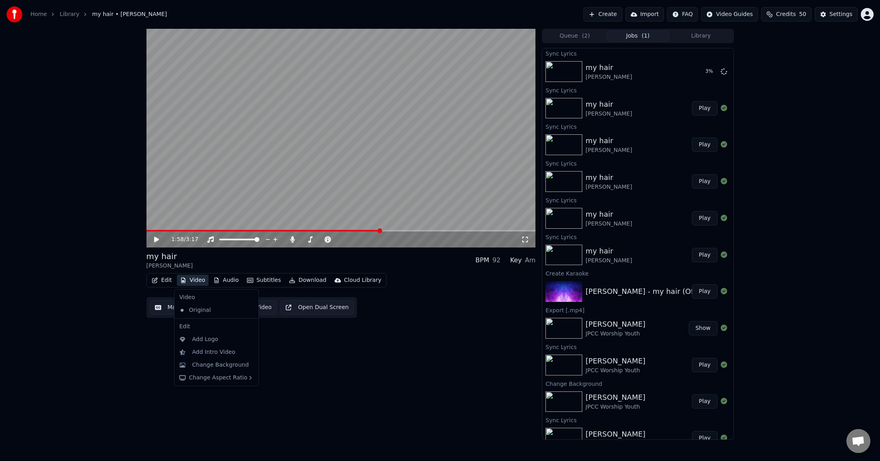
click at [201, 280] on button "Video" at bounding box center [193, 280] width 32 height 11
click at [216, 328] on div "Change Background" at bounding box center [220, 365] width 57 height 8
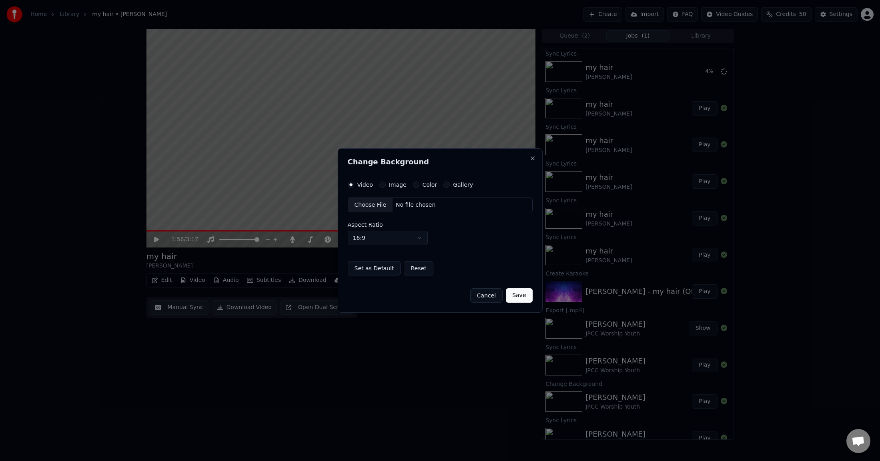
click at [368, 208] on div "Choose File" at bounding box center [370, 205] width 45 height 14
click at [521, 296] on button "Save" at bounding box center [519, 295] width 26 height 14
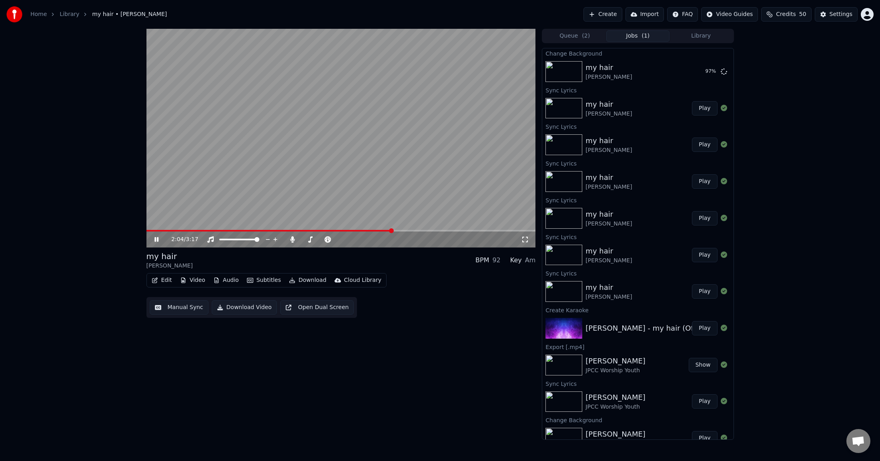
click at [346, 231] on span at bounding box center [269, 231] width 246 height 2
click at [322, 231] on span at bounding box center [248, 231] width 205 height 2
click at [698, 74] on button "Play" at bounding box center [704, 71] width 25 height 14
click at [268, 230] on video at bounding box center [340, 138] width 389 height 219
drag, startPoint x: 157, startPoint y: 239, endPoint x: 166, endPoint y: 238, distance: 8.8
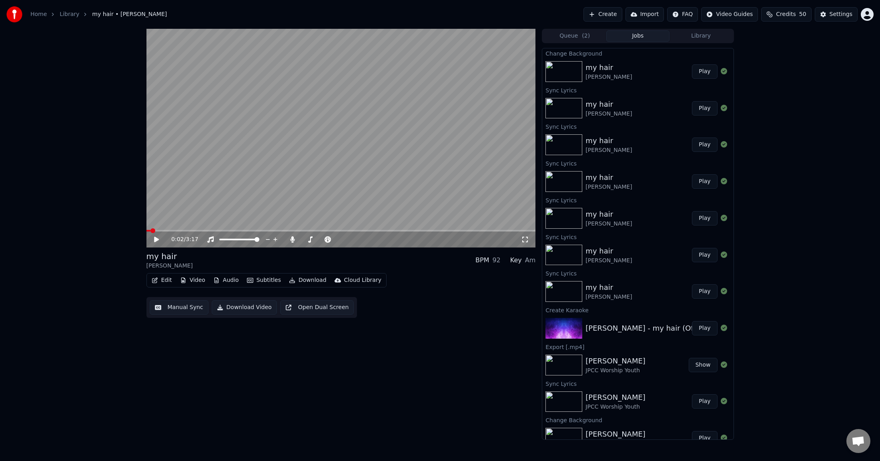
click at [157, 238] on icon at bounding box center [162, 239] width 19 height 6
click at [258, 231] on span at bounding box center [340, 231] width 389 height 2
click at [350, 230] on span at bounding box center [252, 231] width 213 height 2
click at [346, 232] on span at bounding box center [245, 231] width 199 height 2
click at [335, 230] on span at bounding box center [246, 231] width 200 height 2
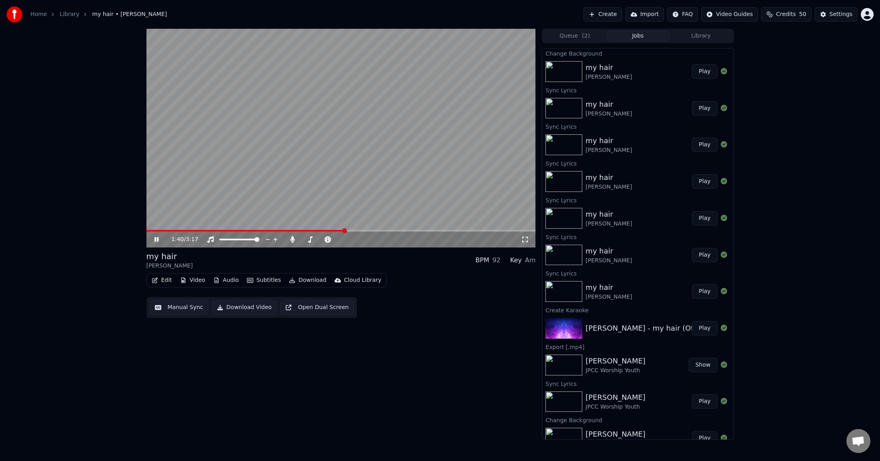
click at [328, 188] on video at bounding box center [340, 138] width 389 height 219
click at [259, 279] on button "Subtitles" at bounding box center [264, 280] width 40 height 11
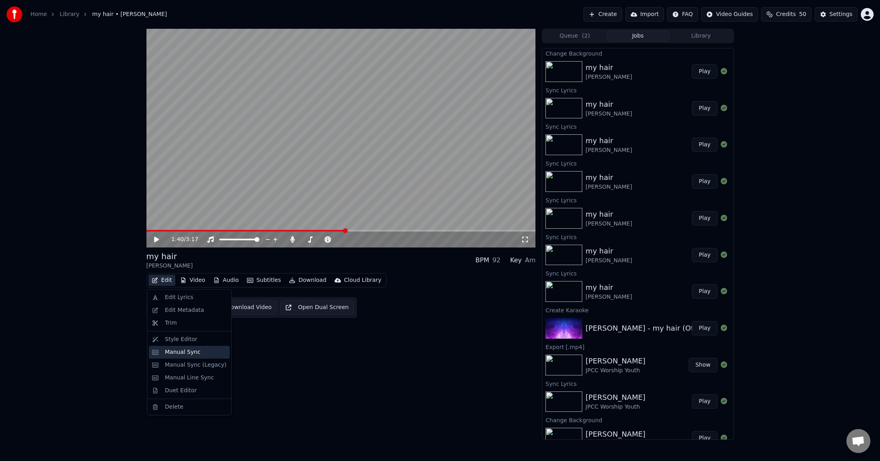
click at [178, 328] on div "Manual Sync" at bounding box center [183, 352] width 36 height 8
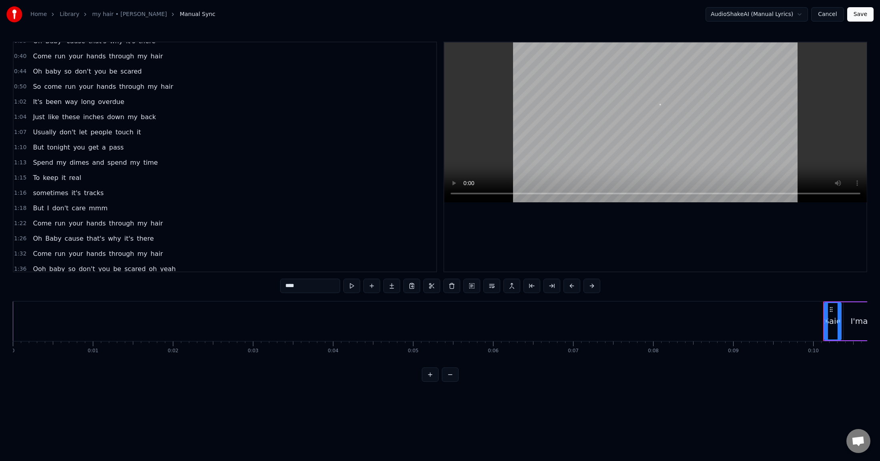
scroll to position [136, 0]
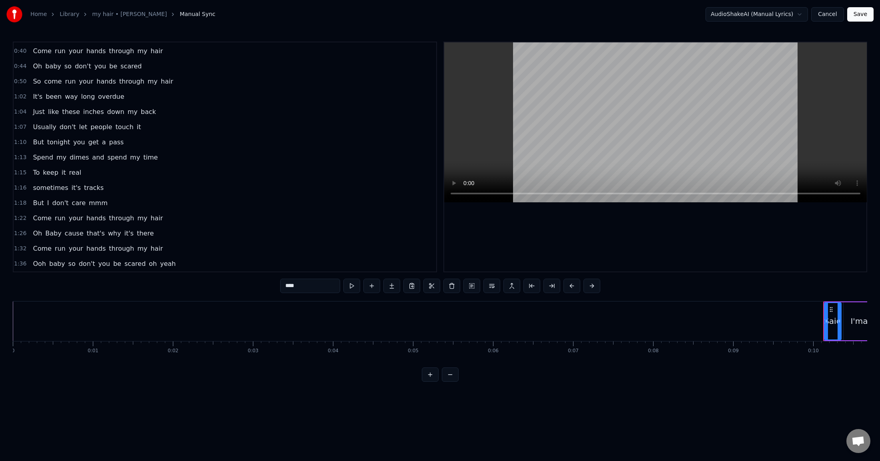
click at [37, 264] on span "Ooh" at bounding box center [39, 263] width 15 height 9
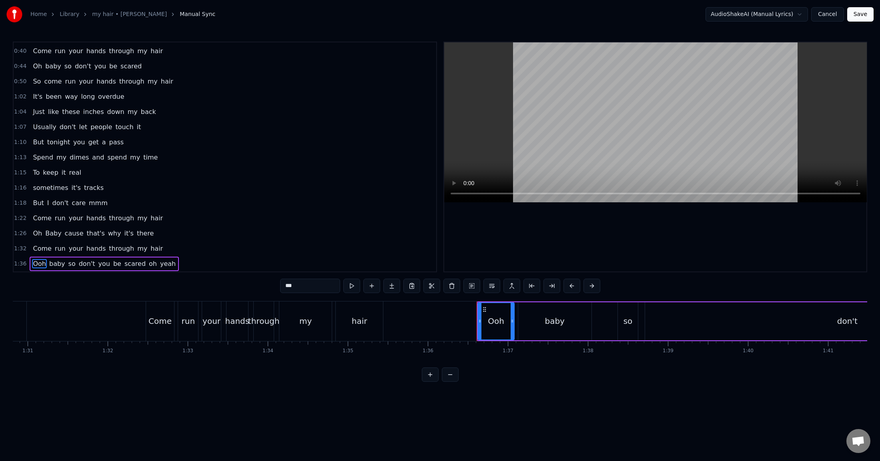
scroll to position [0, 7689]
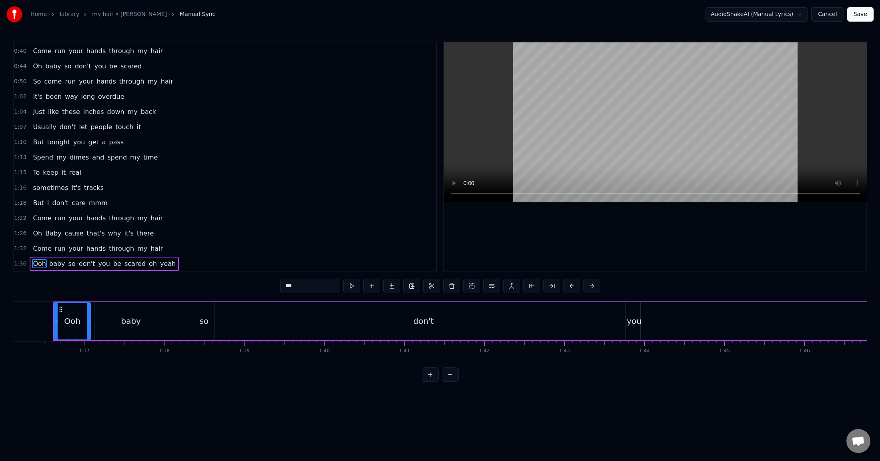
click at [202, 319] on div "so" at bounding box center [204, 321] width 9 height 12
drag, startPoint x: 200, startPoint y: 321, endPoint x: 195, endPoint y: 322, distance: 5.7
click at [195, 322] on div "so" at bounding box center [203, 321] width 19 height 36
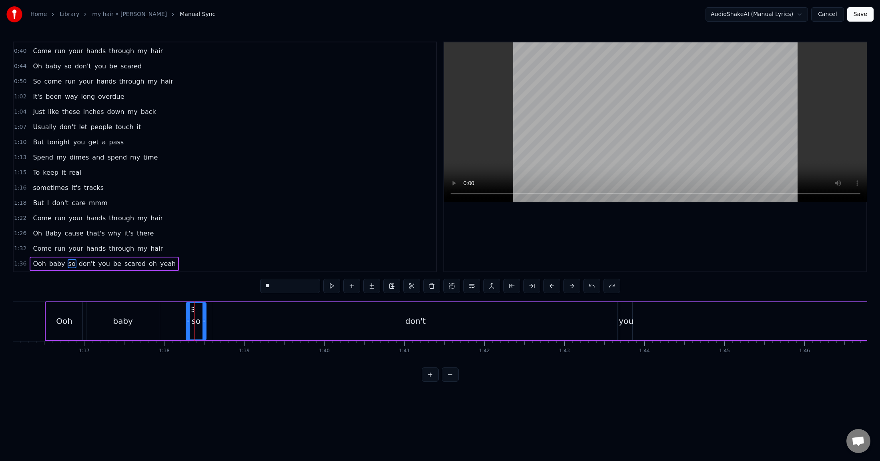
click at [202, 320] on div "so" at bounding box center [195, 321] width 19 height 36
drag, startPoint x: 187, startPoint y: 321, endPoint x: 168, endPoint y: 322, distance: 18.8
click at [168, 322] on icon at bounding box center [169, 321] width 3 height 6
drag, startPoint x: 202, startPoint y: 321, endPoint x: 190, endPoint y: 322, distance: 12.1
click at [190, 322] on icon at bounding box center [191, 321] width 3 height 6
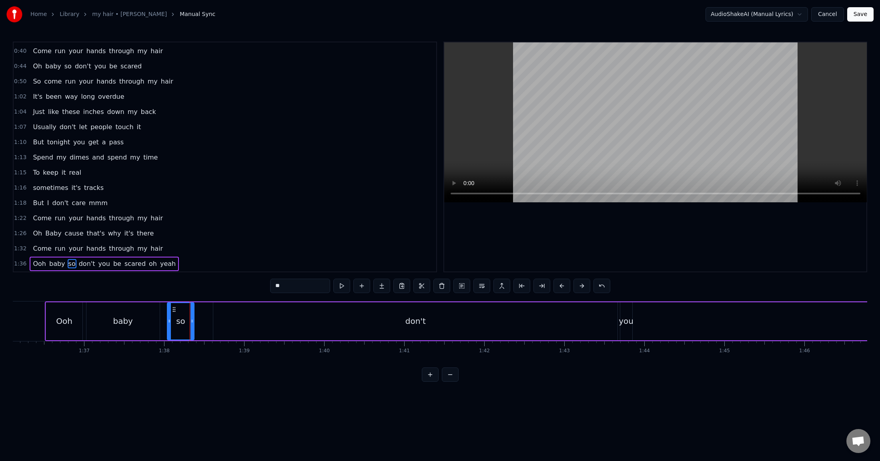
click at [448, 315] on div "don't" at bounding box center [415, 321] width 404 height 38
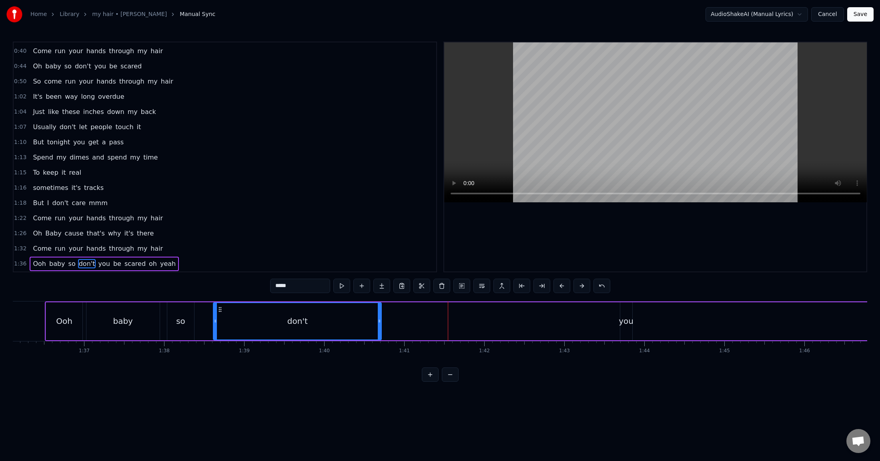
drag, startPoint x: 616, startPoint y: 319, endPoint x: 374, endPoint y: 320, distance: 241.6
click at [378, 320] on icon at bounding box center [379, 321] width 3 height 6
click at [38, 266] on span "Ooh" at bounding box center [39, 263] width 15 height 9
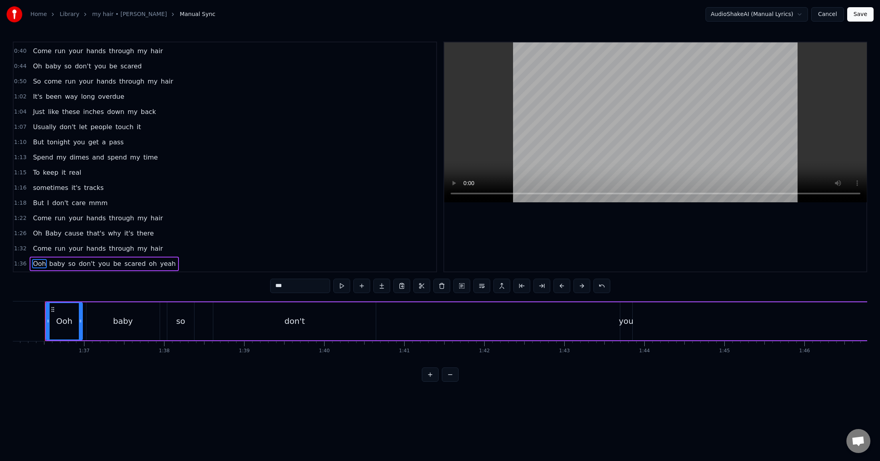
scroll to position [0, 7681]
click at [321, 321] on div "don't" at bounding box center [302, 321] width 162 height 38
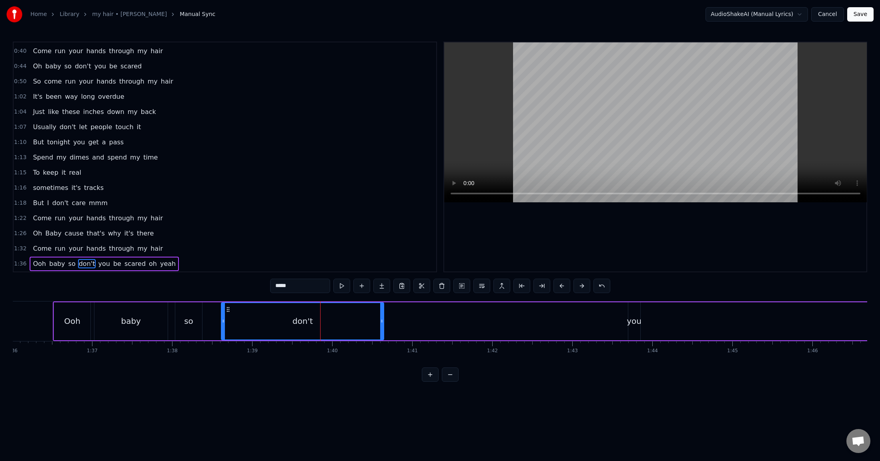
click at [630, 320] on div "you" at bounding box center [633, 321] width 15 height 12
type input "***"
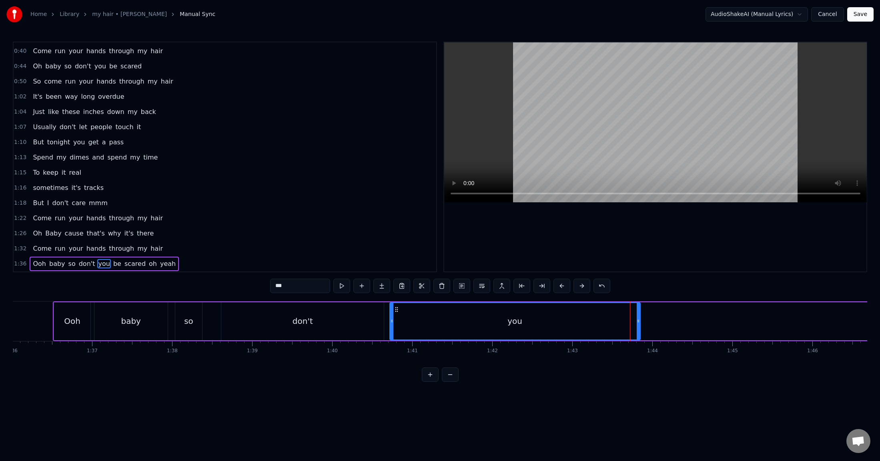
drag, startPoint x: 628, startPoint y: 322, endPoint x: 558, endPoint y: 318, distance: 70.1
click at [390, 316] on div at bounding box center [391, 321] width 3 height 36
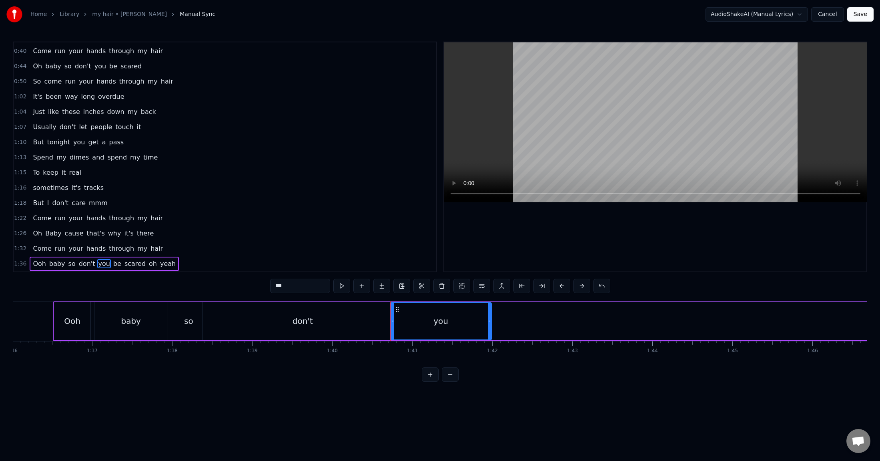
drag, startPoint x: 638, startPoint y: 322, endPoint x: 481, endPoint y: 317, distance: 156.9
click at [488, 317] on div at bounding box center [489, 321] width 3 height 36
click at [18, 263] on span "1:36" at bounding box center [20, 264] width 12 height 8
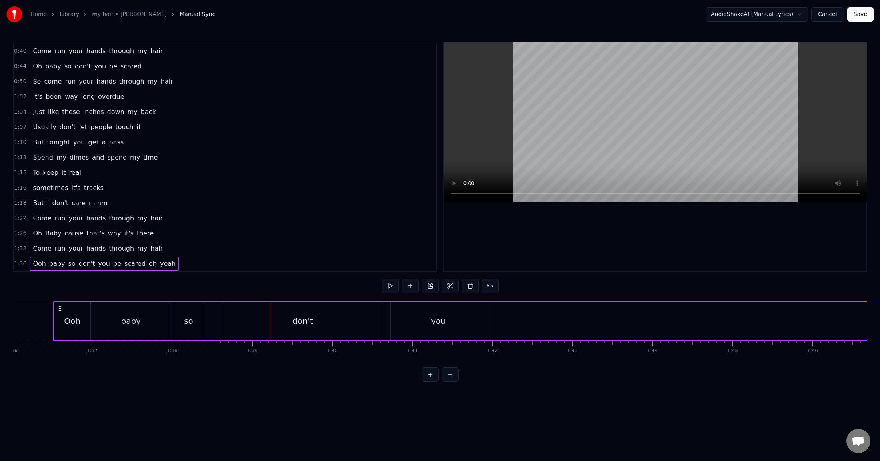
click at [333, 328] on div "don't" at bounding box center [302, 321] width 162 height 38
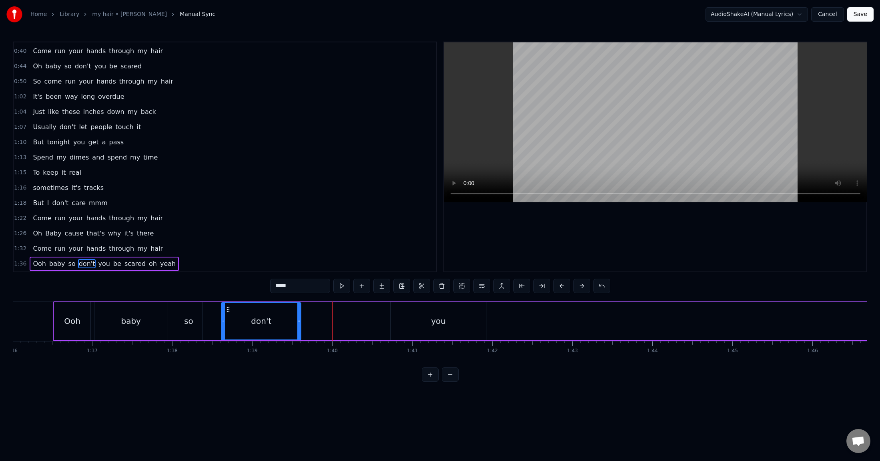
drag, startPoint x: 383, startPoint y: 320, endPoint x: 288, endPoint y: 323, distance: 94.9
click at [297, 323] on icon at bounding box center [298, 321] width 3 height 6
drag, startPoint x: 428, startPoint y: 322, endPoint x: 328, endPoint y: 324, distance: 100.0
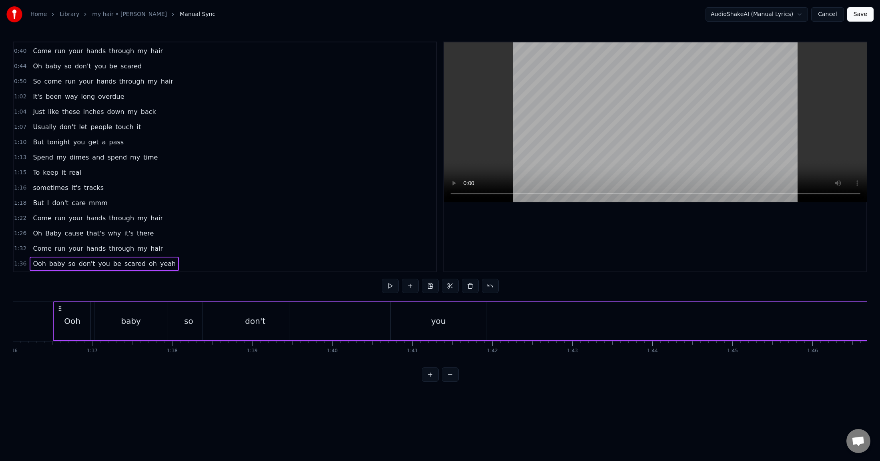
click at [427, 323] on div "you" at bounding box center [438, 321] width 96 height 38
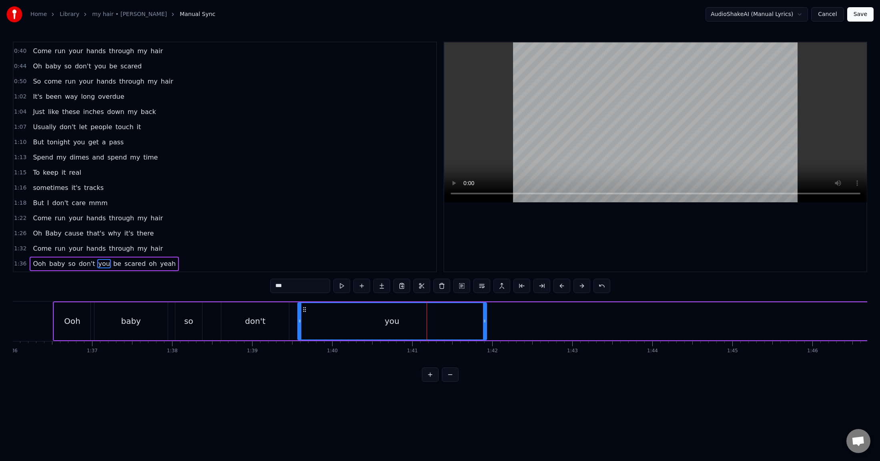
drag, startPoint x: 392, startPoint y: 320, endPoint x: 300, endPoint y: 320, distance: 92.0
click at [300, 320] on icon at bounding box center [299, 321] width 3 height 6
drag, startPoint x: 484, startPoint y: 320, endPoint x: 347, endPoint y: 310, distance: 136.8
click at [406, 322] on icon at bounding box center [406, 321] width 3 height 6
click at [18, 264] on span "1:36" at bounding box center [20, 264] width 12 height 8
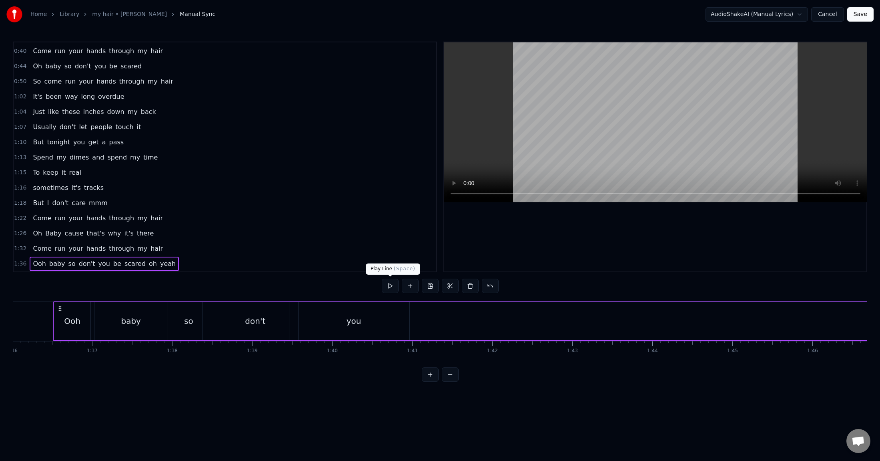
click at [390, 284] on button at bounding box center [390, 286] width 17 height 14
click at [390, 285] on button at bounding box center [390, 286] width 17 height 14
click at [382, 279] on button at bounding box center [390, 286] width 17 height 14
click at [190, 322] on div "so" at bounding box center [188, 321] width 27 height 38
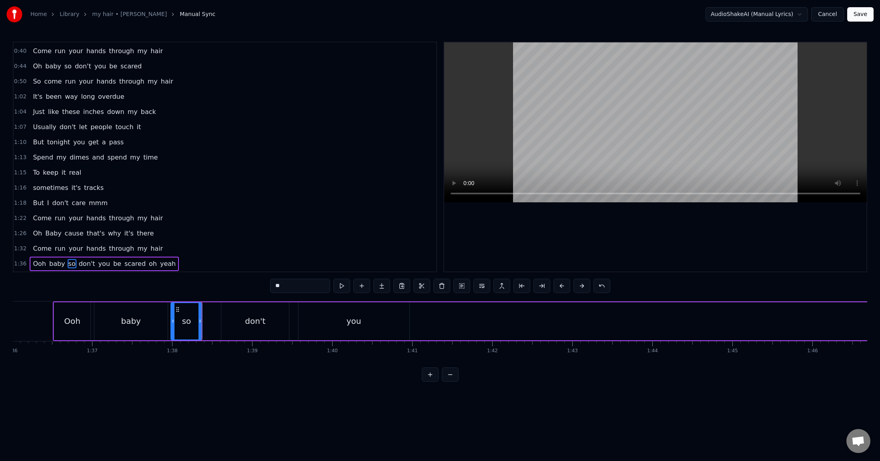
drag, startPoint x: 178, startPoint y: 320, endPoint x: 170, endPoint y: 320, distance: 7.6
click at [171, 320] on icon at bounding box center [172, 321] width 3 height 6
drag, startPoint x: 200, startPoint y: 322, endPoint x: 193, endPoint y: 322, distance: 7.6
click at [193, 322] on icon at bounding box center [192, 321] width 3 height 6
click at [246, 320] on div "don't" at bounding box center [255, 321] width 20 height 12
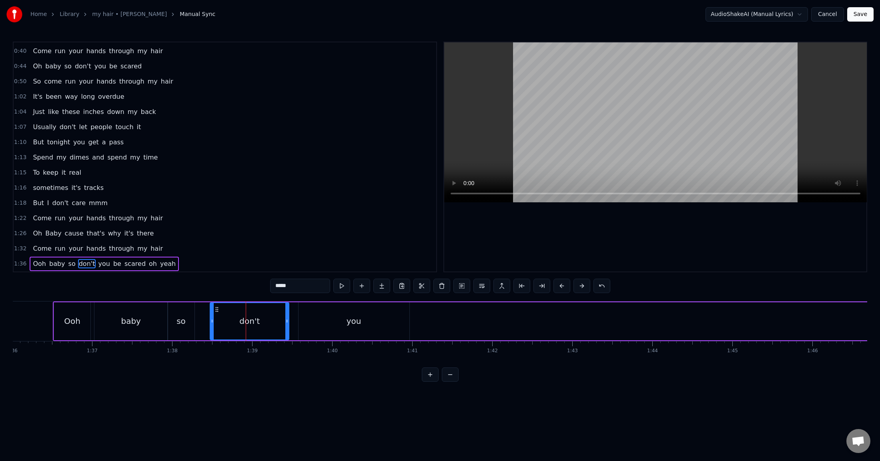
drag, startPoint x: 223, startPoint y: 321, endPoint x: 212, endPoint y: 321, distance: 11.6
click at [210, 321] on icon at bounding box center [211, 321] width 3 height 6
drag, startPoint x: 288, startPoint y: 321, endPoint x: 276, endPoint y: 323, distance: 12.6
click at [282, 323] on icon at bounding box center [283, 321] width 3 height 6
click at [319, 322] on div "you" at bounding box center [353, 321] width 111 height 38
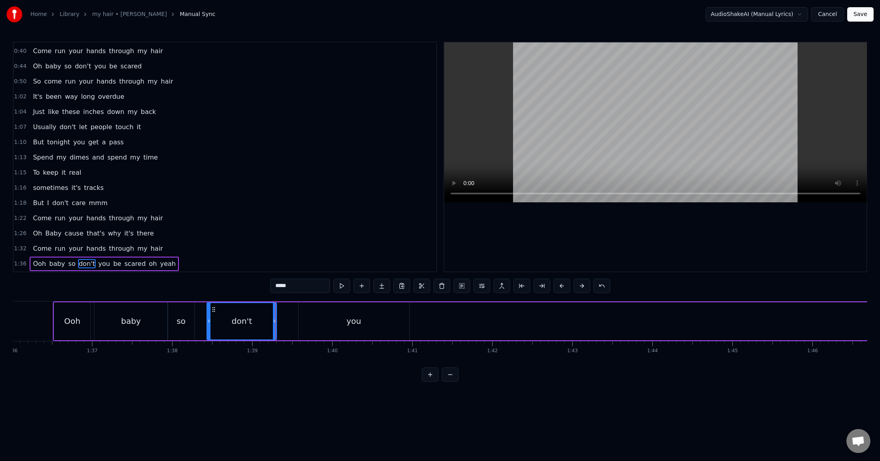
type input "***"
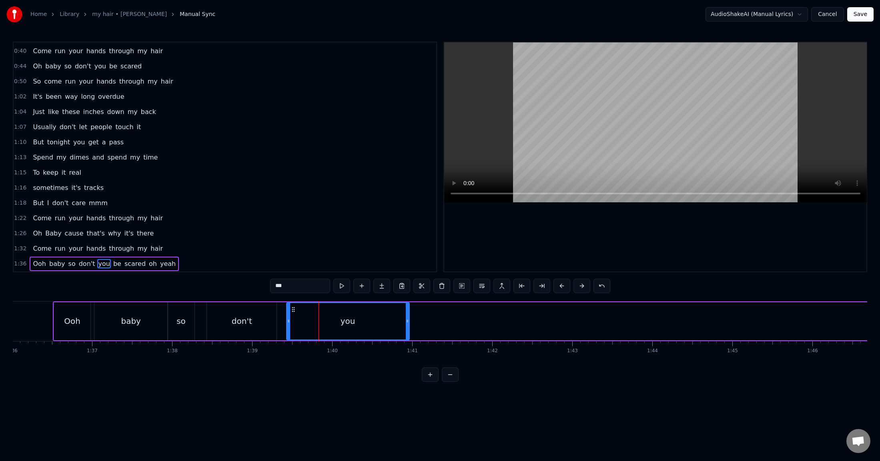
drag, startPoint x: 300, startPoint y: 321, endPoint x: 285, endPoint y: 321, distance: 14.8
click at [287, 321] on icon at bounding box center [288, 321] width 3 height 6
drag, startPoint x: 406, startPoint y: 320, endPoint x: 392, endPoint y: 321, distance: 14.5
click at [392, 321] on icon at bounding box center [392, 321] width 3 height 6
click at [344, 288] on button at bounding box center [341, 286] width 17 height 14
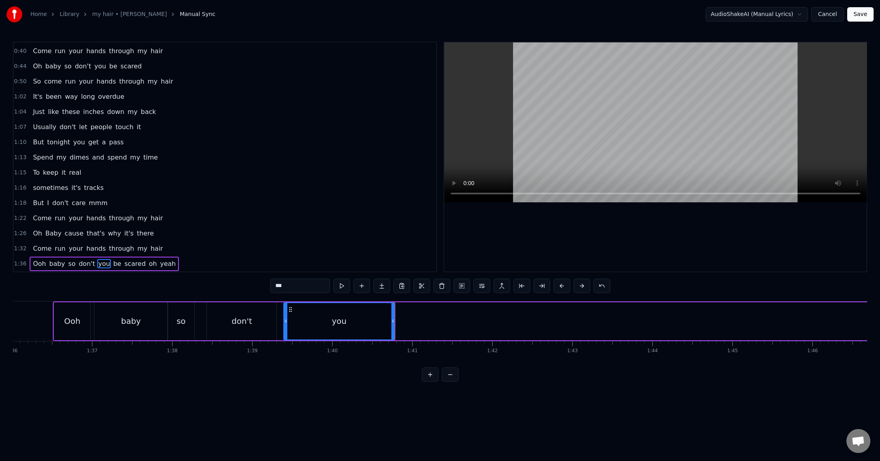
click at [22, 263] on span "1:36" at bounding box center [20, 264] width 12 height 8
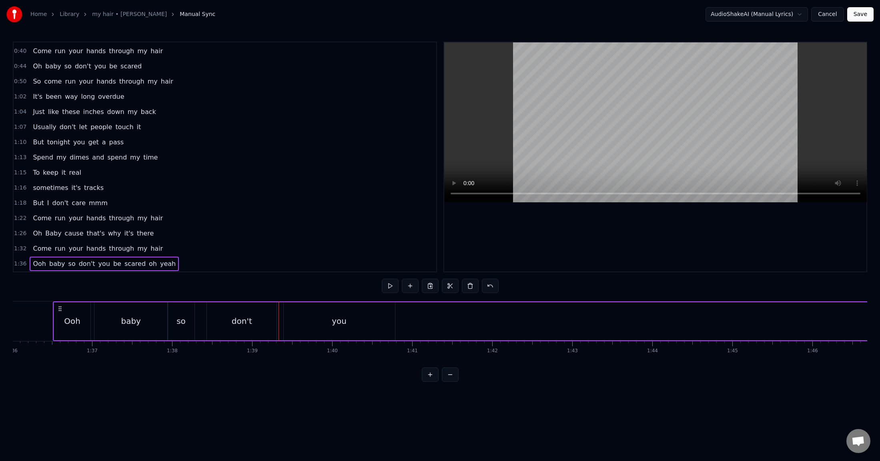
click at [235, 320] on div "don't" at bounding box center [242, 321] width 20 height 12
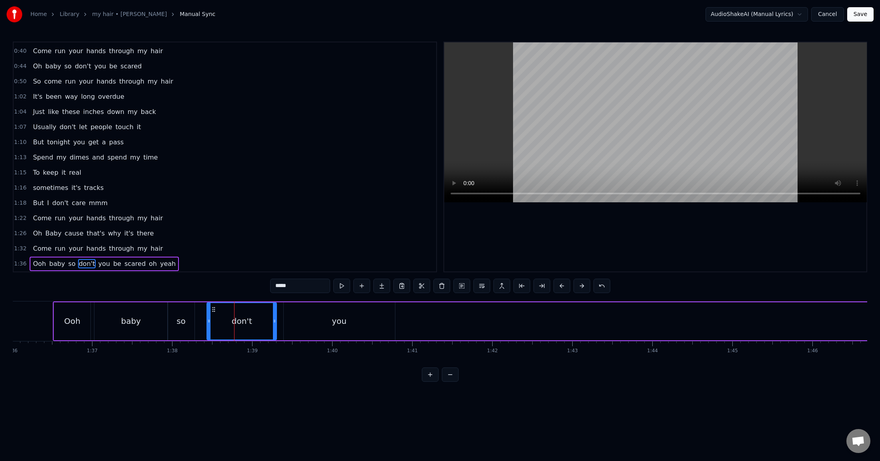
click at [273, 320] on icon at bounding box center [274, 321] width 3 height 6
drag, startPoint x: 277, startPoint y: 320, endPoint x: 268, endPoint y: 319, distance: 9.3
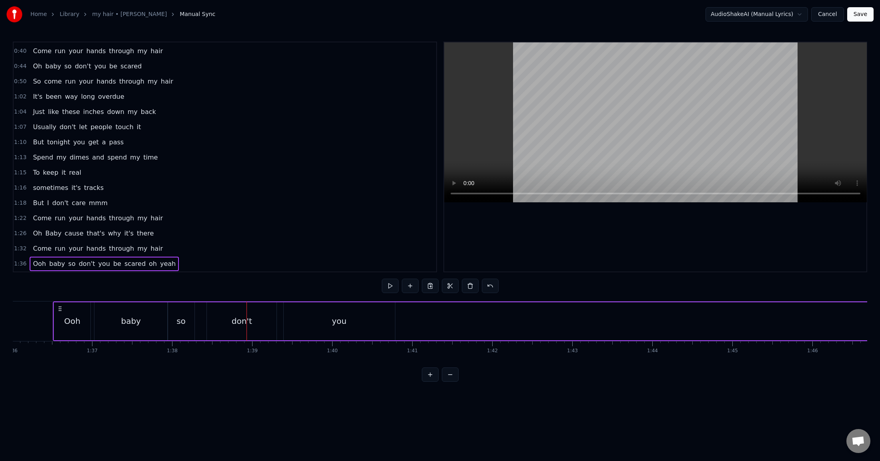
click at [258, 322] on div "don't" at bounding box center [242, 321] width 70 height 38
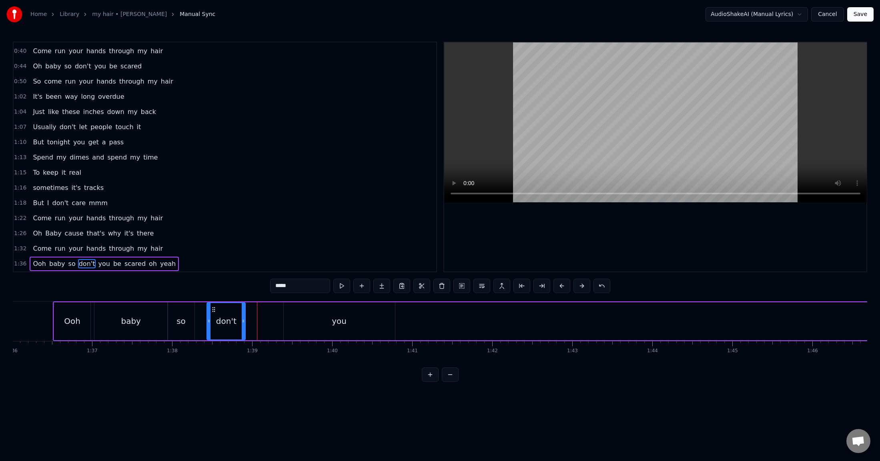
drag, startPoint x: 274, startPoint y: 323, endPoint x: 243, endPoint y: 323, distance: 31.2
click at [243, 323] on icon at bounding box center [243, 321] width 3 height 6
click at [338, 322] on div "you" at bounding box center [339, 321] width 15 height 12
type input "***"
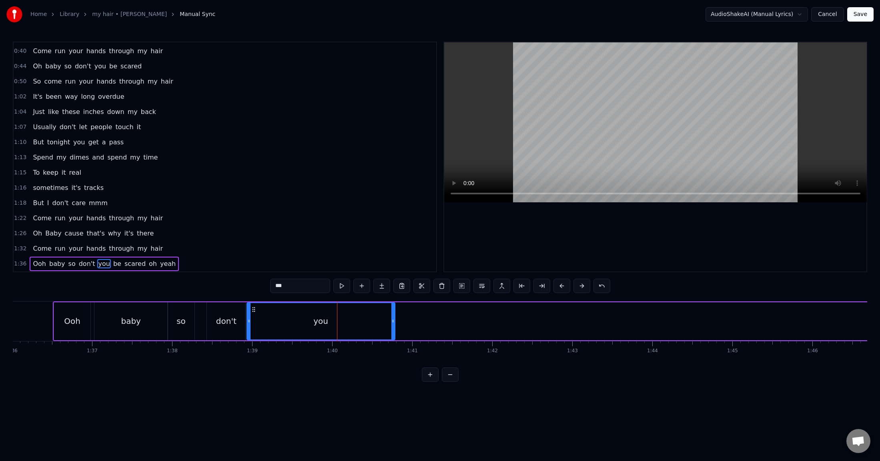
drag, startPoint x: 285, startPoint y: 320, endPoint x: 254, endPoint y: 319, distance: 30.4
click at [248, 320] on icon at bounding box center [248, 321] width 3 height 6
drag, startPoint x: 392, startPoint y: 321, endPoint x: 205, endPoint y: 299, distance: 188.1
click at [296, 319] on icon at bounding box center [297, 321] width 3 height 6
click at [24, 265] on div "1:36 Ooh baby so don't you be scared oh yeah" at bounding box center [225, 263] width 422 height 15
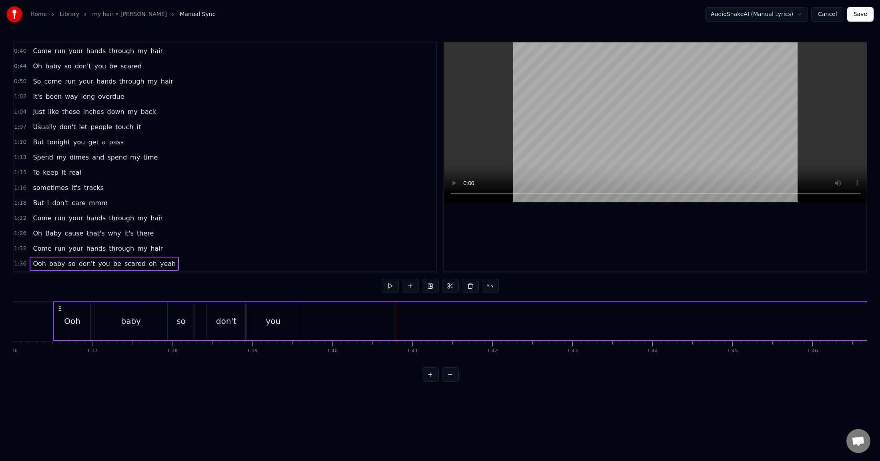
click at [216, 328] on div "don't" at bounding box center [226, 321] width 38 height 38
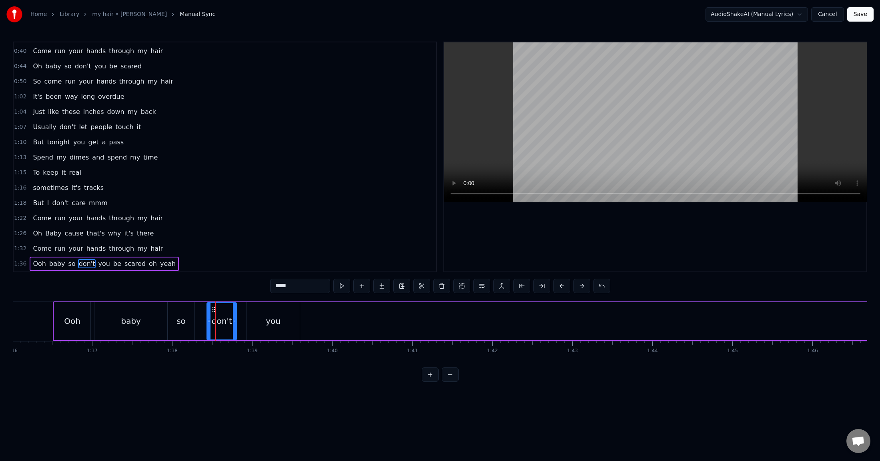
drag, startPoint x: 244, startPoint y: 319, endPoint x: 236, endPoint y: 321, distance: 8.9
click at [236, 321] on icon at bounding box center [234, 321] width 3 height 6
click at [268, 322] on div "you" at bounding box center [273, 321] width 15 height 12
type input "***"
drag, startPoint x: 248, startPoint y: 320, endPoint x: 239, endPoint y: 322, distance: 9.4
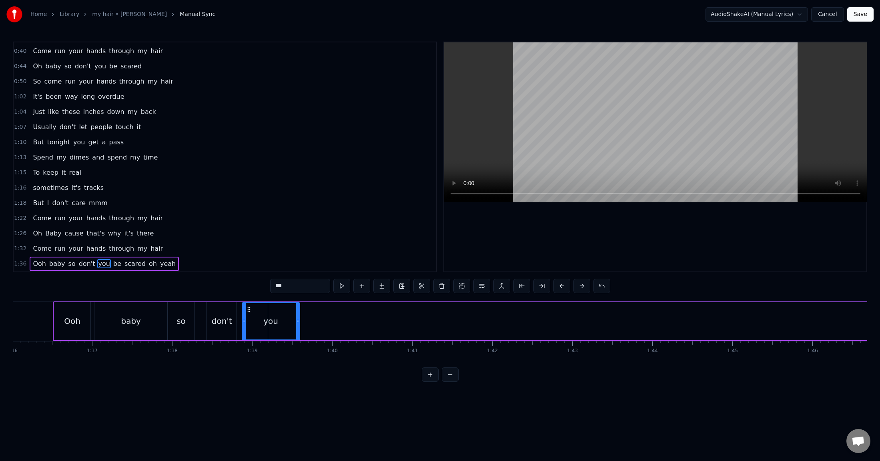
click at [242, 322] on icon at bounding box center [243, 321] width 3 height 6
drag, startPoint x: 298, startPoint y: 320, endPoint x: 292, endPoint y: 321, distance: 6.0
click at [292, 321] on icon at bounding box center [291, 321] width 3 height 6
click at [17, 262] on span "1:36" at bounding box center [20, 264] width 12 height 8
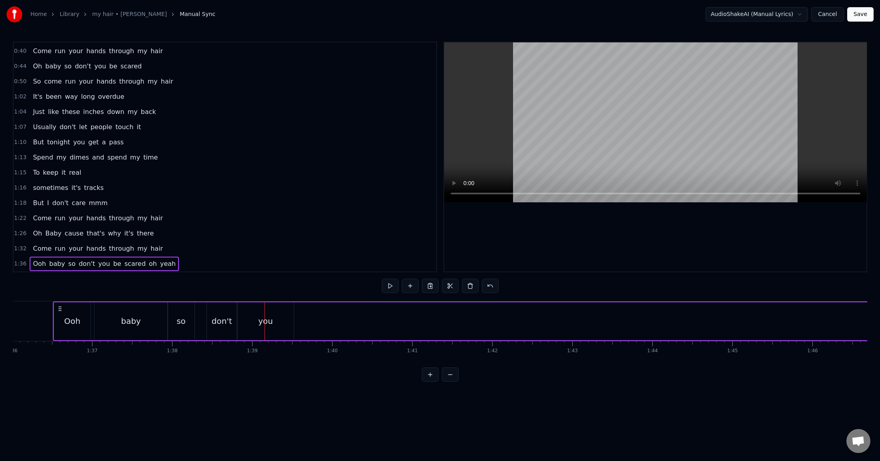
click at [181, 324] on div "so" at bounding box center [180, 321] width 9 height 12
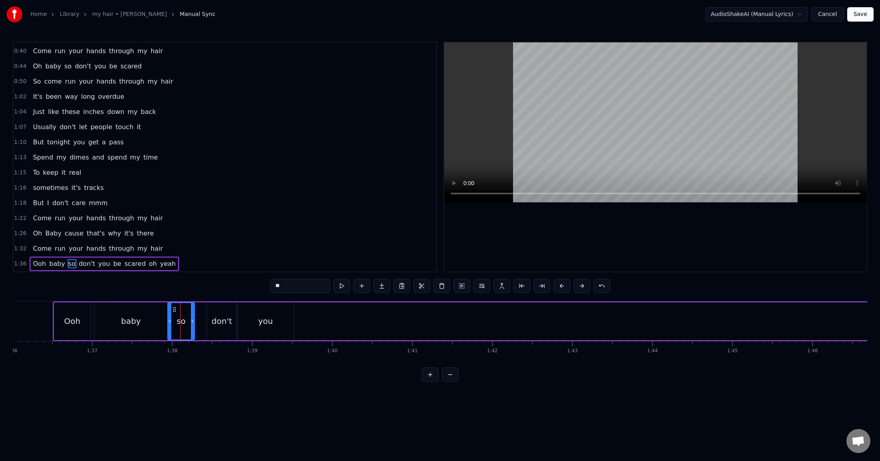
click at [223, 324] on div "don't" at bounding box center [222, 321] width 20 height 12
drag, startPoint x: 207, startPoint y: 322, endPoint x: 229, endPoint y: 323, distance: 22.1
click at [188, 321] on icon at bounding box center [189, 321] width 3 height 6
drag, startPoint x: 234, startPoint y: 320, endPoint x: 212, endPoint y: 320, distance: 22.0
click at [211, 320] on icon at bounding box center [211, 321] width 3 height 6
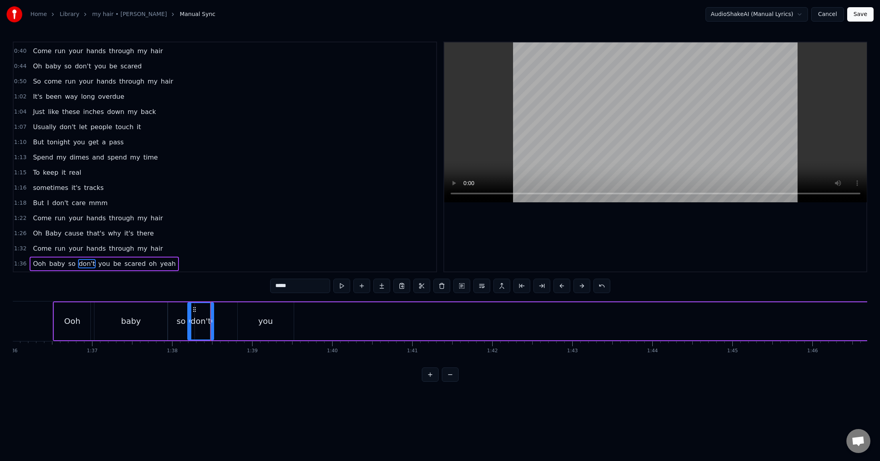
click at [263, 318] on div "you" at bounding box center [265, 321] width 15 height 12
type input "***"
drag, startPoint x: 240, startPoint y: 321, endPoint x: 214, endPoint y: 321, distance: 26.0
click at [214, 321] on icon at bounding box center [213, 321] width 3 height 6
drag, startPoint x: 292, startPoint y: 318, endPoint x: 251, endPoint y: 313, distance: 41.6
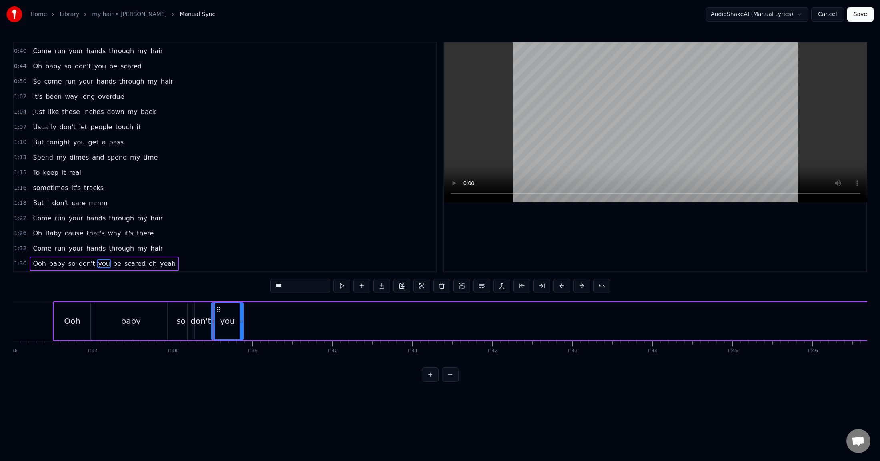
click at [242, 320] on icon at bounding box center [241, 321] width 3 height 6
click at [23, 262] on span "1:36" at bounding box center [20, 264] width 12 height 8
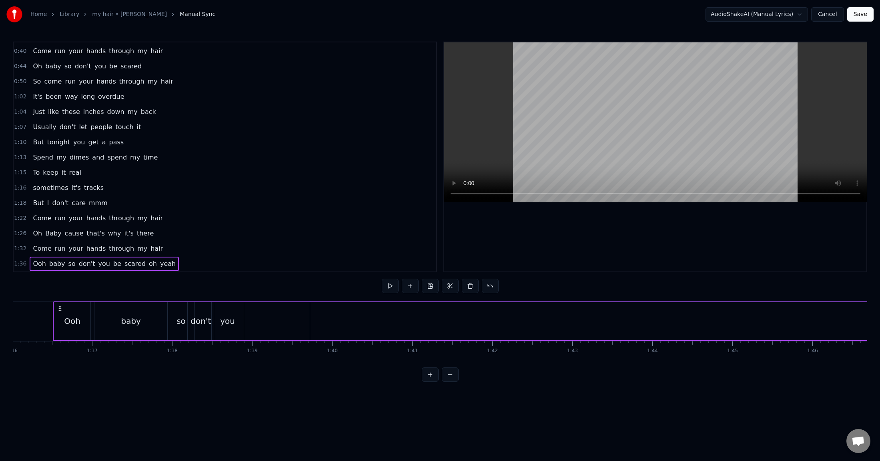
click at [112, 263] on span "be" at bounding box center [117, 263] width 10 height 9
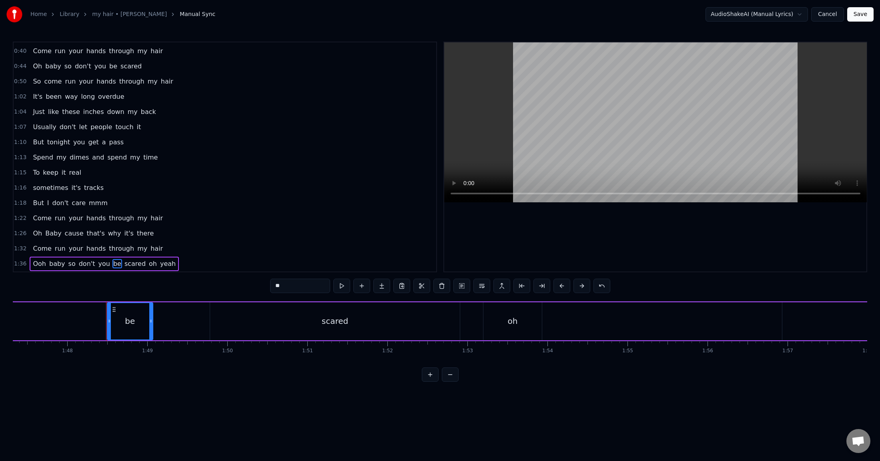
scroll to position [0, 8639]
click at [251, 320] on div "scared" at bounding box center [282, 321] width 250 height 38
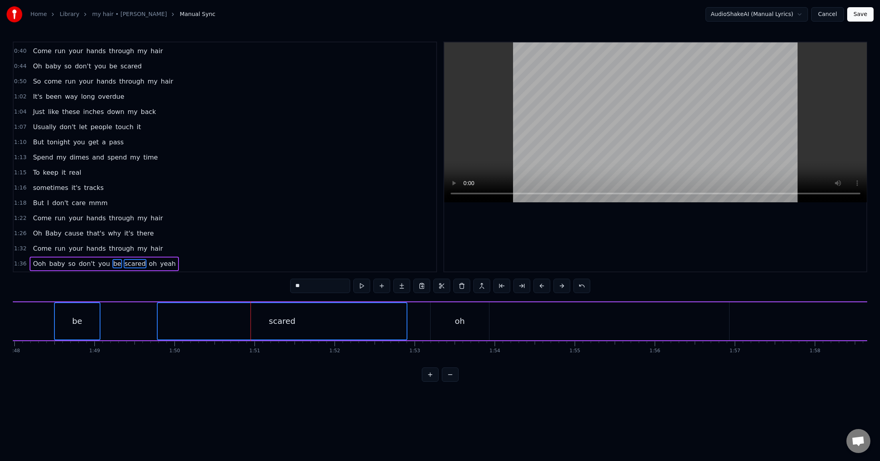
click at [70, 315] on div "be" at bounding box center [77, 321] width 45 height 36
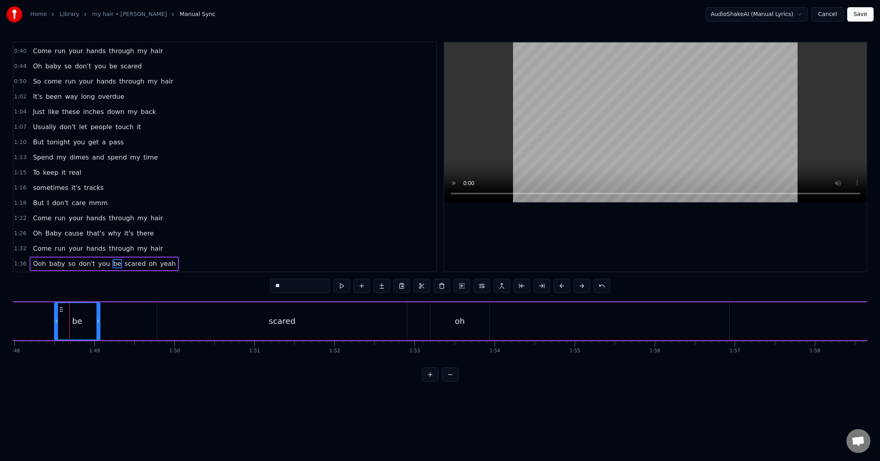
drag, startPoint x: 81, startPoint y: 322, endPoint x: 54, endPoint y: 322, distance: 27.2
click at [54, 322] on div "be" at bounding box center [77, 321] width 46 height 38
drag, startPoint x: 58, startPoint y: 321, endPoint x: 94, endPoint y: 322, distance: 36.8
click at [50, 318] on icon at bounding box center [49, 321] width 3 height 6
click at [447, 328] on button at bounding box center [450, 375] width 17 height 14
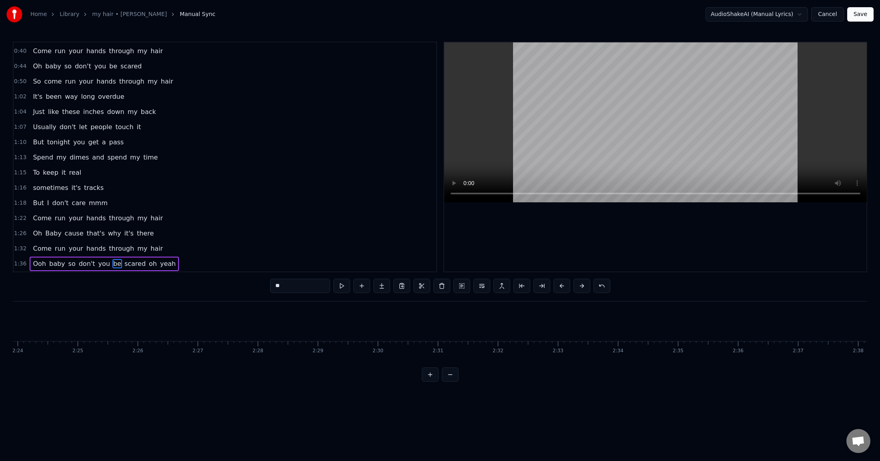
click at [447, 328] on button at bounding box center [450, 375] width 17 height 14
click at [447, 328] on div at bounding box center [440, 375] width 37 height 14
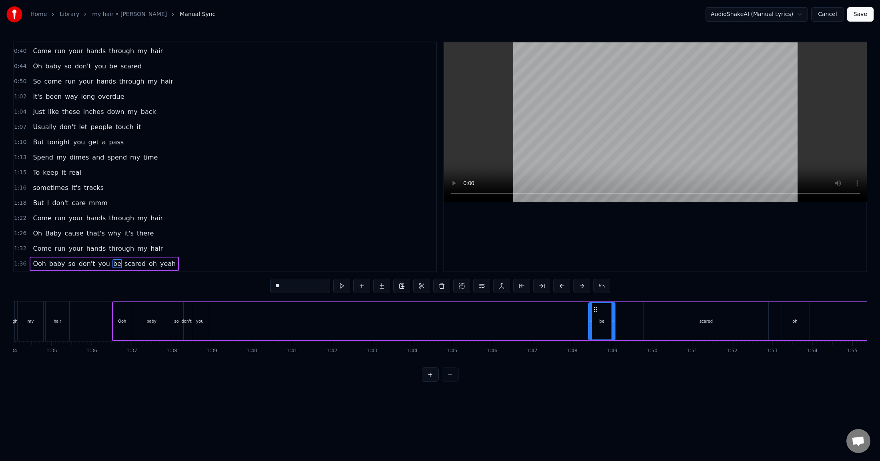
scroll to position [0, 3757]
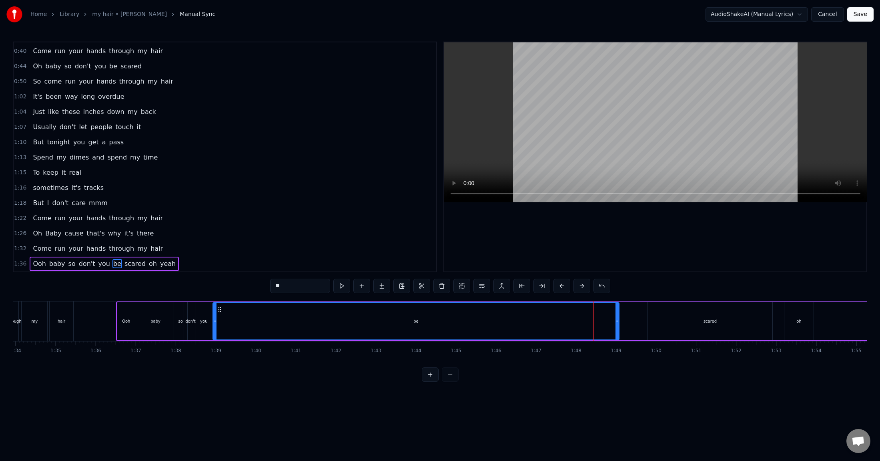
drag, startPoint x: 593, startPoint y: 320, endPoint x: 213, endPoint y: 319, distance: 379.6
click at [213, 319] on icon at bounding box center [214, 321] width 3 height 6
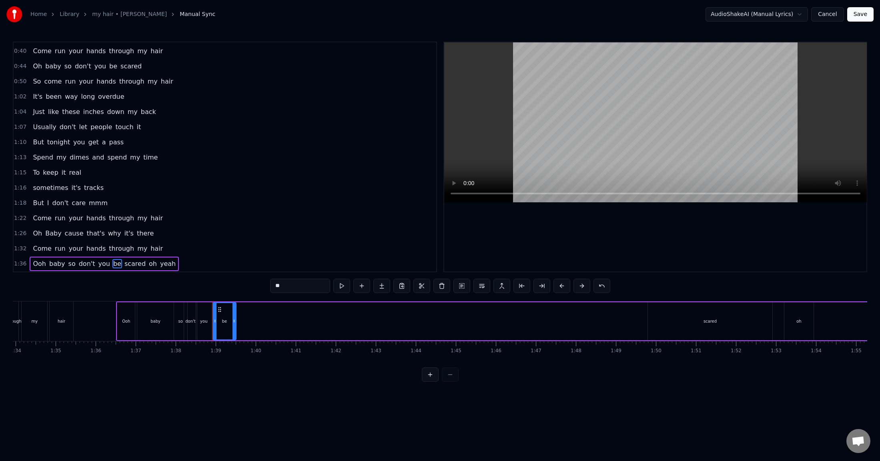
drag, startPoint x: 616, startPoint y: 323, endPoint x: 234, endPoint y: 307, distance: 383.2
click at [234, 307] on div at bounding box center [233, 321] width 3 height 36
click at [710, 323] on div "scared" at bounding box center [709, 321] width 13 height 6
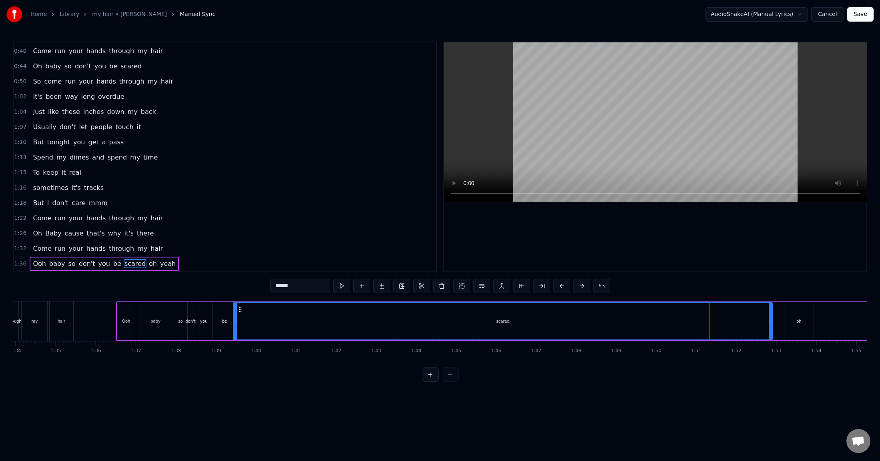
drag, startPoint x: 650, startPoint y: 319, endPoint x: 351, endPoint y: 310, distance: 299.4
click at [236, 308] on div at bounding box center [235, 321] width 3 height 36
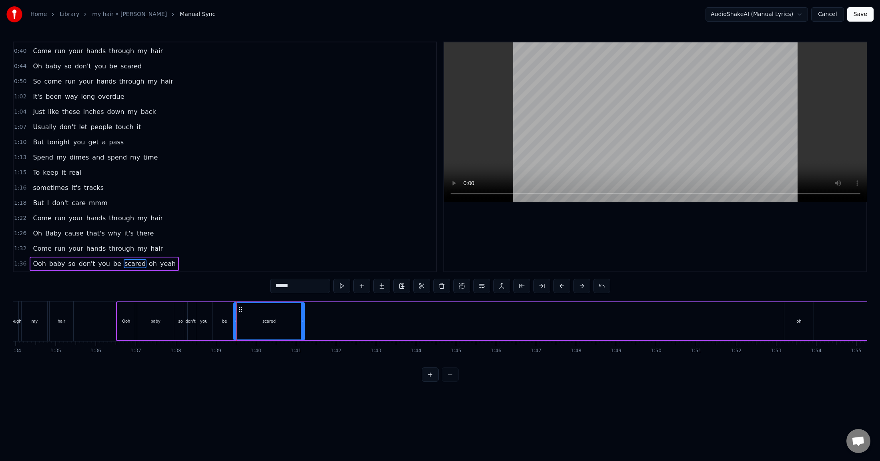
drag, startPoint x: 769, startPoint y: 322, endPoint x: 304, endPoint y: 305, distance: 465.1
click at [302, 306] on div at bounding box center [302, 321] width 3 height 36
click at [750, 318] on div "oh" at bounding box center [798, 321] width 29 height 38
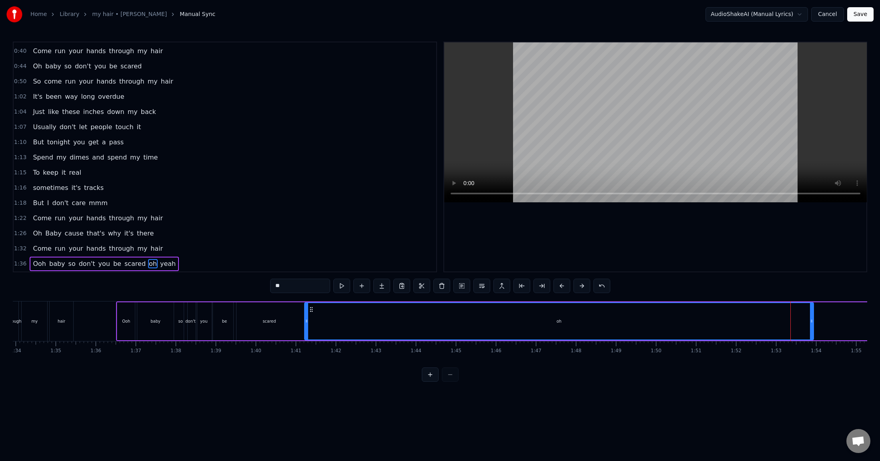
drag, startPoint x: 785, startPoint y: 320, endPoint x: 305, endPoint y: 314, distance: 479.7
click at [305, 314] on div at bounding box center [306, 321] width 3 height 36
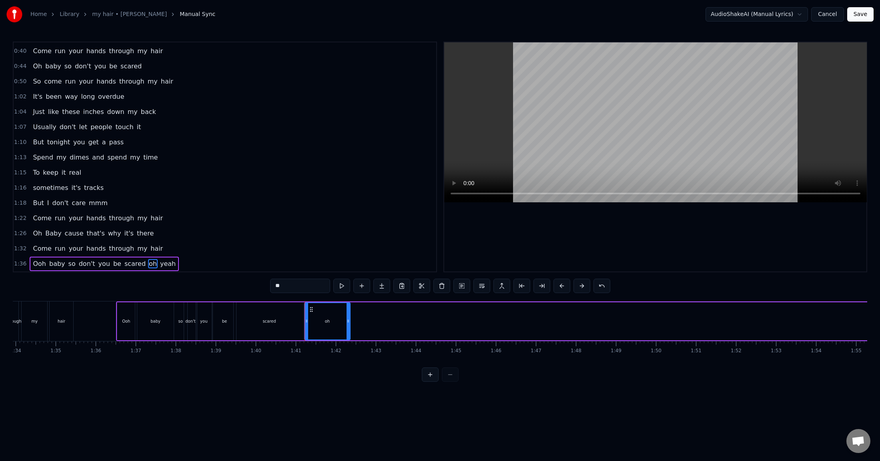
drag, startPoint x: 812, startPoint y: 319, endPoint x: 349, endPoint y: 314, distance: 462.9
click at [349, 314] on div at bounding box center [347, 321] width 3 height 36
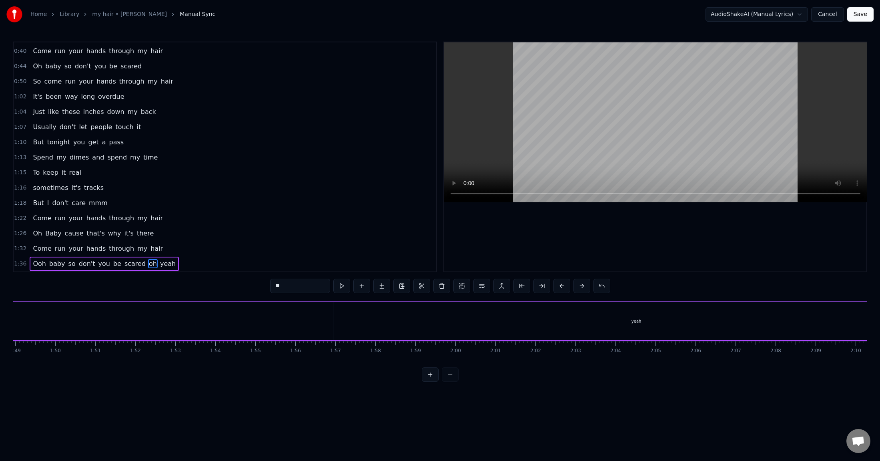
scroll to position [0, 4365]
click at [630, 319] on div "yeah" at bounding box center [629, 321] width 10 height 6
type input "****"
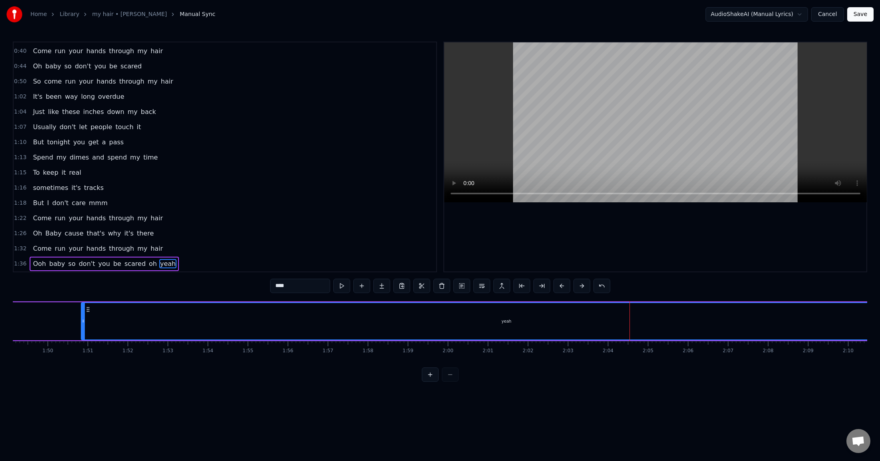
drag, startPoint x: 326, startPoint y: 321, endPoint x: 155, endPoint y: 320, distance: 170.8
click at [82, 314] on div at bounding box center [83, 321] width 3 height 36
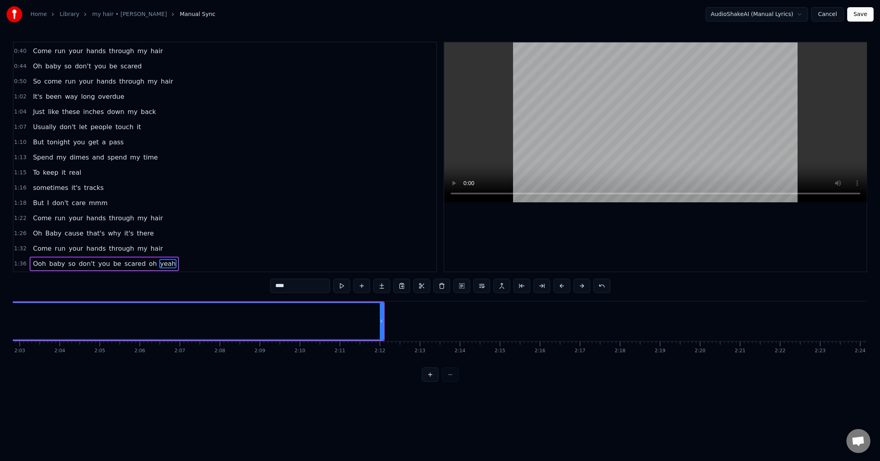
scroll to position [0, 4853]
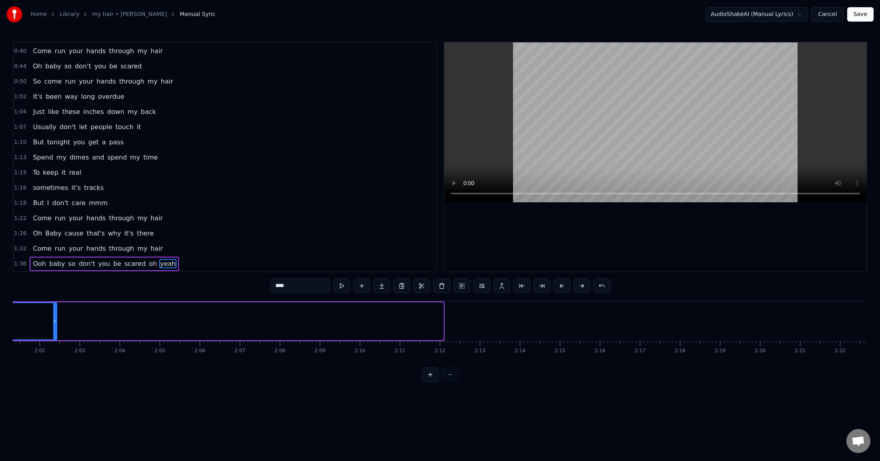
drag, startPoint x: 441, startPoint y: 321, endPoint x: 49, endPoint y: 316, distance: 392.0
click at [53, 316] on div at bounding box center [54, 321] width 3 height 36
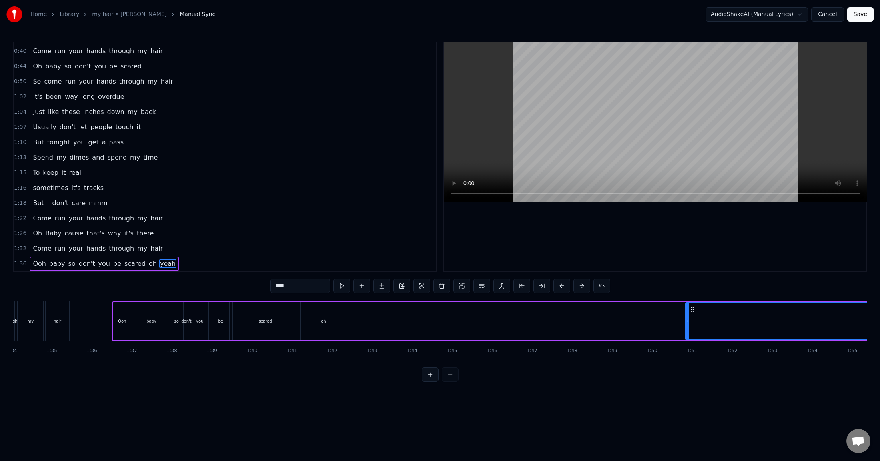
scroll to position [0, 3919]
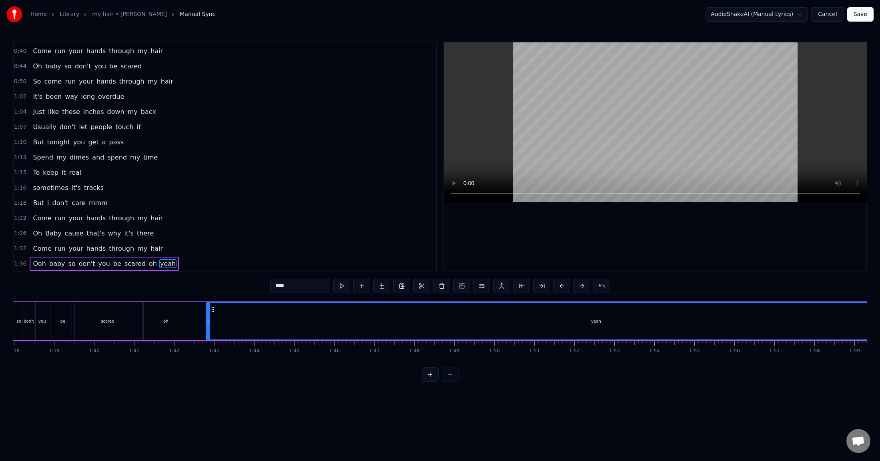
drag, startPoint x: 530, startPoint y: 321, endPoint x: 209, endPoint y: 322, distance: 321.2
click at [209, 322] on icon at bounding box center [207, 321] width 3 height 6
click at [567, 322] on div "yeah" at bounding box center [595, 321] width 779 height 36
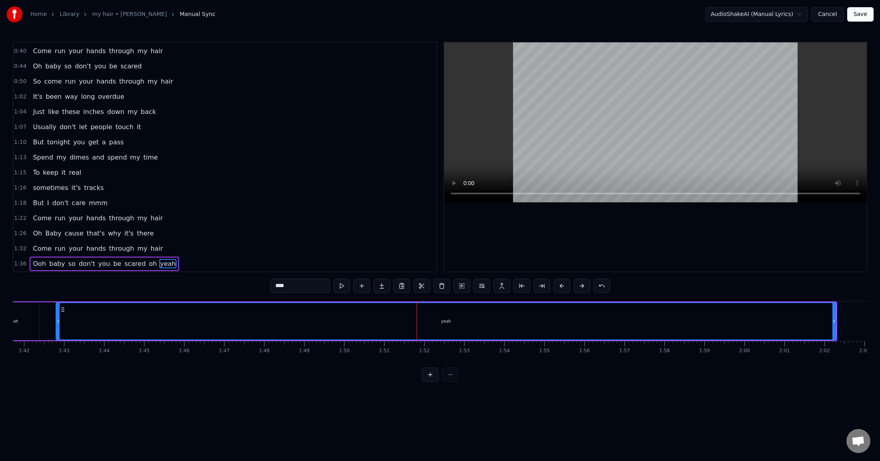
scroll to position [0, 4091]
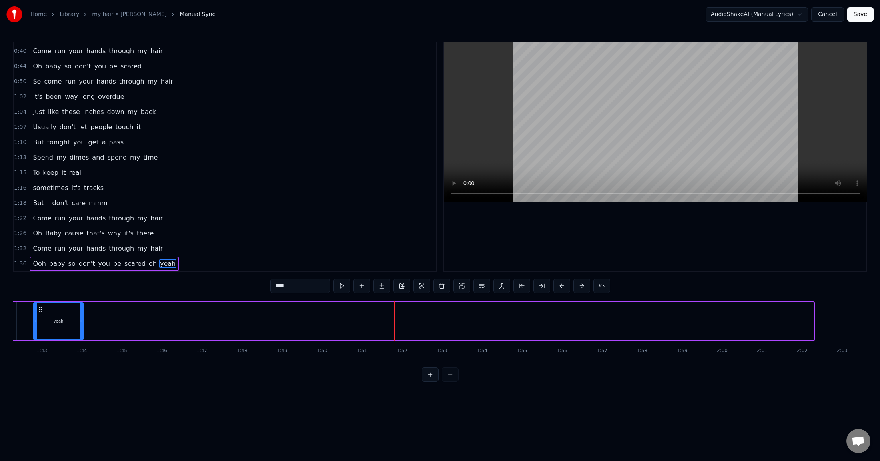
drag, startPoint x: 811, startPoint y: 322, endPoint x: 78, endPoint y: 320, distance: 732.8
click at [80, 320] on icon at bounding box center [81, 321] width 3 height 6
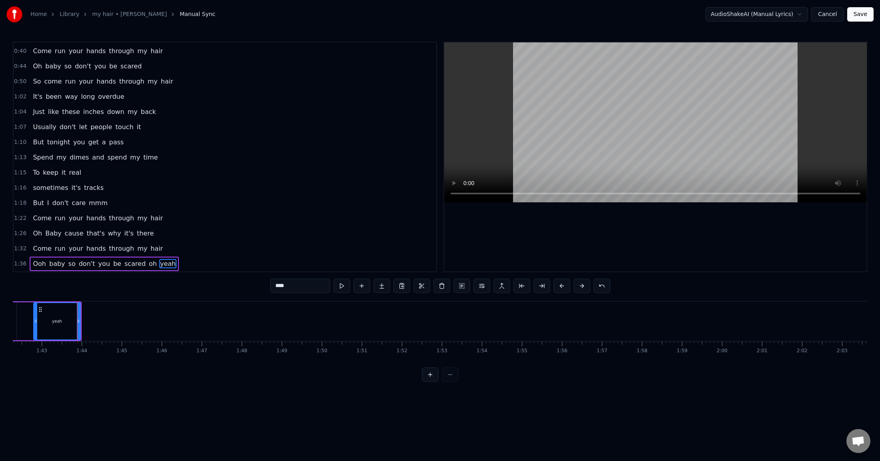
click at [20, 263] on span "1:36" at bounding box center [20, 264] width 12 height 8
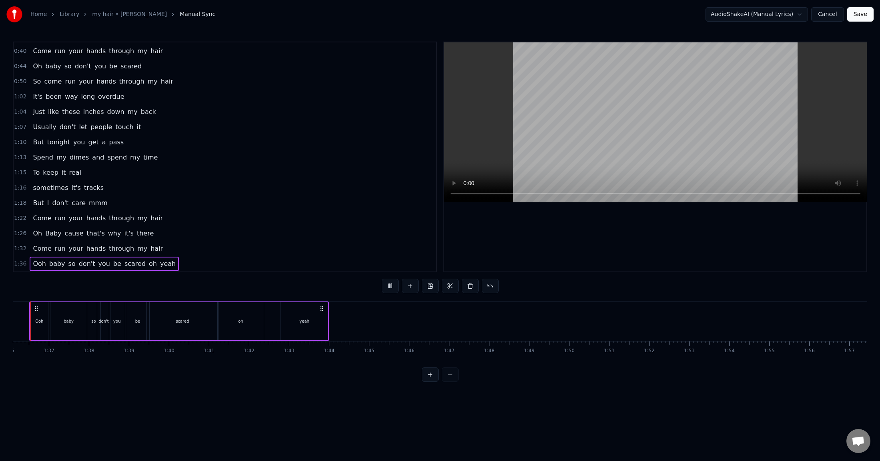
scroll to position [0, 3821]
click at [262, 324] on div "oh" at bounding box center [264, 321] width 5 height 6
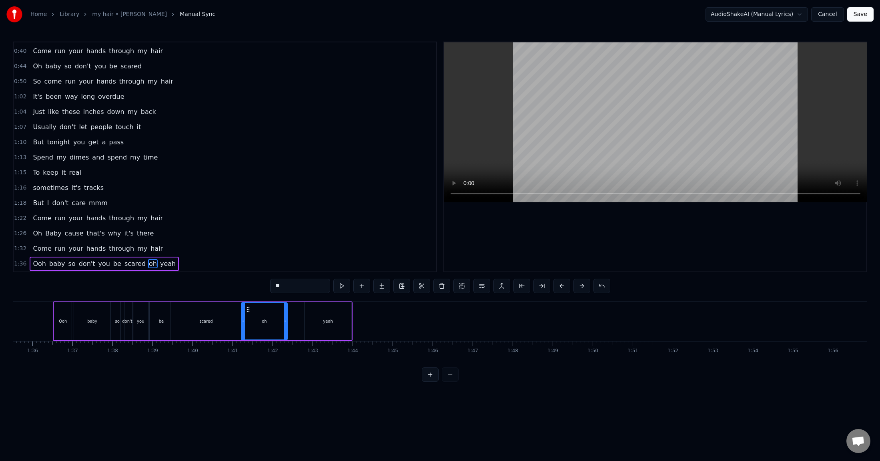
click at [217, 319] on div "scared" at bounding box center [205, 321] width 71 height 38
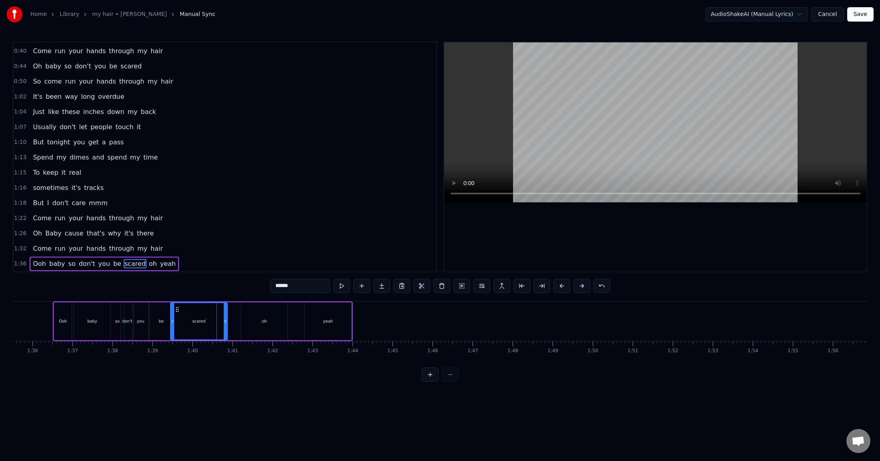
drag, startPoint x: 240, startPoint y: 320, endPoint x: 230, endPoint y: 320, distance: 10.0
click at [226, 320] on icon at bounding box center [225, 321] width 3 height 6
click at [258, 323] on div "oh" at bounding box center [264, 321] width 46 height 38
drag, startPoint x: 244, startPoint y: 323, endPoint x: 232, endPoint y: 322, distance: 12.1
click at [232, 322] on icon at bounding box center [231, 321] width 3 height 6
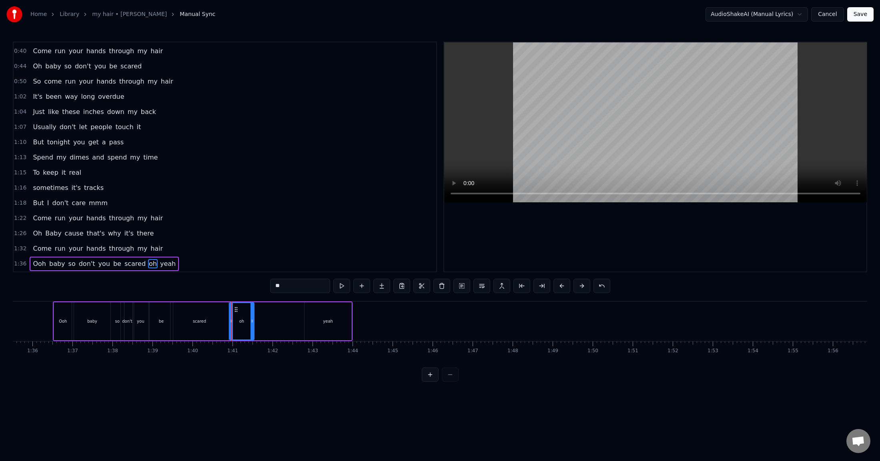
drag, startPoint x: 285, startPoint y: 320, endPoint x: 255, endPoint y: 318, distance: 30.1
click at [254, 318] on icon at bounding box center [251, 321] width 3 height 6
click at [310, 319] on div "yeah" at bounding box center [327, 321] width 47 height 38
type input "****"
drag, startPoint x: 308, startPoint y: 320, endPoint x: 260, endPoint y: 319, distance: 48.0
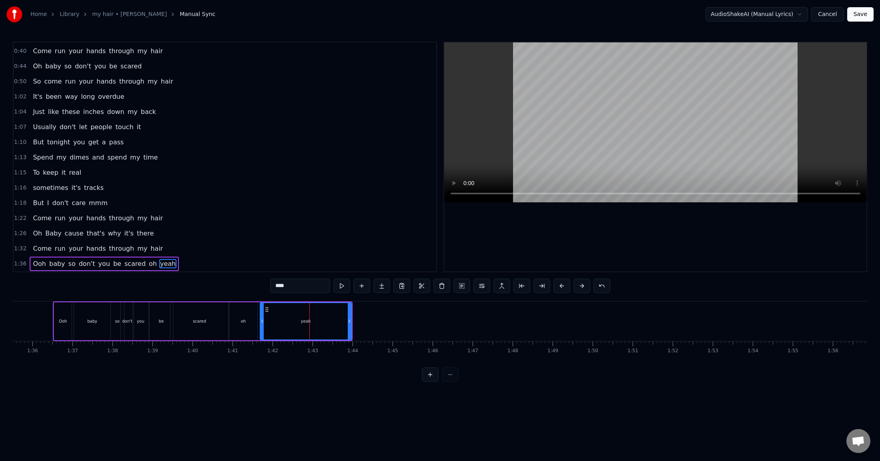
click at [260, 319] on icon at bounding box center [261, 321] width 3 height 6
drag, startPoint x: 348, startPoint y: 322, endPoint x: 307, endPoint y: 321, distance: 41.2
click at [307, 321] on icon at bounding box center [307, 321] width 3 height 6
click at [15, 264] on span "1:36" at bounding box center [20, 264] width 12 height 8
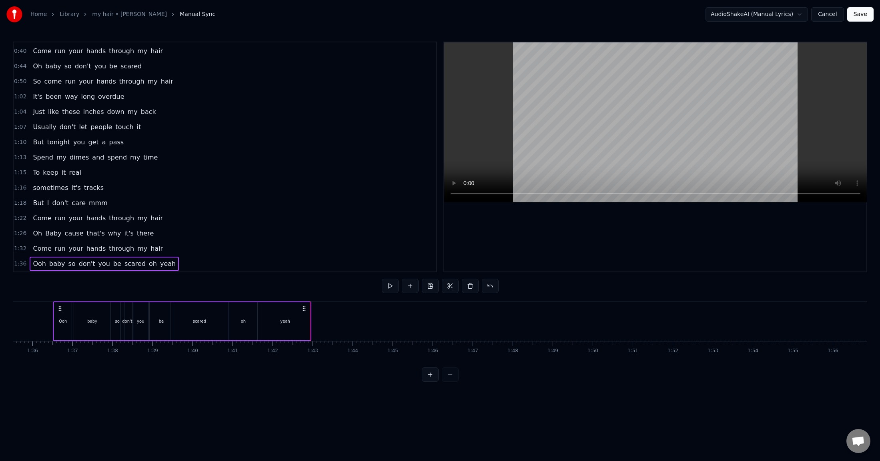
click at [750, 12] on button "Save" at bounding box center [860, 14] width 26 height 14
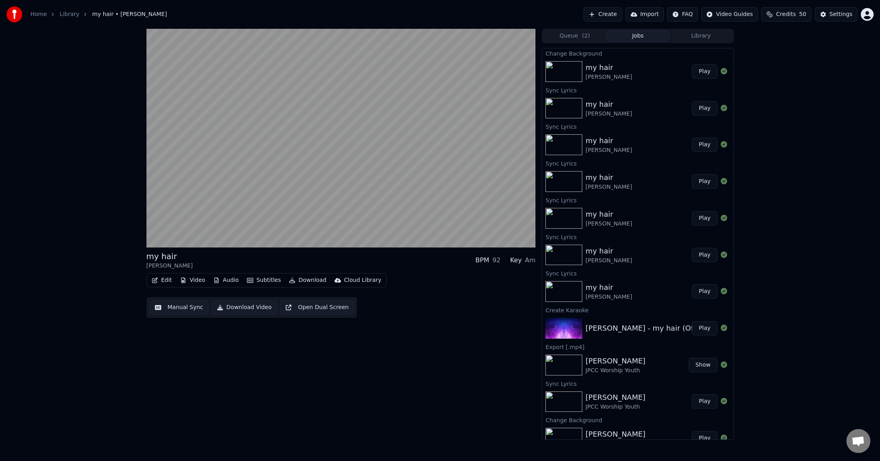
drag, startPoint x: 380, startPoint y: 394, endPoint x: 358, endPoint y: 346, distance: 52.4
click at [380, 328] on div "my hair [PERSON_NAME] BPM 92 Key Am Edit Video Audio Subtitles Download Cloud L…" at bounding box center [340, 234] width 389 height 411
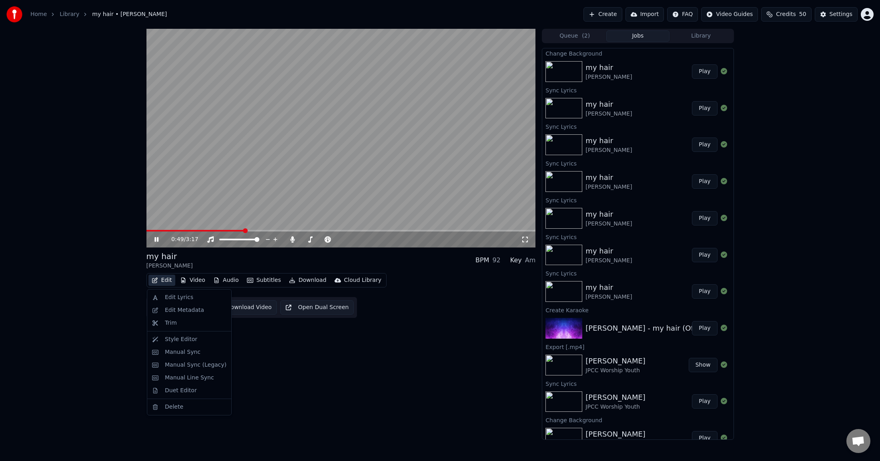
click at [164, 280] on button "Edit" at bounding box center [161, 280] width 27 height 11
click at [184, 328] on div "Manual Sync" at bounding box center [183, 352] width 36 height 8
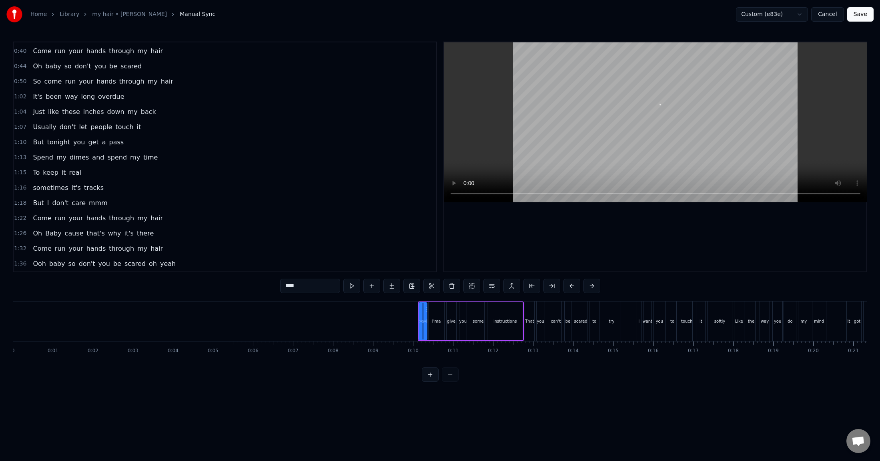
scroll to position [136, 0]
click at [177, 265] on div "1:36 Ooh baby so don't you be scared oh yeah" at bounding box center [225, 263] width 422 height 15
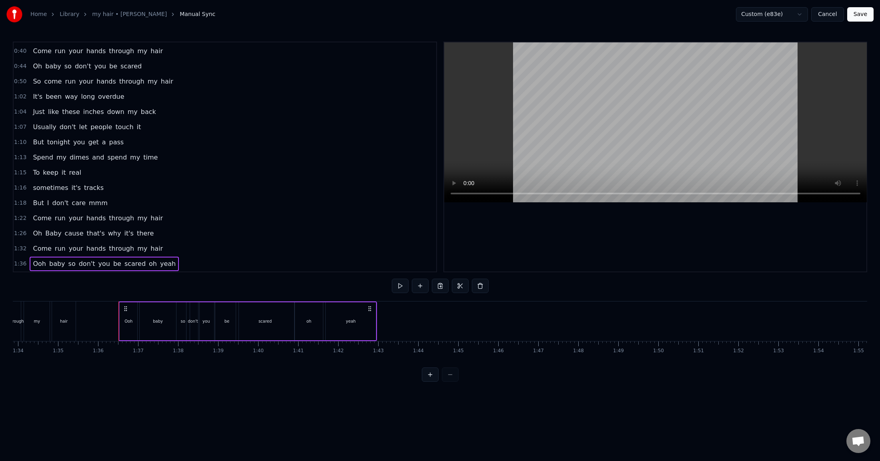
scroll to position [0, 3821]
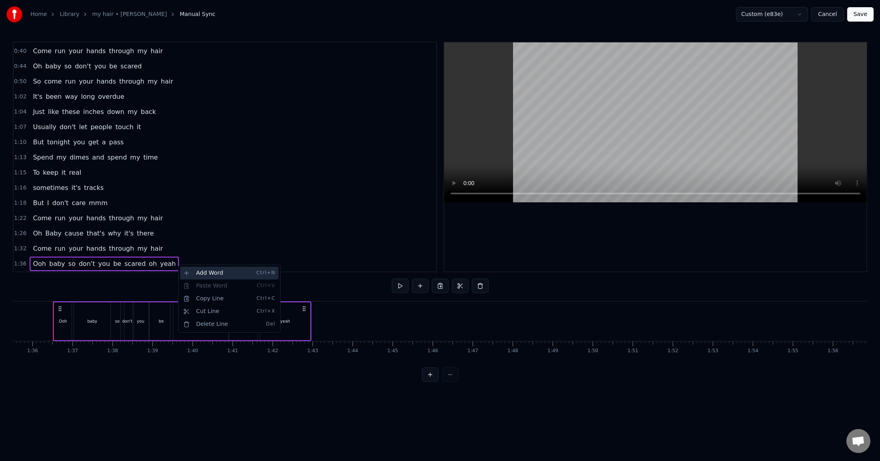
click at [193, 273] on div "Add Word Ctrl+N" at bounding box center [229, 273] width 98 height 13
click at [242, 268] on div "1:36 Ooh baby so don't you be scared oh yeah" at bounding box center [225, 263] width 422 height 15
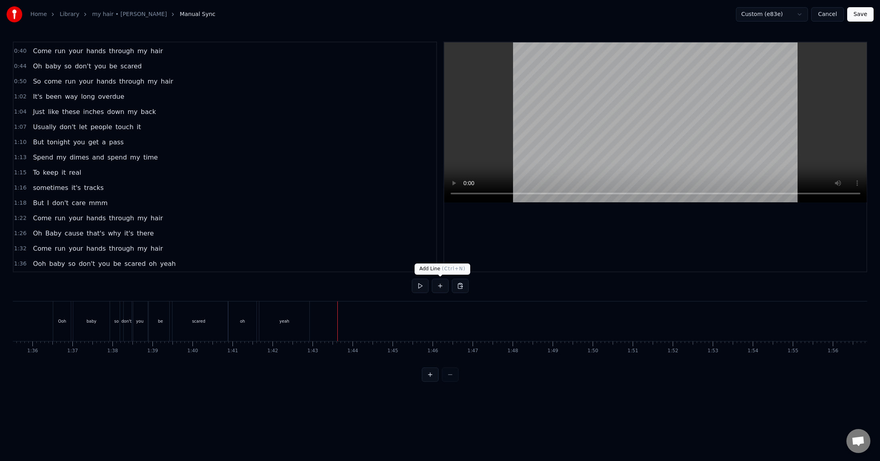
click at [441, 287] on button at bounding box center [440, 286] width 17 height 14
click at [356, 320] on div "<>" at bounding box center [358, 321] width 7 height 6
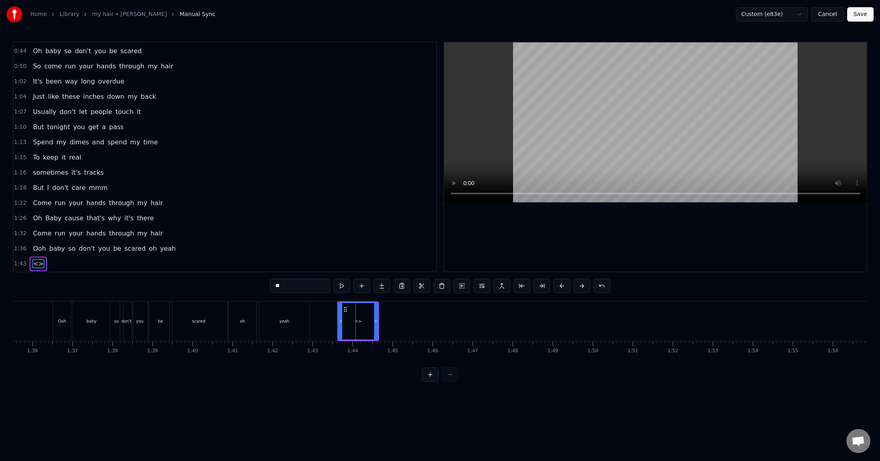
click at [32, 263] on span "<>" at bounding box center [38, 263] width 12 height 9
click at [36, 262] on html "Home Library my hair • [PERSON_NAME] Manual Sync Custom (e83e) Cancel Save 0:10…" at bounding box center [440, 197] width 880 height 395
click at [32, 262] on span "<>" at bounding box center [38, 263] width 12 height 9
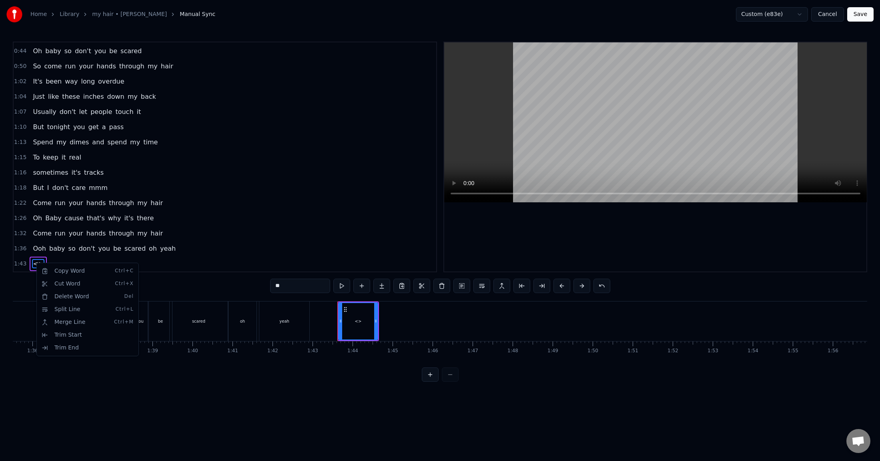
click at [293, 289] on html "Home Library my hair • [PERSON_NAME] Manual Sync Custom (e83e) Cancel Save 0:10…" at bounding box center [440, 197] width 880 height 395
drag, startPoint x: 290, startPoint y: 287, endPoint x: 250, endPoint y: 285, distance: 40.1
click at [250, 285] on div "0:10 Said I'ma give you some instructions 0:12 That you can't be scared to try …" at bounding box center [440, 212] width 854 height 340
paste input "**********"
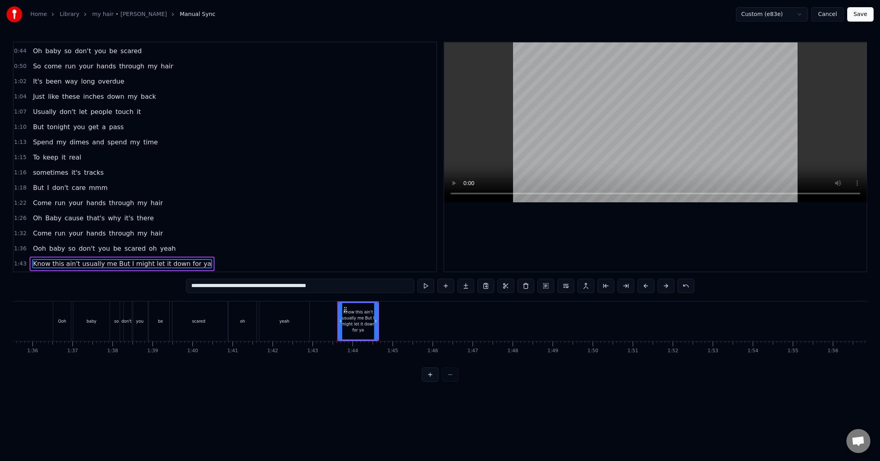
type input "**********"
click at [195, 248] on div "1:36 Ooh baby so don't you be scared oh yeah" at bounding box center [225, 248] width 422 height 15
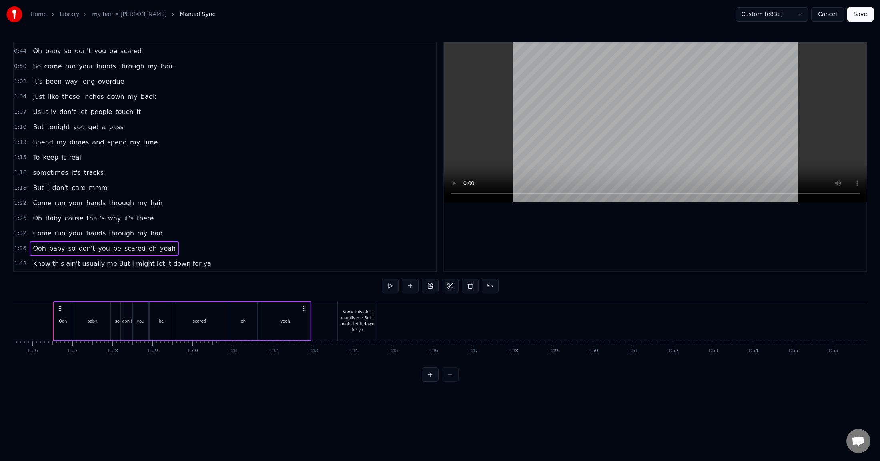
click at [59, 266] on span "Know this ain't usually mе But I might let it down for ya" at bounding box center [122, 263] width 180 height 9
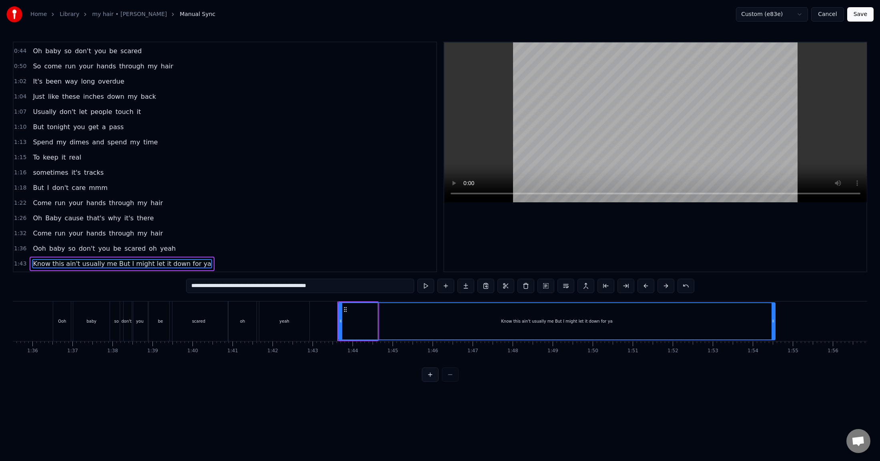
drag, startPoint x: 376, startPoint y: 321, endPoint x: 781, endPoint y: 322, distance: 404.4
click at [750, 322] on icon at bounding box center [772, 321] width 3 height 6
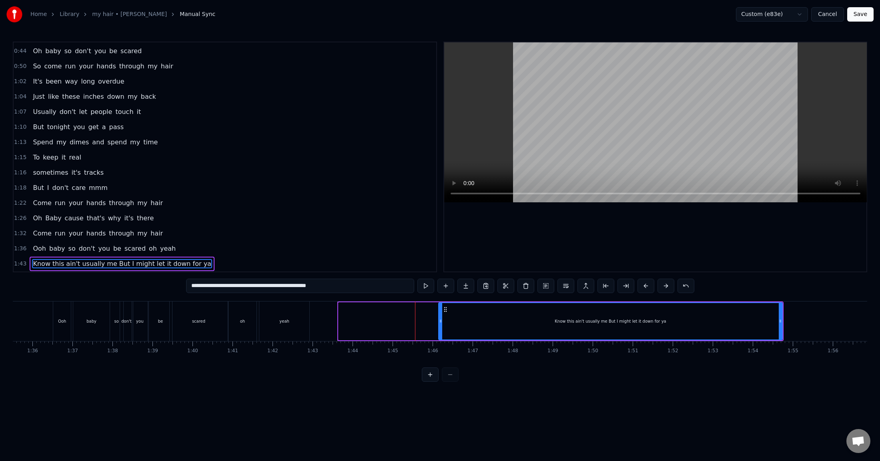
drag, startPoint x: 340, startPoint y: 318, endPoint x: 440, endPoint y: 316, distance: 100.0
click at [440, 316] on div at bounding box center [440, 321] width 3 height 36
drag, startPoint x: 439, startPoint y: 317, endPoint x: 356, endPoint y: 316, distance: 83.6
click at [356, 316] on div at bounding box center [356, 321] width 3 height 36
click at [354, 318] on div "Said I'ma give you some instructions That you can't be scared to try I want you…" at bounding box center [136, 321] width 7888 height 40
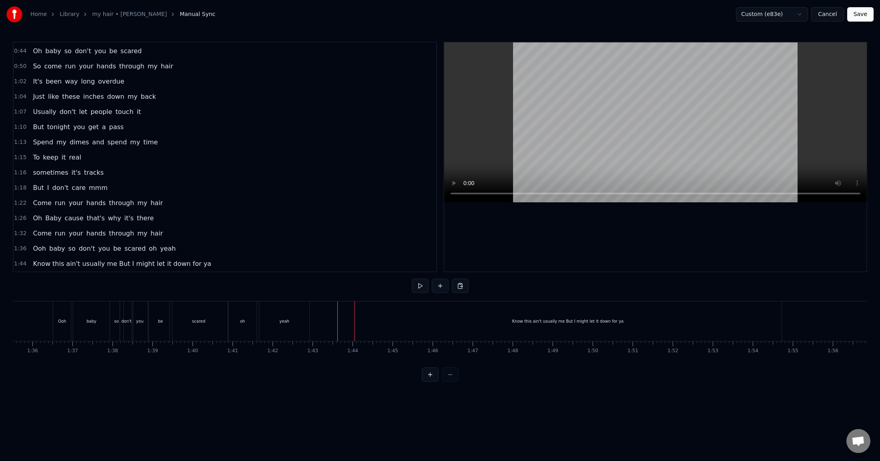
click at [377, 319] on div "Know this ain't usually mе But I might let it down for ya" at bounding box center [567, 322] width 427 height 40
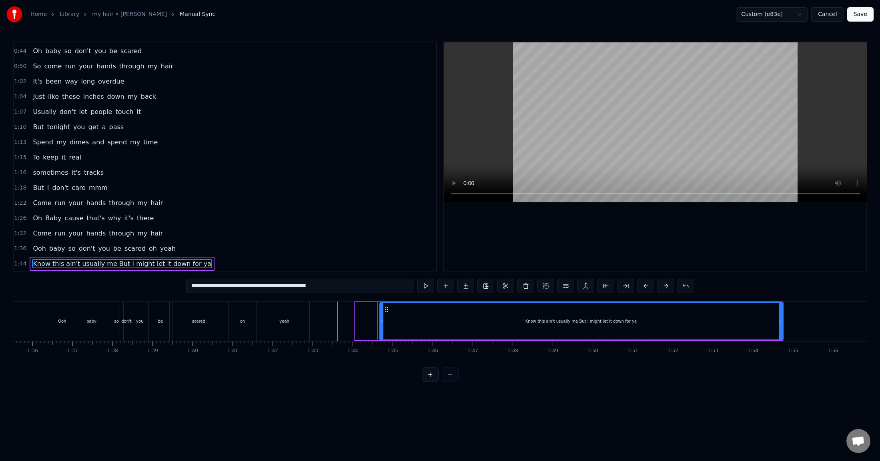
drag, startPoint x: 357, startPoint y: 320, endPoint x: 382, endPoint y: 319, distance: 24.8
click at [382, 319] on icon at bounding box center [381, 321] width 3 height 6
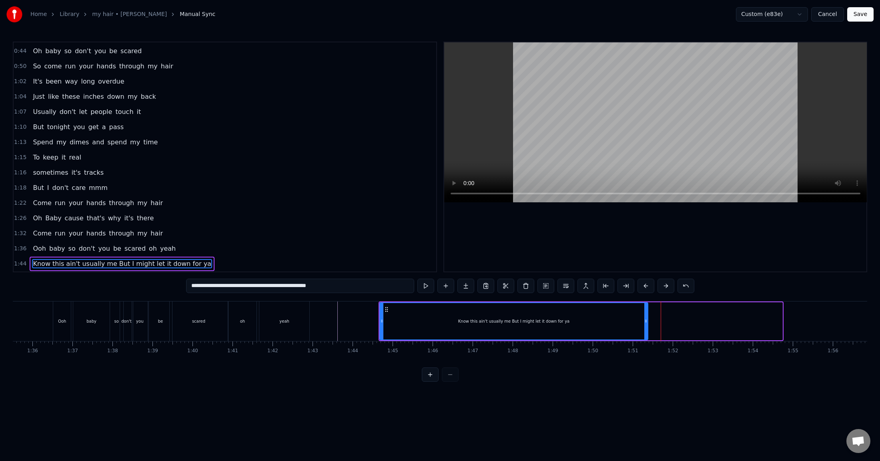
drag, startPoint x: 781, startPoint y: 318, endPoint x: 646, endPoint y: 316, distance: 134.4
click at [646, 316] on div at bounding box center [645, 321] width 3 height 36
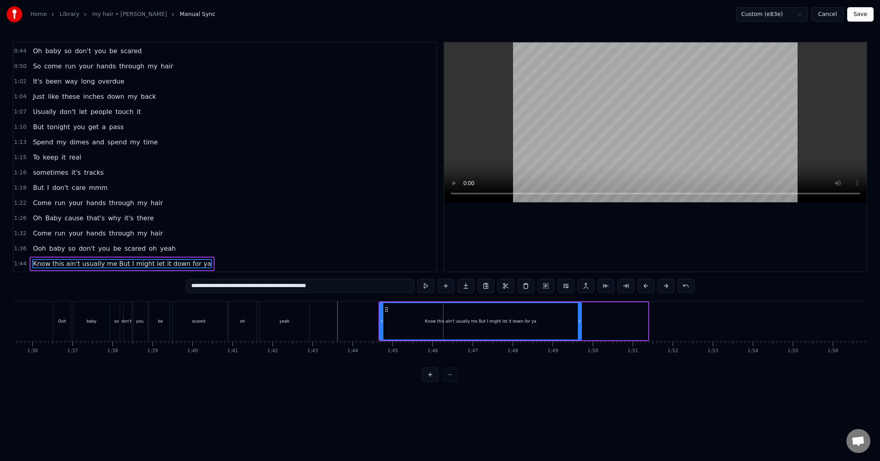
drag, startPoint x: 646, startPoint y: 316, endPoint x: 580, endPoint y: 315, distance: 66.4
click at [580, 315] on div at bounding box center [579, 321] width 3 height 36
drag, startPoint x: 580, startPoint y: 315, endPoint x: 546, endPoint y: 314, distance: 34.4
click at [546, 314] on div at bounding box center [544, 321] width 3 height 36
click at [543, 314] on div "Know this ain't usually mе But I might let it down for ya" at bounding box center [463, 322] width 170 height 40
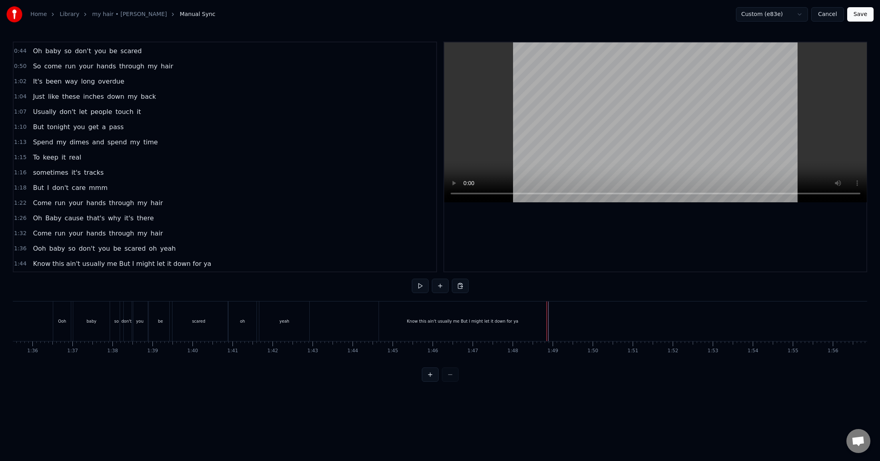
click at [490, 317] on div "Know this ain't usually mе But I might let it down for ya" at bounding box center [462, 322] width 167 height 40
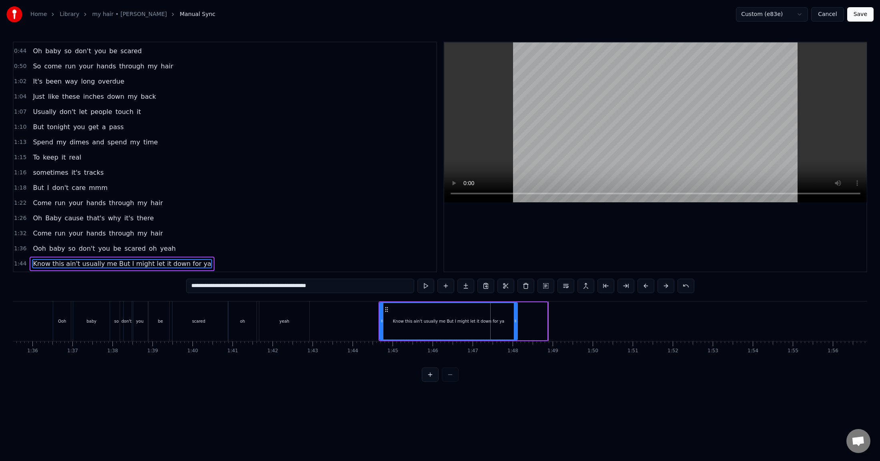
drag, startPoint x: 545, startPoint y: 321, endPoint x: 515, endPoint y: 320, distance: 29.6
click at [515, 320] on icon at bounding box center [515, 321] width 3 height 6
click at [22, 265] on span "1:44" at bounding box center [20, 264] width 12 height 8
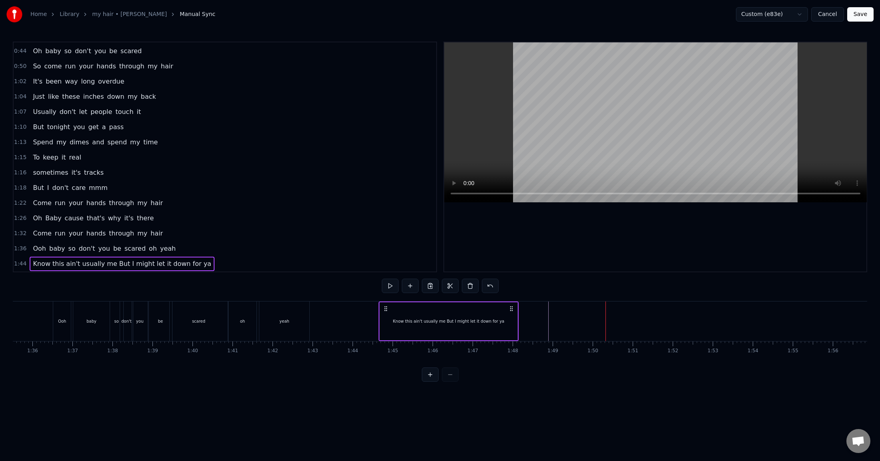
click at [442, 321] on div "Know this ain't usually mе But I might let it down for ya" at bounding box center [448, 321] width 111 height 6
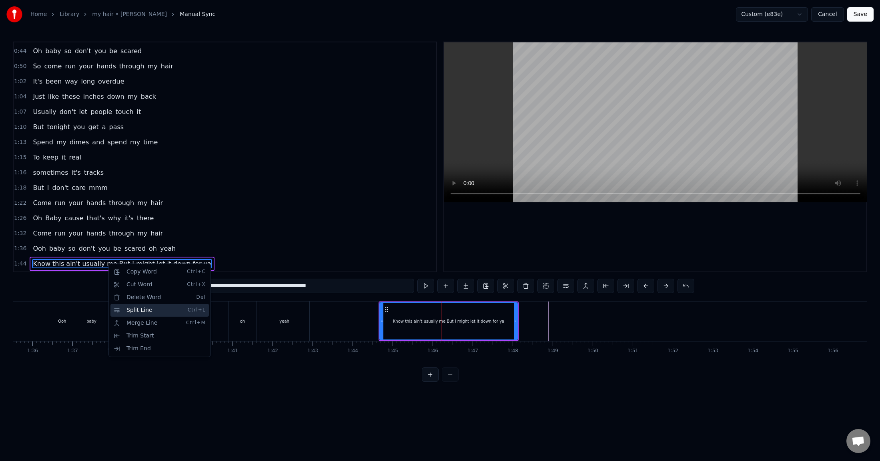
click at [142, 307] on div "Split Line Ctrl+L" at bounding box center [159, 310] width 98 height 13
click at [445, 320] on div "Know this ain't usually mе But I might let it down for ya" at bounding box center [448, 321] width 111 height 6
click at [448, 320] on div "Know this ain't usually mе But I might let it down for ya" at bounding box center [448, 321] width 111 height 6
click at [265, 287] on input "**********" at bounding box center [300, 286] width 228 height 14
click at [257, 287] on input "**********" at bounding box center [300, 286] width 228 height 14
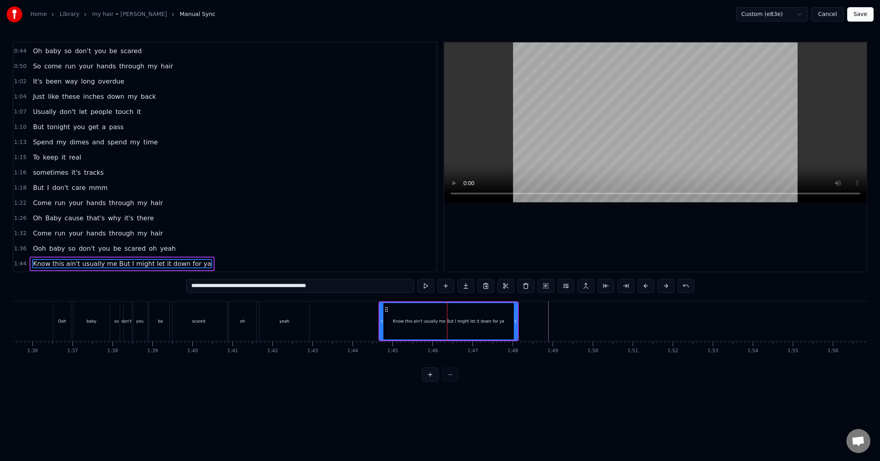
click at [107, 266] on span "Know this ain't usually mе But I might let it down for ya" at bounding box center [122, 263] width 180 height 9
click at [136, 310] on div "Split Line Ctrl+L" at bounding box center [160, 310] width 98 height 13
click at [108, 261] on span "Know this ain't usually mе But I might let it down for ya" at bounding box center [122, 263] width 180 height 9
click at [562, 286] on button at bounding box center [565, 286] width 17 height 14
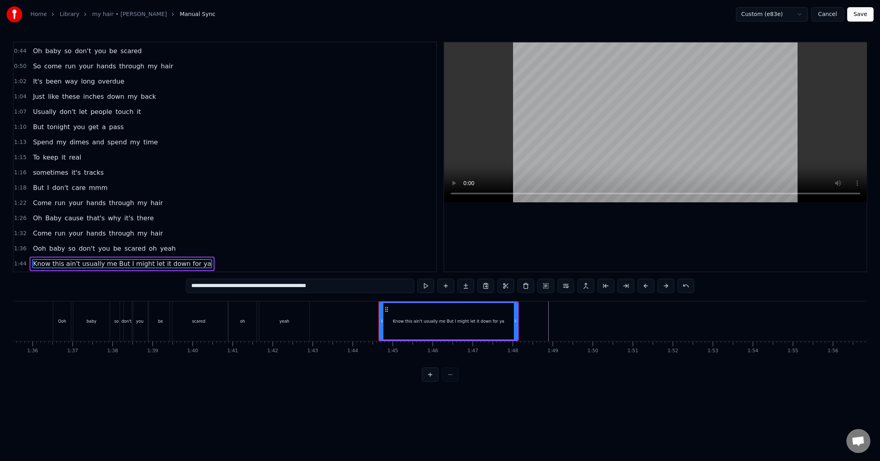
click at [567, 286] on button at bounding box center [565, 286] width 17 height 14
click at [114, 262] on span "Know this ain't usually mе But I might let it down for ya" at bounding box center [122, 263] width 180 height 9
drag, startPoint x: 256, startPoint y: 286, endPoint x: 349, endPoint y: 282, distance: 92.9
click at [349, 282] on input "**********" at bounding box center [300, 286] width 228 height 14
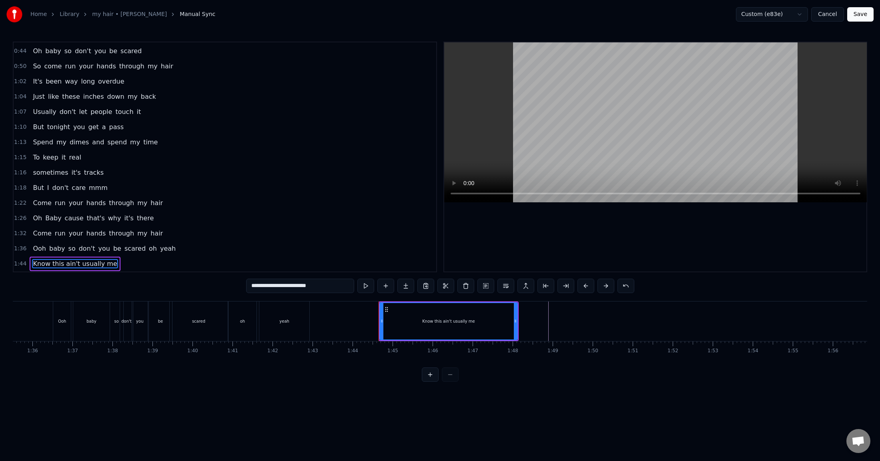
type input "**********"
click at [23, 266] on span "1:44" at bounding box center [20, 264] width 12 height 8
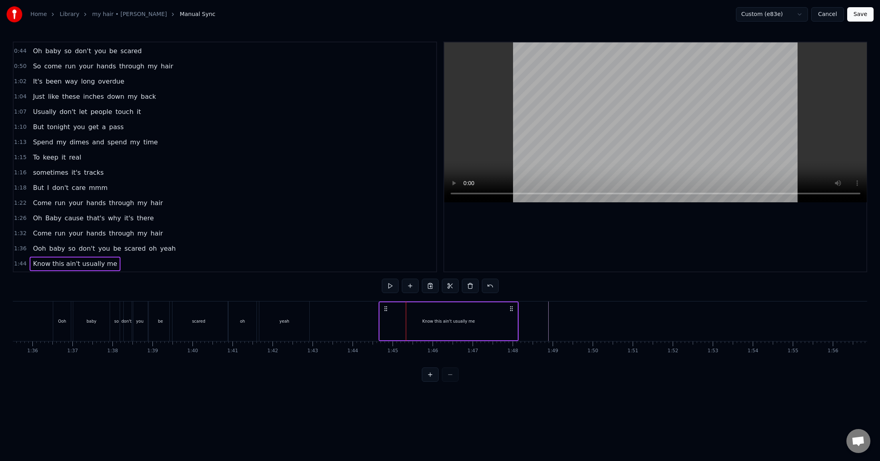
click at [495, 321] on div "Know this ain't usually mе" at bounding box center [449, 321] width 138 height 38
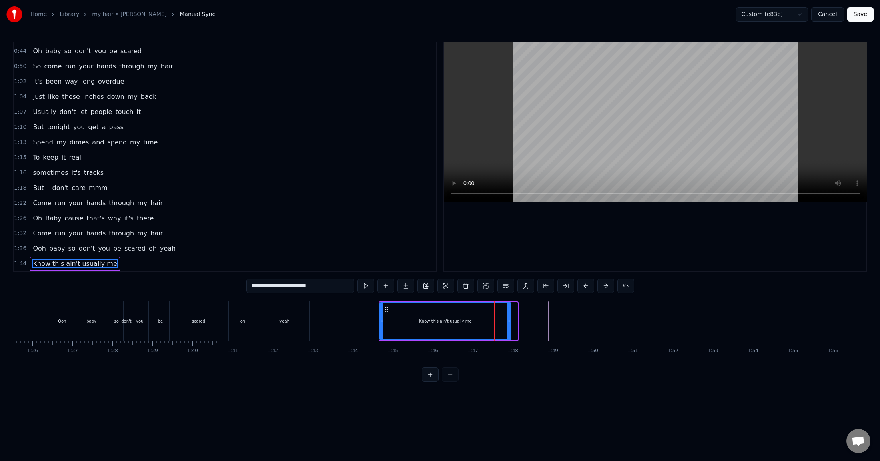
drag, startPoint x: 516, startPoint y: 310, endPoint x: 509, endPoint y: 312, distance: 7.4
click at [509, 312] on div at bounding box center [508, 321] width 3 height 36
click at [178, 264] on div "1:44 Know this ain't usually mе" at bounding box center [225, 263] width 422 height 15
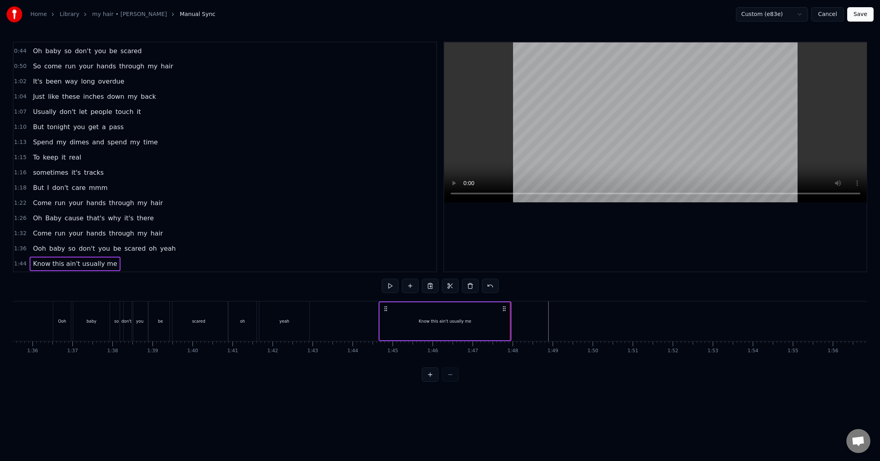
click at [517, 310] on div at bounding box center [136, 322] width 7888 height 40
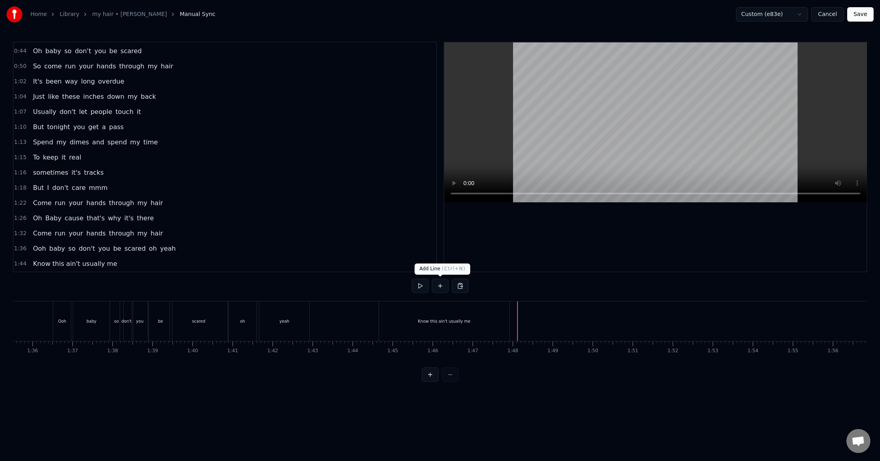
click at [440, 286] on button at bounding box center [440, 286] width 17 height 14
click at [532, 320] on div "<>" at bounding box center [537, 321] width 39 height 38
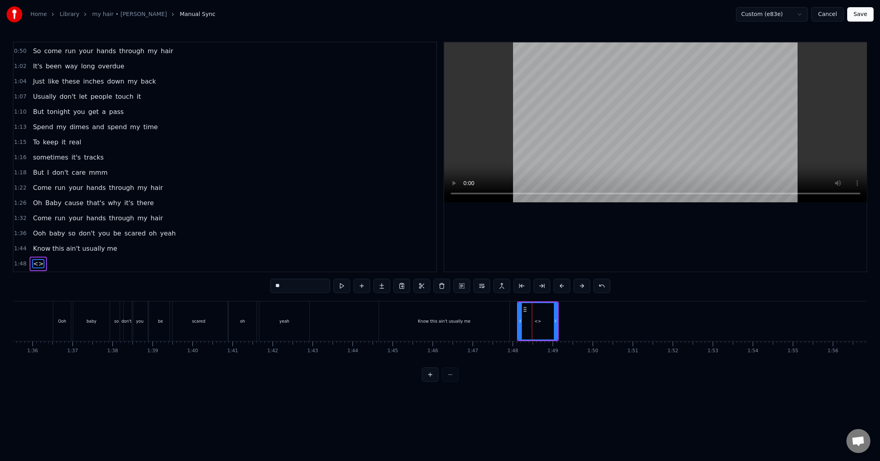
drag, startPoint x: 305, startPoint y: 288, endPoint x: 247, endPoint y: 283, distance: 58.2
click at [247, 283] on div "0:10 Said I'ma give you some instructions 0:12 That you can't be scared to try …" at bounding box center [440, 212] width 854 height 340
paste input "**********"
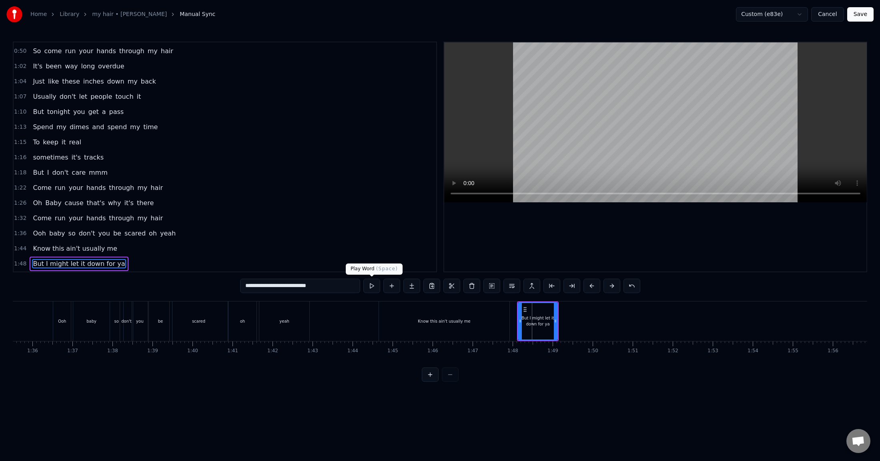
type input "**********"
click at [370, 288] on button at bounding box center [371, 286] width 17 height 14
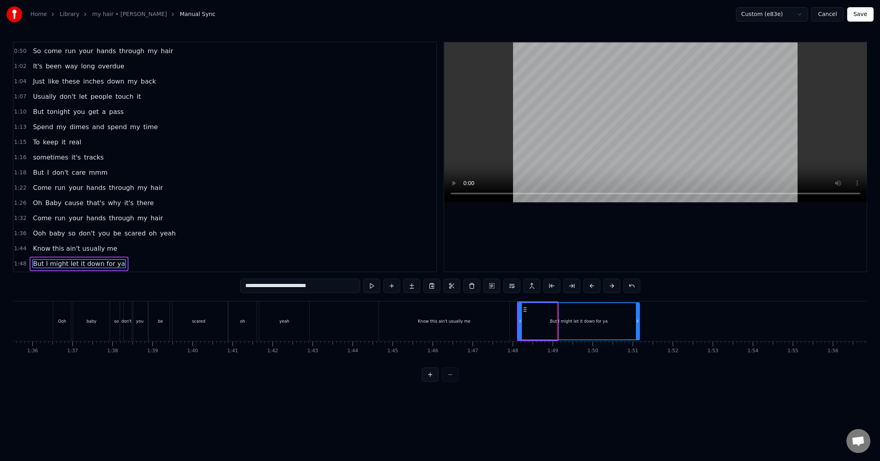
drag, startPoint x: 556, startPoint y: 322, endPoint x: 638, endPoint y: 320, distance: 82.0
click at [638, 320] on icon at bounding box center [637, 321] width 3 height 6
click at [363, 279] on button at bounding box center [371, 286] width 17 height 14
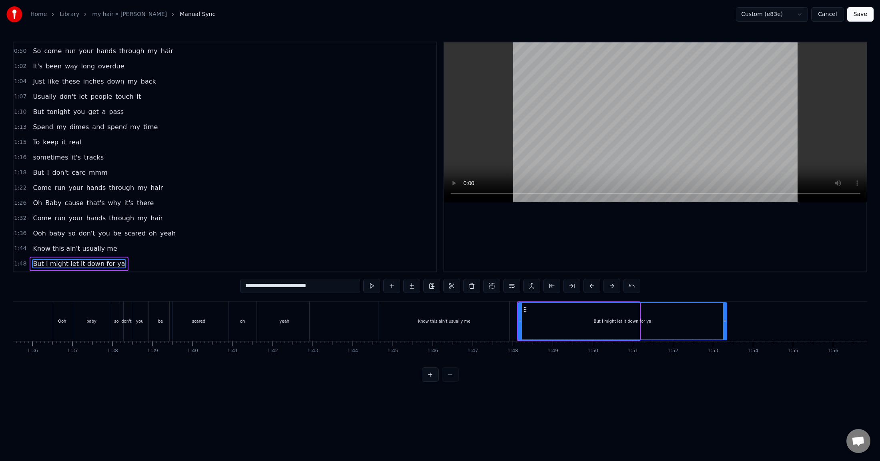
drag, startPoint x: 637, startPoint y: 320, endPoint x: 724, endPoint y: 321, distance: 86.4
click at [724, 321] on icon at bounding box center [724, 321] width 3 height 6
click at [363, 279] on button at bounding box center [371, 286] width 17 height 14
click at [375, 286] on button at bounding box center [371, 286] width 17 height 14
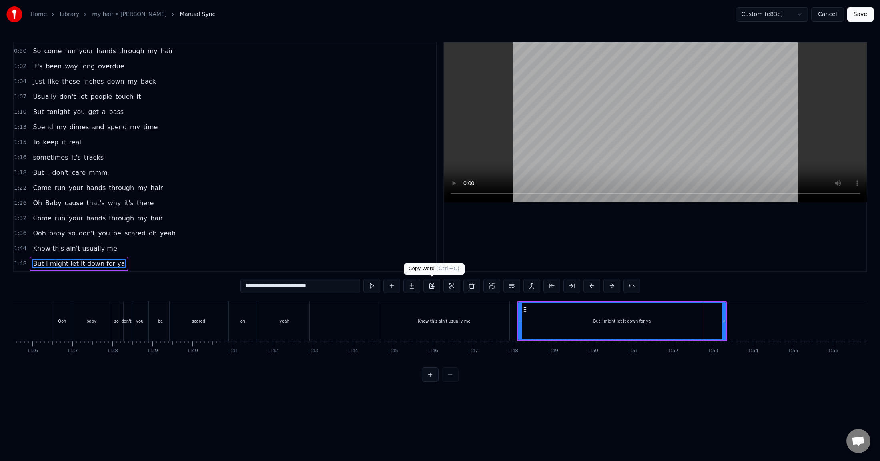
click at [363, 279] on button at bounding box center [371, 286] width 17 height 14
drag, startPoint x: 722, startPoint y: 320, endPoint x: 716, endPoint y: 321, distance: 6.1
click at [716, 321] on icon at bounding box center [717, 321] width 3 height 6
click at [372, 286] on button at bounding box center [371, 286] width 17 height 14
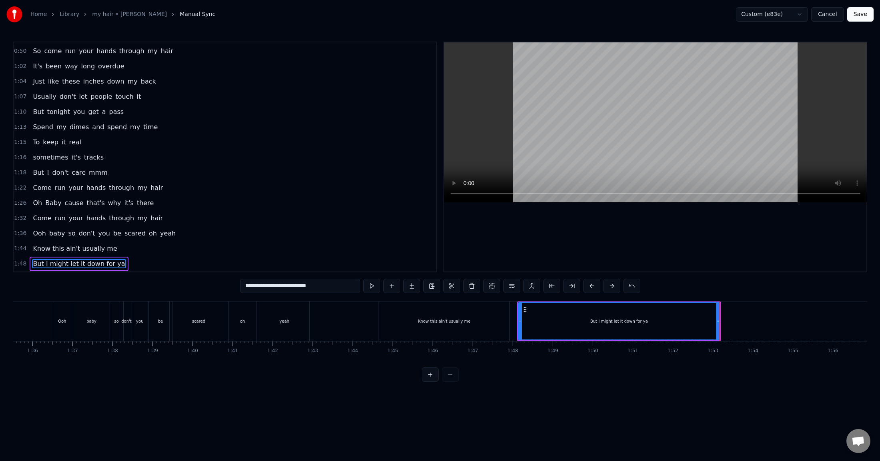
click at [443, 328] on div "Know this ain't usually mе" at bounding box center [444, 322] width 130 height 40
type input "**********"
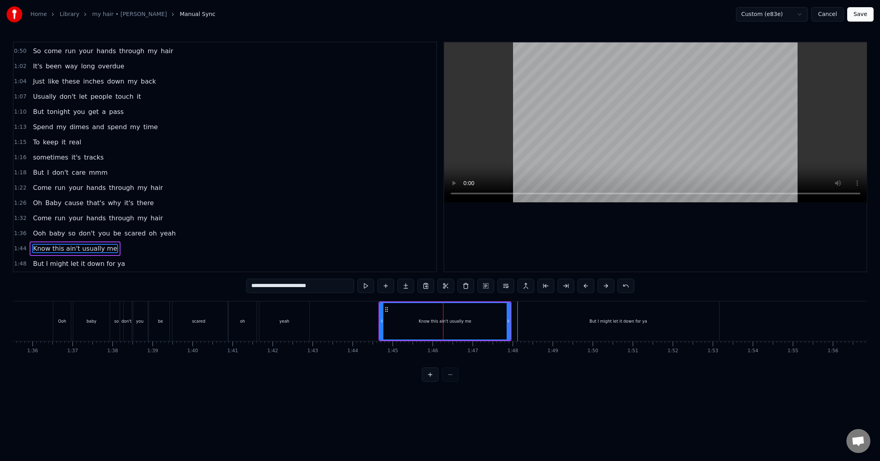
click at [89, 249] on span "Know this ain't usually mе" at bounding box center [75, 248] width 86 height 9
drag, startPoint x: 326, startPoint y: 290, endPoint x: 186, endPoint y: 281, distance: 140.3
click at [186, 281] on div "**********" at bounding box center [440, 212] width 854 height 340
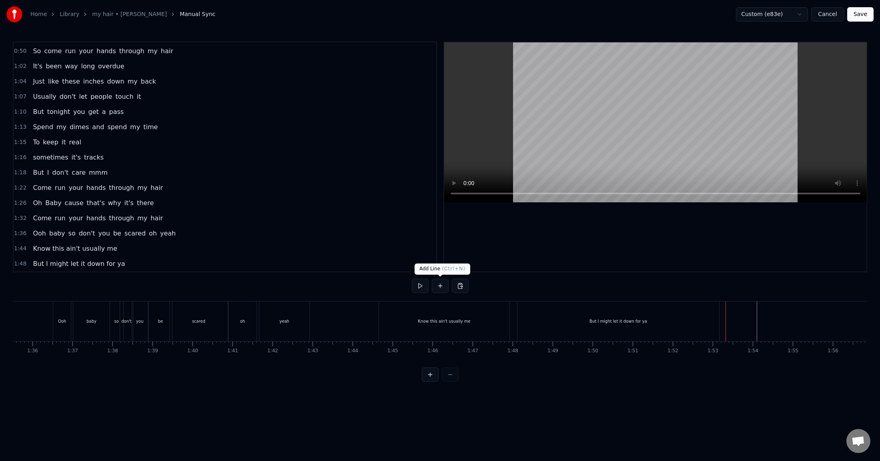
click at [442, 287] on button at bounding box center [440, 286] width 17 height 14
click at [746, 319] on div "<>" at bounding box center [746, 321] width 7 height 6
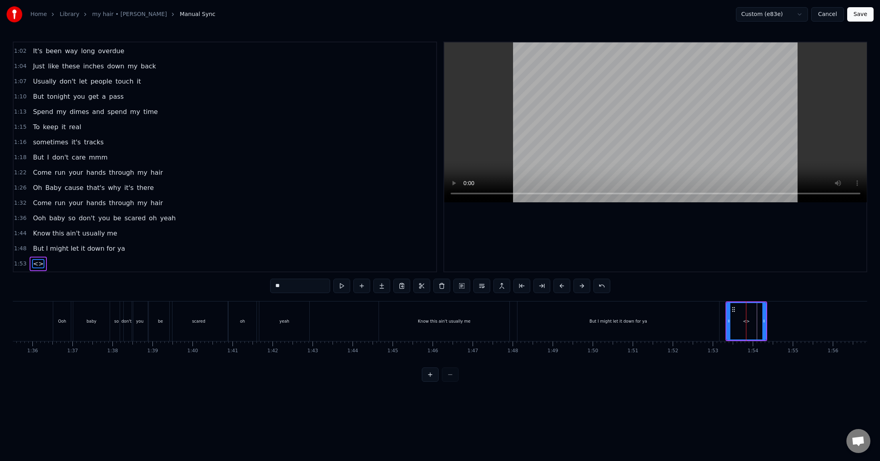
drag, startPoint x: 300, startPoint y: 286, endPoint x: 245, endPoint y: 282, distance: 54.9
click at [245, 282] on div "0:10 Said I'ma give you some instructions 0:12 That you can't be scared to try …" at bounding box center [440, 212] width 854 height 340
paste input "**********"
type input "**********"
click at [16, 265] on span "1:53" at bounding box center [20, 264] width 12 height 8
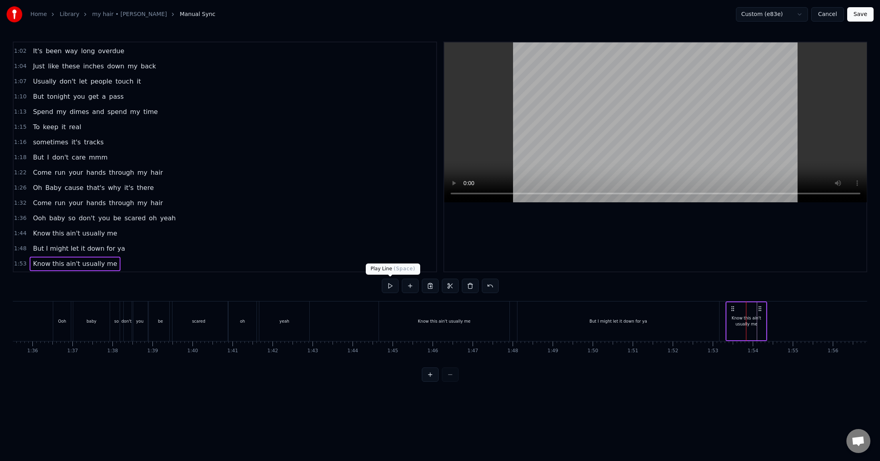
click at [388, 284] on button at bounding box center [390, 286] width 17 height 14
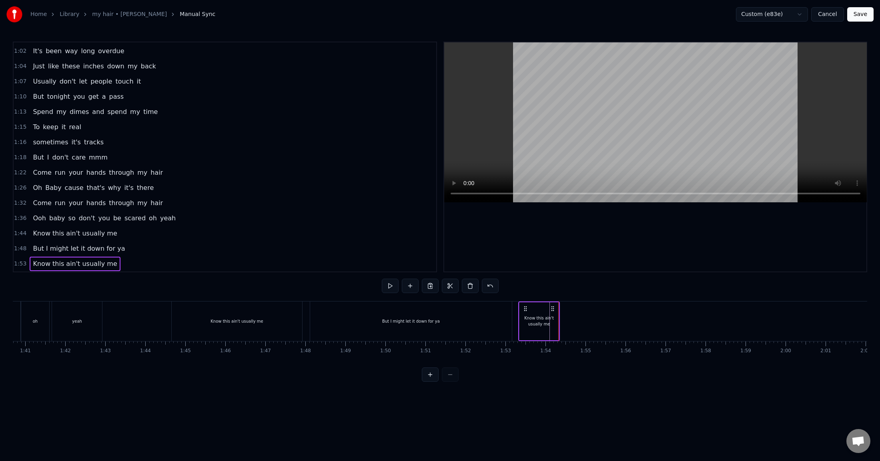
scroll to position [0, 4039]
click at [529, 323] on div "Know this ain't usually mе" at bounding box center [527, 321] width 39 height 12
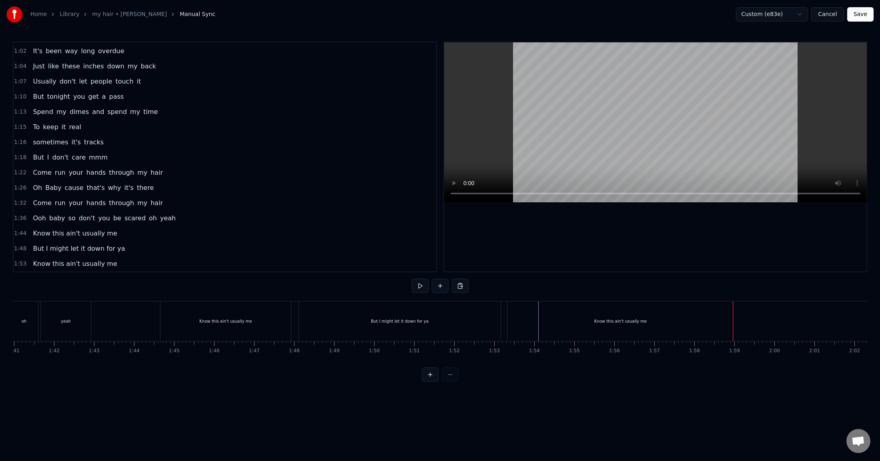
click at [521, 318] on div "Know this ain't usually mе" at bounding box center [620, 322] width 226 height 40
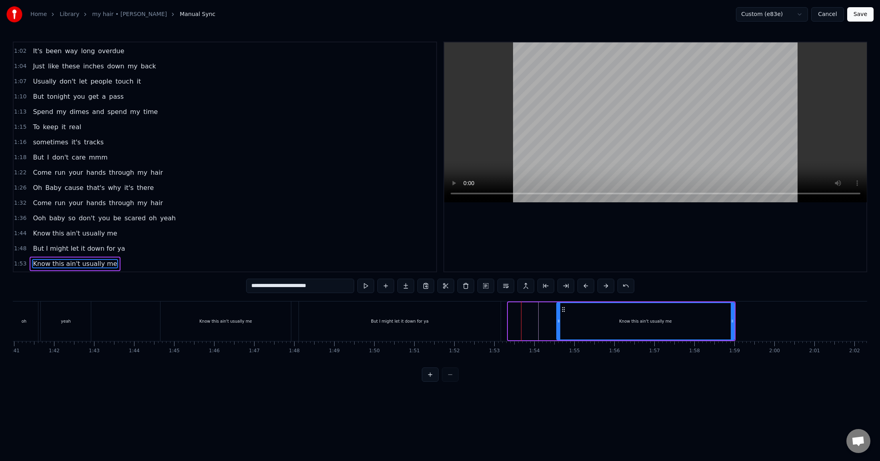
drag, startPoint x: 510, startPoint y: 321, endPoint x: 558, endPoint y: 319, distance: 48.4
click at [558, 319] on icon at bounding box center [558, 321] width 3 height 6
drag, startPoint x: 559, startPoint y: 321, endPoint x: 544, endPoint y: 320, distance: 14.5
click at [544, 320] on icon at bounding box center [543, 321] width 3 height 6
drag, startPoint x: 730, startPoint y: 318, endPoint x: 715, endPoint y: 319, distance: 15.6
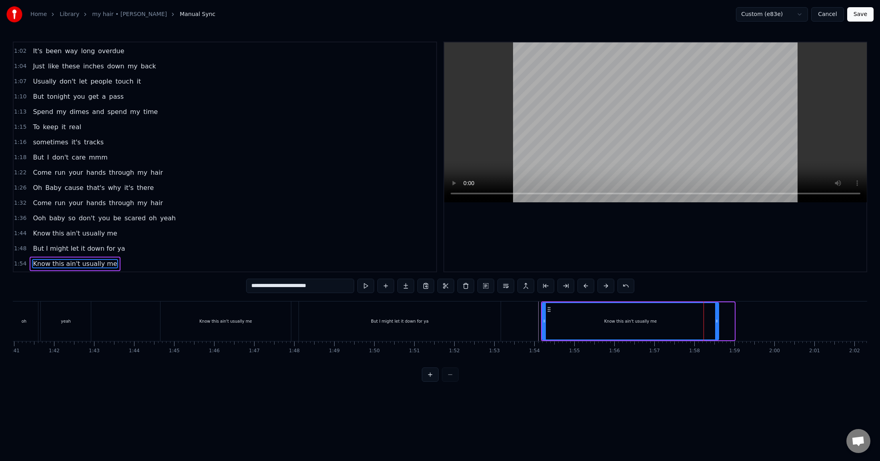
click at [715, 319] on div at bounding box center [716, 321] width 3 height 36
click at [471, 313] on div "But I might let it down for ya" at bounding box center [400, 322] width 202 height 40
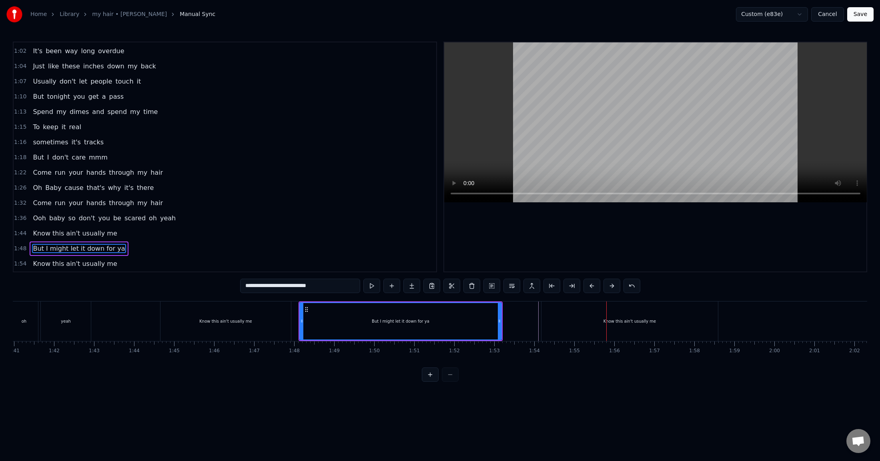
click at [628, 326] on div "Know this ain't usually mе" at bounding box center [629, 322] width 176 height 40
type input "**********"
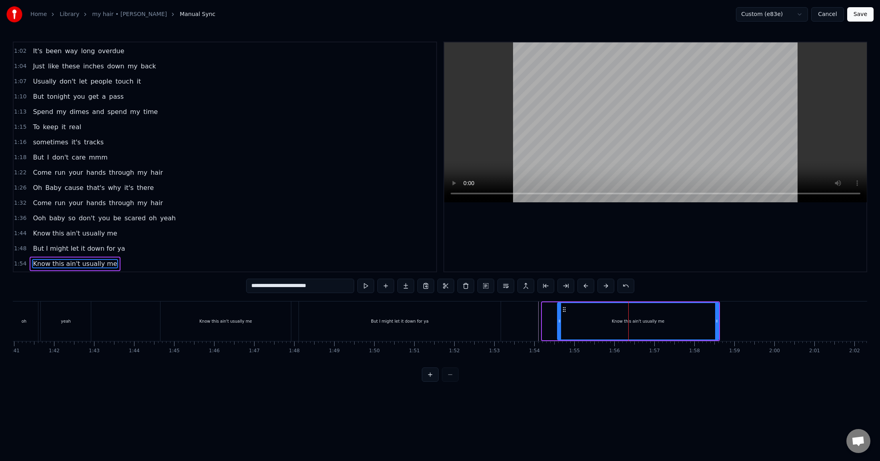
drag, startPoint x: 545, startPoint y: 324, endPoint x: 560, endPoint y: 322, distance: 15.3
click at [560, 322] on icon at bounding box center [559, 321] width 3 height 6
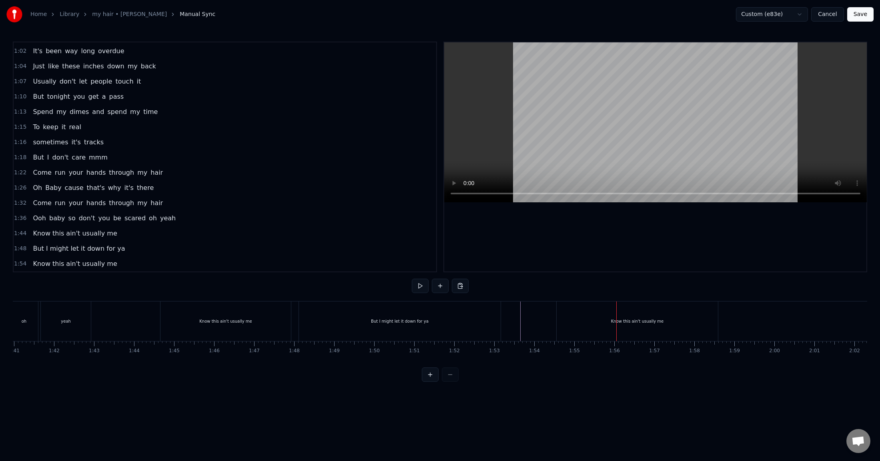
click at [621, 328] on div "Know this ain't usually mе" at bounding box center [636, 322] width 161 height 40
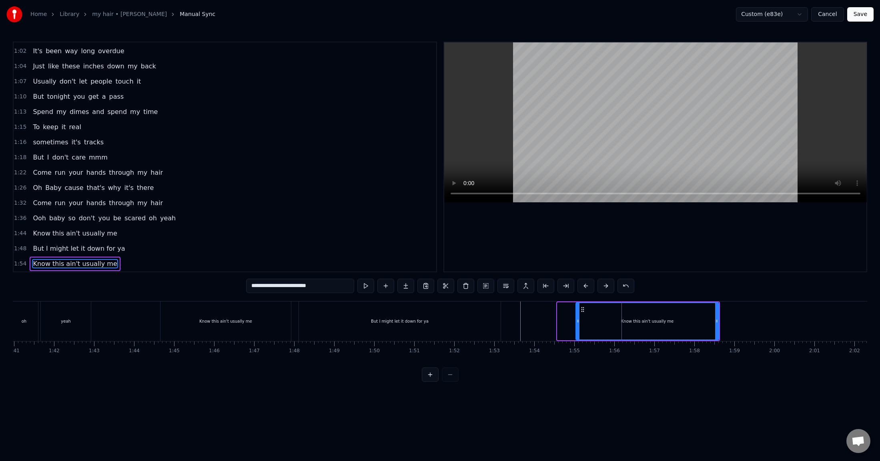
drag, startPoint x: 558, startPoint y: 322, endPoint x: 576, endPoint y: 322, distance: 18.4
click at [576, 322] on icon at bounding box center [577, 321] width 3 height 6
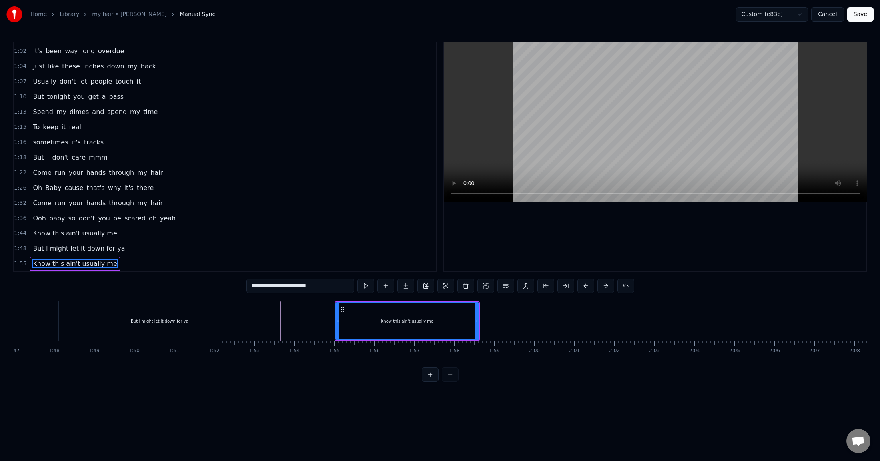
scroll to position [0, 4268]
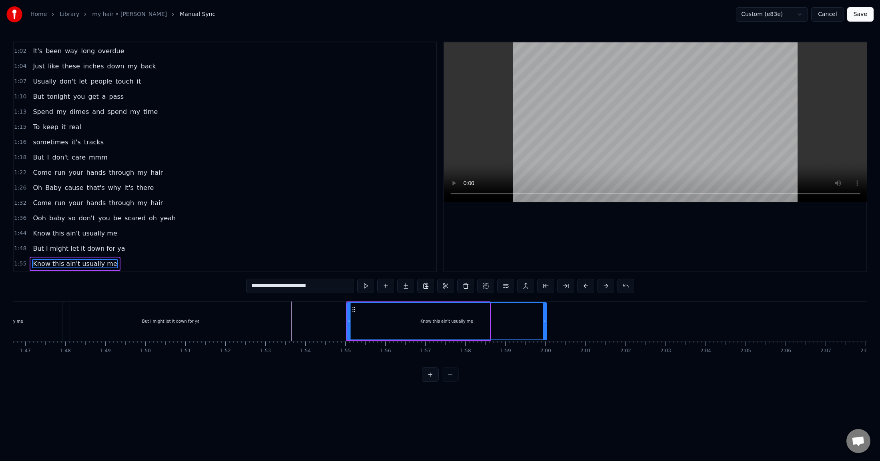
drag, startPoint x: 490, startPoint y: 319, endPoint x: 544, endPoint y: 318, distance: 54.0
click at [544, 318] on icon at bounding box center [544, 321] width 3 height 6
click at [372, 283] on button at bounding box center [365, 286] width 17 height 14
click at [357, 279] on button at bounding box center [365, 286] width 17 height 14
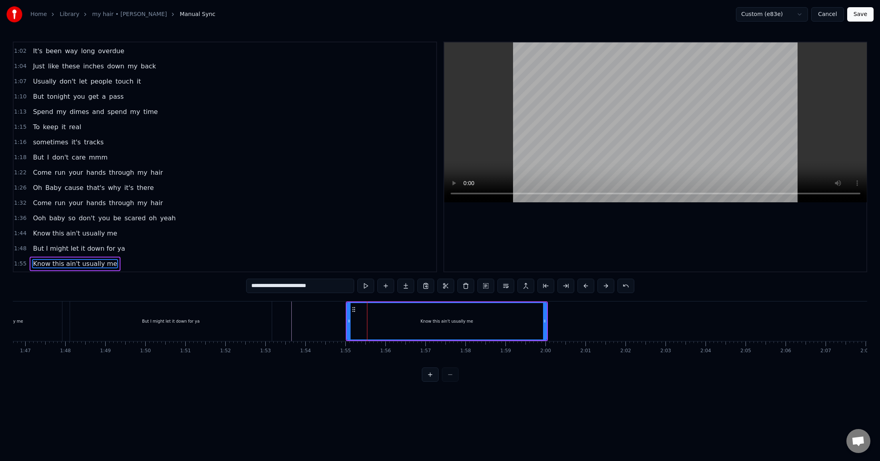
click at [357, 279] on button at bounding box center [365, 286] width 17 height 14
drag, startPoint x: 347, startPoint y: 321, endPoint x: 320, endPoint y: 318, distance: 27.3
click at [322, 318] on icon at bounding box center [323, 321] width 3 height 6
click at [364, 286] on button at bounding box center [365, 286] width 17 height 14
click at [357, 279] on button at bounding box center [365, 286] width 17 height 14
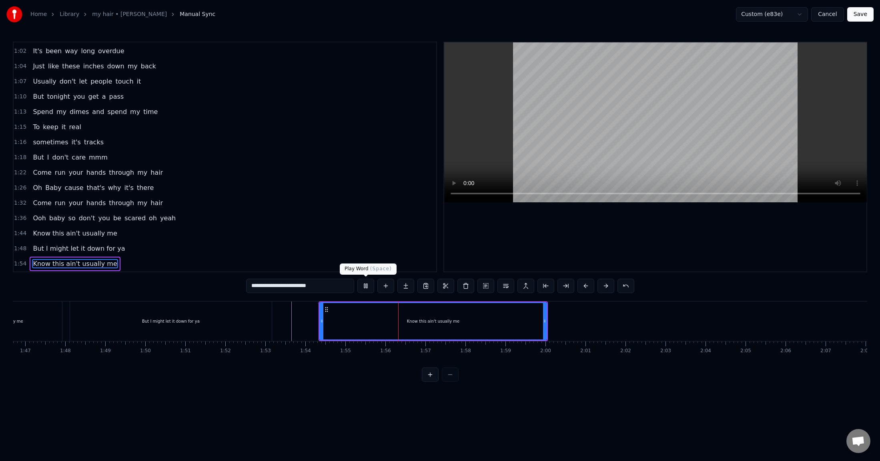
click at [368, 287] on button at bounding box center [365, 286] width 17 height 14
click at [52, 265] on span "Know this ain't usually mе" at bounding box center [75, 263] width 86 height 9
drag, startPoint x: 269, startPoint y: 285, endPoint x: 241, endPoint y: 288, distance: 28.2
click at [241, 288] on div "**********" at bounding box center [440, 212] width 854 height 340
click at [354, 288] on button at bounding box center [355, 286] width 17 height 14
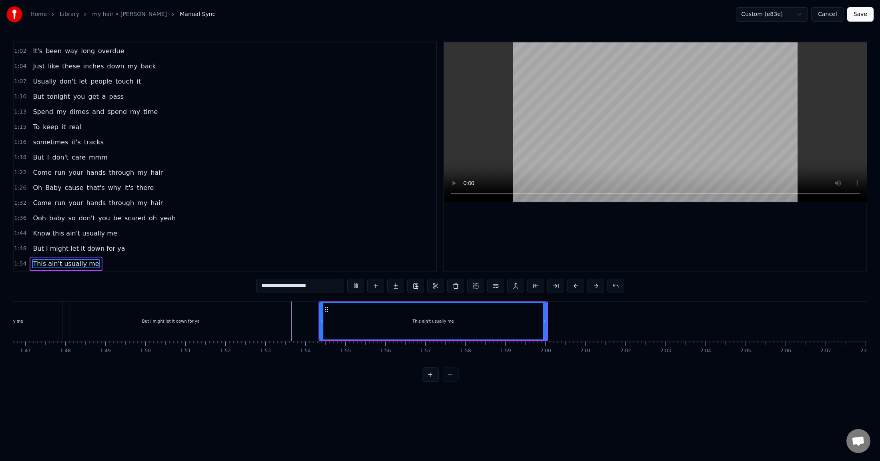
click at [347, 279] on button at bounding box center [355, 286] width 17 height 14
drag, startPoint x: 323, startPoint y: 319, endPoint x: 342, endPoint y: 318, distance: 18.8
click at [342, 318] on icon at bounding box center [340, 321] width 3 height 6
click at [355, 287] on button at bounding box center [355, 286] width 17 height 14
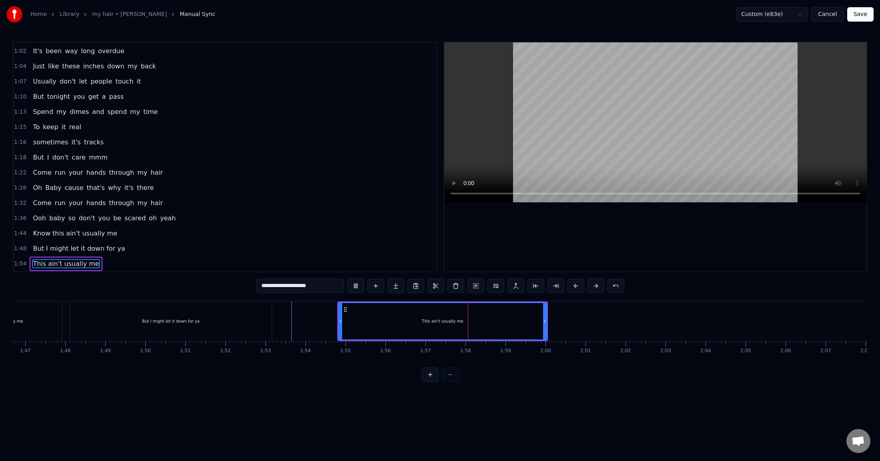
click at [347, 279] on button at bounding box center [355, 286] width 17 height 14
drag, startPoint x: 544, startPoint y: 322, endPoint x: 516, endPoint y: 321, distance: 28.4
click at [516, 321] on icon at bounding box center [517, 321] width 3 height 6
click at [353, 283] on button at bounding box center [355, 286] width 17 height 14
click at [347, 279] on button at bounding box center [355, 286] width 17 height 14
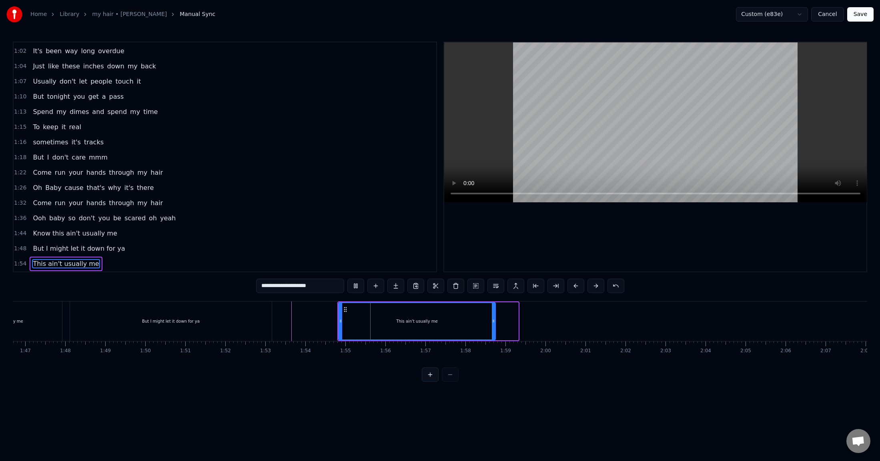
drag, startPoint x: 517, startPoint y: 323, endPoint x: 494, endPoint y: 321, distance: 22.9
click at [494, 321] on icon at bounding box center [493, 321] width 3 height 6
click at [347, 279] on button at bounding box center [355, 286] width 17 height 14
click at [358, 285] on button at bounding box center [355, 286] width 17 height 14
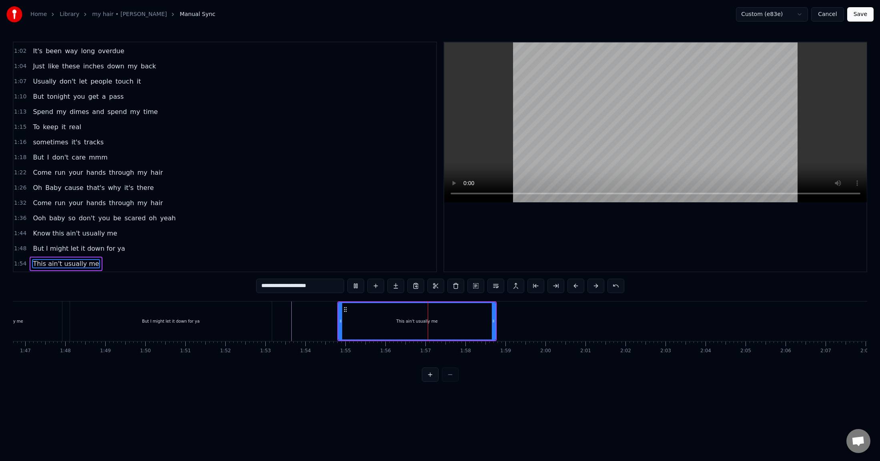
click at [358, 285] on button at bounding box center [355, 286] width 17 height 14
drag, startPoint x: 493, startPoint y: 320, endPoint x: 486, endPoint y: 321, distance: 7.3
click at [488, 321] on icon at bounding box center [489, 321] width 3 height 6
click at [358, 284] on button at bounding box center [355, 286] width 17 height 14
click at [76, 250] on span "But I might let it down for ya" at bounding box center [79, 248] width 94 height 9
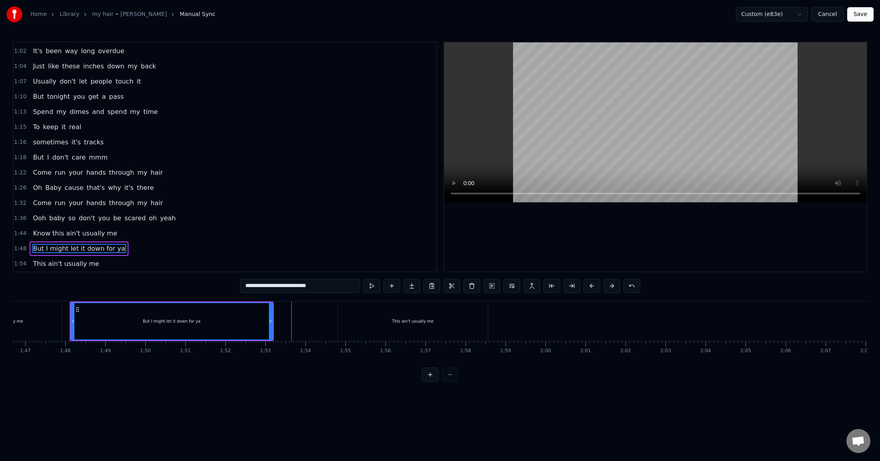
drag, startPoint x: 331, startPoint y: 286, endPoint x: 178, endPoint y: 276, distance: 153.6
click at [178, 276] on div "**********" at bounding box center [440, 212] width 854 height 340
click at [432, 328] on div "This ain't usually mе" at bounding box center [413, 322] width 150 height 40
type input "**********"
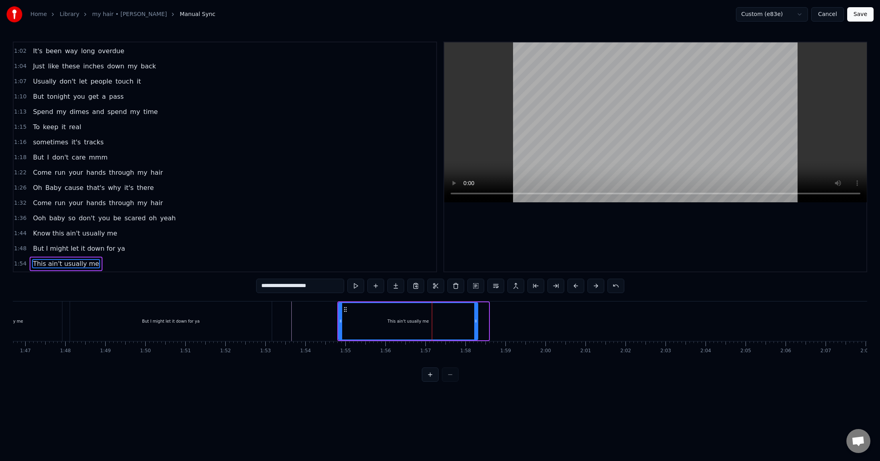
drag, startPoint x: 486, startPoint y: 321, endPoint x: 476, endPoint y: 322, distance: 10.8
click at [476, 322] on icon at bounding box center [475, 321] width 3 height 6
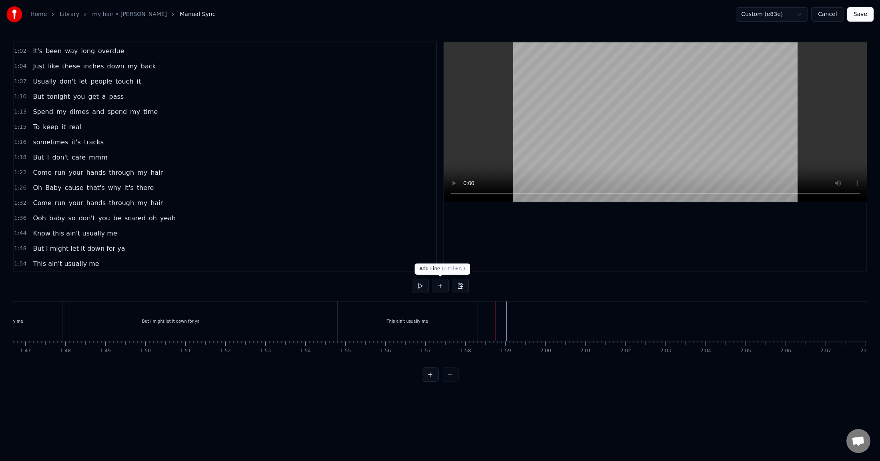
click at [442, 284] on button at bounding box center [440, 286] width 17 height 14
click at [516, 322] on div "<>" at bounding box center [515, 321] width 7 height 6
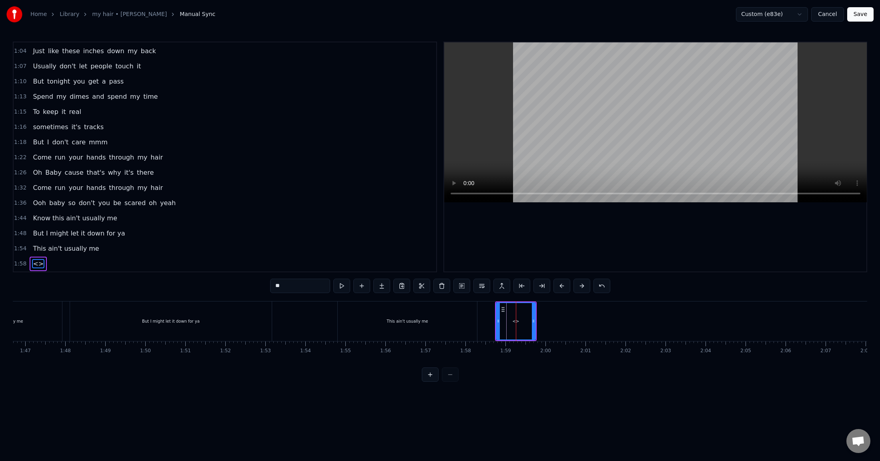
drag, startPoint x: 307, startPoint y: 290, endPoint x: 259, endPoint y: 285, distance: 48.3
click at [259, 285] on div "0:10 Said I'ma give you some instructions 0:12 That you can't be scared to try …" at bounding box center [440, 212] width 854 height 340
paste input "**********"
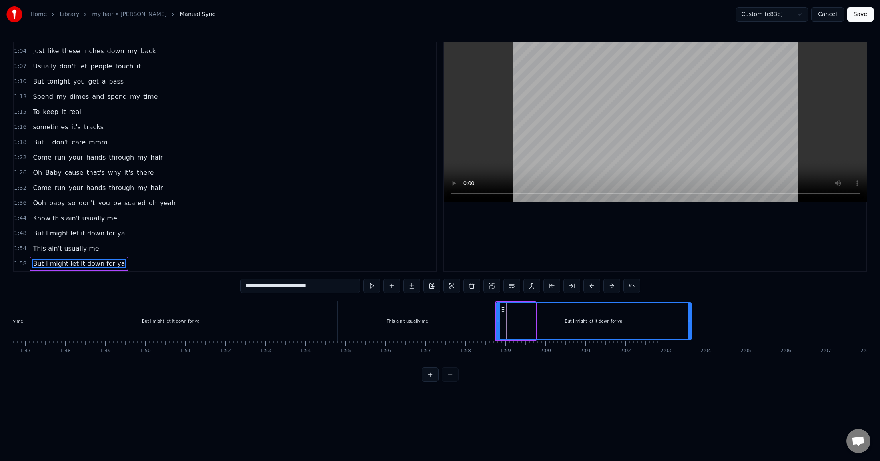
drag, startPoint x: 533, startPoint y: 321, endPoint x: 685, endPoint y: 314, distance: 151.8
click at [690, 314] on div at bounding box center [688, 321] width 3 height 36
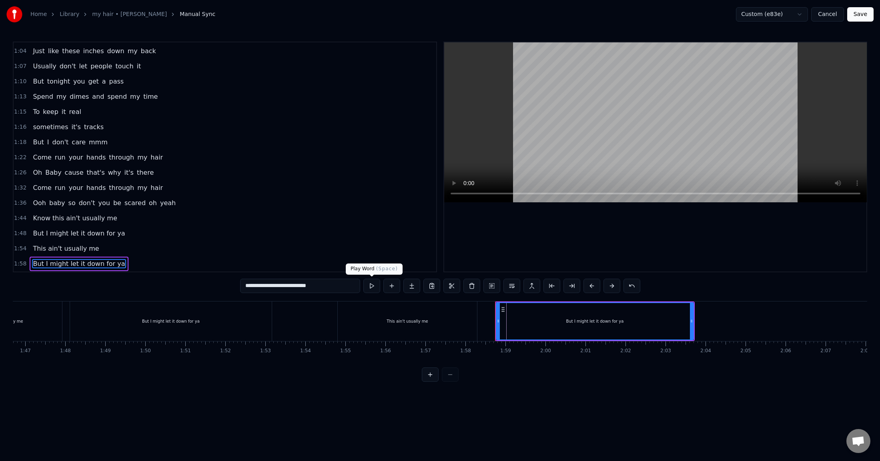
click at [425, 325] on div "This ain't usually mе" at bounding box center [407, 322] width 139 height 40
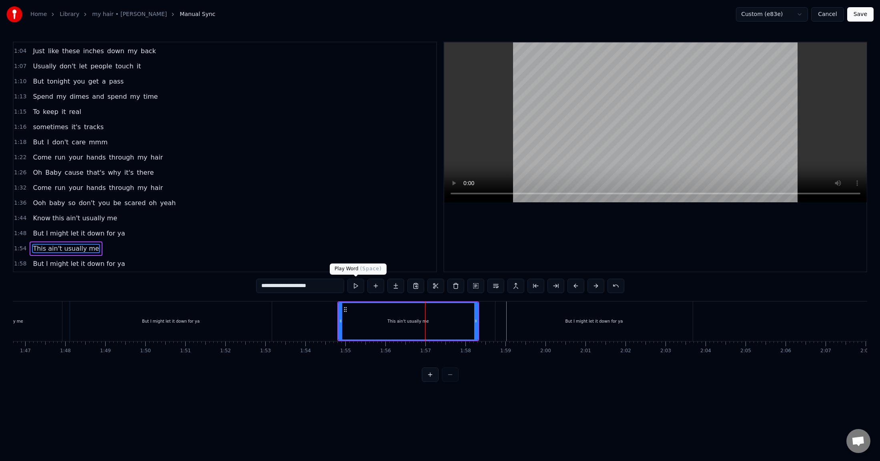
click at [357, 286] on button at bounding box center [355, 286] width 17 height 14
click at [538, 322] on div "But I might let it down for ya" at bounding box center [593, 322] width 197 height 40
type input "**********"
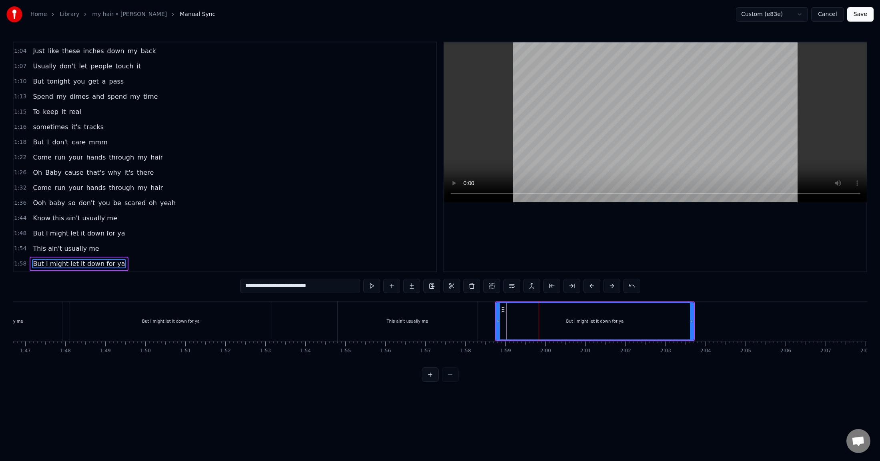
click at [496, 320] on div "But I might let it down for ya" at bounding box center [595, 321] width 198 height 38
drag, startPoint x: 498, startPoint y: 319, endPoint x: 480, endPoint y: 318, distance: 18.0
click at [480, 318] on icon at bounding box center [479, 321] width 3 height 6
click at [690, 318] on div at bounding box center [689, 322] width 0 height 40
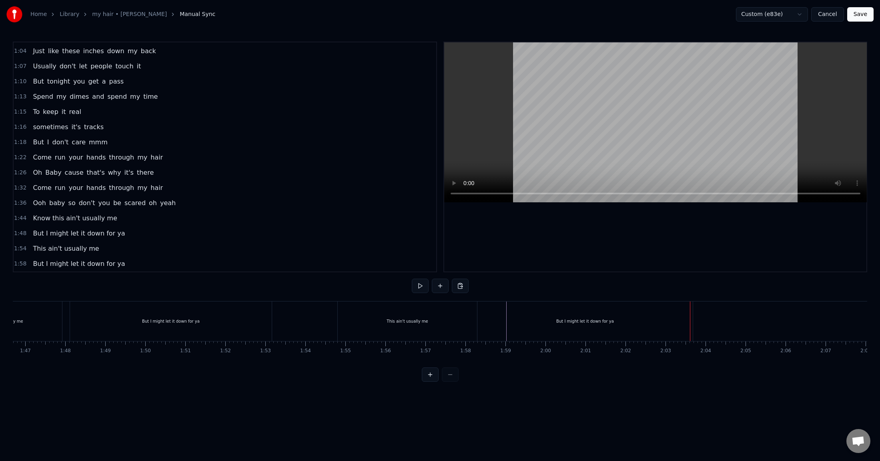
click at [676, 324] on div "But I might let it down for ya" at bounding box center [584, 322] width 215 height 40
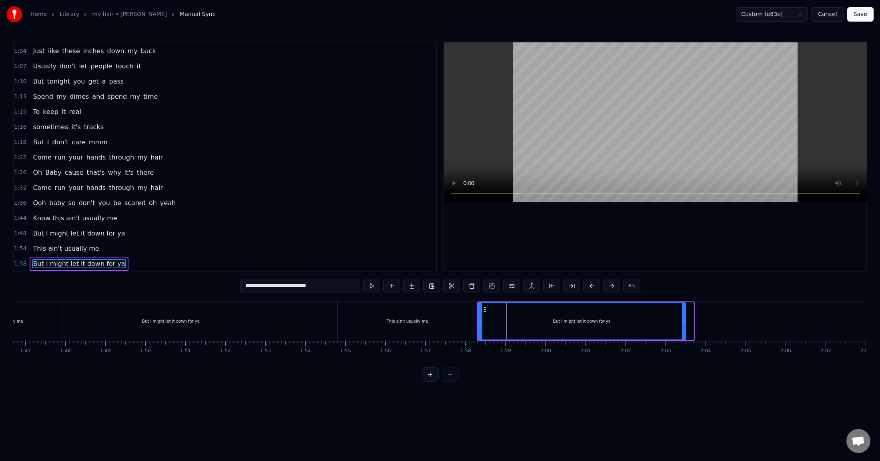
drag, startPoint x: 691, startPoint y: 322, endPoint x: 683, endPoint y: 322, distance: 8.0
click at [683, 322] on icon at bounding box center [683, 321] width 3 height 6
click at [750, 11] on button "Save" at bounding box center [860, 14] width 26 height 14
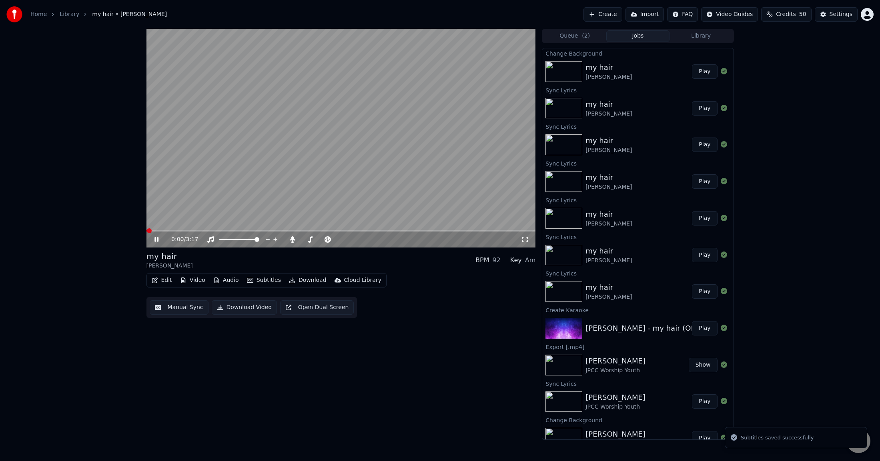
click at [387, 232] on span at bounding box center [340, 231] width 389 height 2
click at [344, 229] on video at bounding box center [340, 138] width 389 height 219
click at [340, 230] on span at bounding box center [269, 231] width 246 height 2
click at [157, 239] on icon at bounding box center [156, 240] width 5 height 6
drag, startPoint x: 154, startPoint y: 229, endPoint x: 144, endPoint y: 232, distance: 9.7
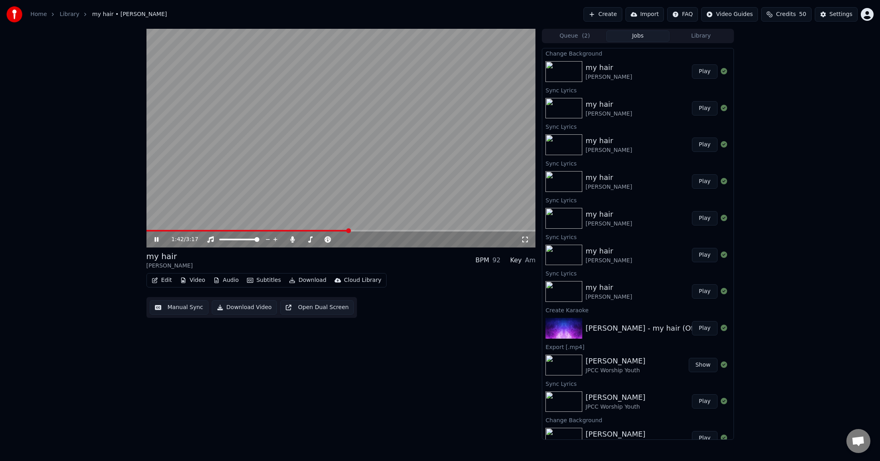
click at [144, 232] on div "1:42 / 3:17 my hair [PERSON_NAME] BPM 92 Key Am Edit Video Audio Subtitles Down…" at bounding box center [440, 234] width 600 height 411
click at [146, 232] on span at bounding box center [146, 231] width 0 height 2
click at [210, 198] on video at bounding box center [340, 138] width 389 height 219
click at [750, 12] on div "Settings" at bounding box center [840, 14] width 23 height 8
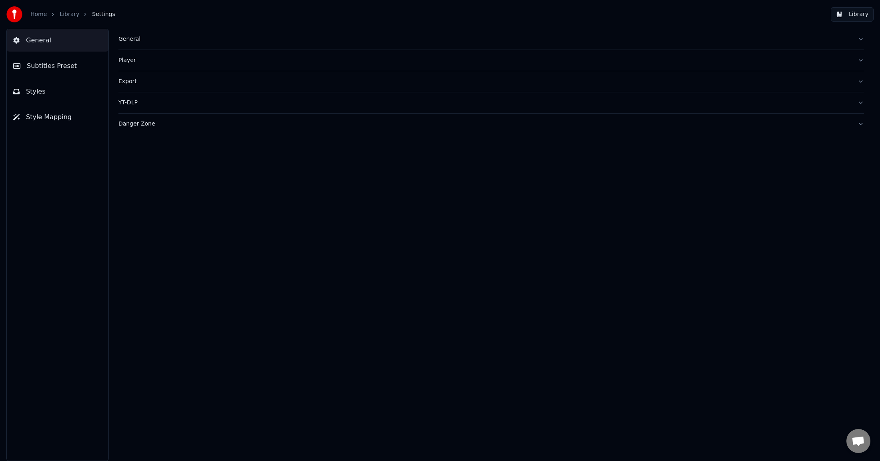
click at [40, 90] on span "Styles" at bounding box center [36, 92] width 20 height 10
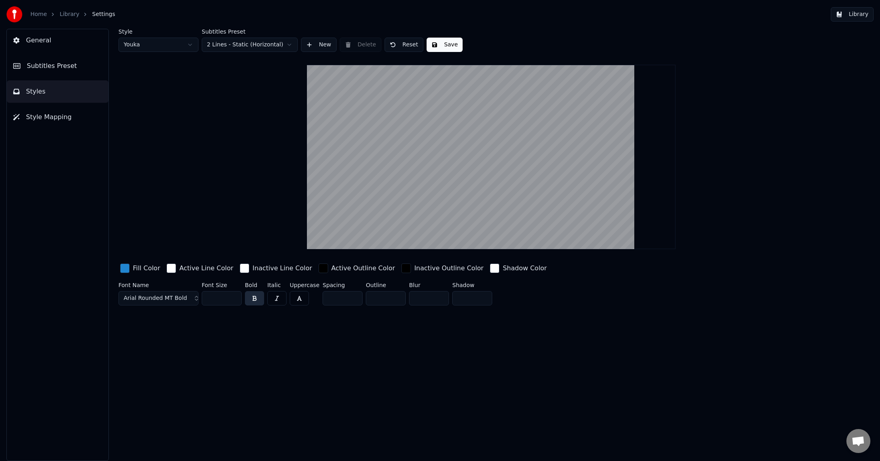
click at [64, 14] on link "Library" at bounding box center [70, 14] width 20 height 8
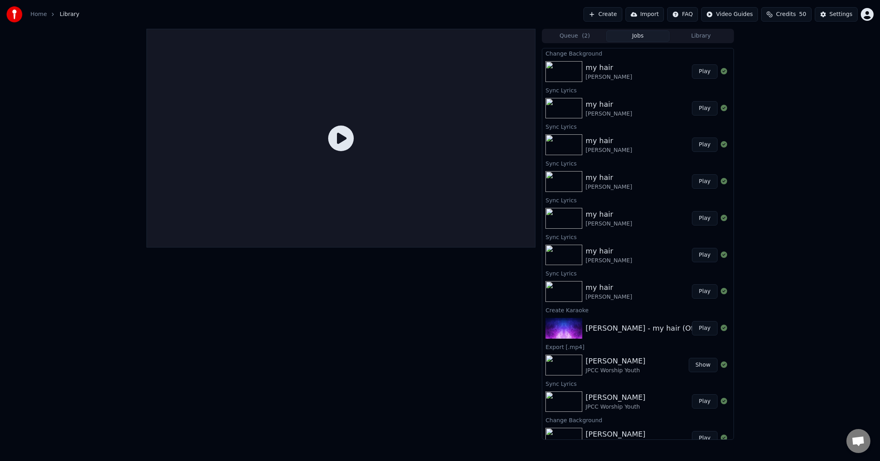
click at [750, 13] on span "Credits" at bounding box center [786, 14] width 20 height 8
click at [750, 184] on div "Queue ( 2 ) Jobs Library Change Background my hair [PERSON_NAME] Play Sync Lyri…" at bounding box center [440, 234] width 880 height 411
click at [341, 140] on icon at bounding box center [341, 139] width 26 height 26
click at [624, 77] on div "my hair [PERSON_NAME]" at bounding box center [638, 71] width 106 height 19
click at [696, 71] on button "Play" at bounding box center [704, 71] width 25 height 14
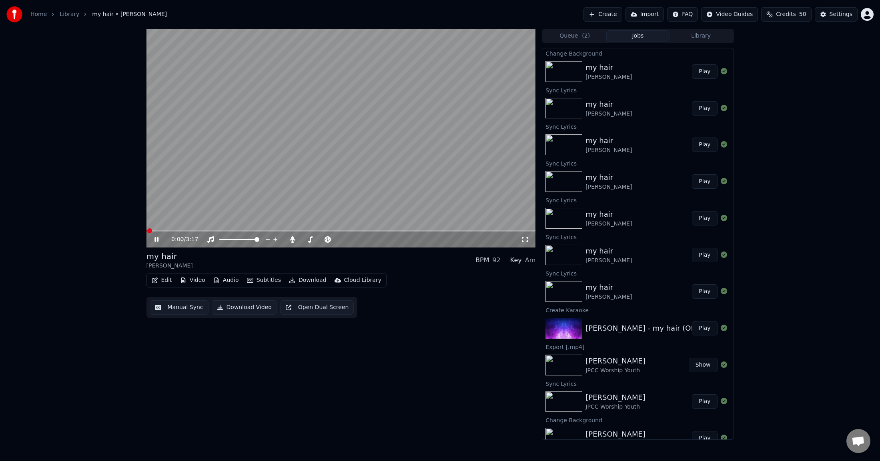
click at [252, 230] on span at bounding box center [340, 231] width 389 height 2
click at [252, 229] on video at bounding box center [340, 138] width 389 height 219
drag, startPoint x: 270, startPoint y: 230, endPoint x: 232, endPoint y: 230, distance: 38.8
click at [232, 230] on div "1:05 / 3:17" at bounding box center [340, 138] width 389 height 219
click at [255, 232] on span at bounding box center [200, 231] width 108 height 2
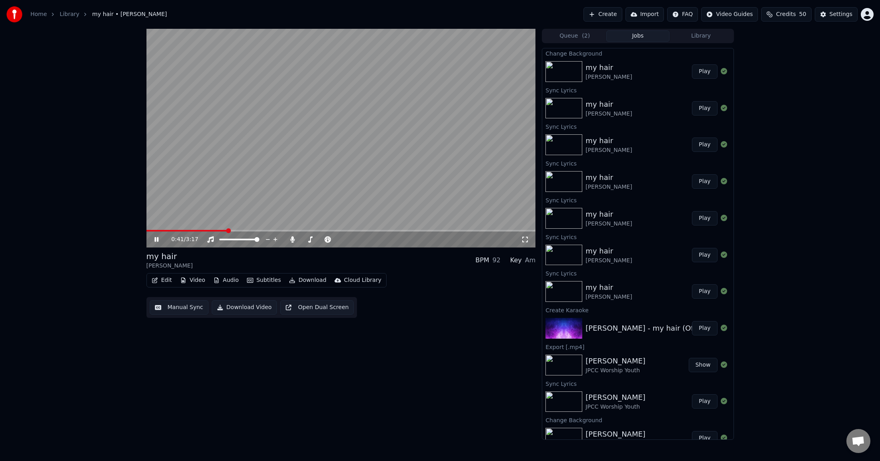
click at [227, 231] on span at bounding box center [186, 231] width 81 height 2
click at [156, 237] on icon at bounding box center [162, 239] width 19 height 6
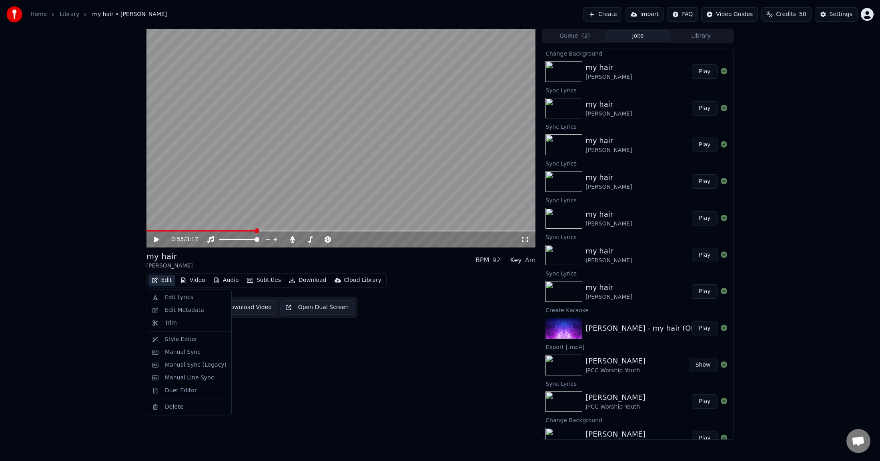
click at [167, 281] on button "Edit" at bounding box center [161, 280] width 27 height 11
click at [182, 328] on div "Manual Sync" at bounding box center [183, 352] width 36 height 8
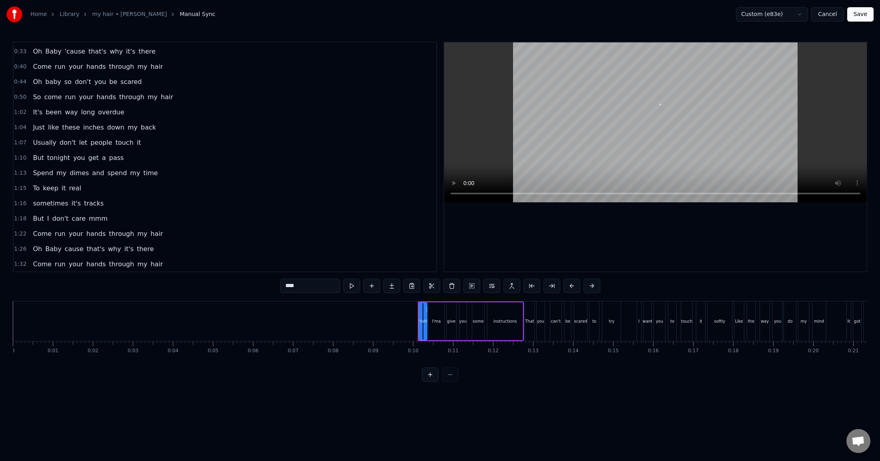
scroll to position [196, 0]
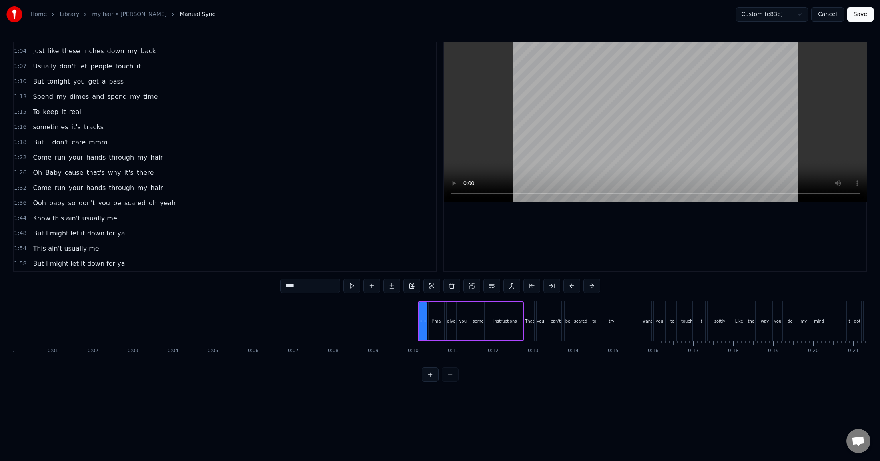
click at [150, 160] on span "hair" at bounding box center [157, 157] width 14 height 9
type input "****"
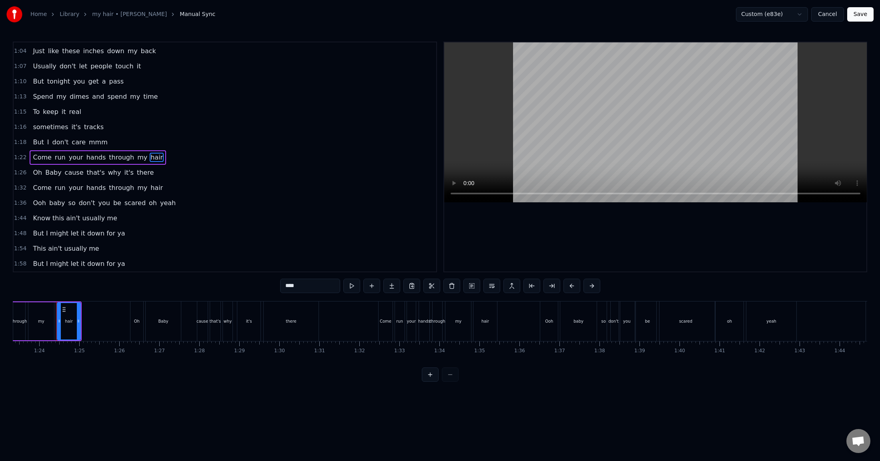
scroll to position [0, 3337]
click at [150, 190] on span "hair" at bounding box center [157, 187] width 14 height 9
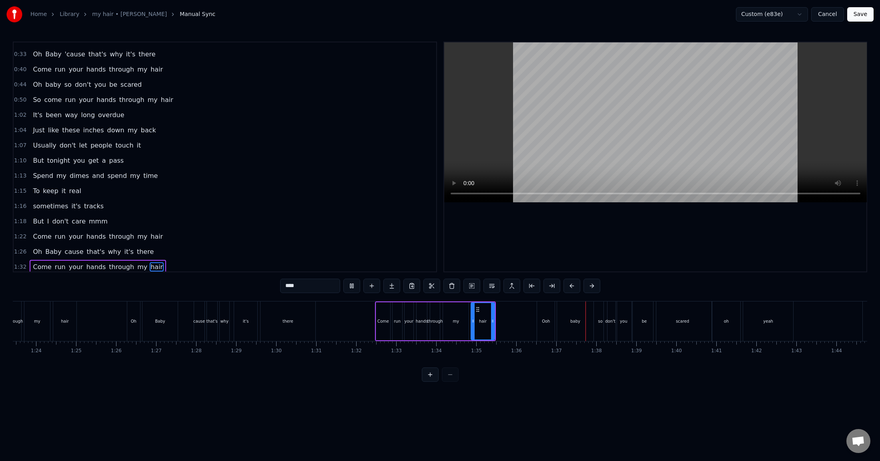
scroll to position [116, 0]
click at [160, 101] on span "hair" at bounding box center [167, 100] width 14 height 9
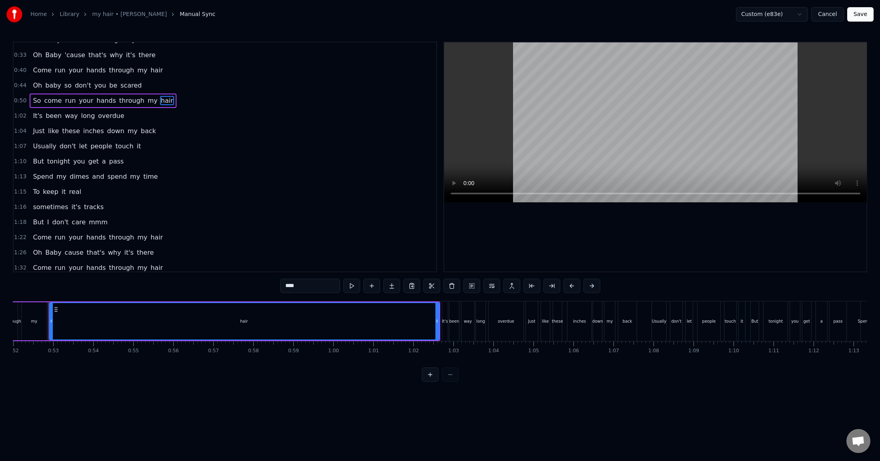
scroll to position [0, 2075]
click at [279, 320] on div "hair" at bounding box center [249, 321] width 389 height 36
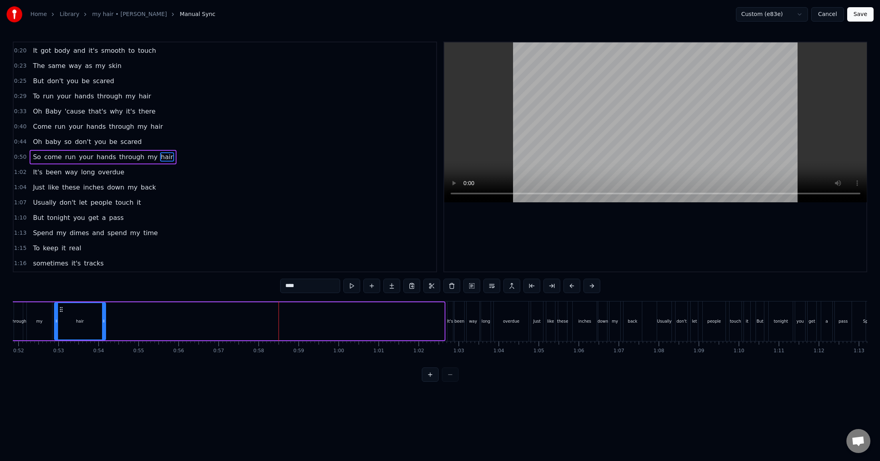
drag, startPoint x: 442, startPoint y: 321, endPoint x: 104, endPoint y: 313, distance: 338.5
click at [102, 313] on div at bounding box center [103, 321] width 3 height 36
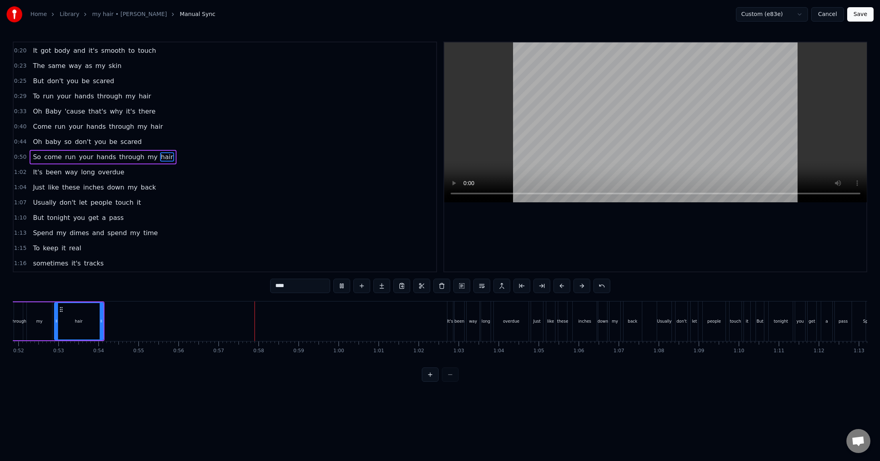
click at [750, 16] on button "Save" at bounding box center [860, 14] width 26 height 14
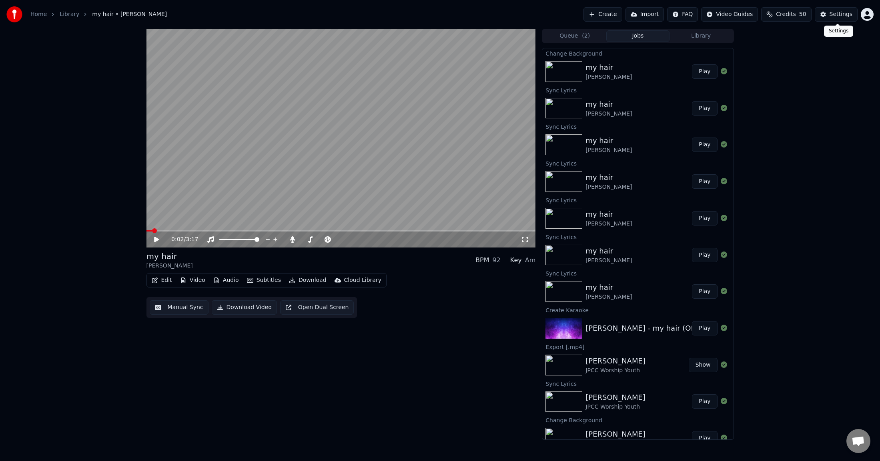
click at [750, 14] on div "Settings" at bounding box center [840, 14] width 23 height 8
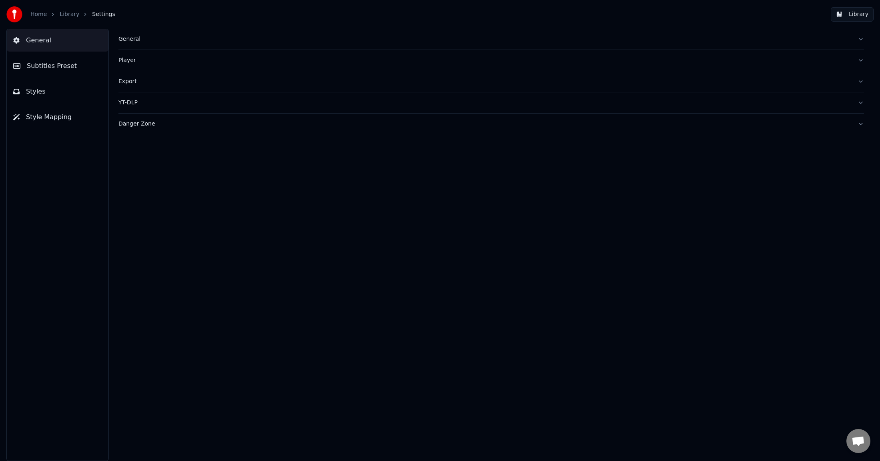
click at [40, 88] on span "Styles" at bounding box center [36, 92] width 20 height 10
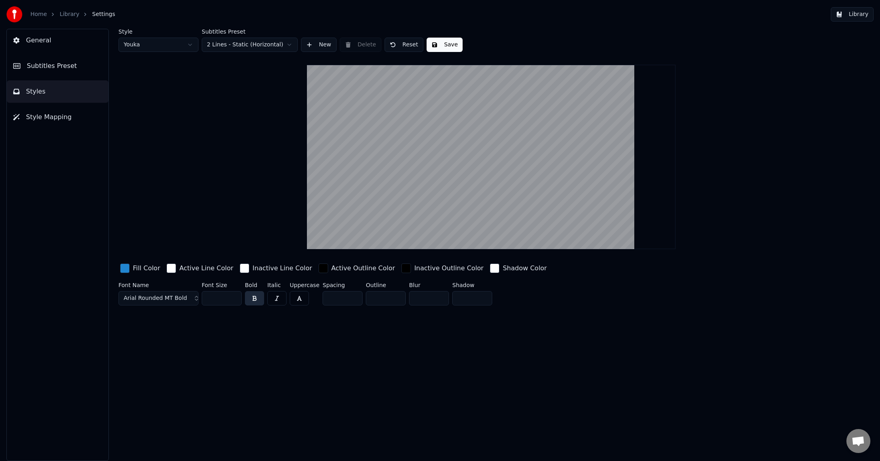
click at [46, 62] on span "Subtitles Preset" at bounding box center [52, 66] width 50 height 10
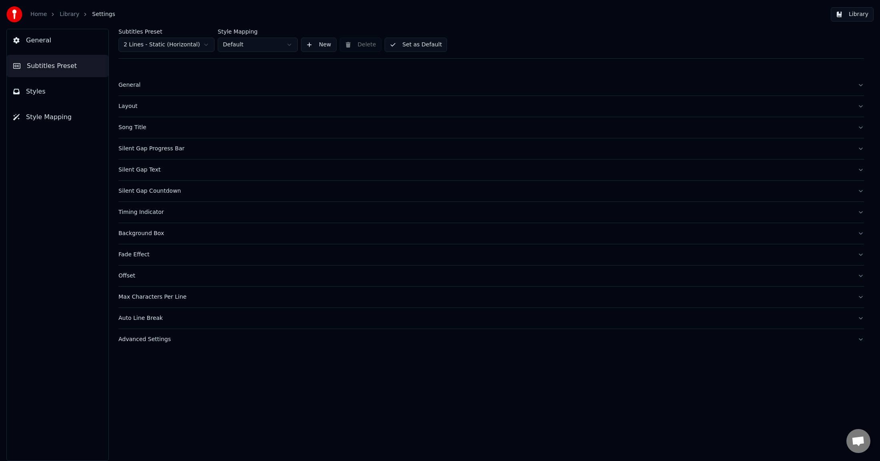
click at [138, 127] on div "Song Title" at bounding box center [484, 128] width 732 height 8
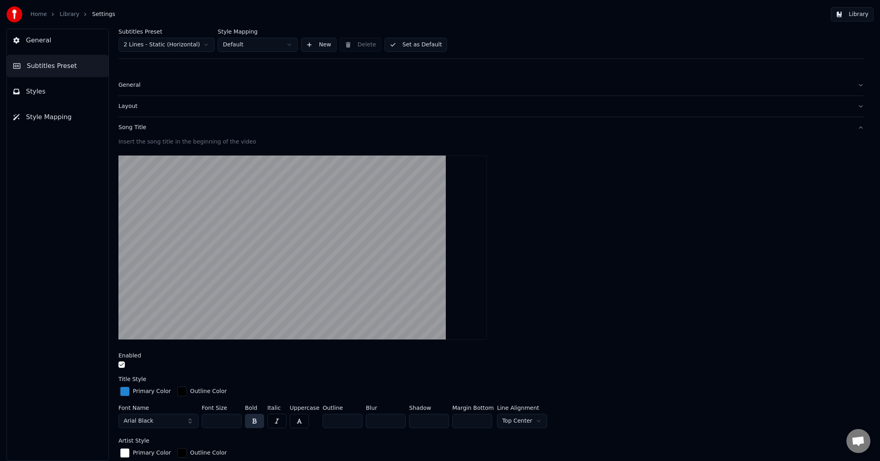
click at [124, 328] on button "button" at bounding box center [121, 365] width 6 height 6
click at [66, 14] on link "Library" at bounding box center [70, 14] width 20 height 8
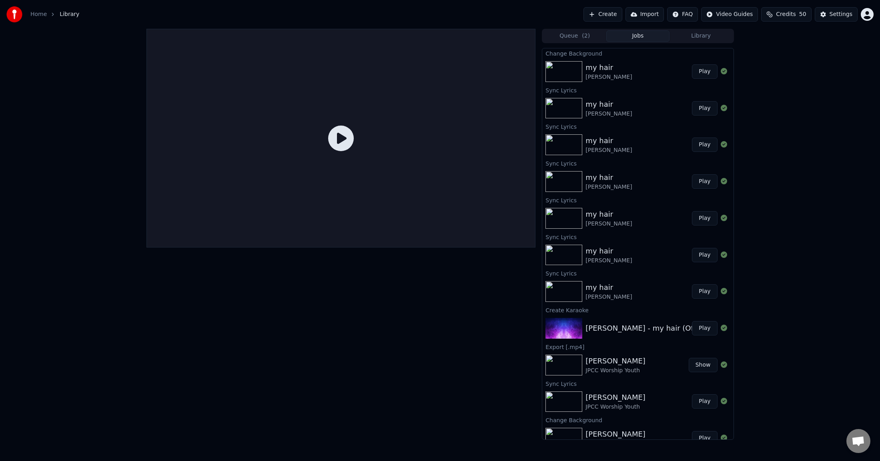
click at [337, 138] on icon at bounding box center [341, 139] width 26 height 26
click at [340, 135] on icon at bounding box center [341, 139] width 26 height 26
click at [338, 140] on icon at bounding box center [341, 139] width 26 height 26
click at [703, 75] on button "Play" at bounding box center [704, 71] width 25 height 14
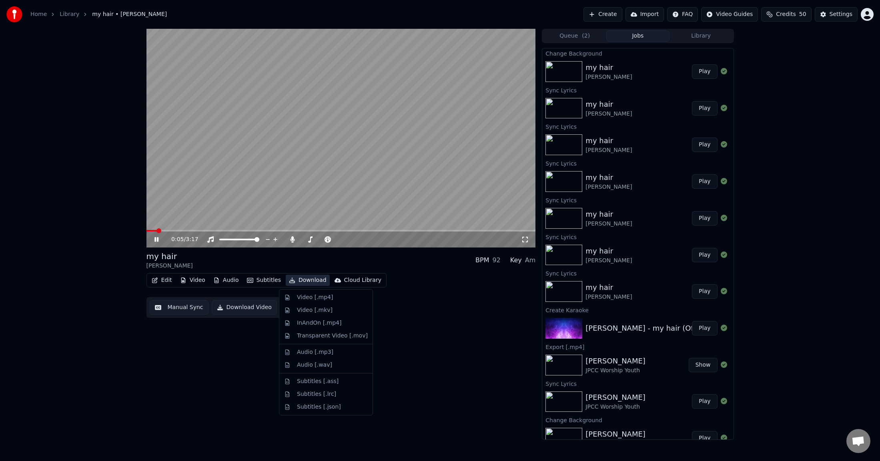
click at [310, 280] on button "Download" at bounding box center [308, 280] width 44 height 11
click at [308, 300] on div "Video [.mp4]" at bounding box center [315, 298] width 36 height 8
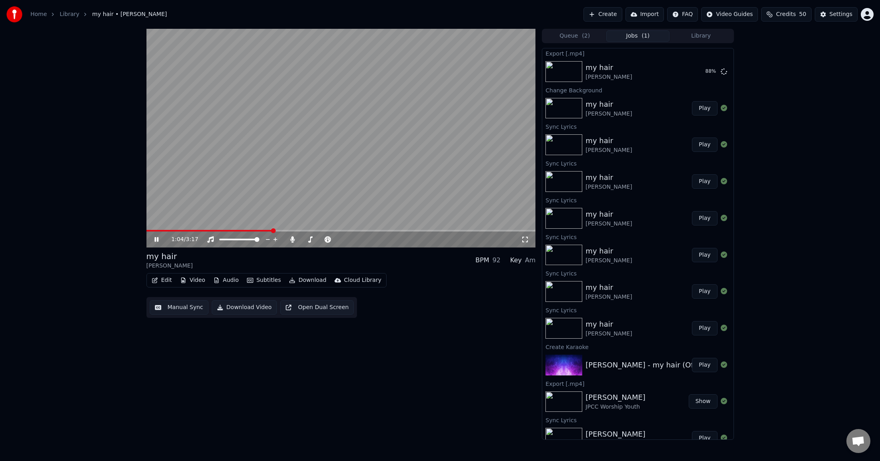
click at [272, 230] on span at bounding box center [340, 231] width 389 height 2
click at [374, 159] on video at bounding box center [340, 138] width 389 height 219
click at [164, 281] on button "Edit" at bounding box center [161, 280] width 27 height 11
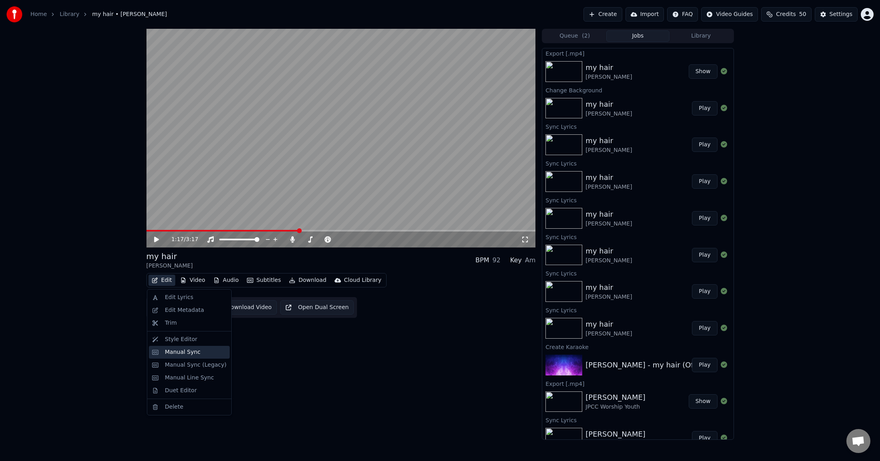
click at [200, 328] on div "Manual Sync" at bounding box center [196, 352] width 62 height 8
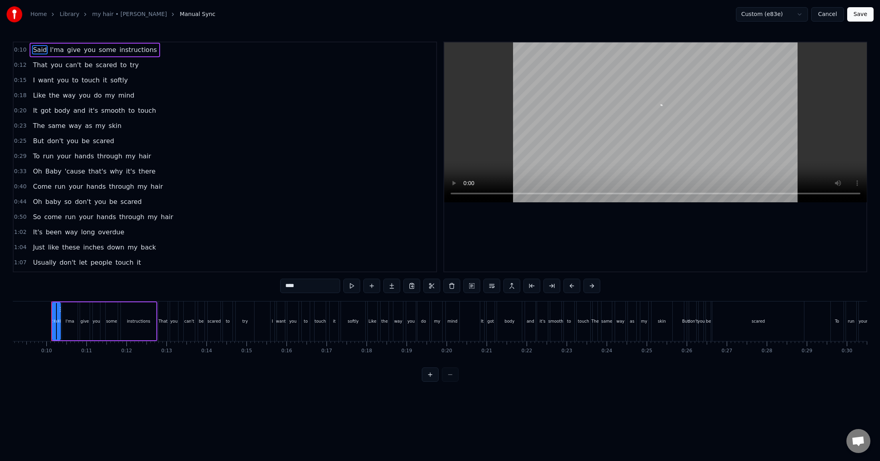
scroll to position [0, 365]
click at [33, 143] on span "But" at bounding box center [38, 140] width 12 height 9
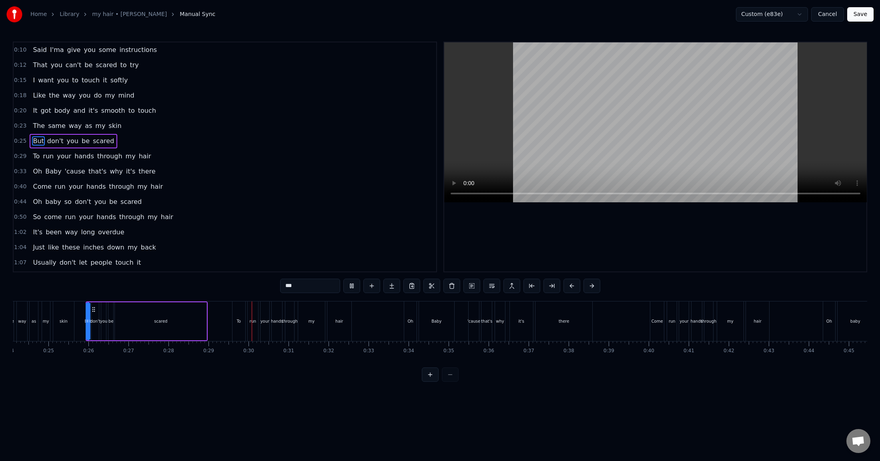
scroll to position [0, 1144]
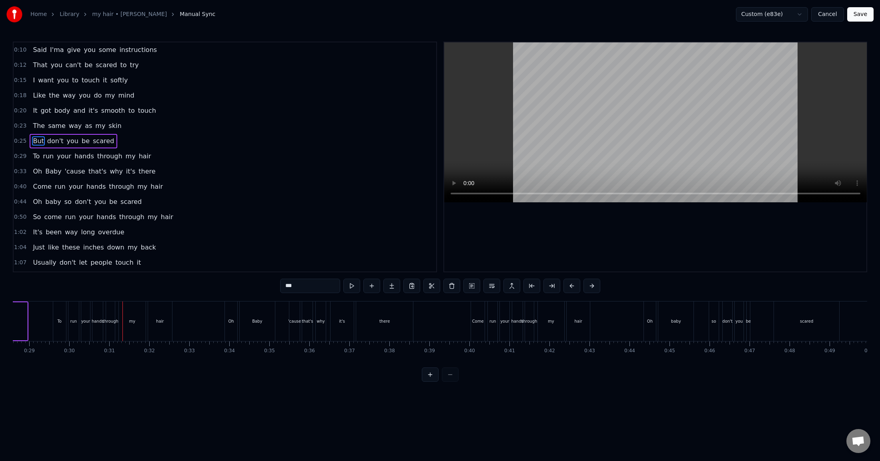
click at [62, 325] on div "To" at bounding box center [59, 322] width 13 height 40
type input "**"
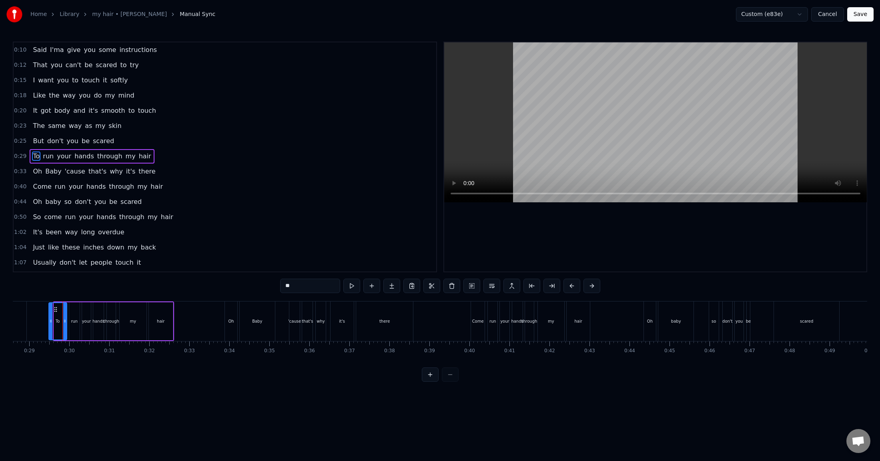
drag, startPoint x: 56, startPoint y: 321, endPoint x: 50, endPoint y: 321, distance: 5.2
click at [50, 321] on icon at bounding box center [50, 321] width 3 height 6
click at [21, 154] on span "0:29" at bounding box center [20, 156] width 12 height 8
click at [239, 321] on div "Oh" at bounding box center [237, 321] width 6 height 6
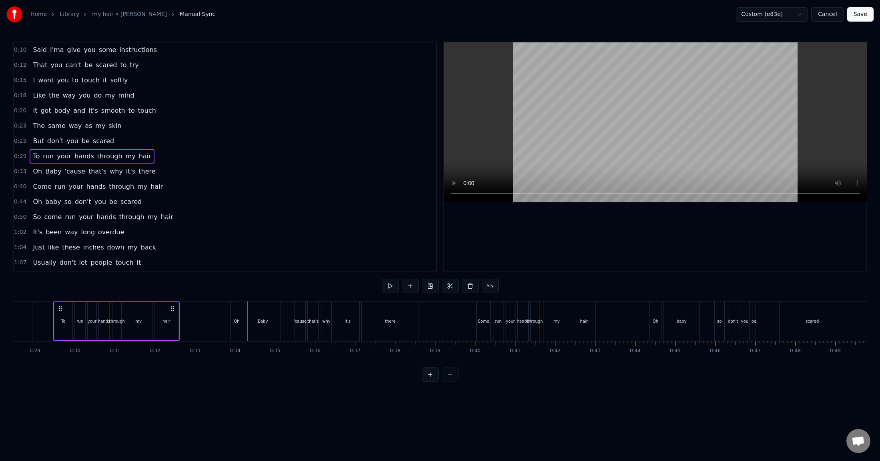
scroll to position [14, 0]
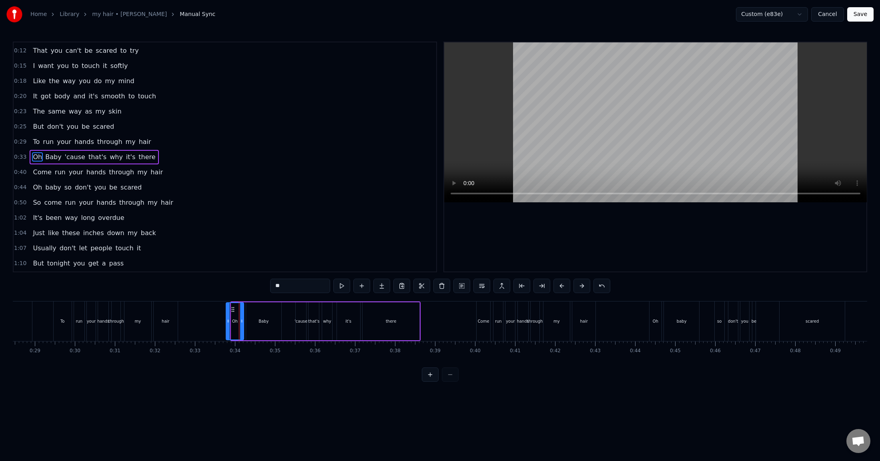
drag, startPoint x: 232, startPoint y: 320, endPoint x: 227, endPoint y: 320, distance: 5.2
click at [227, 320] on icon at bounding box center [227, 321] width 3 height 6
click at [16, 171] on span "0:40" at bounding box center [20, 172] width 12 height 8
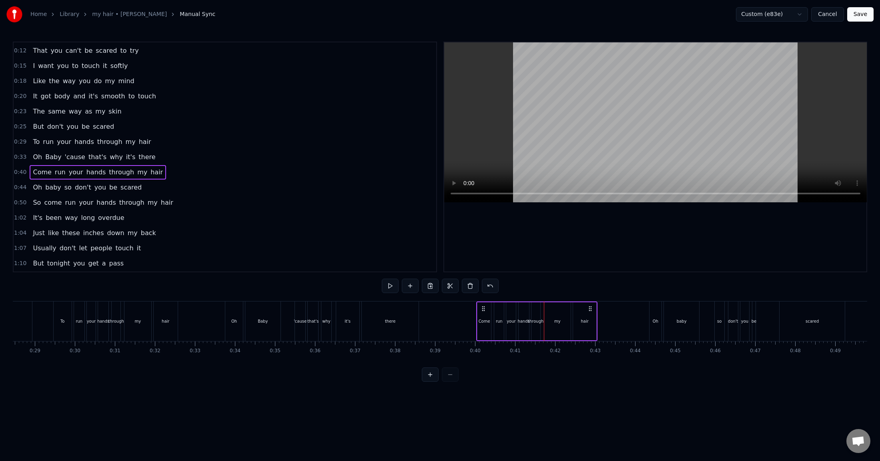
click at [536, 326] on div "through" at bounding box center [535, 321] width 9 height 38
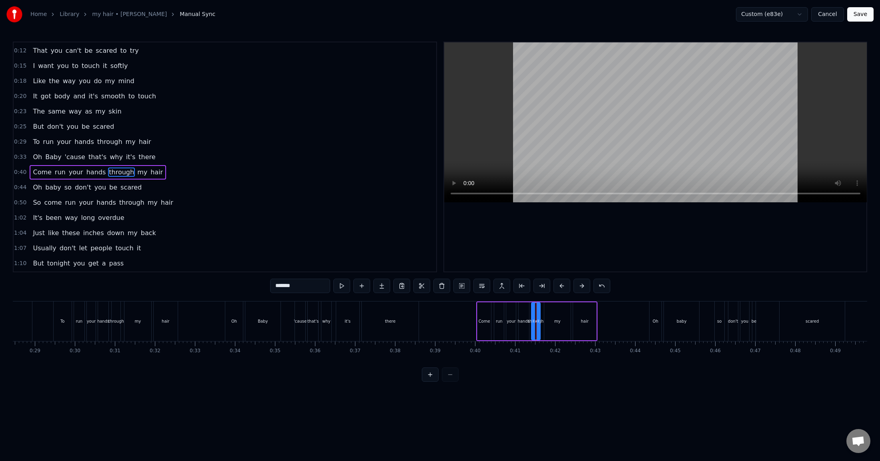
scroll to position [30, 0]
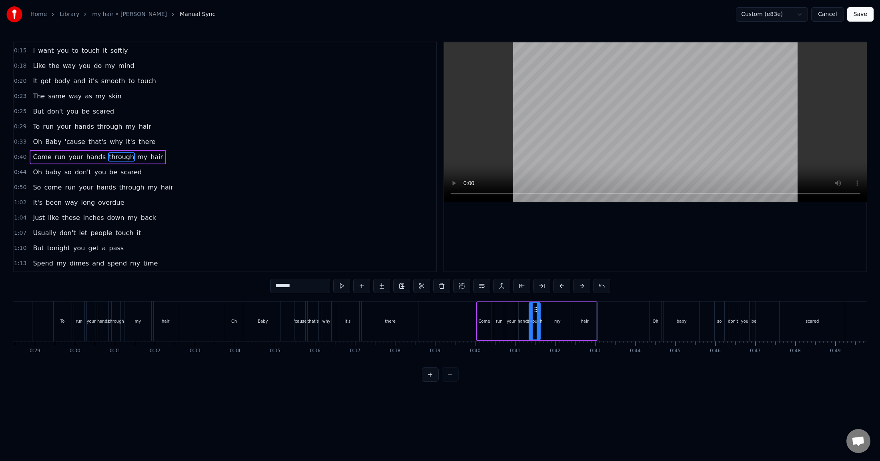
click at [530, 322] on icon at bounding box center [530, 321] width 3 height 6
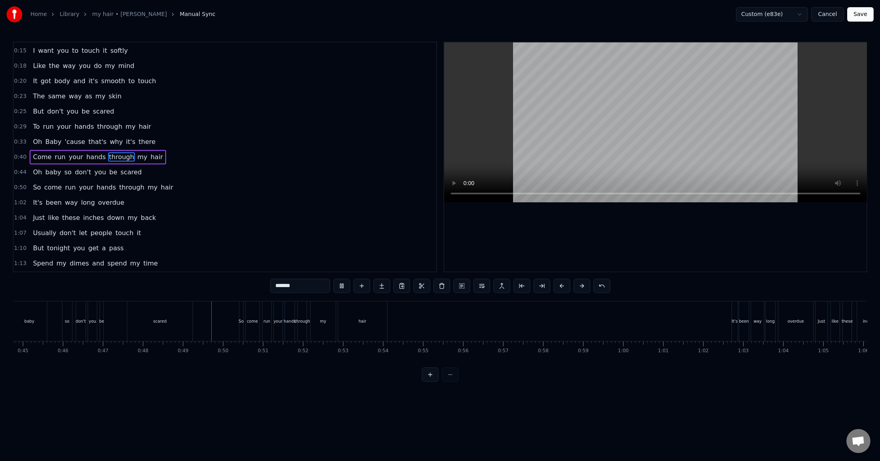
scroll to position [0, 1922]
click at [108, 321] on div "So" at bounding box center [108, 321] width 5 height 6
type input "**"
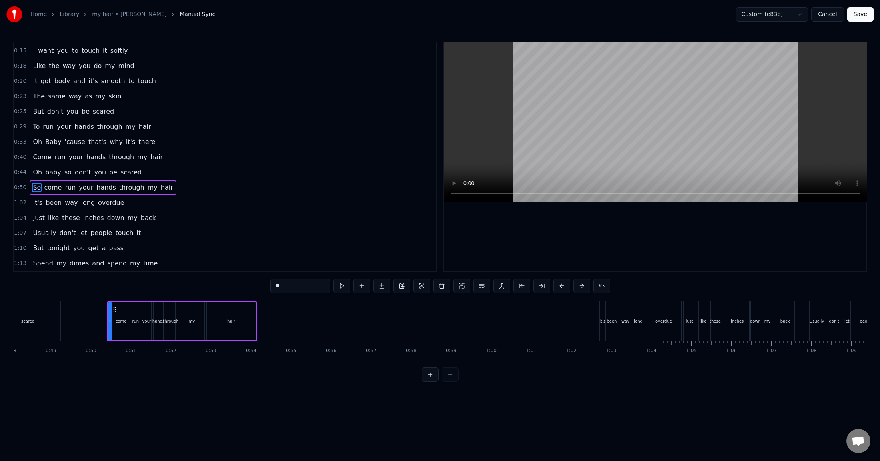
scroll to position [60, 0]
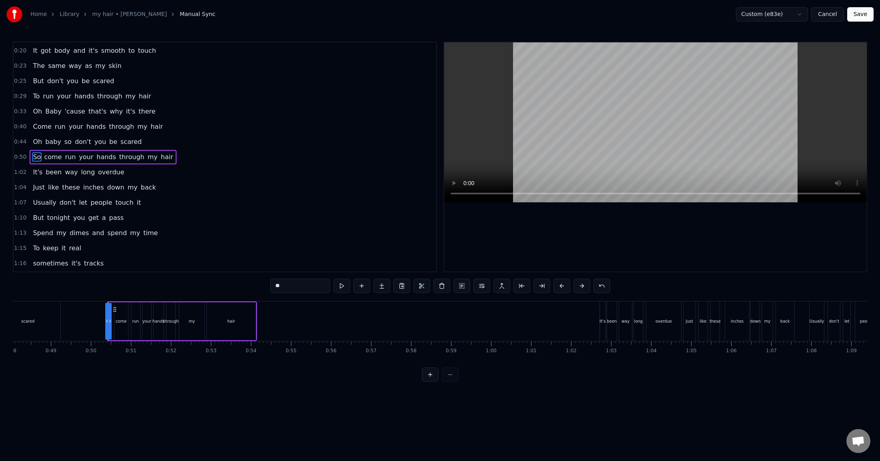
click at [106, 321] on icon at bounding box center [106, 321] width 3 height 6
click at [125, 328] on html "Home Library my hair • [PERSON_NAME] Manual Sync Custom (e83e) Cancel Save 0:10…" at bounding box center [440, 197] width 880 height 395
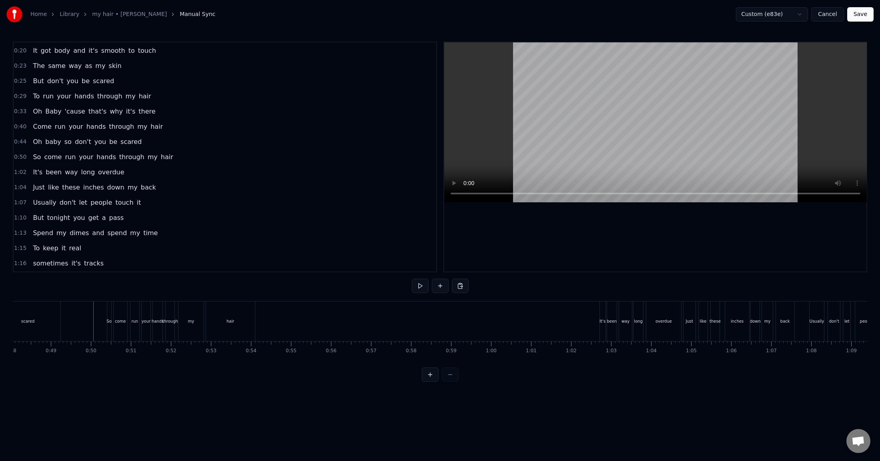
click at [108, 320] on div "So" at bounding box center [108, 321] width 5 height 6
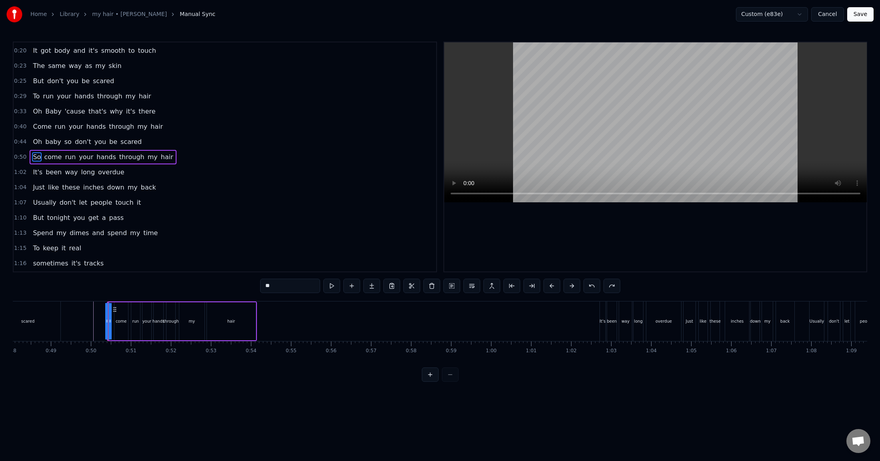
drag, startPoint x: 109, startPoint y: 319, endPoint x: 105, endPoint y: 320, distance: 4.0
click at [105, 320] on icon at bounding box center [106, 321] width 3 height 6
click at [169, 327] on div "through" at bounding box center [170, 321] width 9 height 38
click at [167, 320] on icon at bounding box center [165, 321] width 3 height 6
click at [600, 321] on div "It's" at bounding box center [602, 321] width 6 height 6
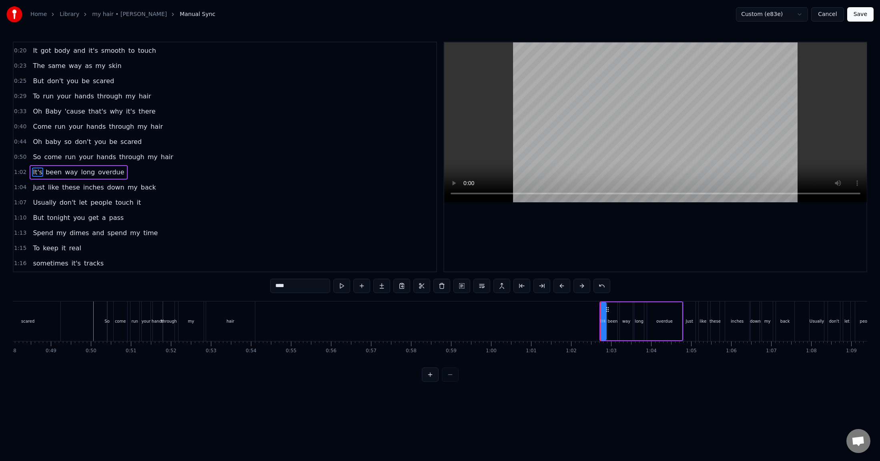
scroll to position [75, 0]
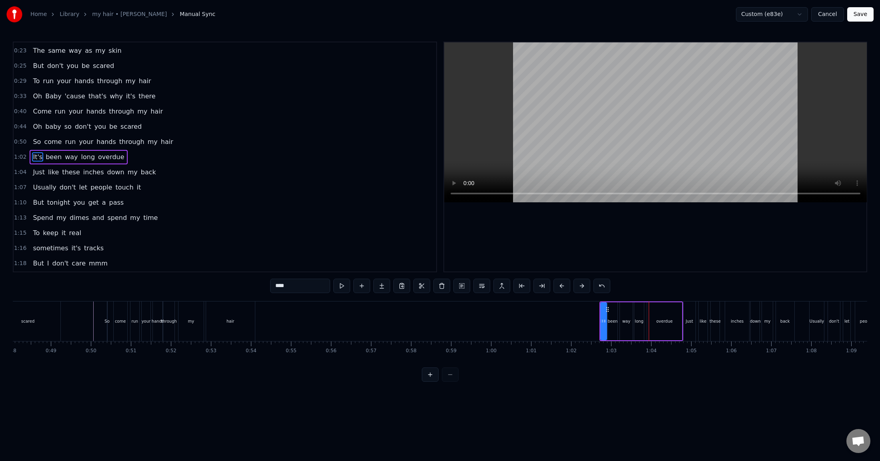
click at [603, 320] on icon at bounding box center [604, 321] width 3 height 6
click at [598, 320] on icon at bounding box center [599, 321] width 3 height 6
click at [686, 319] on div "Just" at bounding box center [688, 321] width 7 height 6
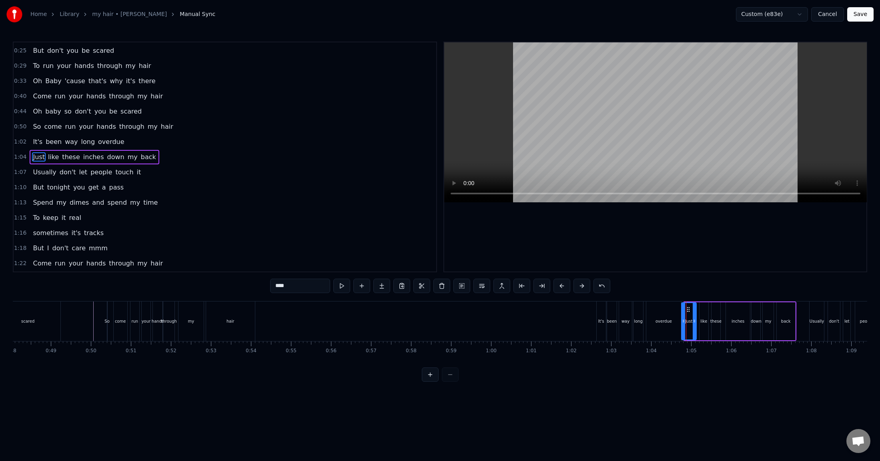
click at [682, 320] on icon at bounding box center [683, 321] width 3 height 6
click at [736, 324] on div "inches" at bounding box center [737, 321] width 13 height 6
drag, startPoint x: 728, startPoint y: 320, endPoint x: 723, endPoint y: 320, distance: 4.4
click at [723, 320] on icon at bounding box center [723, 321] width 3 height 6
click at [750, 323] on div "Usually" at bounding box center [816, 321] width 14 height 6
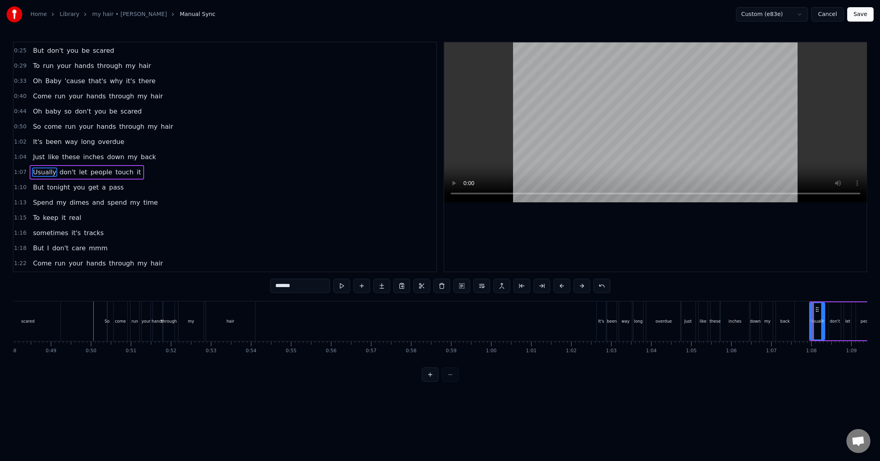
scroll to position [106, 0]
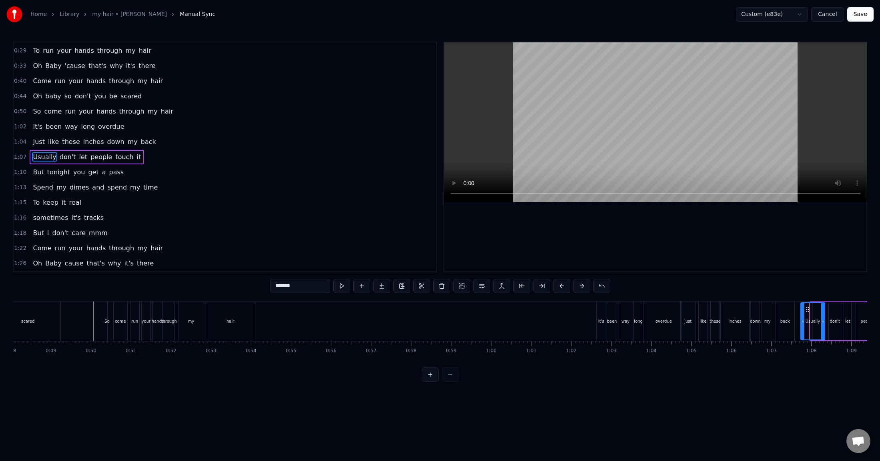
drag, startPoint x: 811, startPoint y: 320, endPoint x: 801, endPoint y: 319, distance: 9.7
click at [750, 319] on icon at bounding box center [802, 321] width 3 height 6
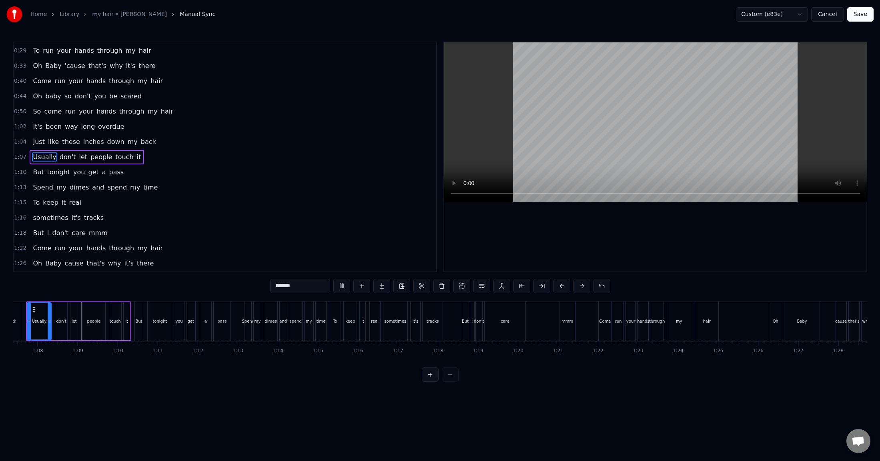
scroll to position [0, 2698]
click at [95, 322] on div "people" at bounding box center [91, 321] width 14 height 6
type input "******"
click at [78, 320] on icon at bounding box center [79, 321] width 3 height 6
click at [137, 324] on div at bounding box center [136, 322] width 0 height 40
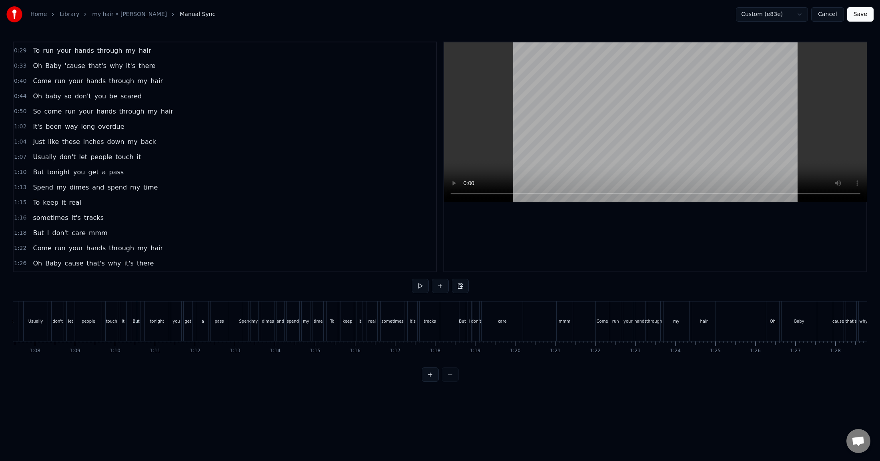
click at [134, 325] on div "But" at bounding box center [136, 322] width 8 height 40
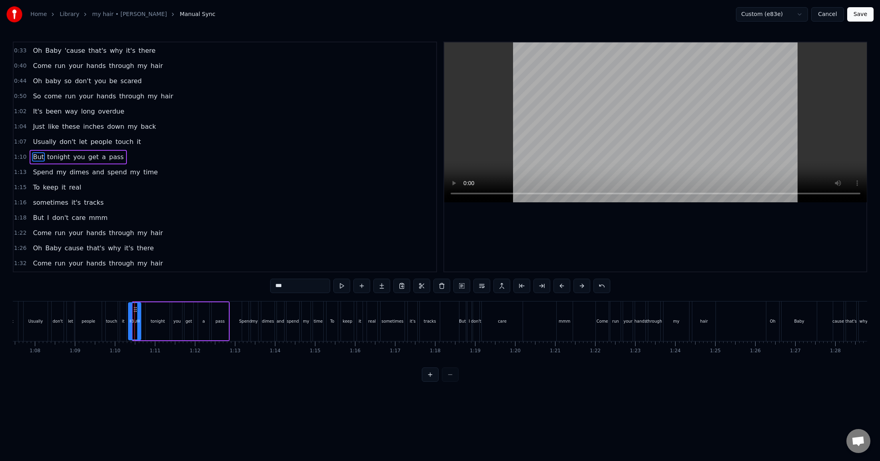
drag, startPoint x: 134, startPoint y: 319, endPoint x: 130, endPoint y: 317, distance: 4.7
click at [129, 317] on div at bounding box center [130, 321] width 3 height 36
click at [247, 323] on div "Spend" at bounding box center [245, 321] width 13 height 6
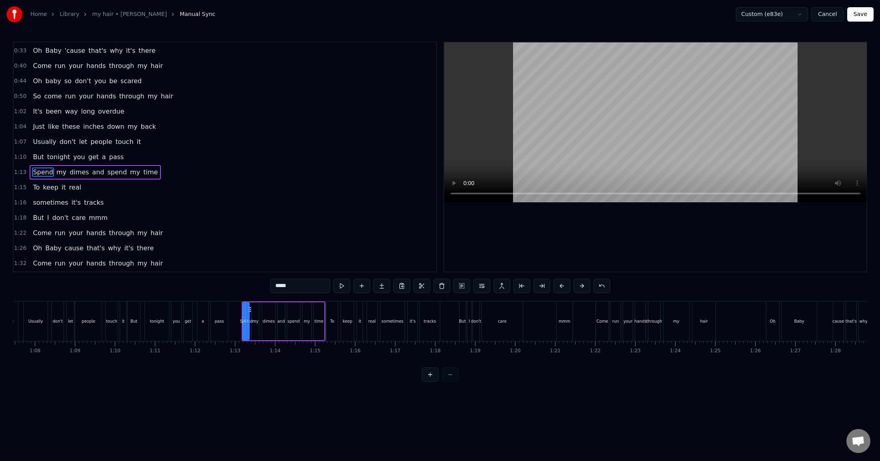
scroll to position [136, 0]
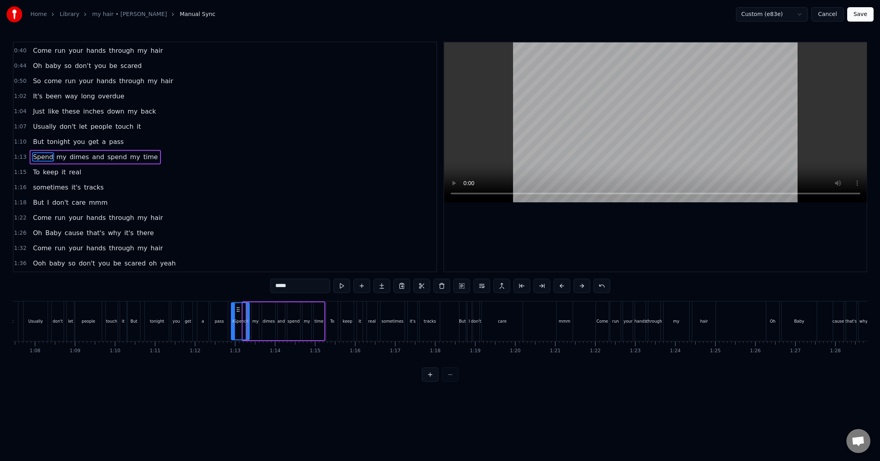
drag, startPoint x: 244, startPoint y: 321, endPoint x: 232, endPoint y: 320, distance: 11.6
click at [232, 320] on icon at bounding box center [233, 321] width 3 height 6
click at [330, 319] on div "To" at bounding box center [332, 321] width 4 height 6
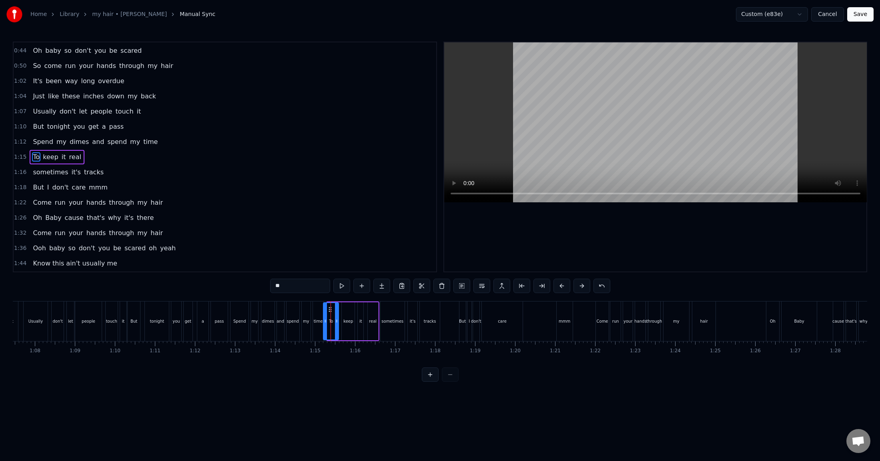
drag, startPoint x: 330, startPoint y: 320, endPoint x: 326, endPoint y: 318, distance: 4.3
click at [326, 318] on icon at bounding box center [325, 321] width 3 height 6
click at [387, 320] on div "sometimes" at bounding box center [392, 321] width 22 height 6
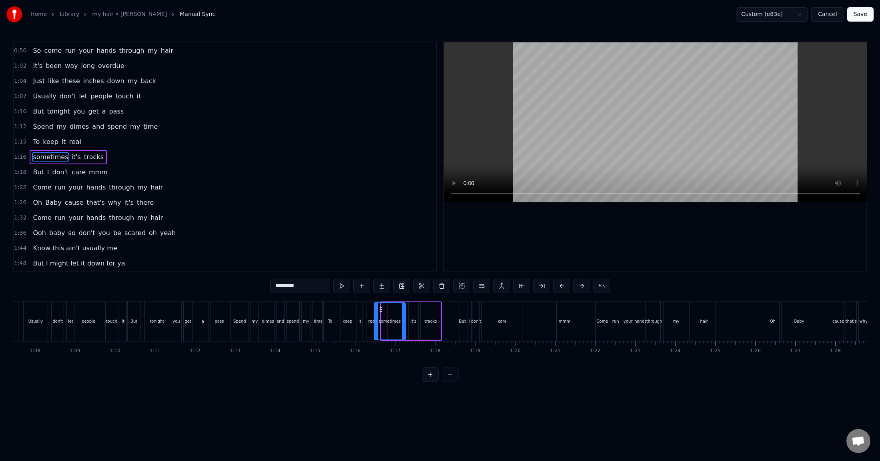
drag, startPoint x: 383, startPoint y: 322, endPoint x: 376, endPoint y: 322, distance: 7.2
click at [376, 322] on icon at bounding box center [375, 321] width 3 height 6
click at [463, 327] on div "But" at bounding box center [462, 322] width 6 height 40
type input "***"
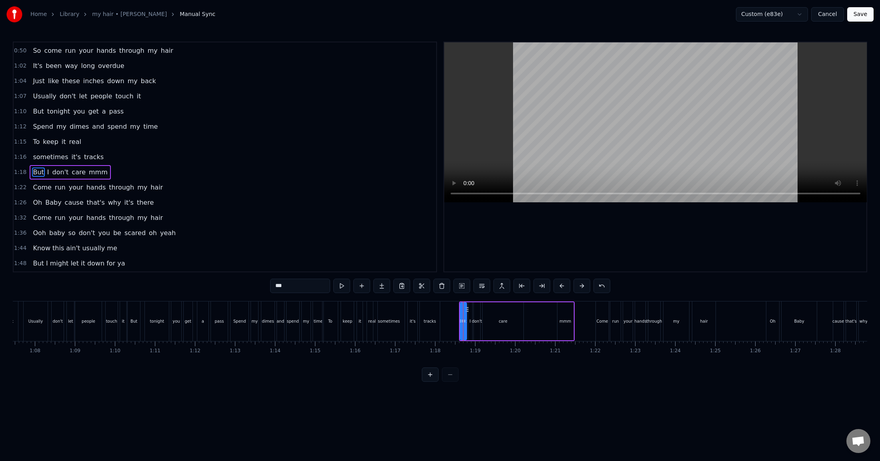
scroll to position [182, 0]
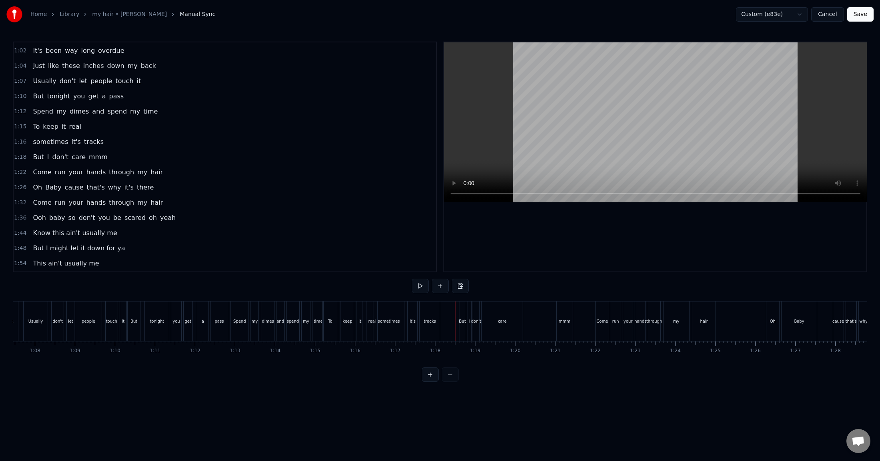
click at [461, 321] on div "But" at bounding box center [462, 321] width 7 height 6
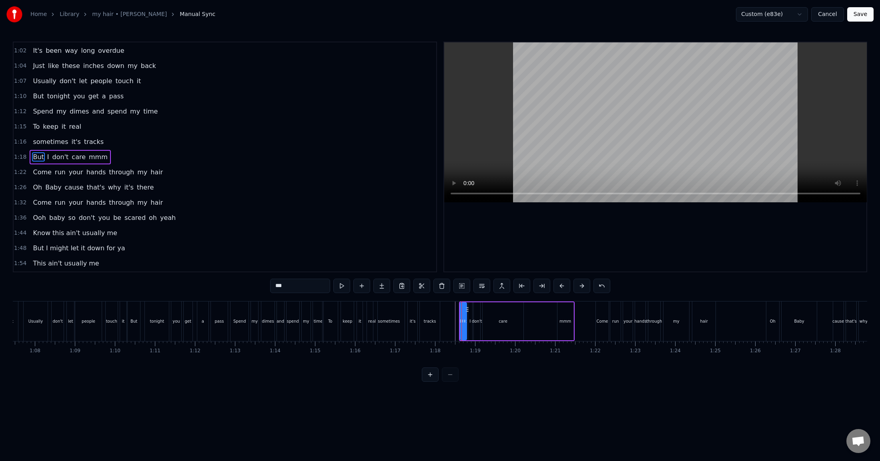
click at [460, 321] on div "But" at bounding box center [463, 321] width 7 height 38
drag, startPoint x: 460, startPoint y: 320, endPoint x: 442, endPoint y: 319, distance: 17.7
click at [443, 319] on icon at bounding box center [444, 321] width 3 height 6
click at [562, 324] on div "mmm" at bounding box center [565, 321] width 12 height 6
drag, startPoint x: 560, startPoint y: 322, endPoint x: 526, endPoint y: 320, distance: 33.6
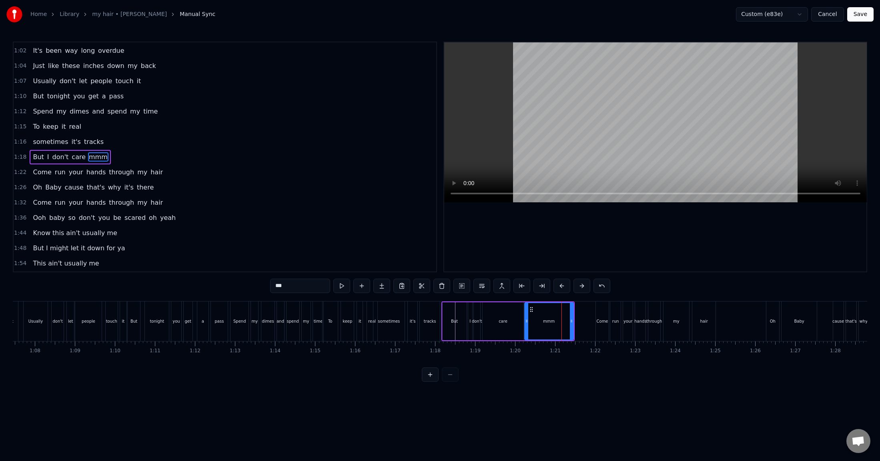
click at [526, 320] on icon at bounding box center [526, 321] width 3 height 6
click at [599, 321] on div "Come" at bounding box center [602, 321] width 12 height 6
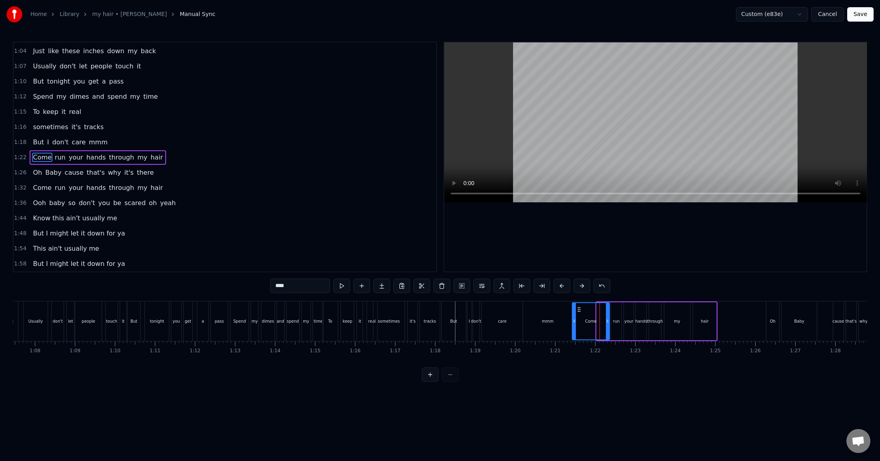
drag, startPoint x: 596, startPoint y: 320, endPoint x: 573, endPoint y: 318, distance: 23.0
click at [572, 318] on div at bounding box center [573, 321] width 3 height 36
click at [659, 322] on div "through" at bounding box center [655, 321] width 16 height 6
drag, startPoint x: 650, startPoint y: 320, endPoint x: 646, endPoint y: 320, distance: 4.0
click at [646, 320] on icon at bounding box center [646, 321] width 3 height 6
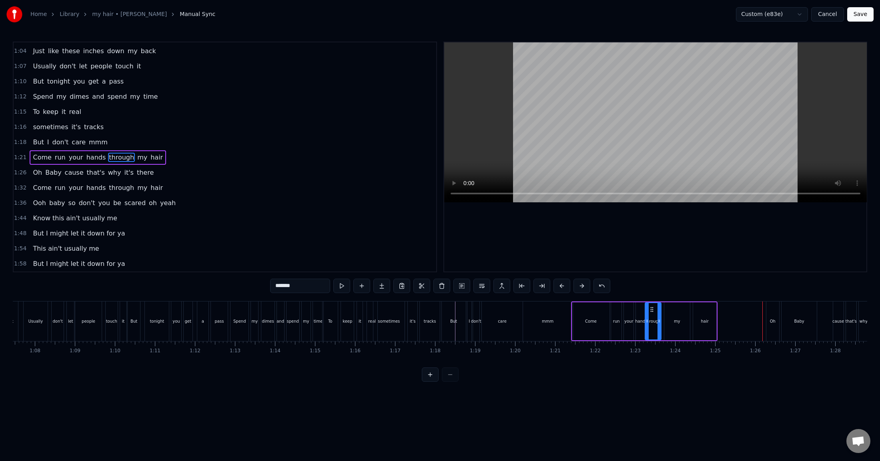
click at [750, 315] on div "Oh" at bounding box center [772, 322] width 13 height 40
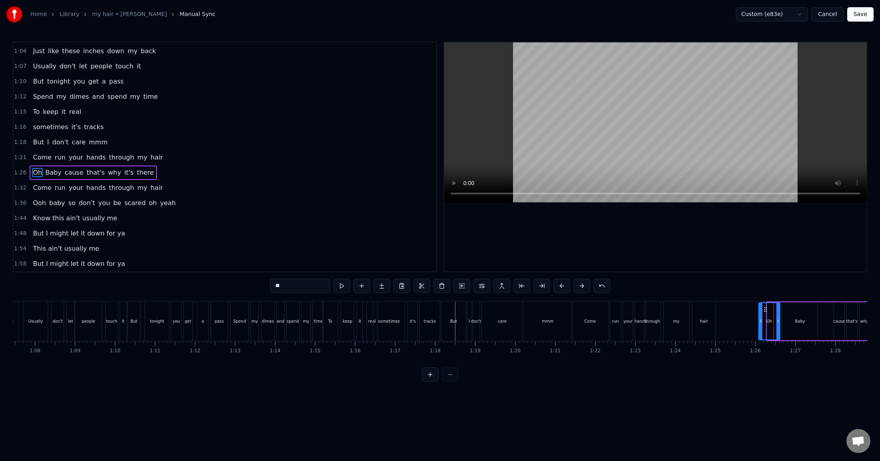
drag, startPoint x: 768, startPoint y: 322, endPoint x: 760, endPoint y: 320, distance: 8.6
click at [750, 320] on icon at bounding box center [760, 321] width 3 height 6
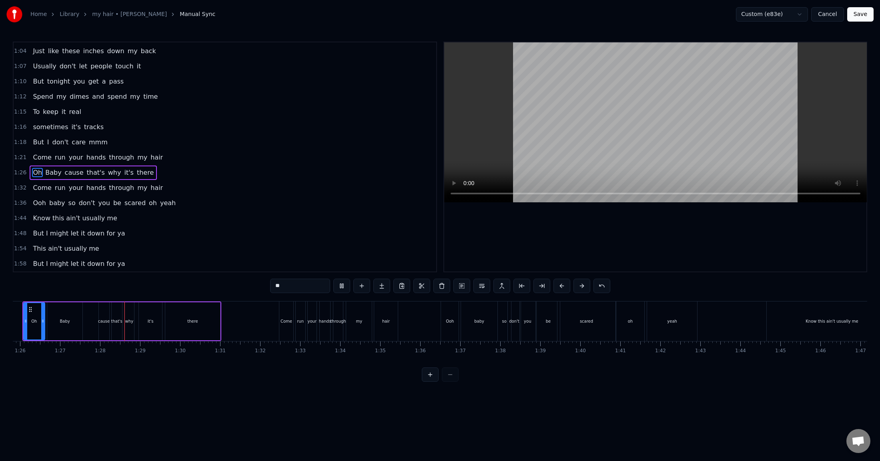
scroll to position [0, 3476]
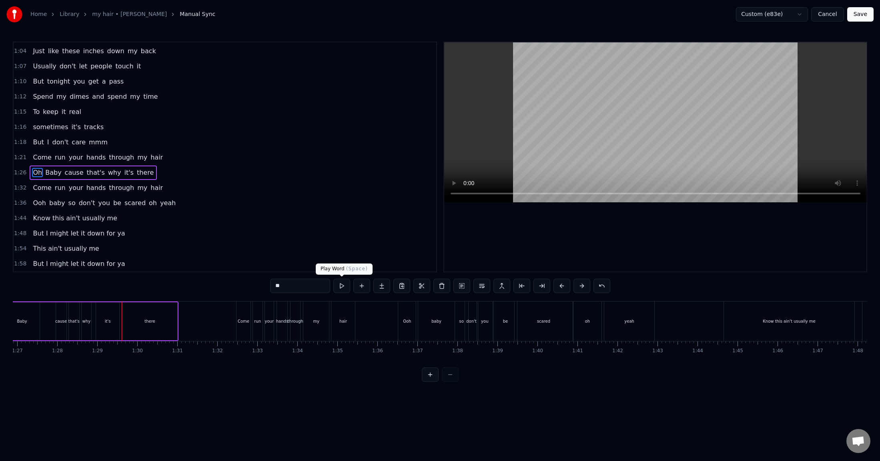
click at [342, 282] on button at bounding box center [341, 286] width 17 height 14
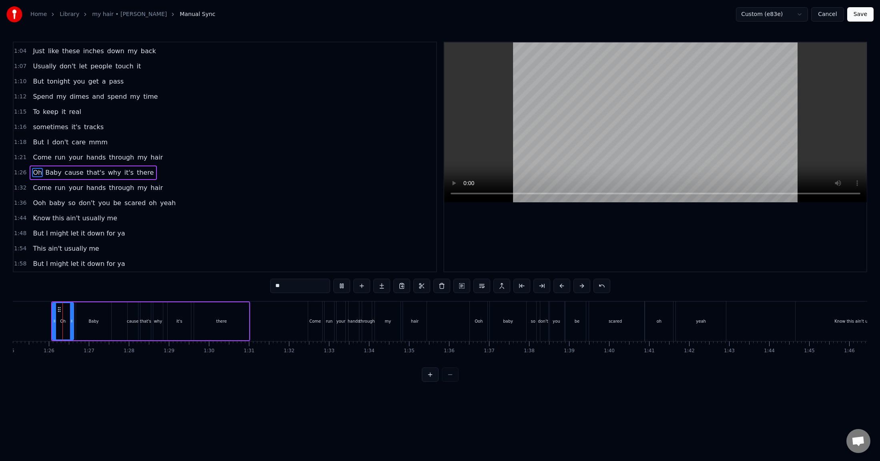
scroll to position [0, 3402]
click at [145, 322] on div "that's" at bounding box center [147, 321] width 11 height 6
drag, startPoint x: 143, startPoint y: 321, endPoint x: 139, endPoint y: 319, distance: 4.3
click at [139, 319] on icon at bounding box center [140, 321] width 3 height 6
click at [220, 324] on div "there" at bounding box center [223, 321] width 10 height 6
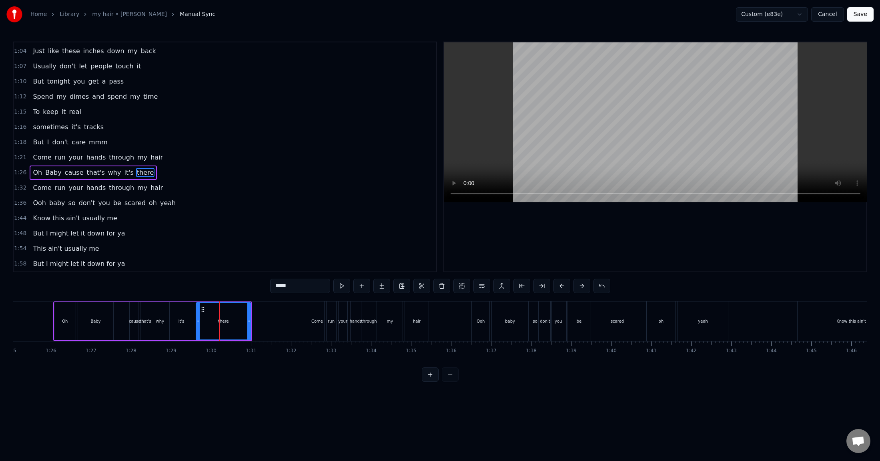
click at [184, 324] on div "it's" at bounding box center [181, 321] width 23 height 38
click at [316, 320] on div "Come" at bounding box center [317, 321] width 12 height 6
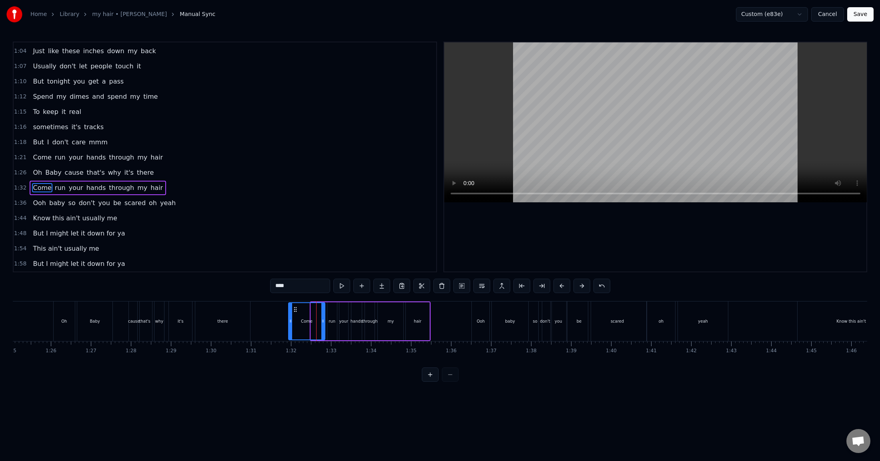
drag, startPoint x: 313, startPoint y: 321, endPoint x: 290, endPoint y: 320, distance: 22.4
click at [290, 320] on icon at bounding box center [290, 321] width 3 height 6
click at [338, 288] on button at bounding box center [341, 286] width 17 height 14
drag, startPoint x: 371, startPoint y: 326, endPoint x: 370, endPoint y: 322, distance: 4.1
click at [371, 326] on div "through" at bounding box center [370, 321] width 10 height 38
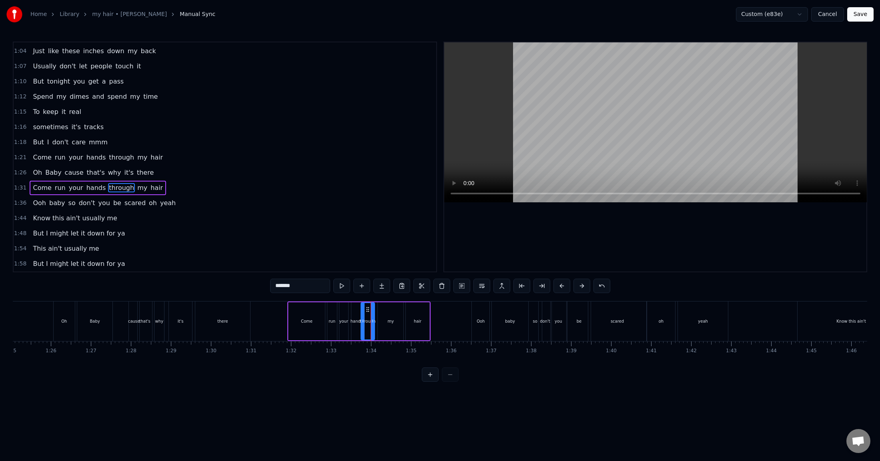
drag, startPoint x: 367, startPoint y: 320, endPoint x: 363, endPoint y: 318, distance: 4.2
click at [363, 318] on icon at bounding box center [362, 321] width 3 height 6
click at [482, 326] on div "Ooh" at bounding box center [481, 322] width 18 height 40
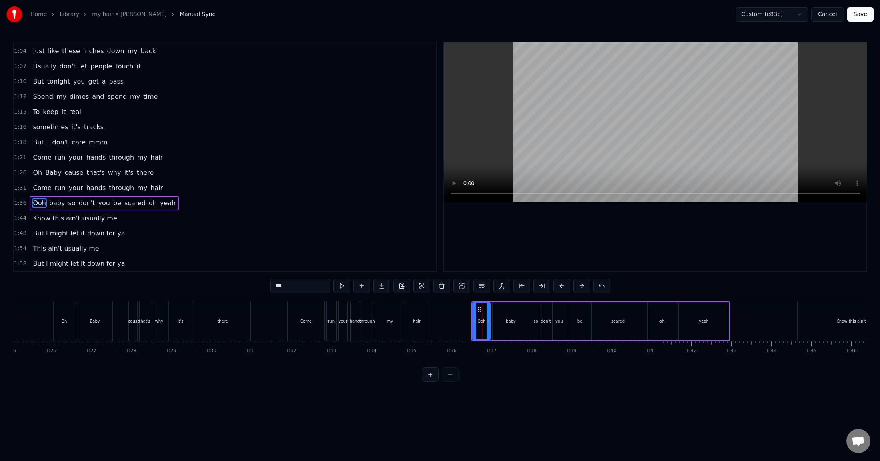
click at [472, 323] on div "Ooh" at bounding box center [481, 321] width 18 height 38
drag, startPoint x: 473, startPoint y: 321, endPoint x: 454, endPoint y: 319, distance: 18.5
click at [454, 319] on icon at bounding box center [455, 321] width 3 height 6
click at [572, 321] on div "be" at bounding box center [579, 321] width 23 height 38
drag, startPoint x: 570, startPoint y: 321, endPoint x: 565, endPoint y: 320, distance: 5.3
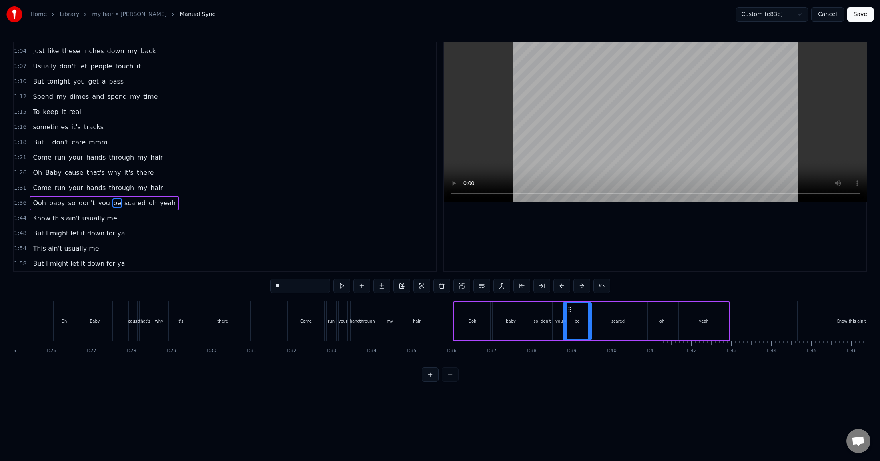
click at [565, 320] on icon at bounding box center [564, 321] width 3 height 6
click at [665, 326] on div "oh" at bounding box center [662, 321] width 28 height 38
drag, startPoint x: 672, startPoint y: 322, endPoint x: 666, endPoint y: 322, distance: 6.4
click at [670, 322] on icon at bounding box center [671, 321] width 3 height 6
click at [684, 321] on div "yeah" at bounding box center [703, 321] width 50 height 38
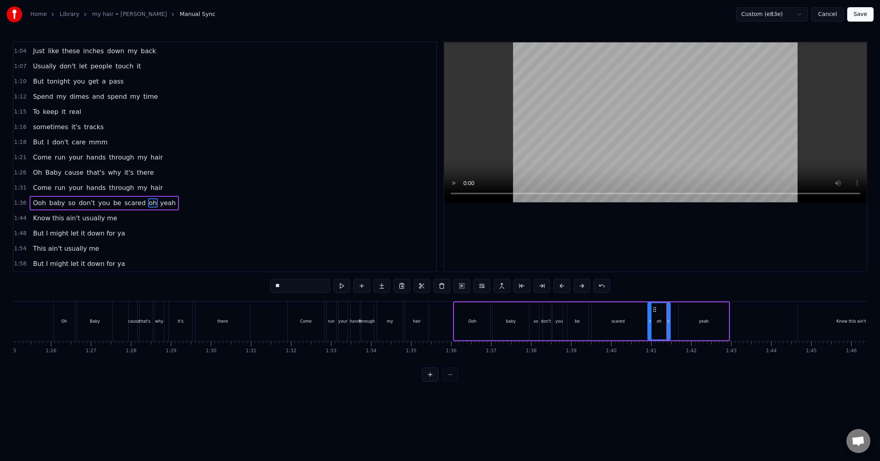
type input "****"
drag, startPoint x: 679, startPoint y: 320, endPoint x: 667, endPoint y: 318, distance: 12.1
click at [667, 318] on icon at bounding box center [668, 321] width 3 height 6
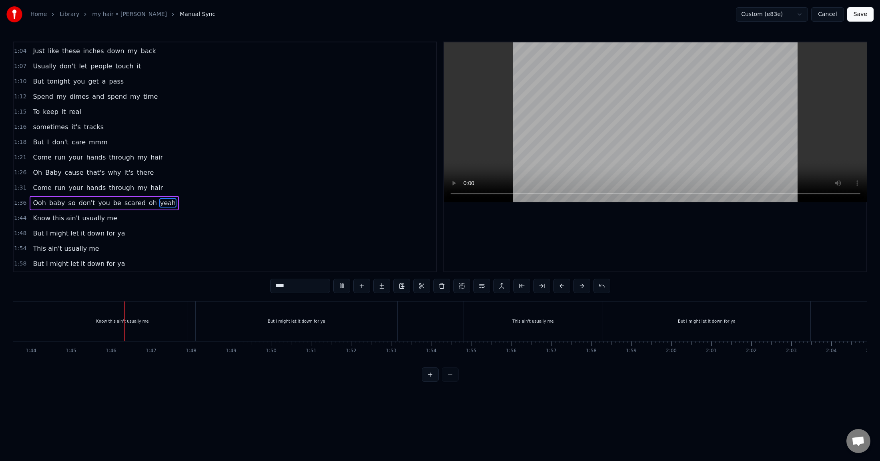
scroll to position [0, 4185]
click at [750, 14] on button "Save" at bounding box center [860, 14] width 26 height 14
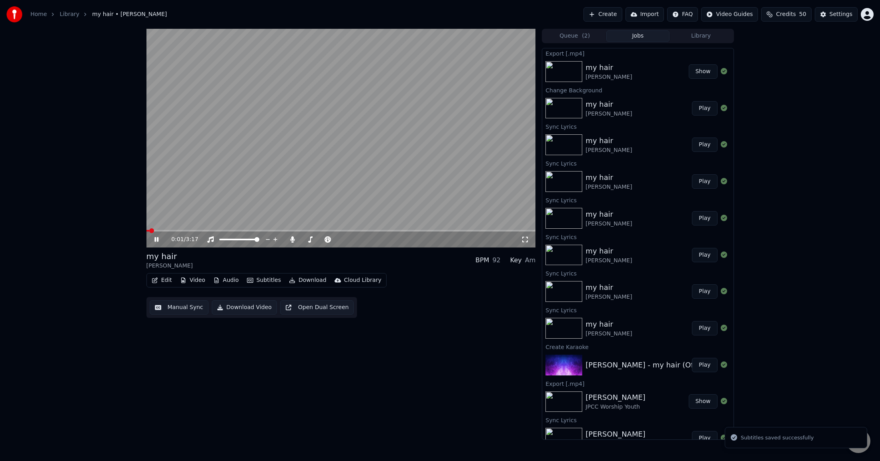
click at [303, 280] on button "Download" at bounding box center [308, 280] width 44 height 11
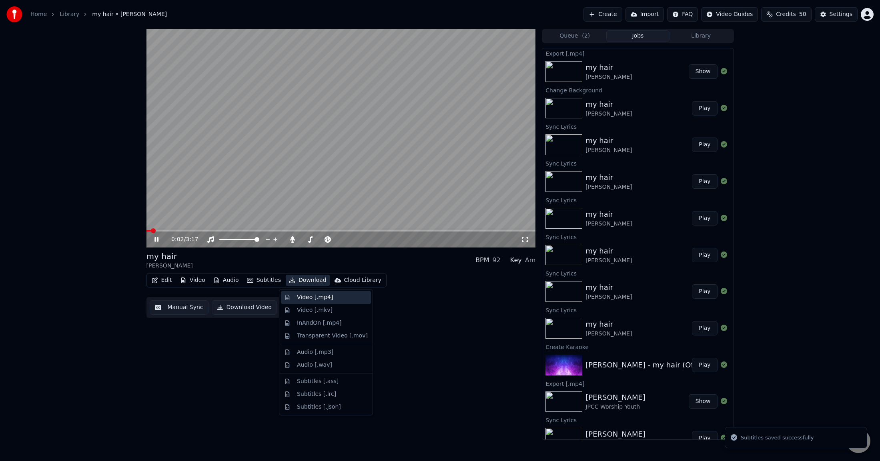
click at [318, 296] on div "Video [.mp4]" at bounding box center [315, 298] width 36 height 8
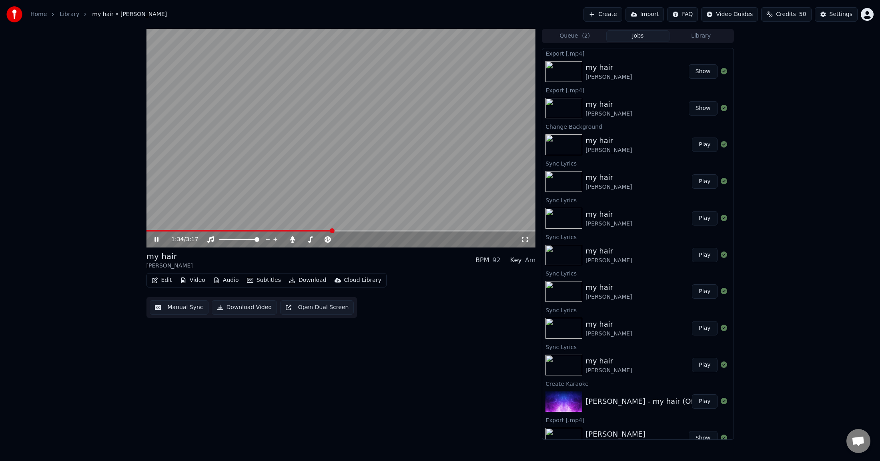
click at [332, 175] on video at bounding box center [340, 138] width 389 height 219
click at [699, 68] on button "Show" at bounding box center [702, 71] width 29 height 14
